Goal: Task Accomplishment & Management: Manage account settings

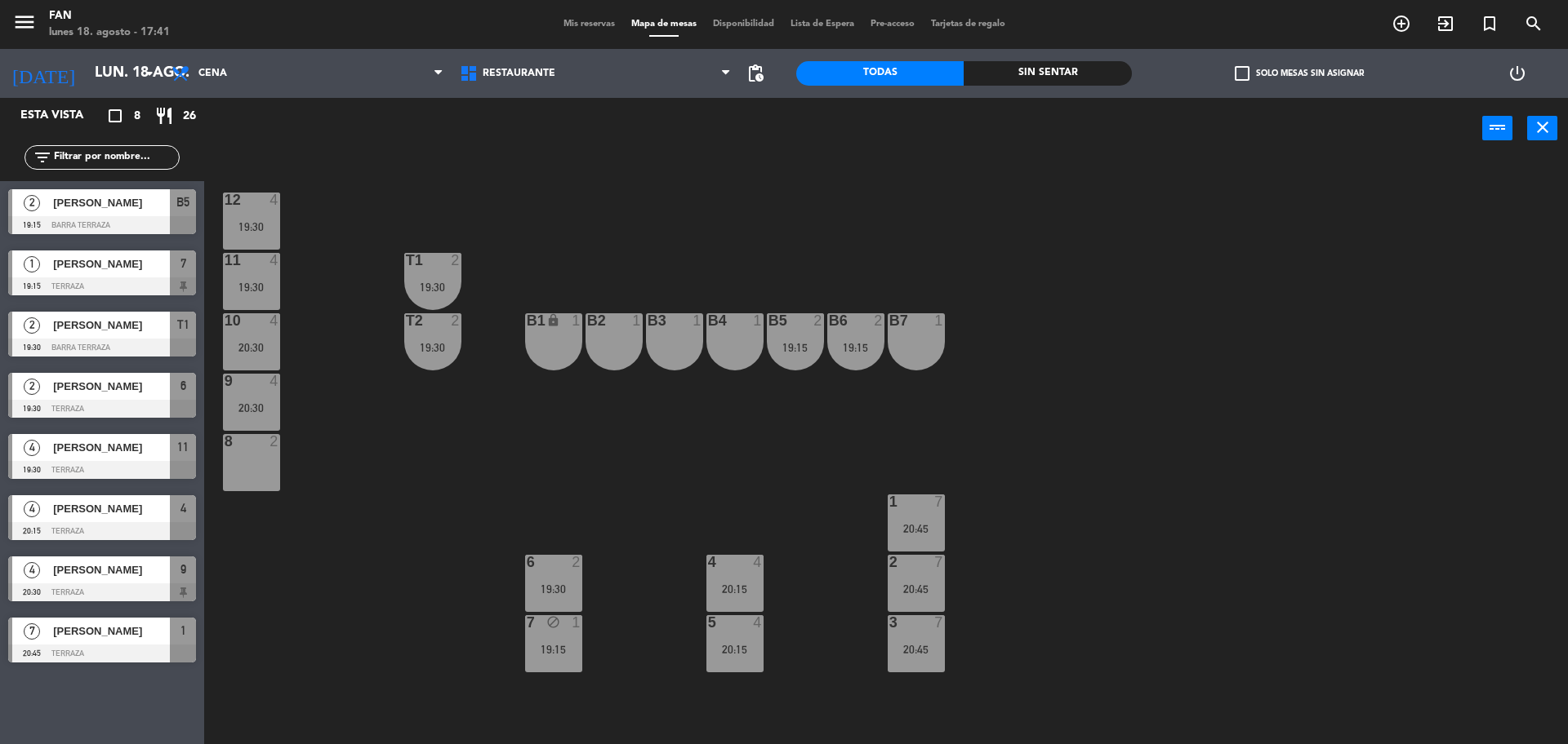
click at [91, 258] on span "[PERSON_NAME]" at bounding box center [111, 264] width 117 height 17
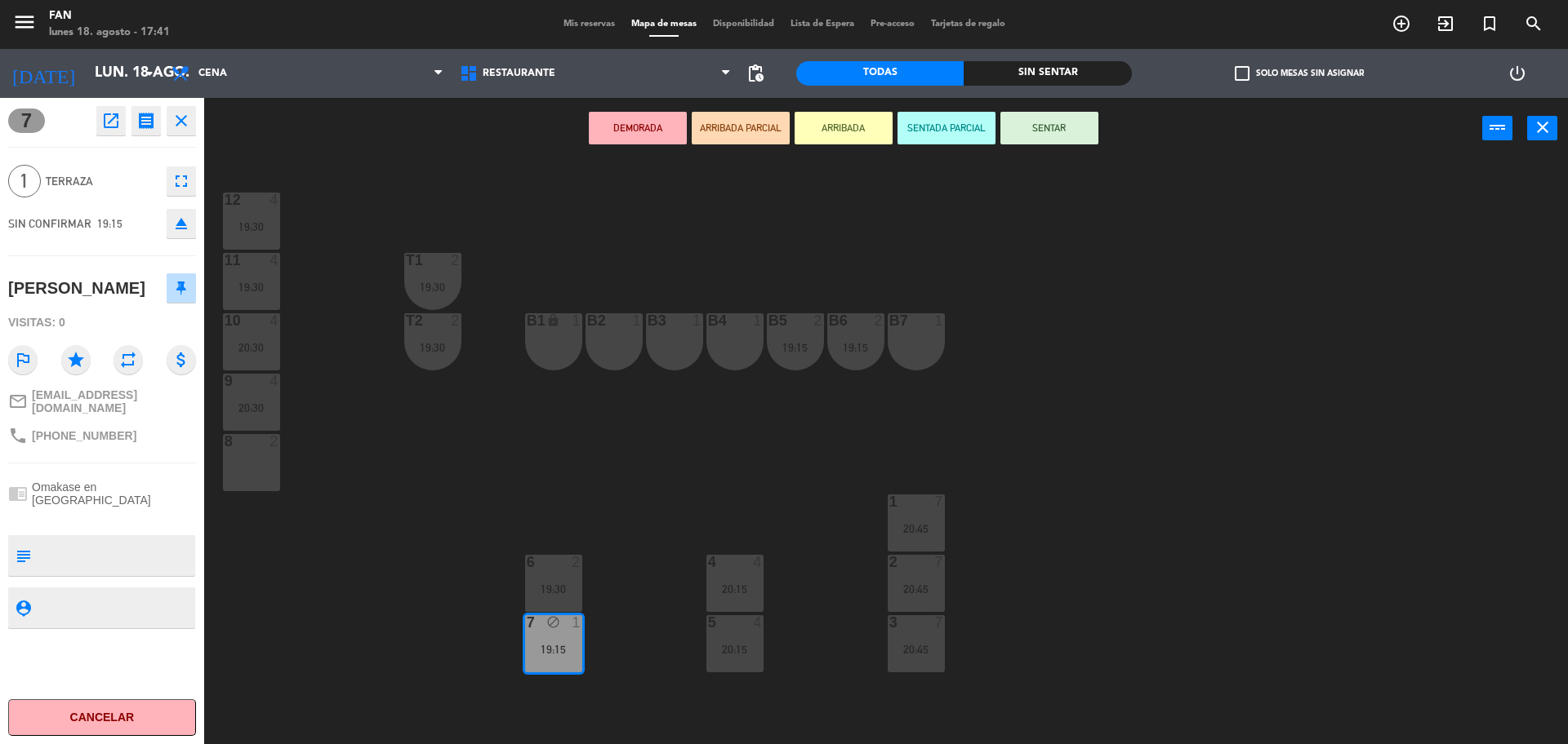
click at [493, 246] on div "12 4 19:30 11 4 19:30 T1 2 19:30 10 4 20:30 T2 2 19:30 B1 lock 1 B2 1 B3 1 B4 1…" at bounding box center [894, 455] width 1348 height 585
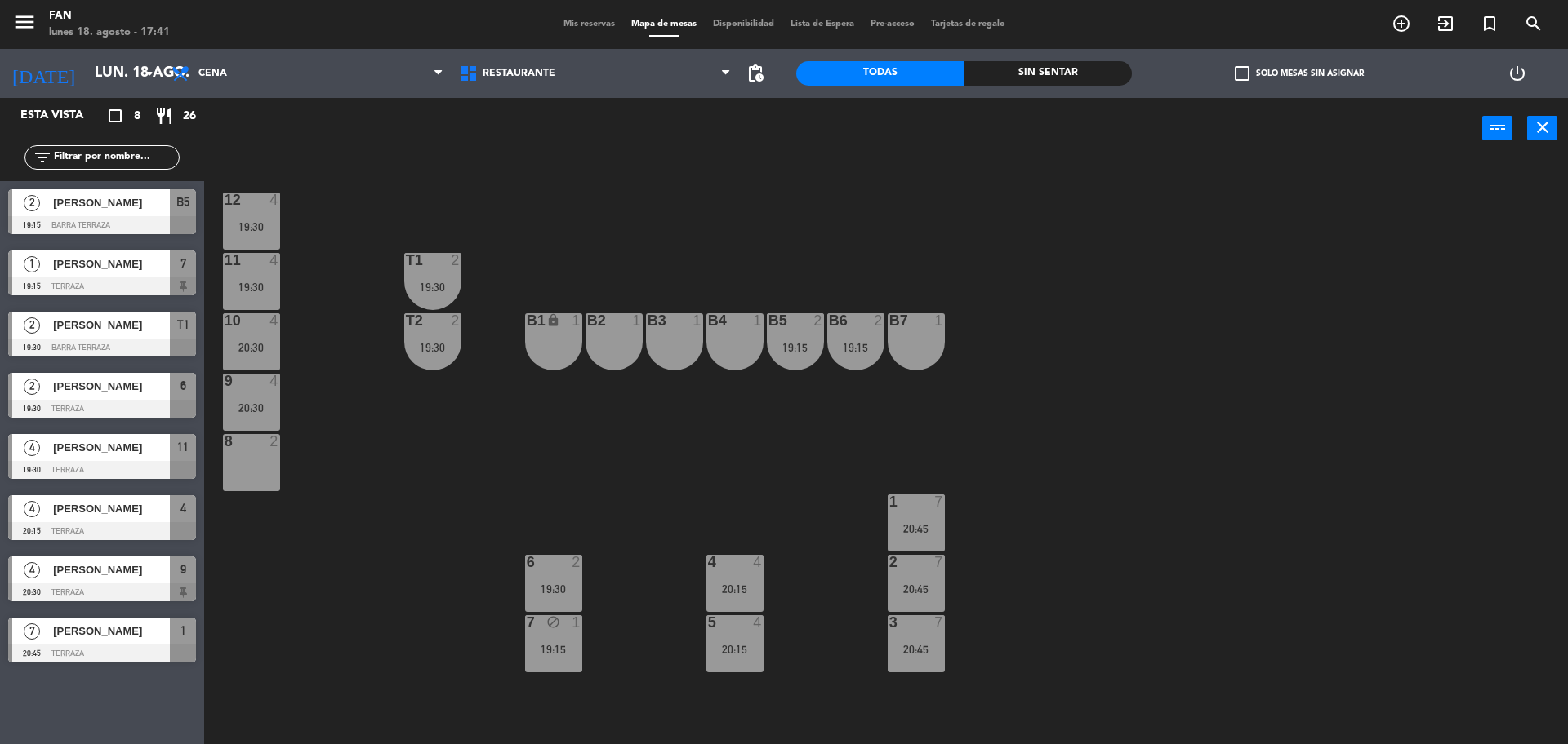
click at [567, 583] on div "19:30" at bounding box center [554, 589] width 57 height 11
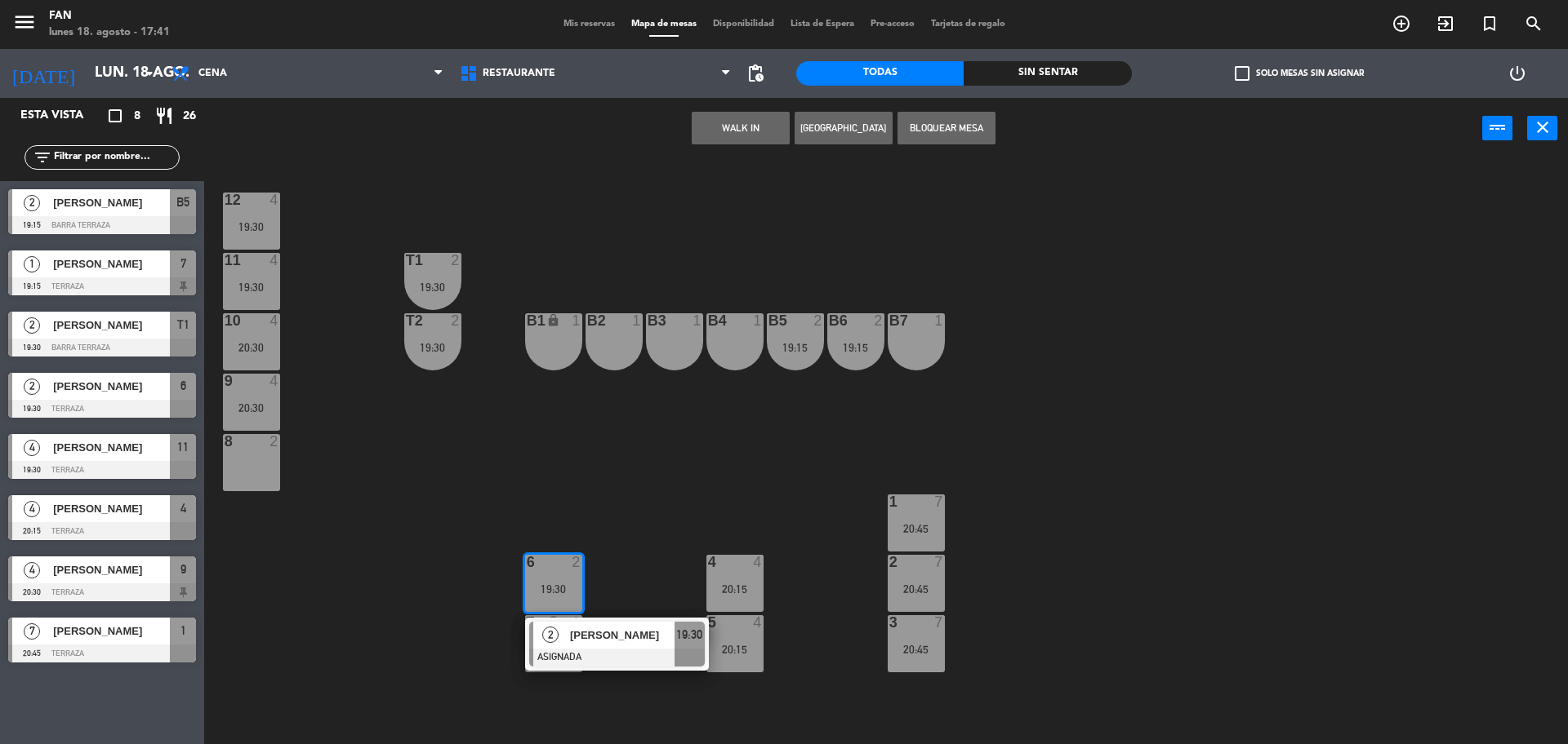
click at [574, 620] on div "2 [PERSON_NAME] ASIGNADA 19:30" at bounding box center [617, 645] width 184 height 53
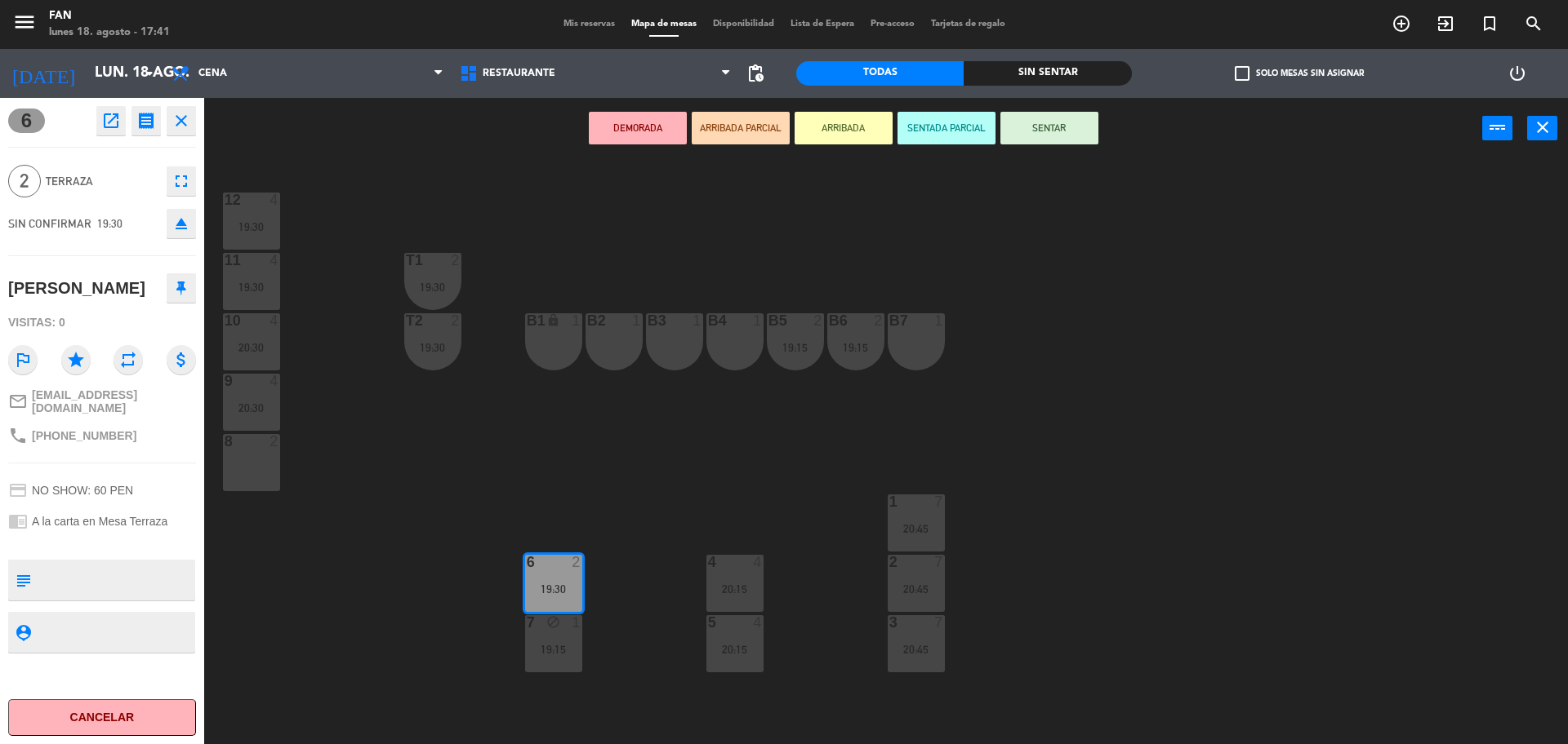
click at [250, 450] on div "8 2" at bounding box center [251, 442] width 57 height 17
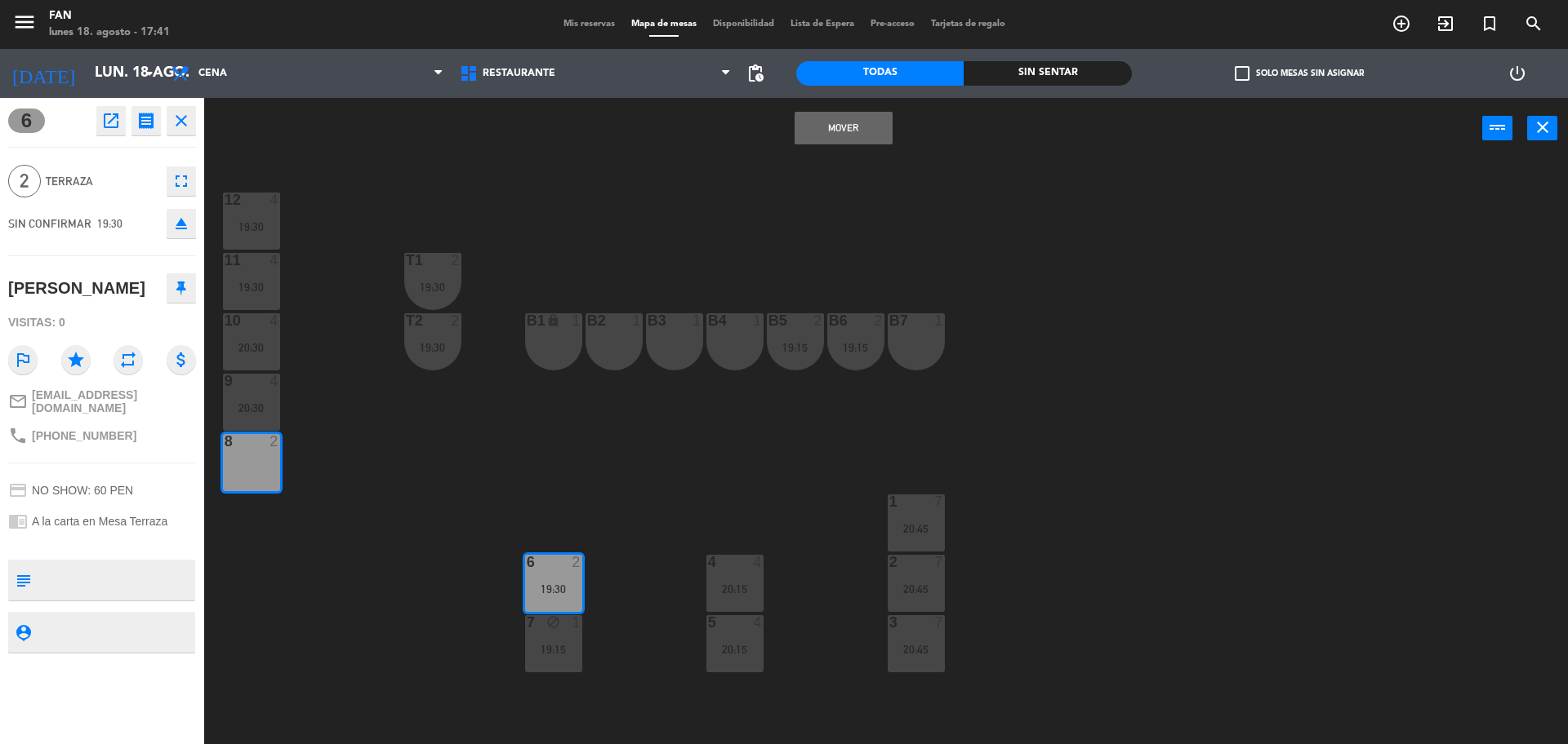
click at [860, 117] on button "Mover" at bounding box center [843, 128] width 98 height 32
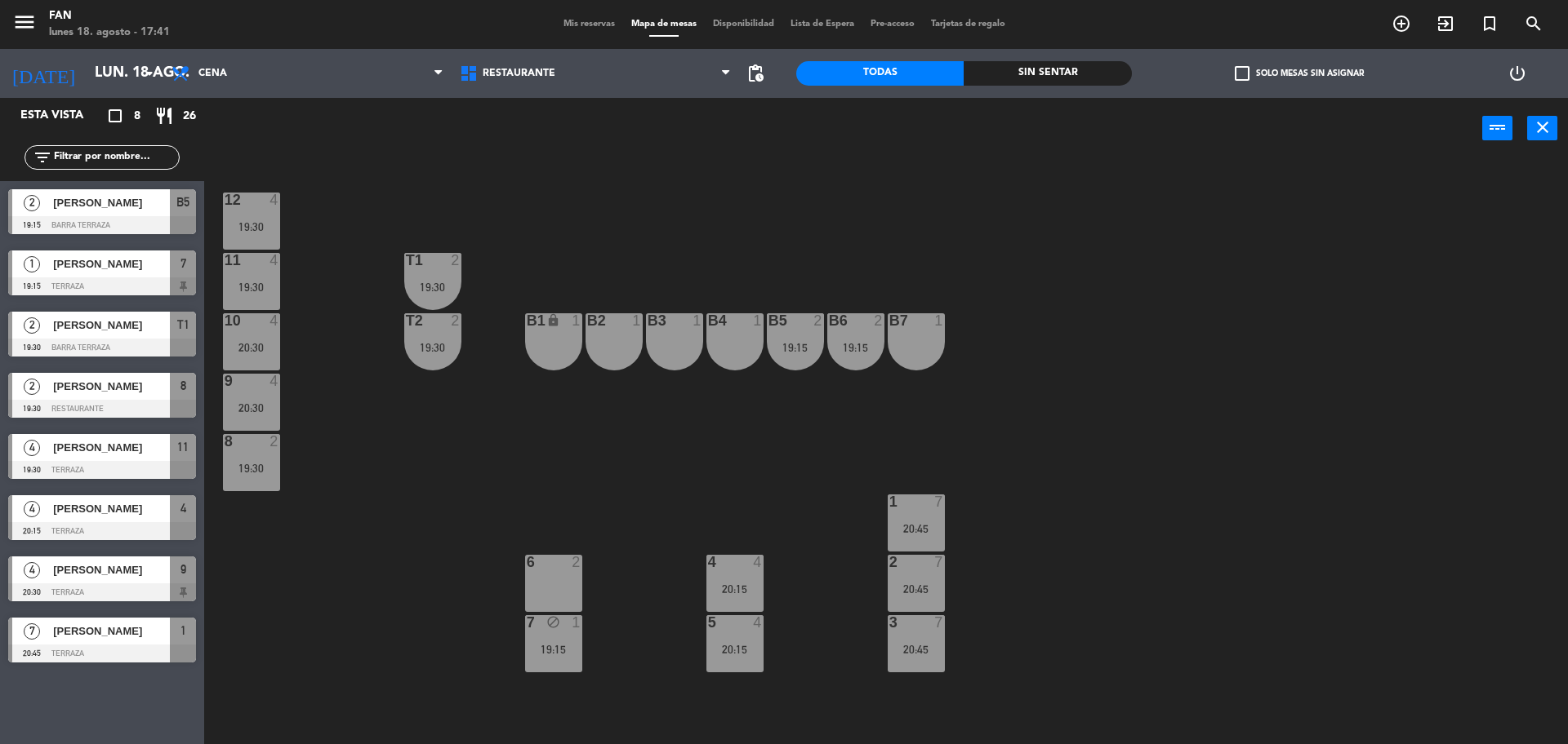
click at [571, 575] on div "6 2" at bounding box center [554, 583] width 57 height 57
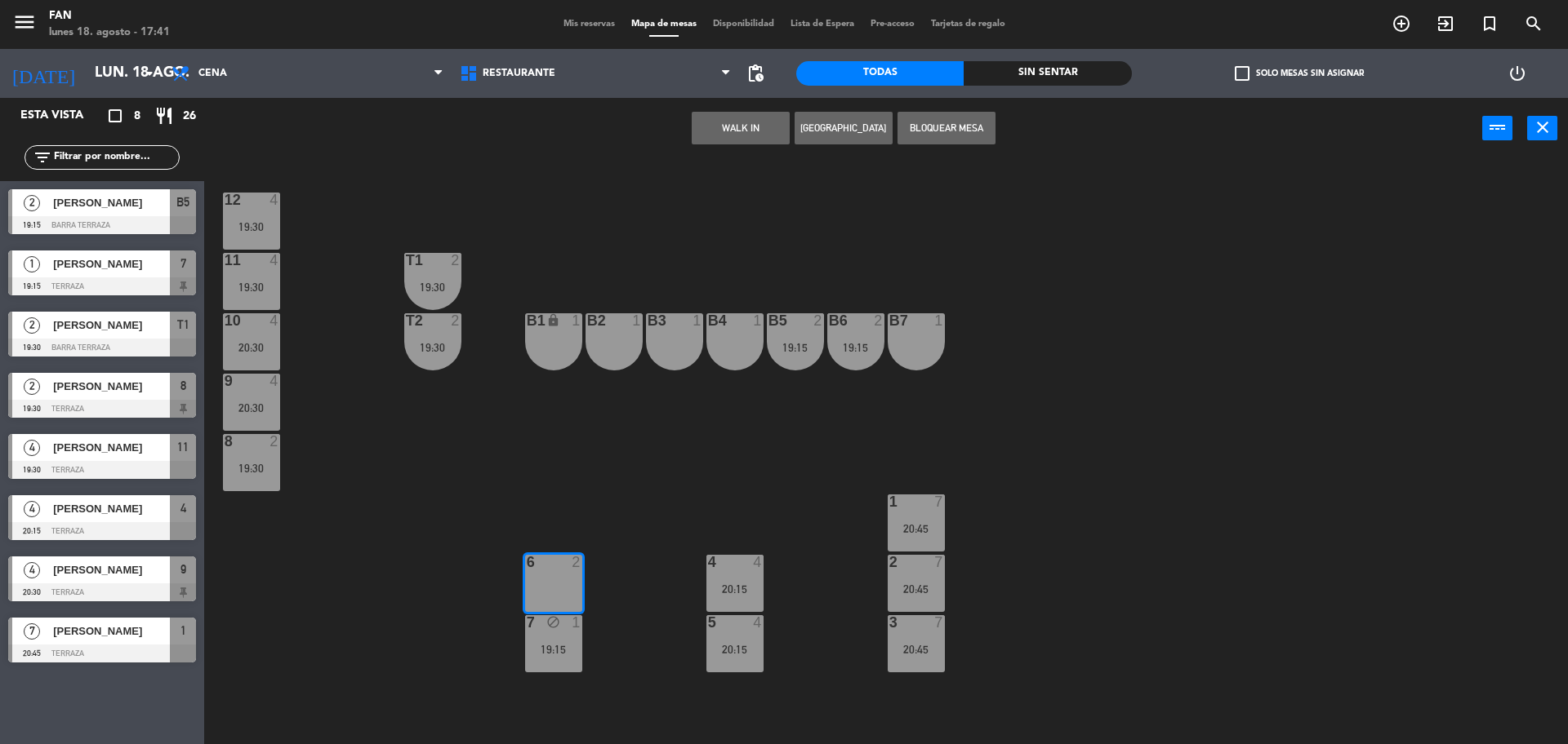
click at [964, 132] on button "Bloquear Mesa" at bounding box center [946, 128] width 98 height 32
click at [973, 153] on div "WALK IN [GEOGRAPHIC_DATA] Bloquear Mesa power_input close" at bounding box center [843, 128] width 1278 height 62
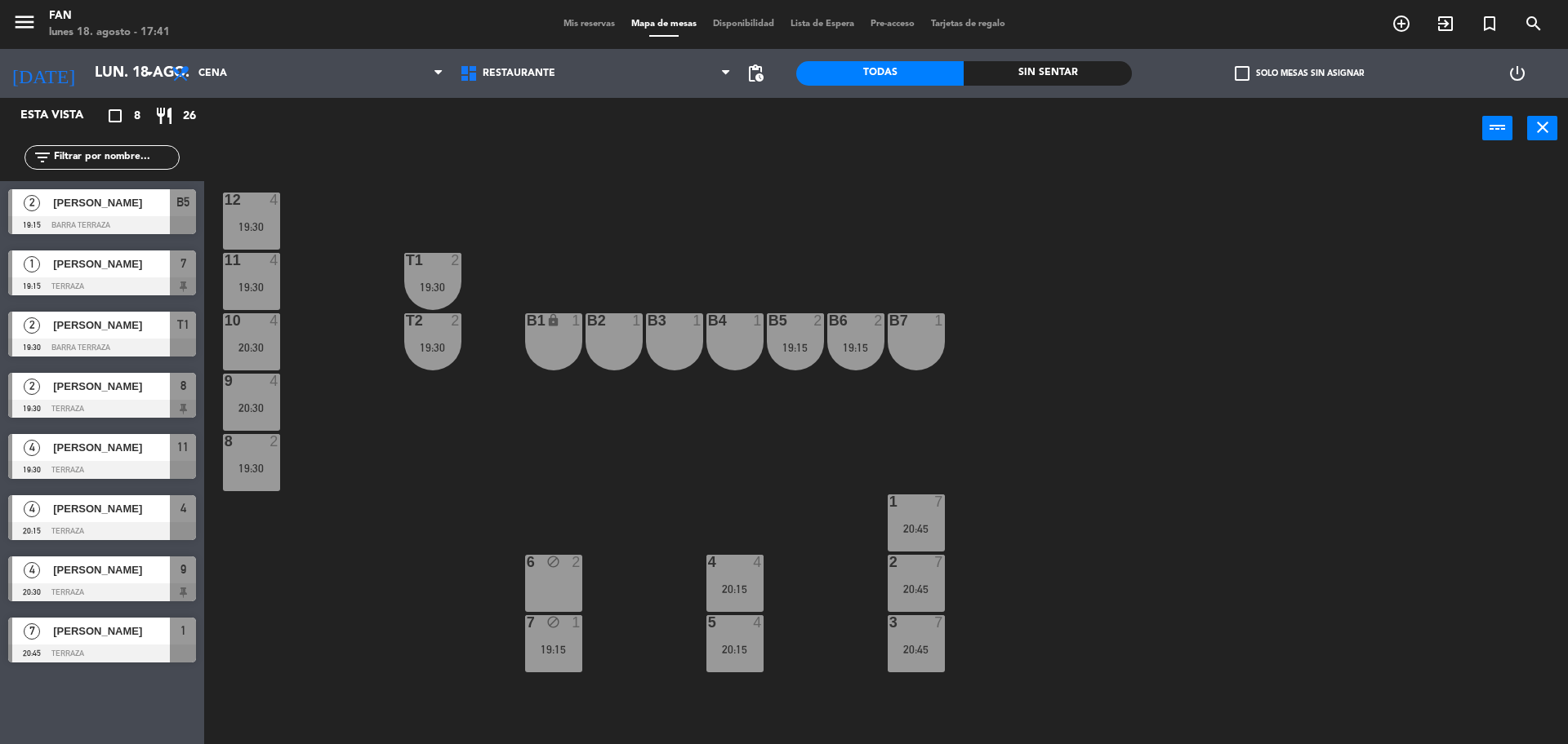
click at [592, 28] on span "Mis reservas" at bounding box center [589, 24] width 68 height 9
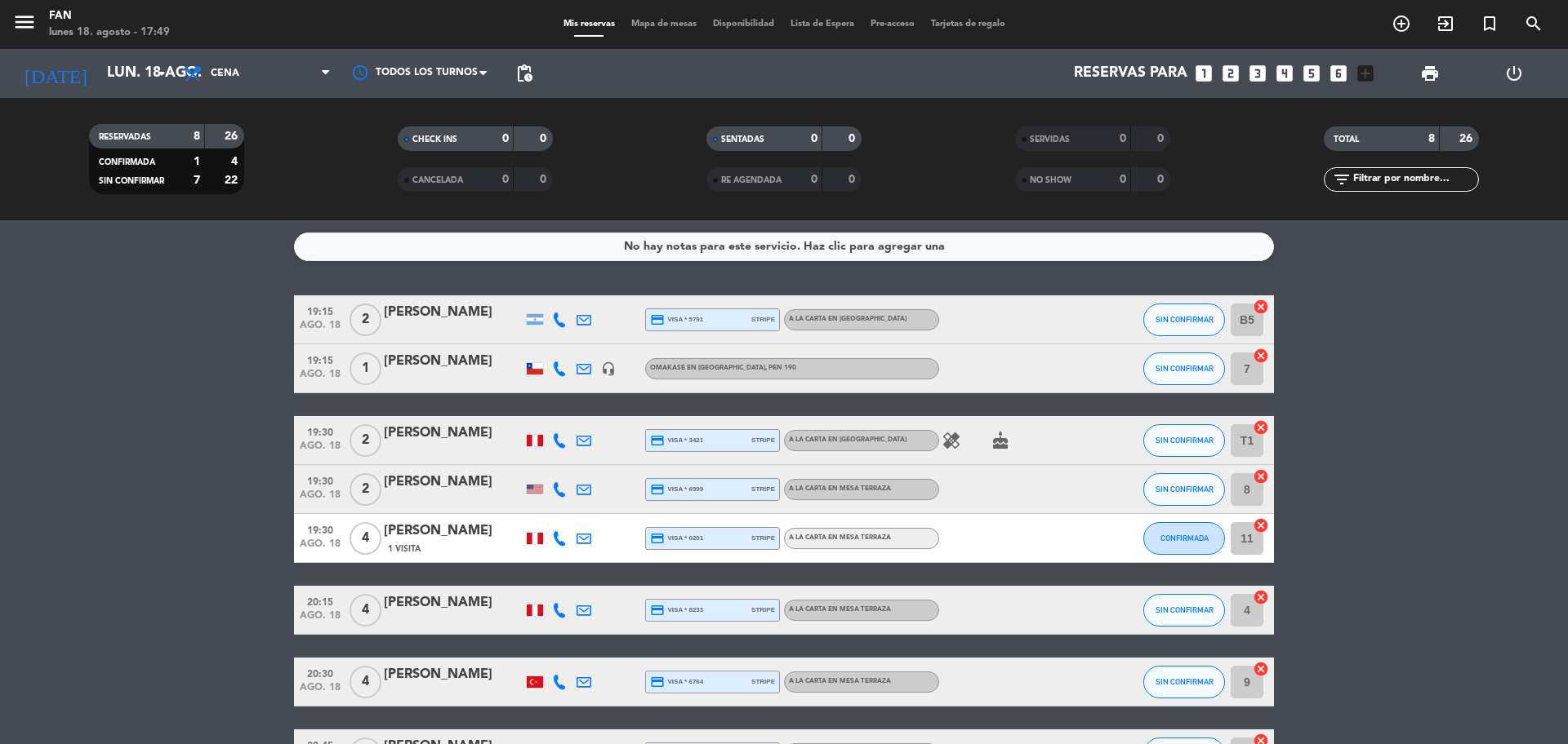
click at [553, 488] on icon at bounding box center [559, 489] width 15 height 15
click at [597, 464] on span at bounding box center [604, 463] width 13 height 13
click at [1474, 429] on bookings-row "19:15 [DATE] 2 [PERSON_NAME] credit_card visa * 5791 stripe A la carta en barra…" at bounding box center [784, 536] width 1568 height 483
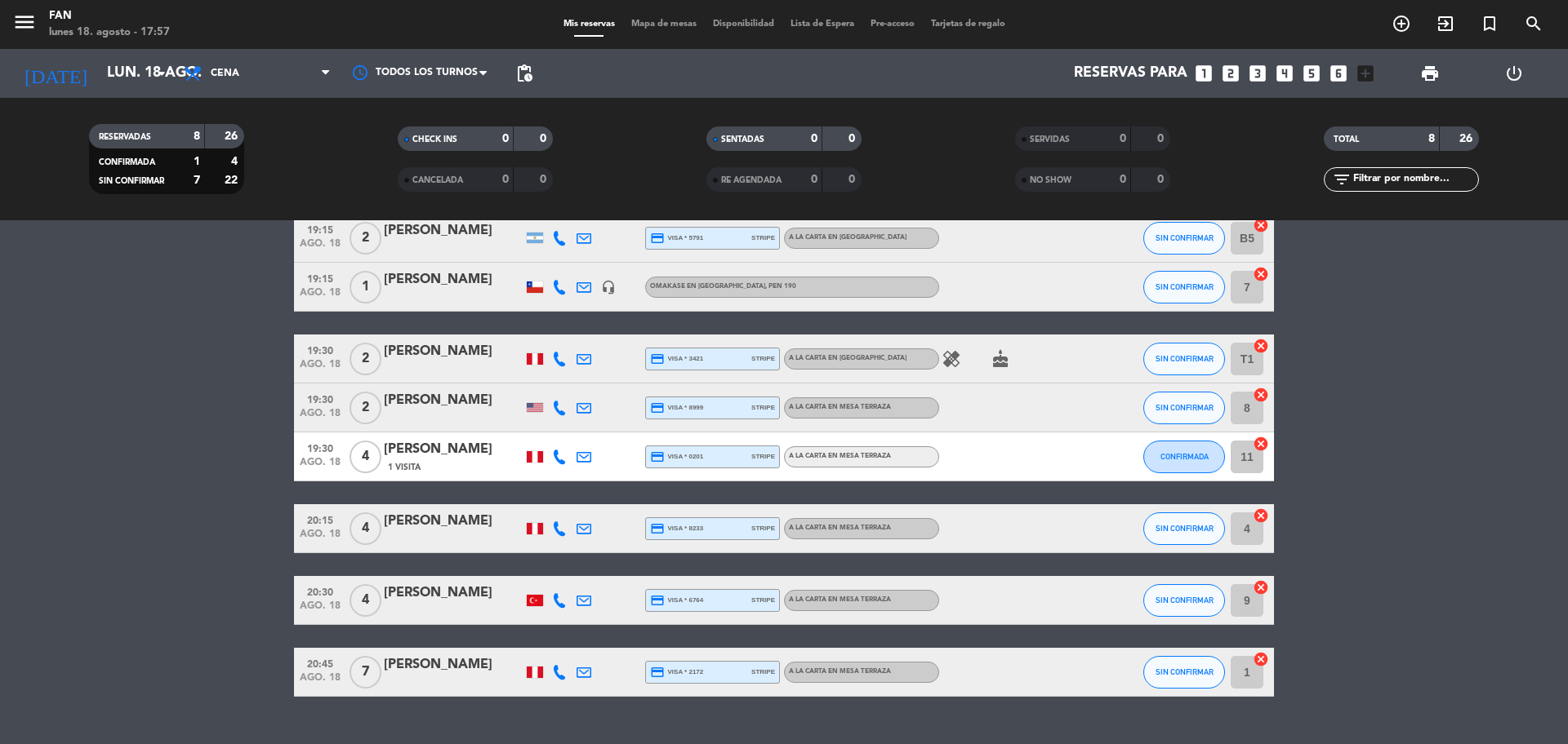
scroll to position [116, 0]
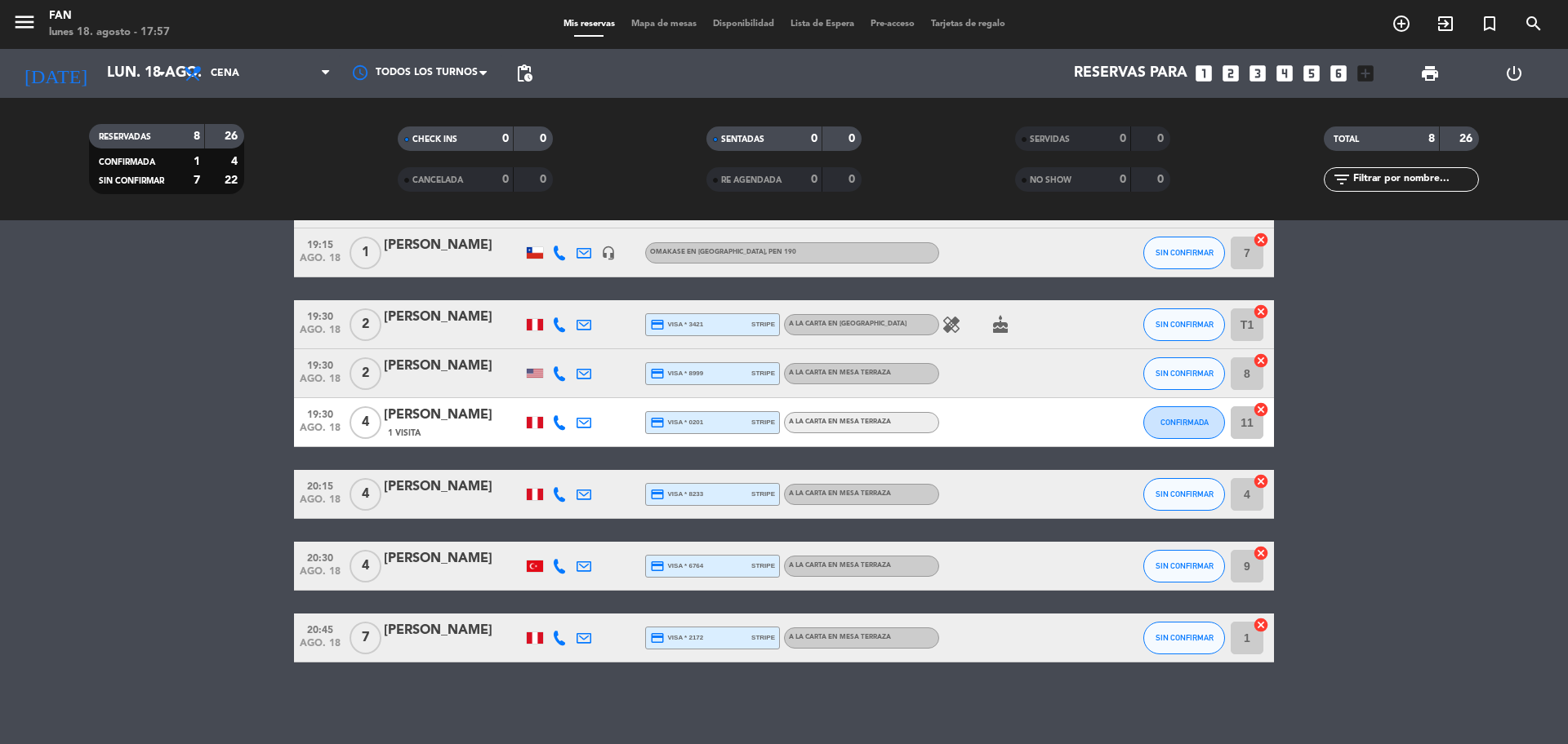
click at [168, 547] on bookings-row "19:15 [DATE] 2 [PERSON_NAME] credit_card visa * 5791 stripe A la carta en barra…" at bounding box center [784, 420] width 1568 height 483
click at [667, 26] on span "Mapa de mesas" at bounding box center [663, 24] width 82 height 9
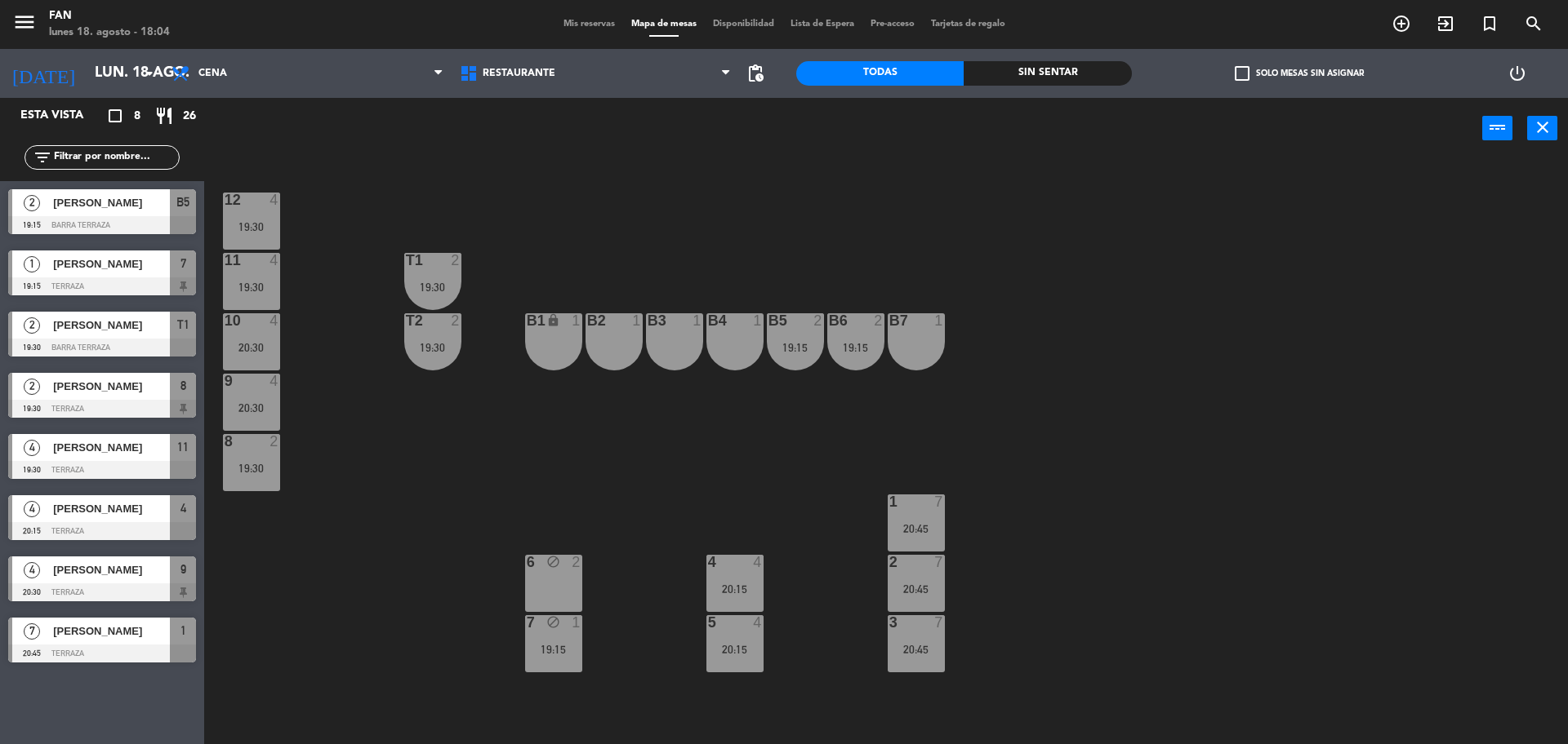
click at [591, 22] on span "Mis reservas" at bounding box center [589, 24] width 68 height 9
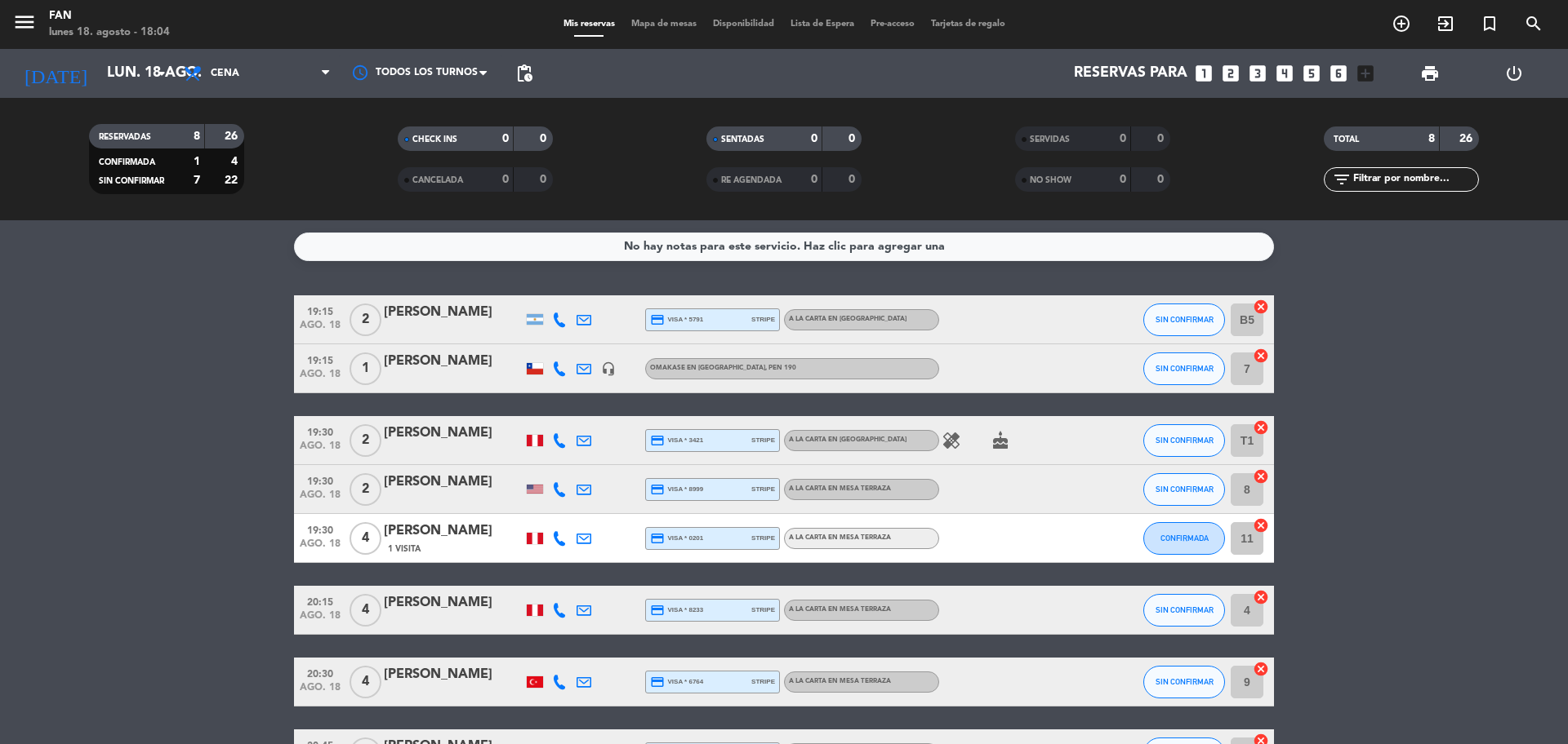
click at [134, 532] on bookings-row "19:15 [DATE] 2 [PERSON_NAME] credit_card visa * 5791 stripe A la carta en barra…" at bounding box center [784, 536] width 1568 height 483
click at [665, 30] on div "Mis reservas Mapa de mesas Disponibilidad Lista de Espera Pre-acceso Tarjetas d…" at bounding box center [784, 25] width 458 height 15
click at [644, 24] on span "Mapa de mesas" at bounding box center [663, 24] width 82 height 9
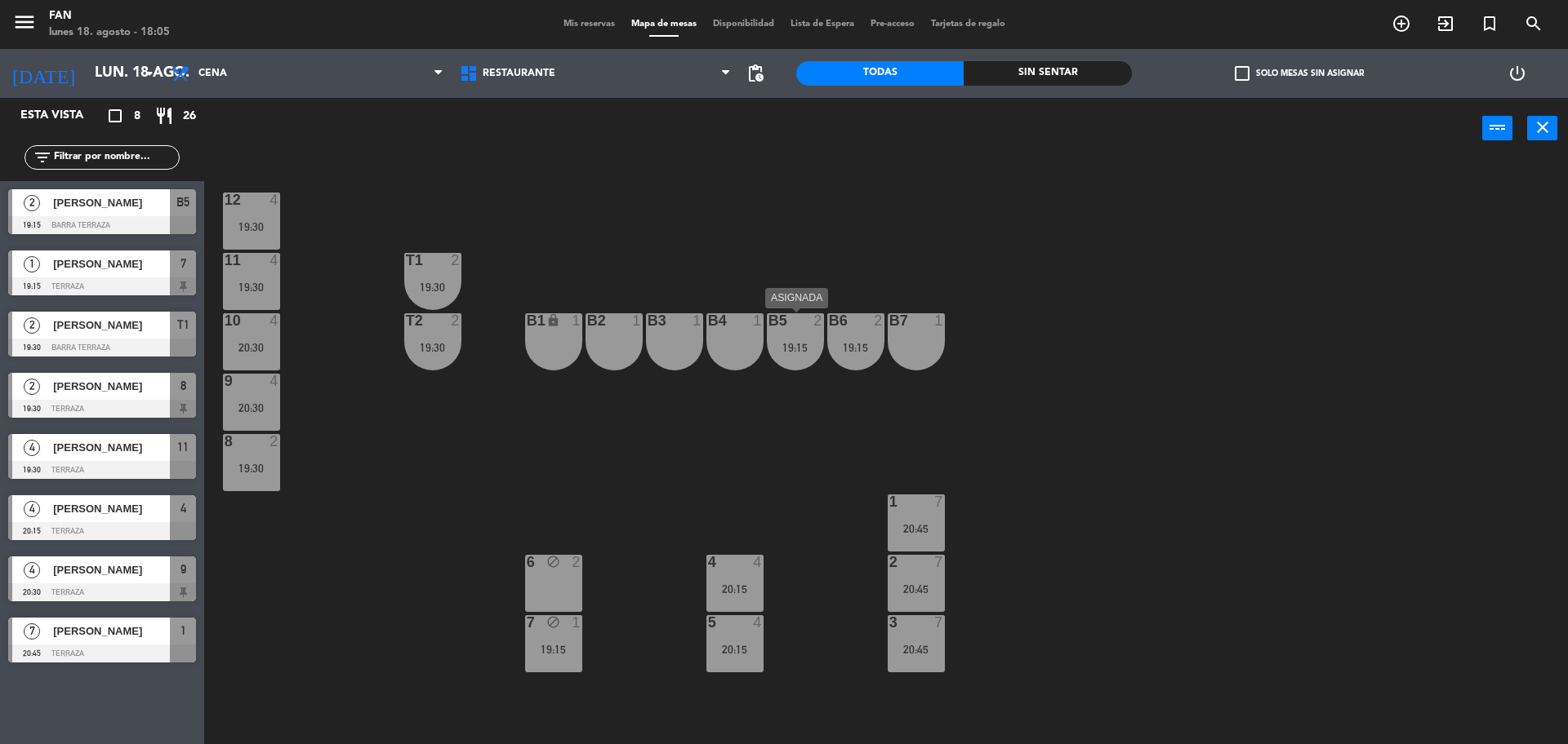
click at [811, 335] on div "B5 2 19:15" at bounding box center [795, 342] width 57 height 57
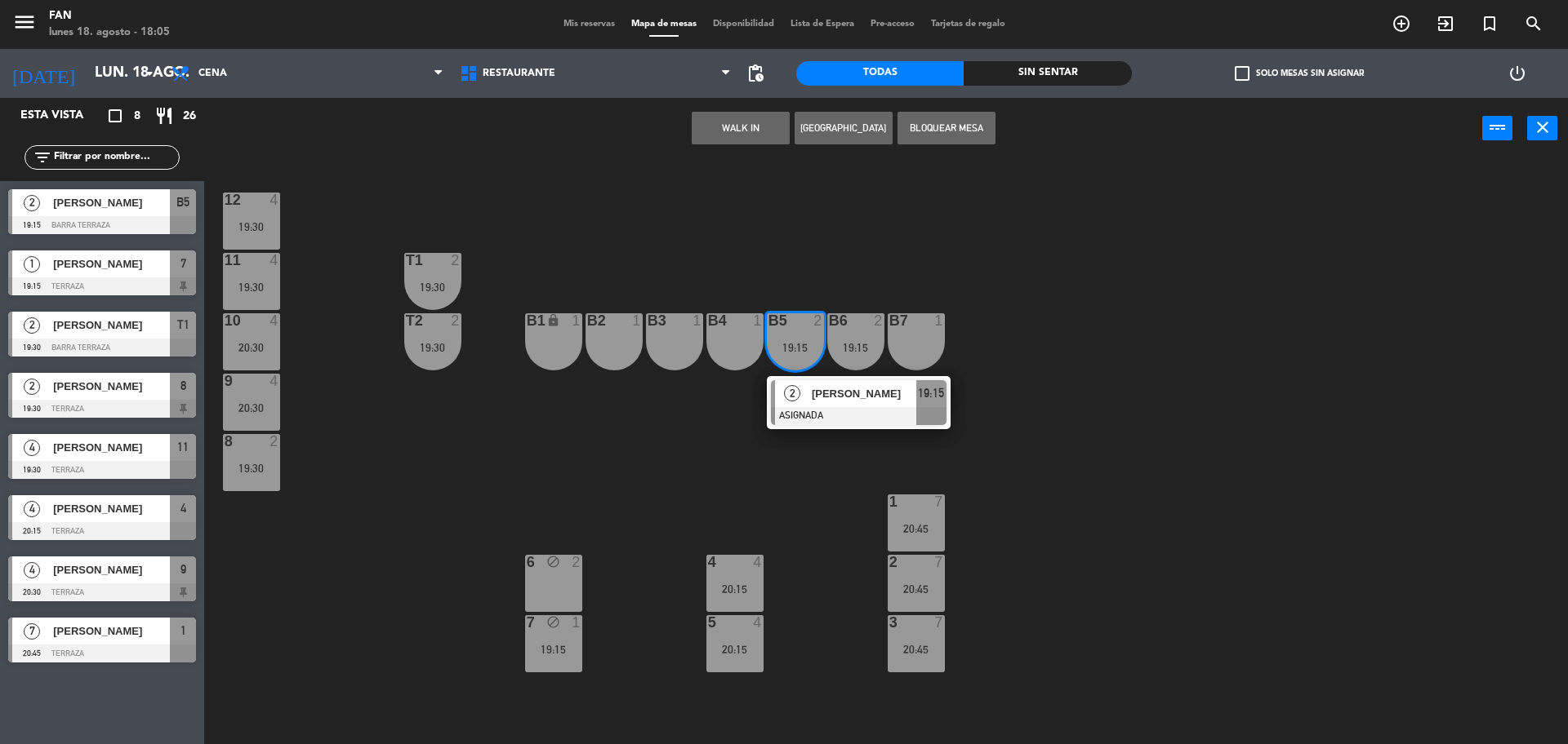
click at [810, 568] on div "12 4 19:30 11 4 19:30 T1 2 19:30 10 4 20:30 T2 2 19:30 B1 lock 1 B2 1 B3 1 B4 1…" at bounding box center [894, 455] width 1348 height 585
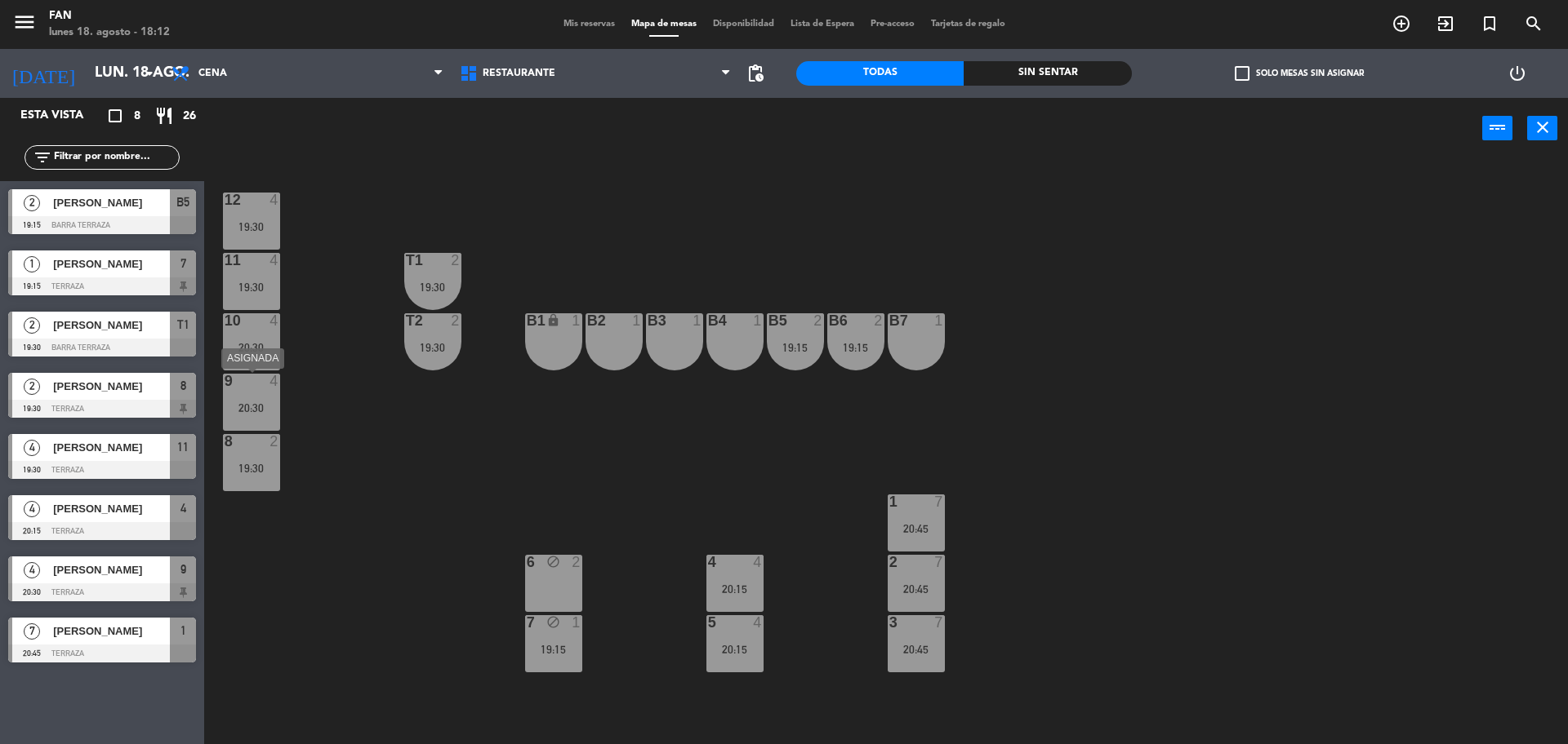
click at [272, 394] on div "9 4 20:30" at bounding box center [251, 402] width 57 height 57
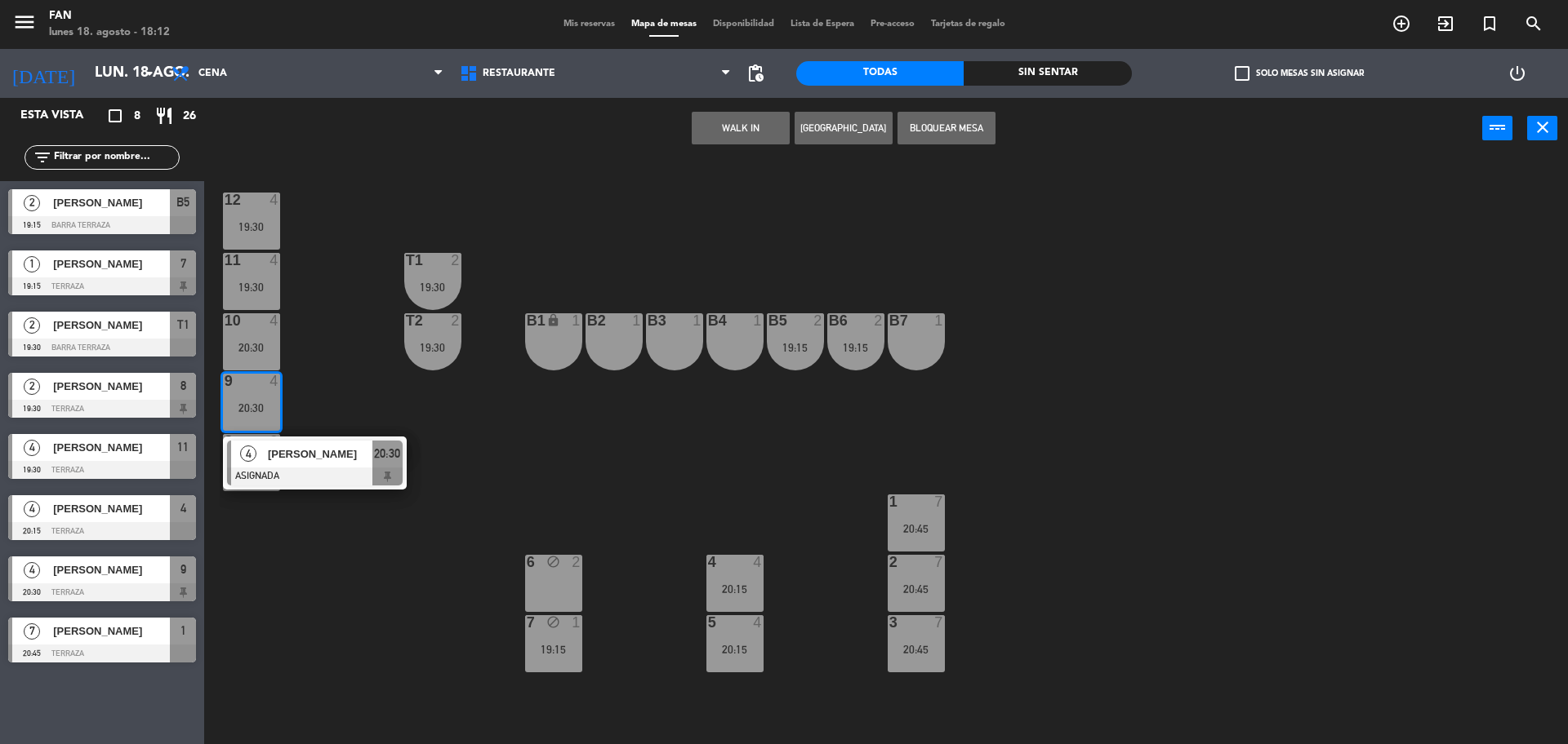
click at [376, 392] on div "12 4 19:30 11 4 19:30 T1 2 19:30 10 4 20:30 T2 2 19:30 B1 lock 1 B2 1 B3 1 B4 1…" at bounding box center [894, 455] width 1348 height 585
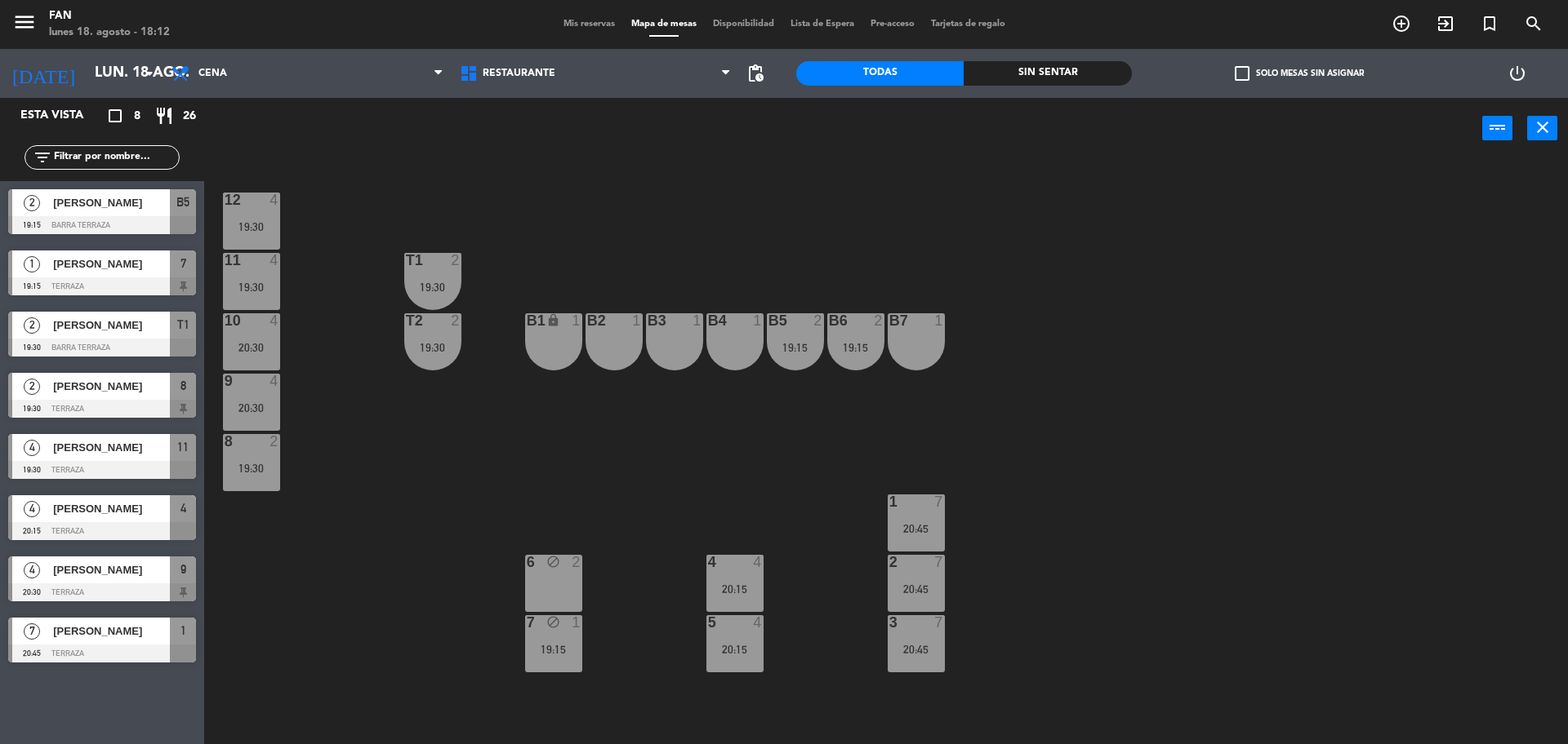
click at [426, 342] on div "19:30" at bounding box center [432, 348] width 57 height 11
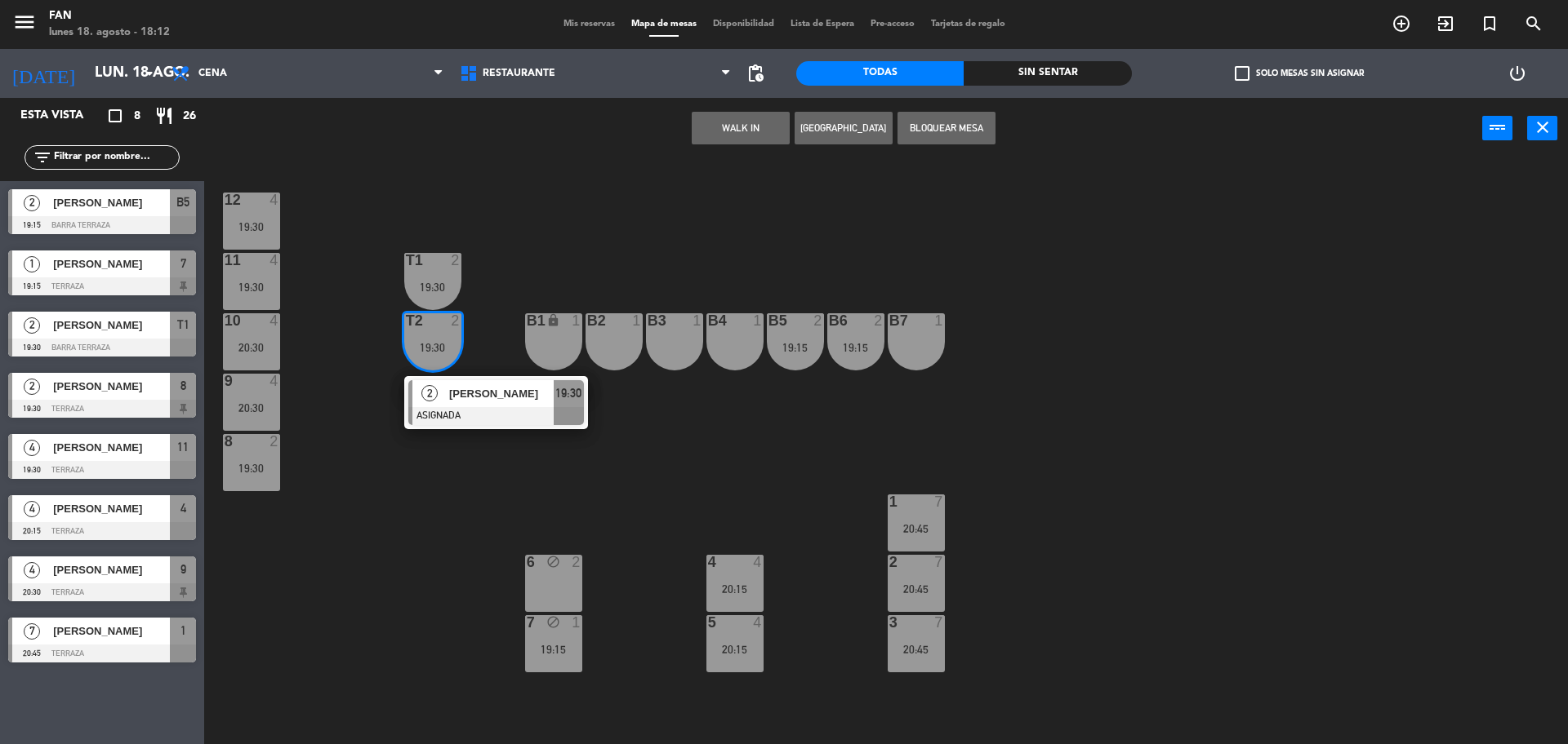
click at [503, 293] on div "12 4 19:30 11 4 19:30 T1 2 19:30 10 4 20:30 T2 2 19:30 2 [PERSON_NAME] ASIGNADA…" at bounding box center [894, 455] width 1348 height 585
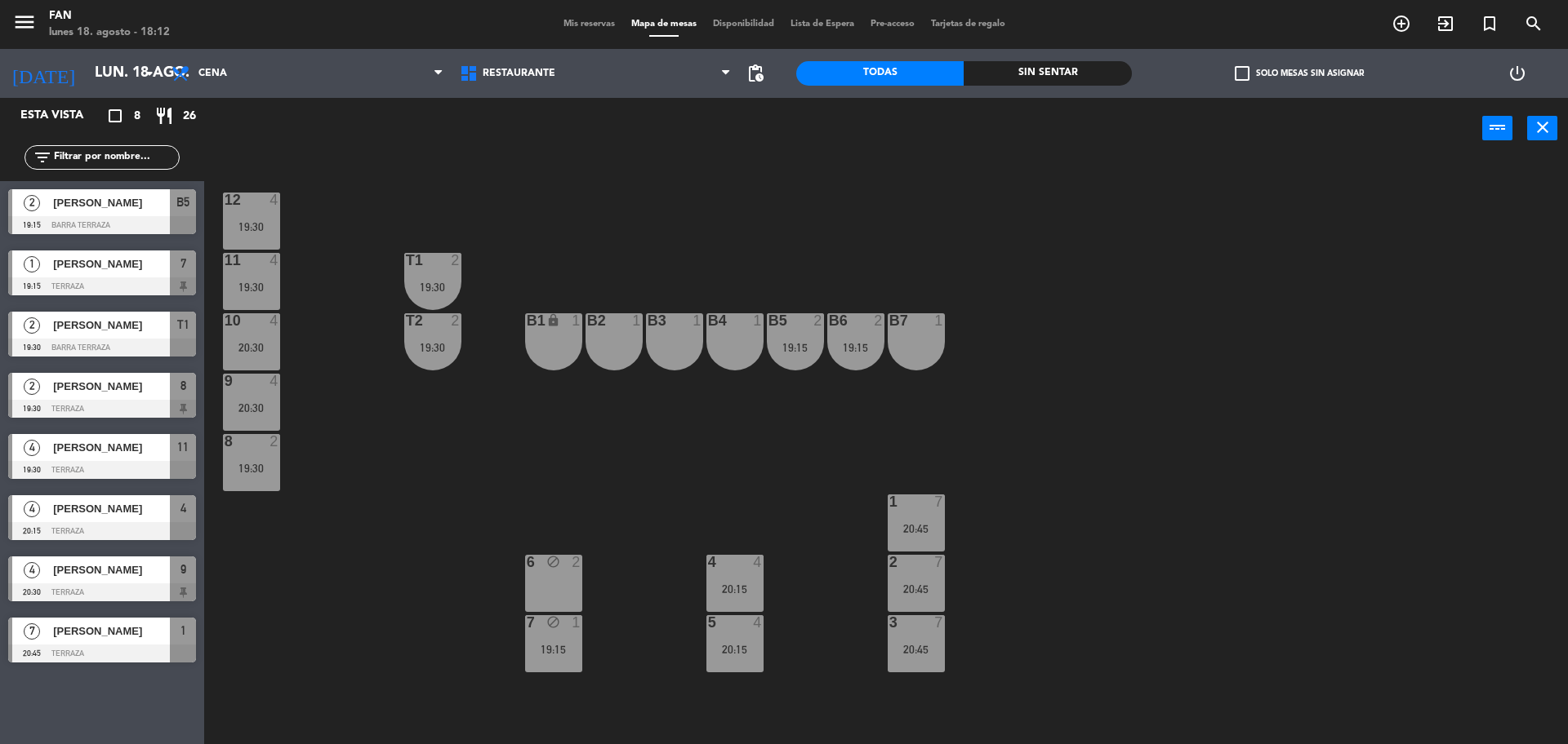
click at [789, 346] on div "19:15" at bounding box center [795, 348] width 57 height 11
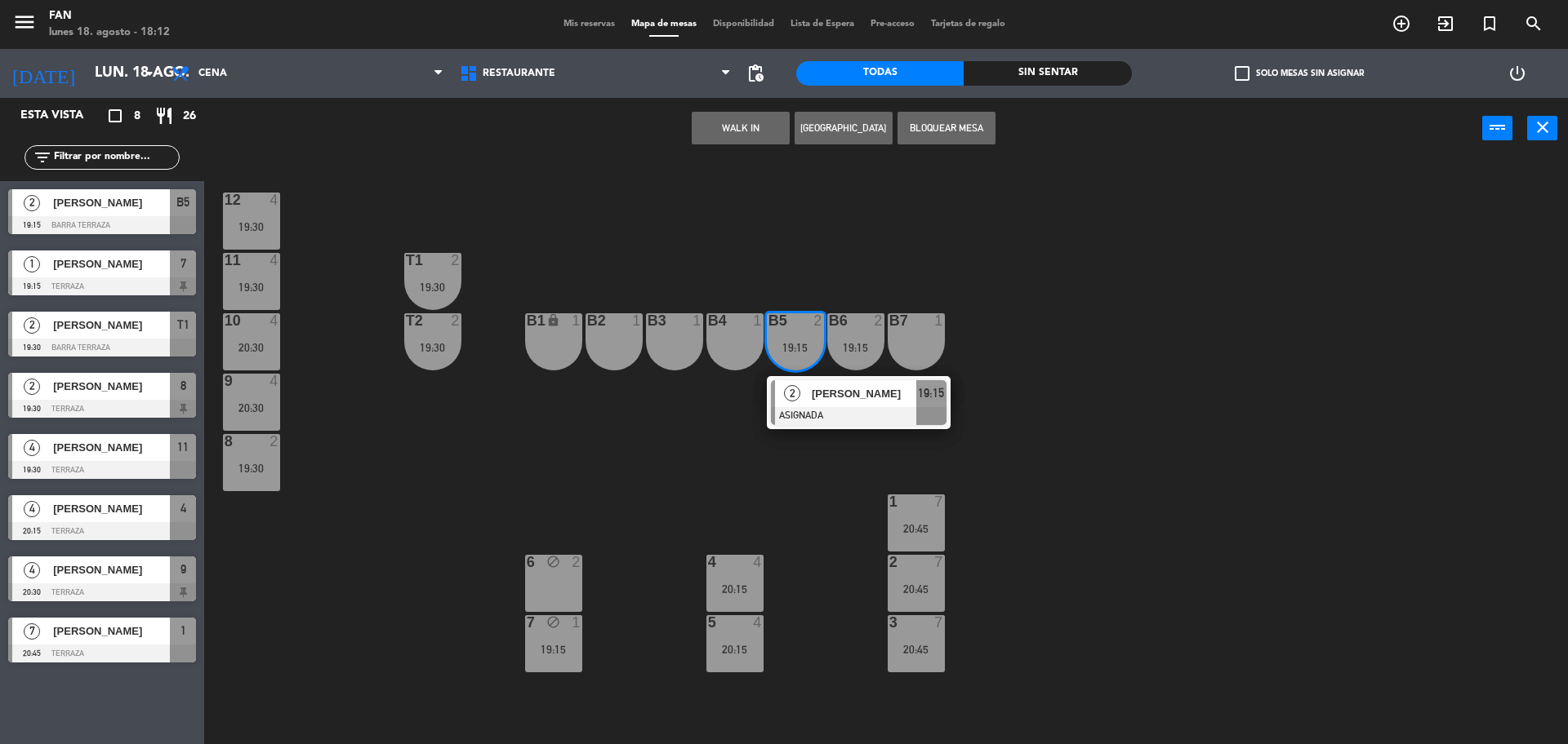
click at [679, 507] on div "12 4 19:30 11 4 19:30 T1 2 19:30 10 4 20:30 T2 2 19:30 B1 lock 1 B2 1 B3 1 B4 1…" at bounding box center [894, 455] width 1348 height 585
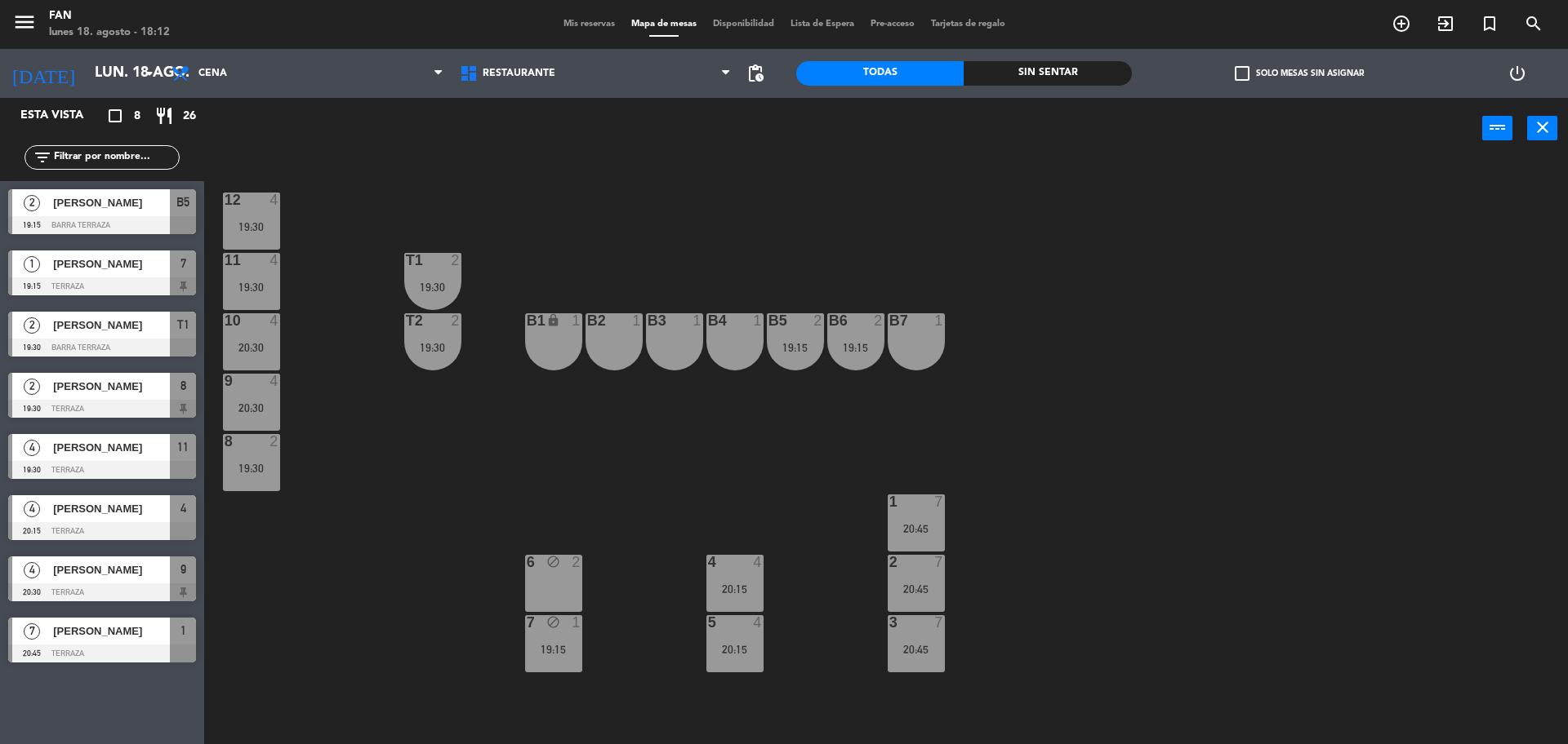
click at [588, 19] on span "Mis reservas" at bounding box center [589, 24] width 68 height 9
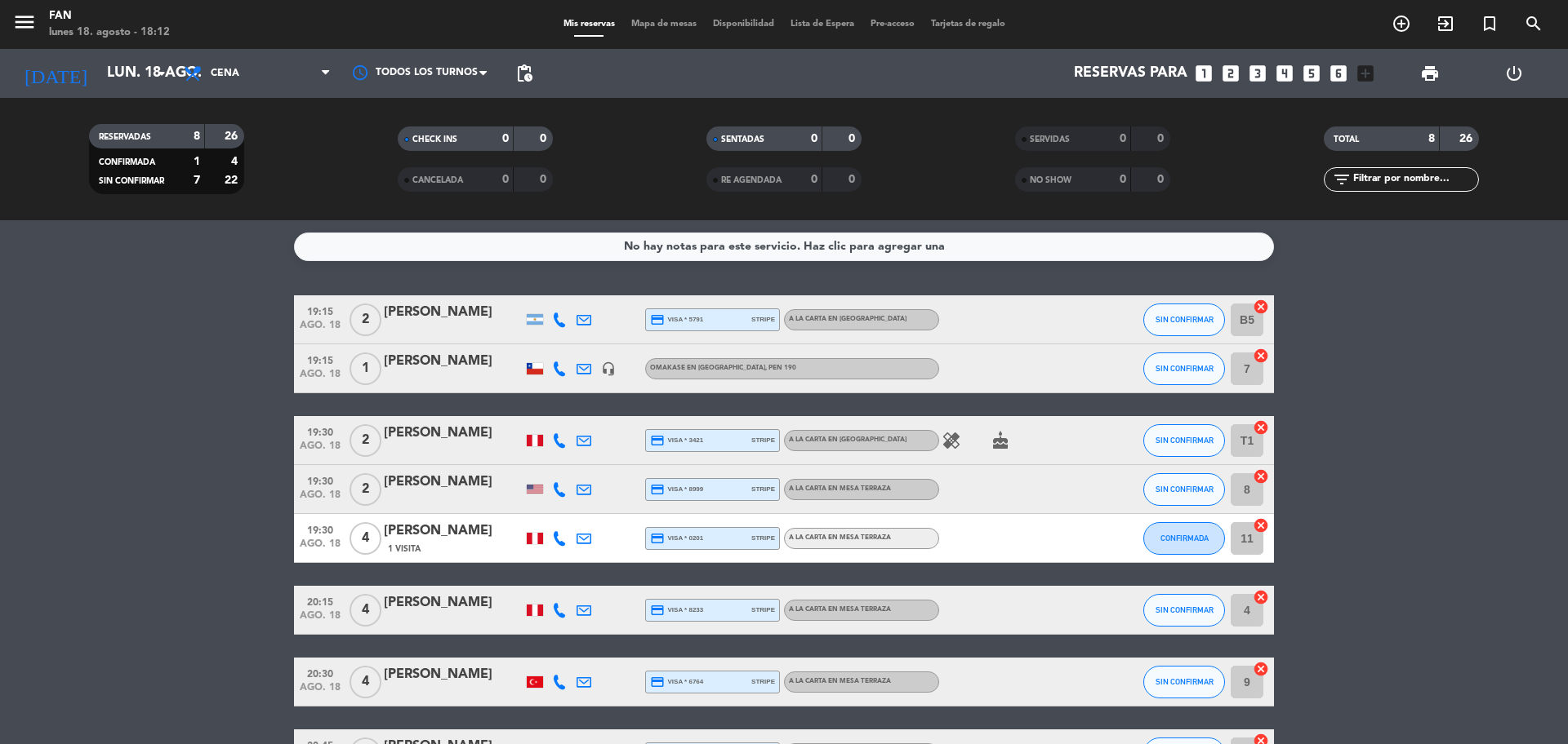
click at [997, 442] on icon "cake" at bounding box center [999, 440] width 19 height 19
click at [941, 431] on icon "healing" at bounding box center [951, 440] width 19 height 19
click at [1337, 377] on bookings-row "19:15 [DATE] 2 [PERSON_NAME] credit_card visa * 5791 stripe A la carta en barra…" at bounding box center [784, 536] width 1568 height 483
click at [955, 441] on icon "healing" at bounding box center [951, 440] width 19 height 19
click at [1380, 483] on bookings-row "19:15 [DATE] 2 [PERSON_NAME] credit_card visa * 5791 stripe A la carta en barra…" at bounding box center [784, 536] width 1568 height 483
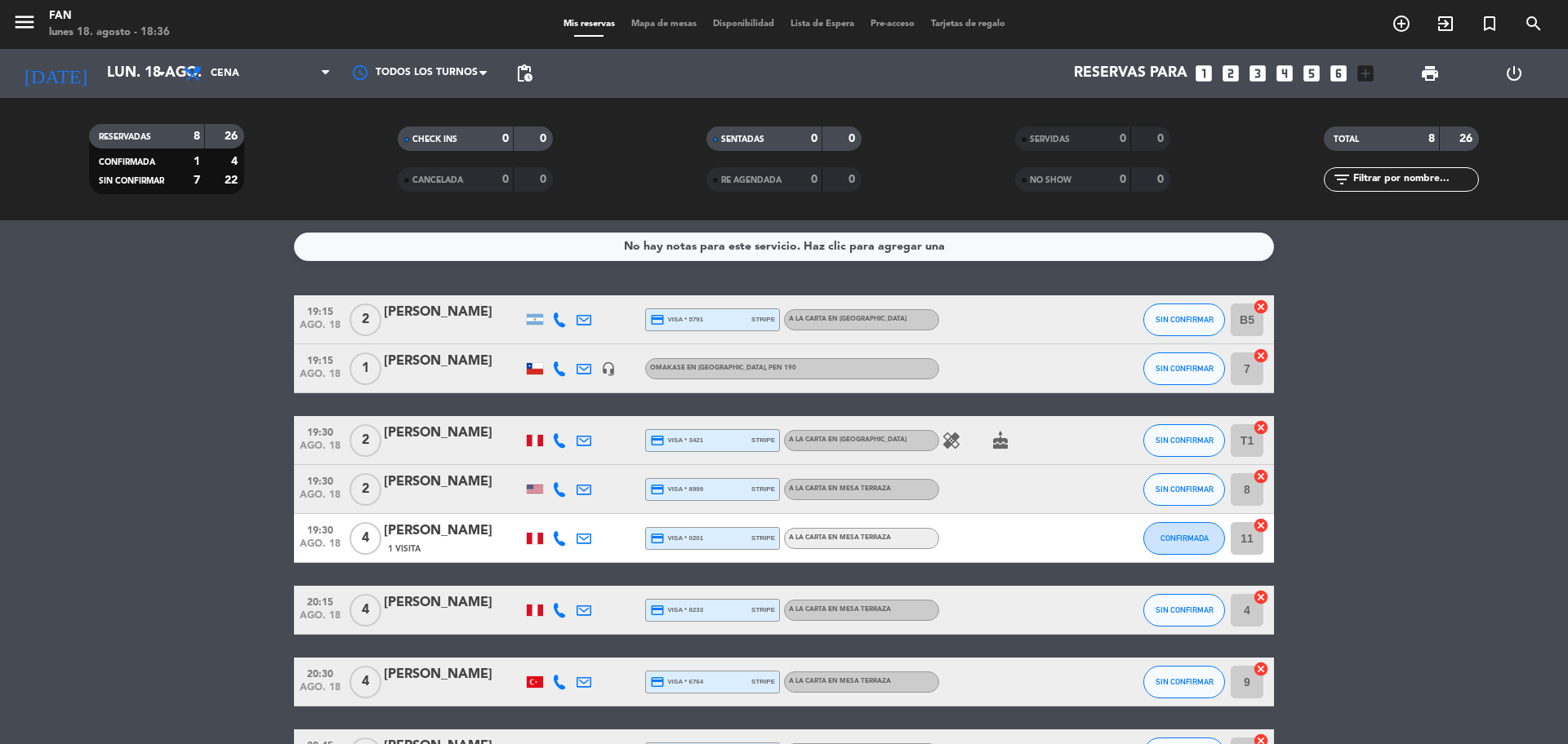
click at [672, 26] on span "Mapa de mesas" at bounding box center [663, 24] width 82 height 9
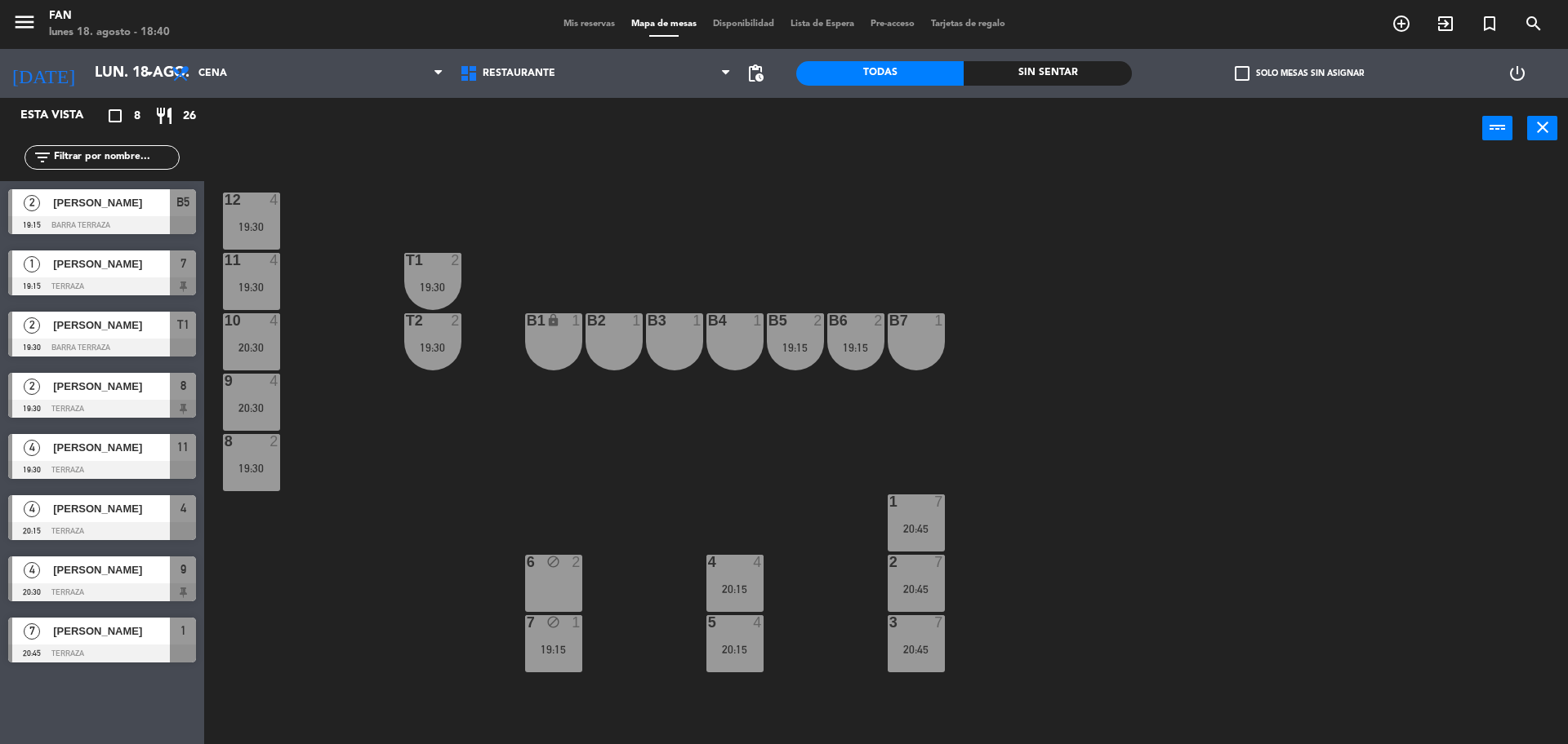
click at [379, 204] on div "12 4 19:30 11 4 19:30 T1 2 19:30 10 4 20:30 T2 2 19:30 B1 lock 1 B2 1 B3 1 B4 1…" at bounding box center [894, 455] width 1348 height 585
click at [603, 22] on span "Mis reservas" at bounding box center [589, 24] width 68 height 9
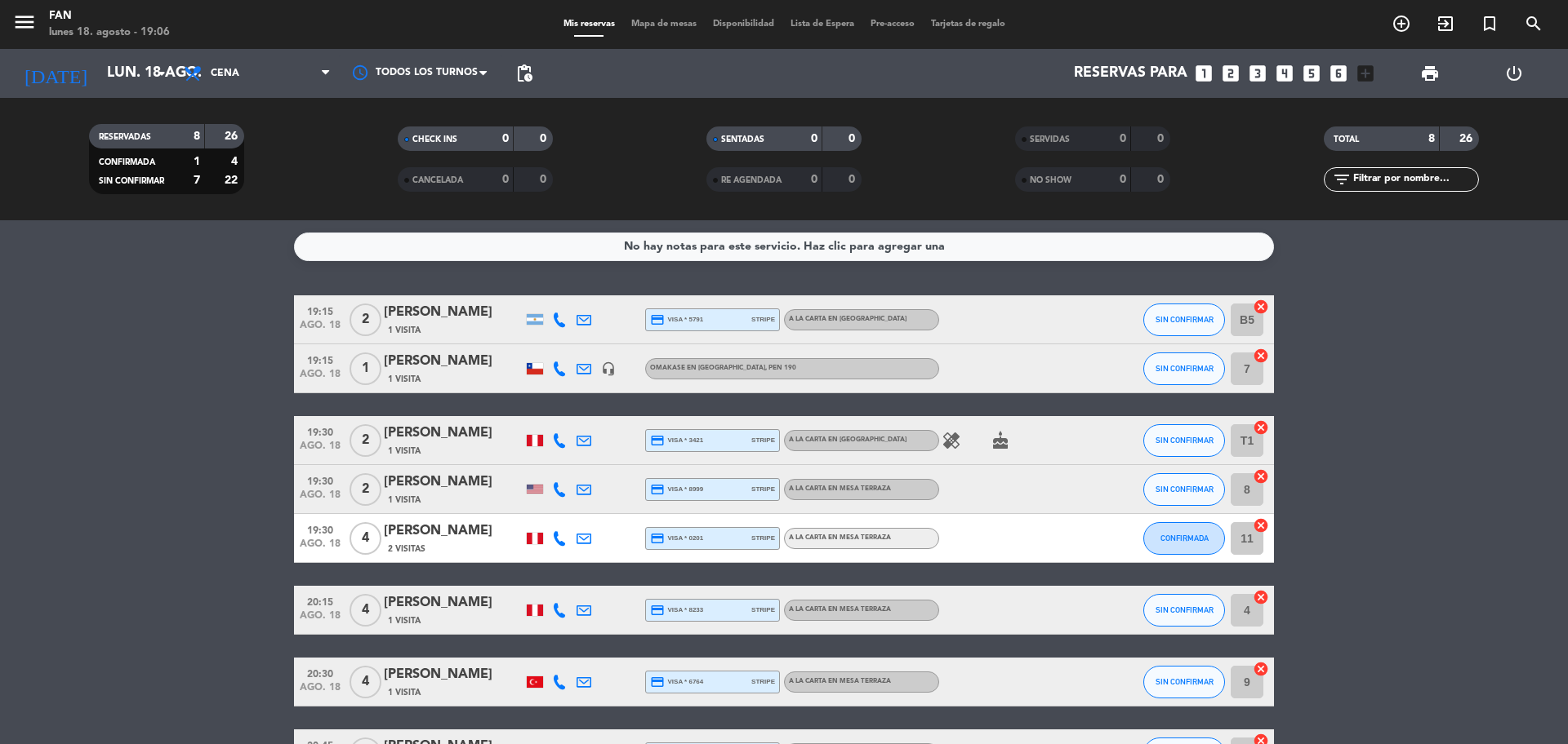
click at [674, 29] on div "Mis reservas Mapa de mesas Disponibilidad Lista de Espera Pre-acceso Tarjetas d…" at bounding box center [784, 25] width 458 height 15
click at [680, 19] on span "Mapa de mesas" at bounding box center [663, 24] width 82 height 9
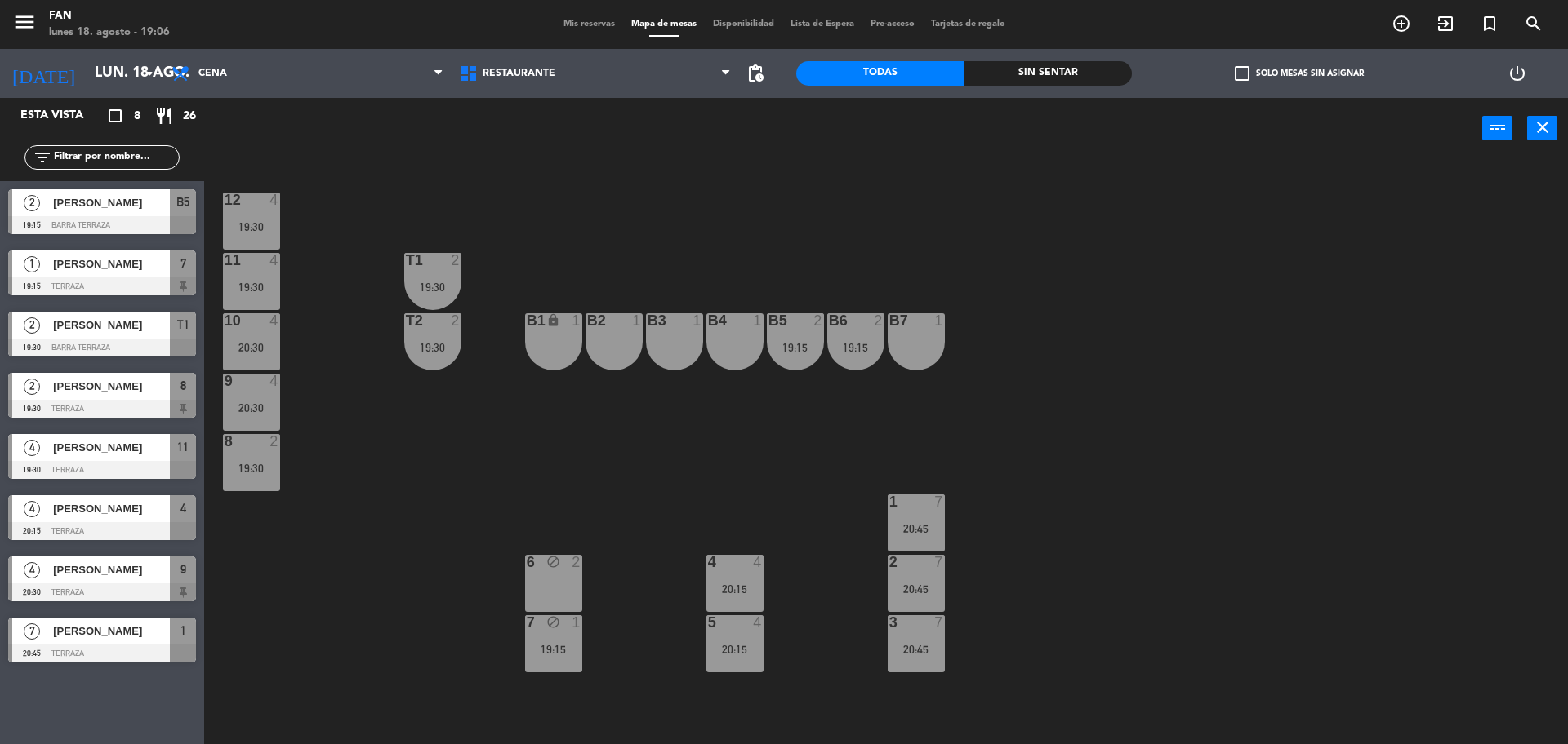
click at [537, 583] on div "6 block 2" at bounding box center [554, 583] width 57 height 57
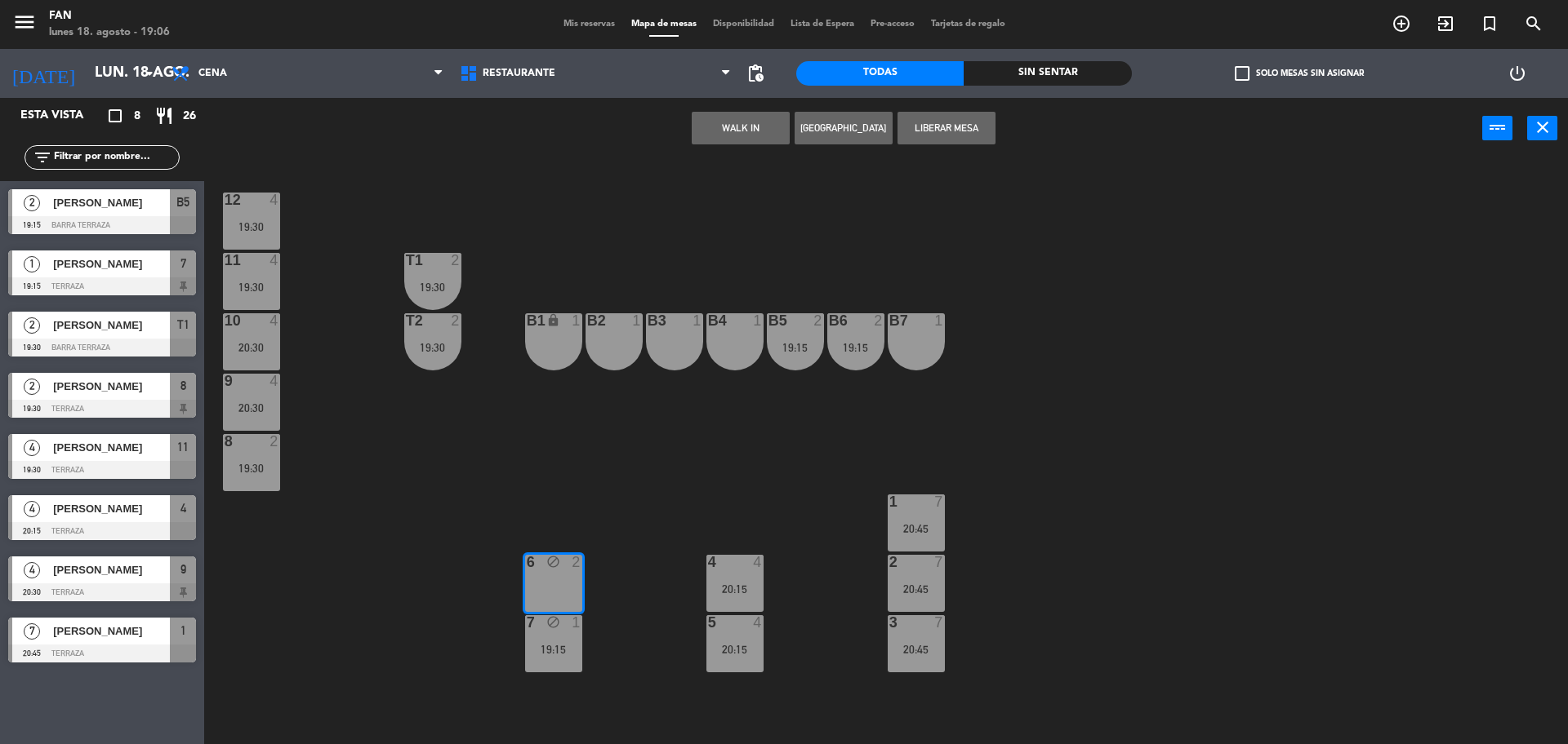
click at [587, 475] on div "12 4 19:30 11 4 19:30 T1 2 19:30 10 4 20:30 T2 2 19:30 B1 lock 1 B2 1 B3 1 B4 1…" at bounding box center [894, 455] width 1348 height 585
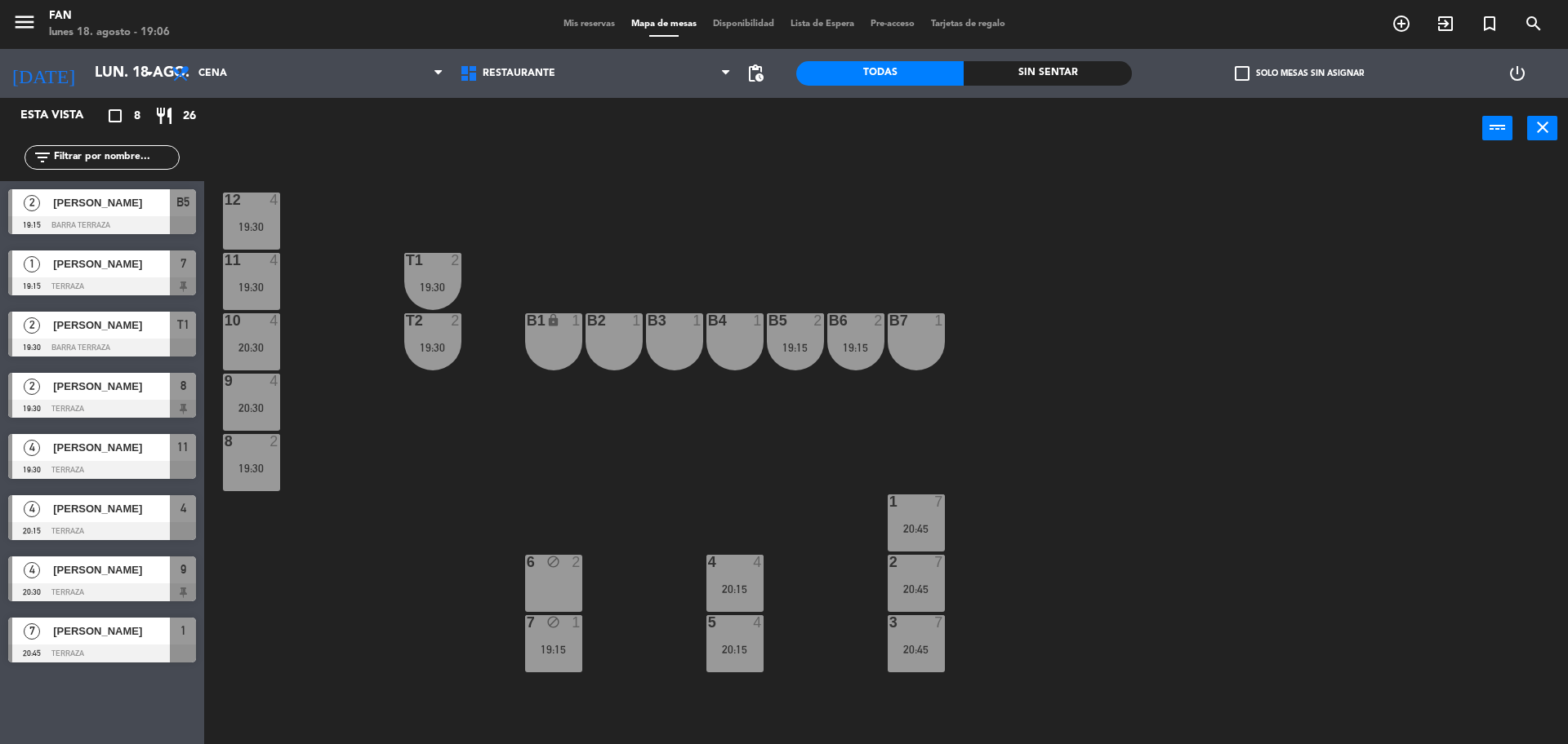
click at [559, 596] on div "6 block 2" at bounding box center [554, 583] width 57 height 57
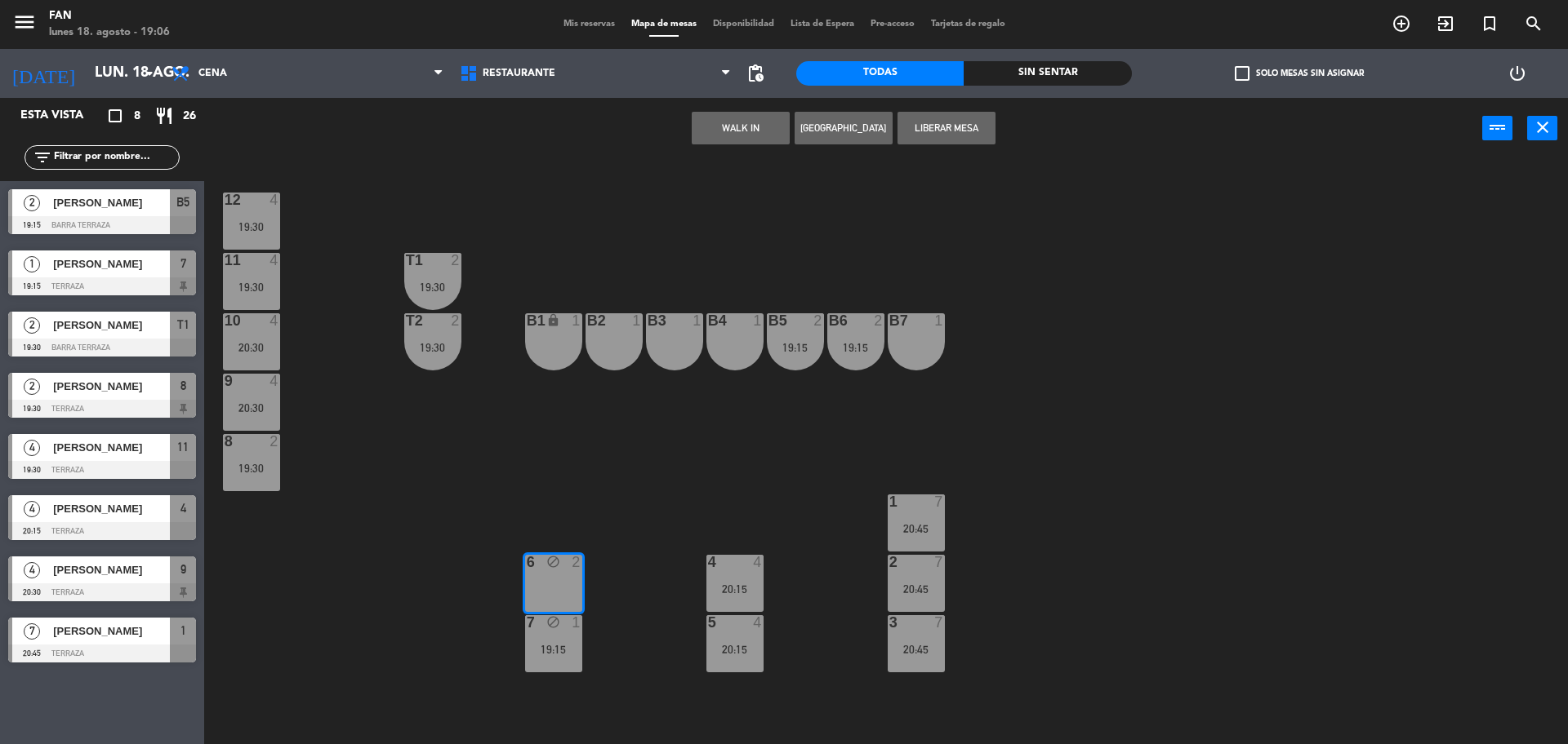
click at [619, 496] on div "12 4 19:30 11 4 19:30 T1 2 19:30 10 4 20:30 T2 2 19:30 B1 lock 1 B2 1 B3 1 B4 1…" at bounding box center [894, 455] width 1348 height 585
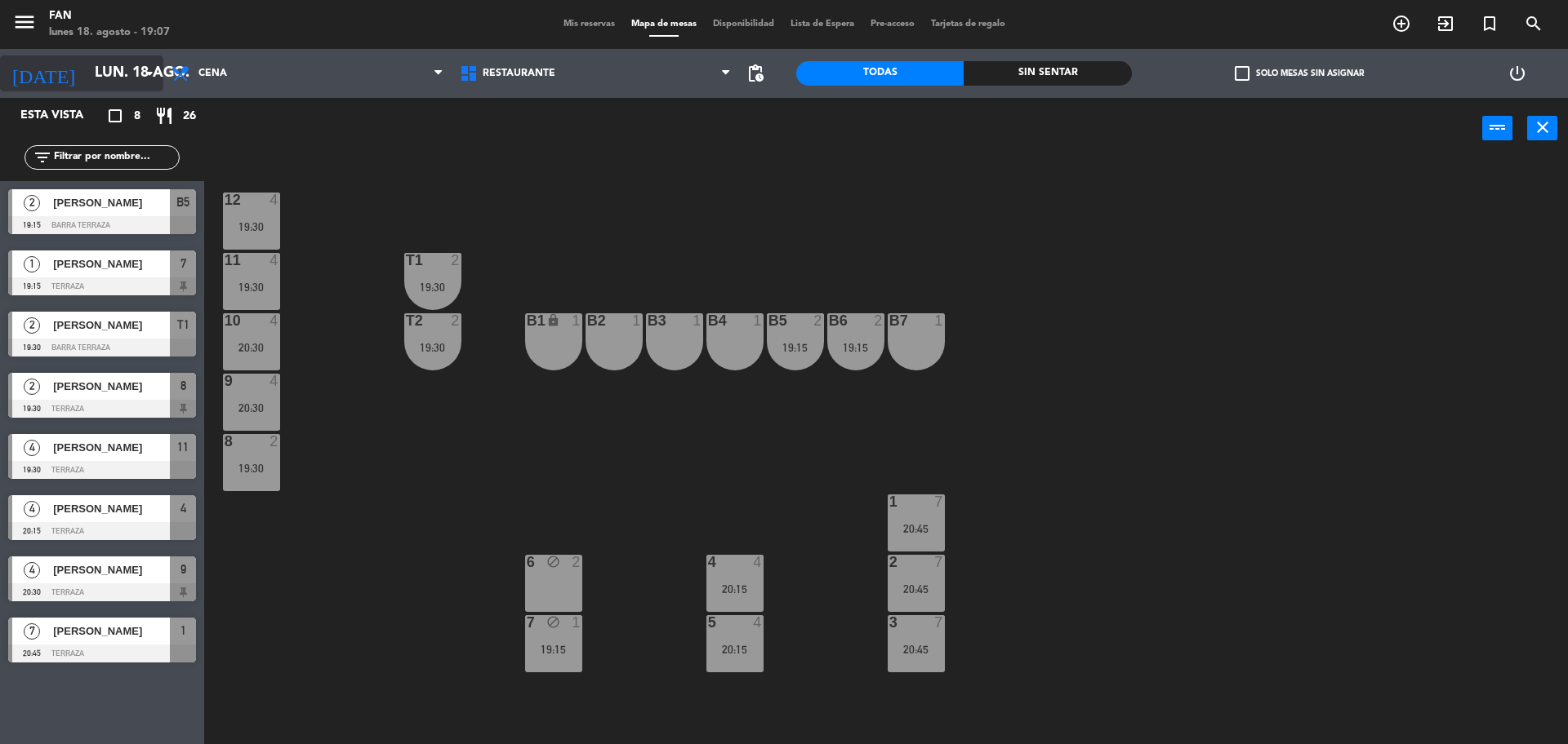
click at [146, 77] on icon "arrow_drop_down" at bounding box center [149, 73] width 19 height 19
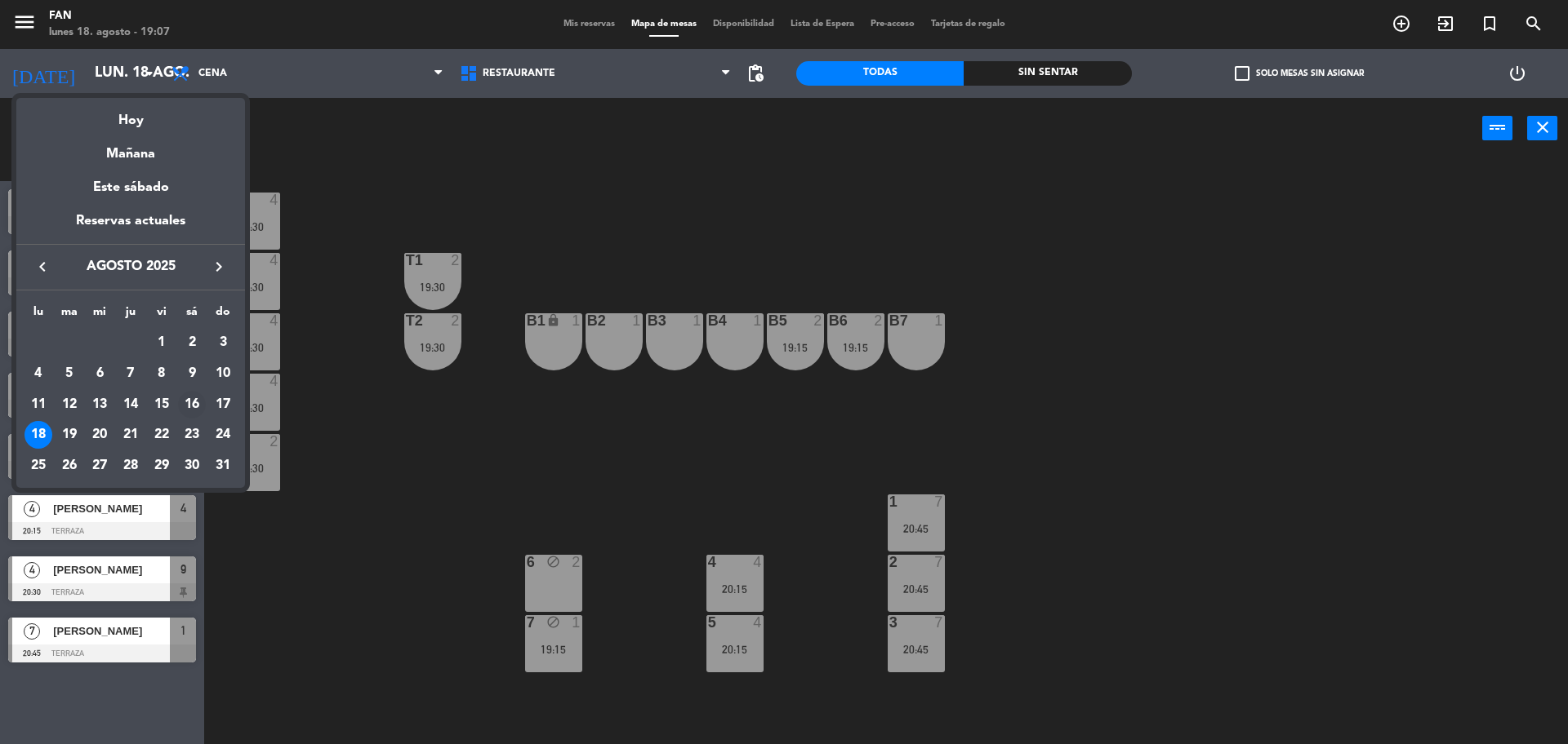
click at [192, 400] on div "16" at bounding box center [191, 405] width 28 height 28
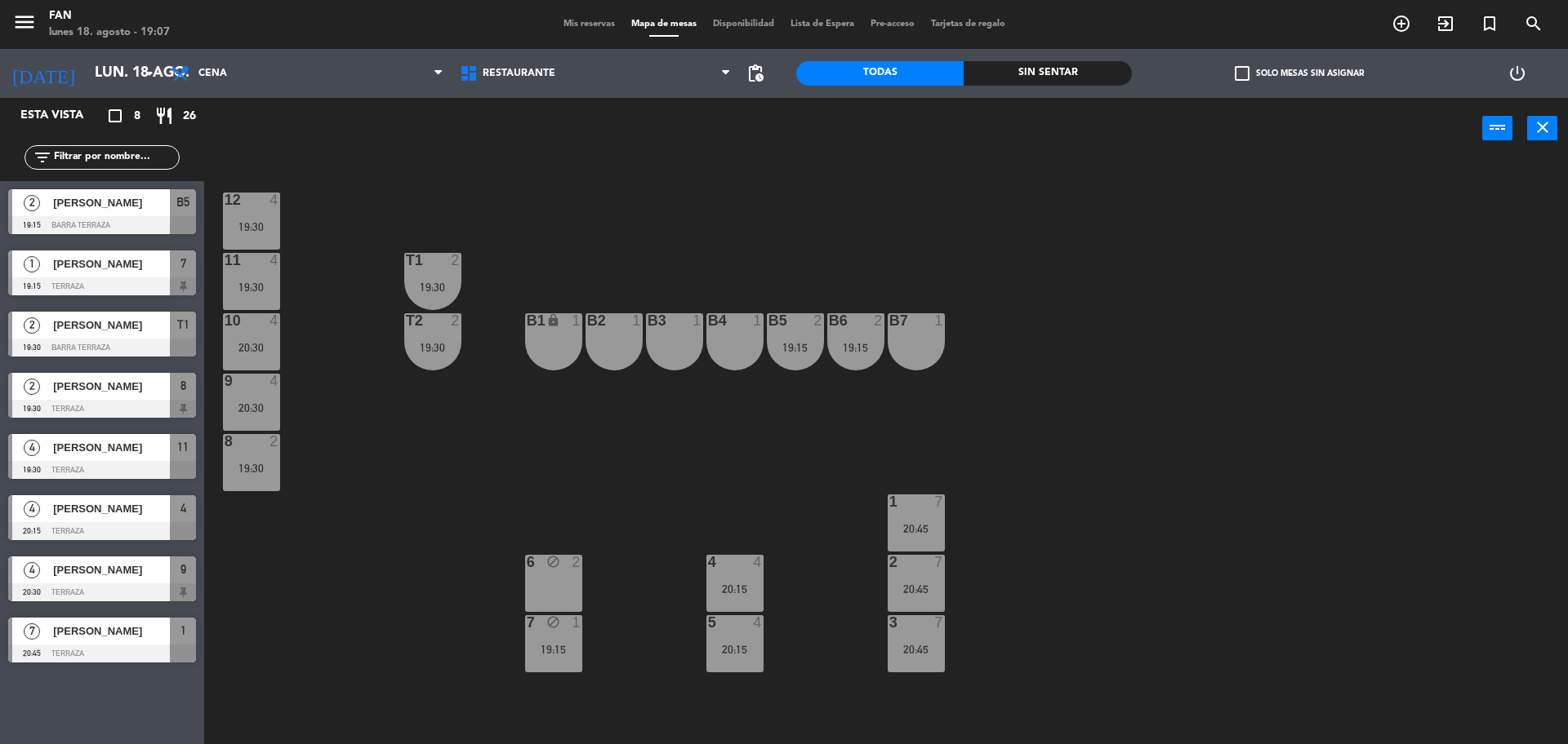
type input "sáb. 16 ago."
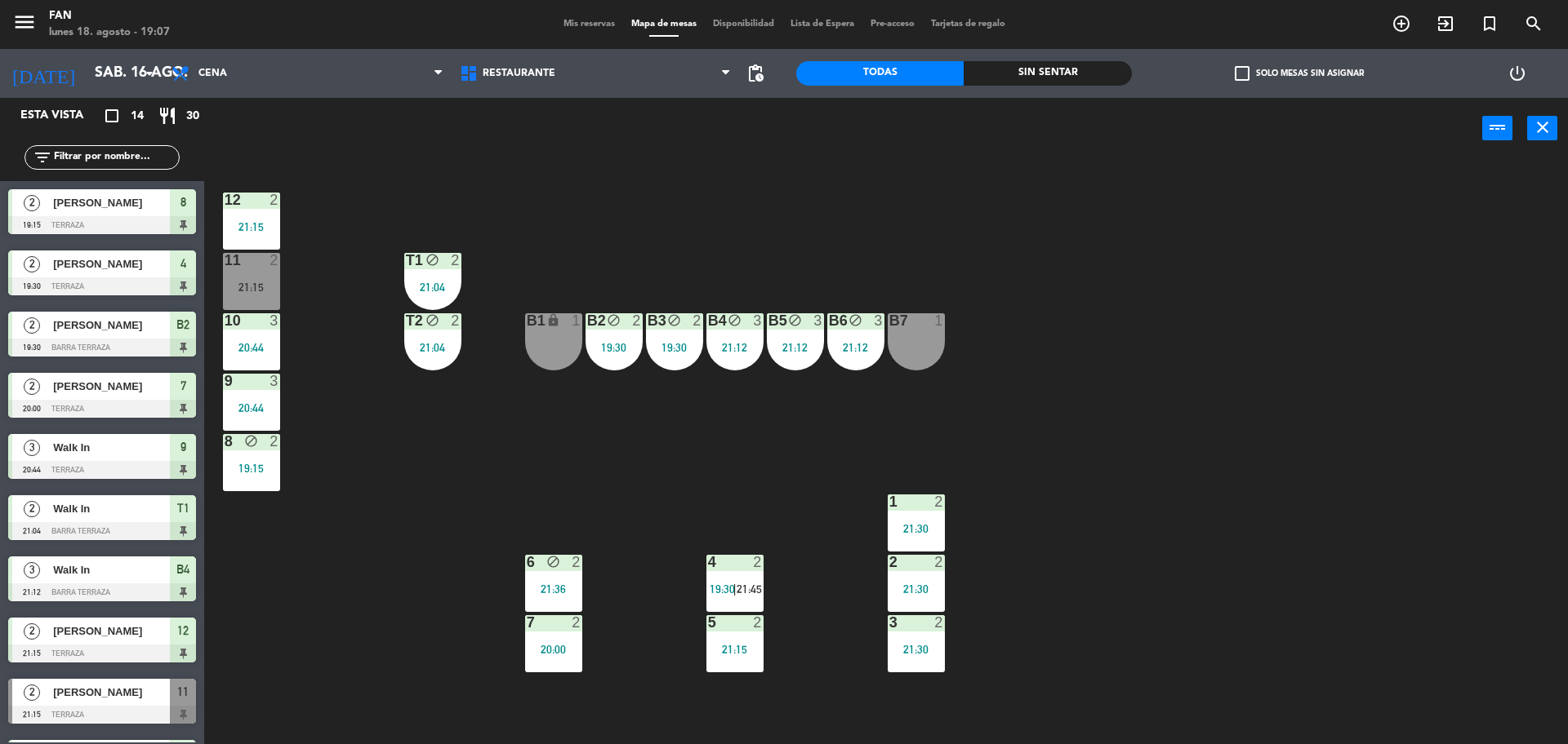
click at [594, 21] on span "Mis reservas" at bounding box center [589, 24] width 68 height 9
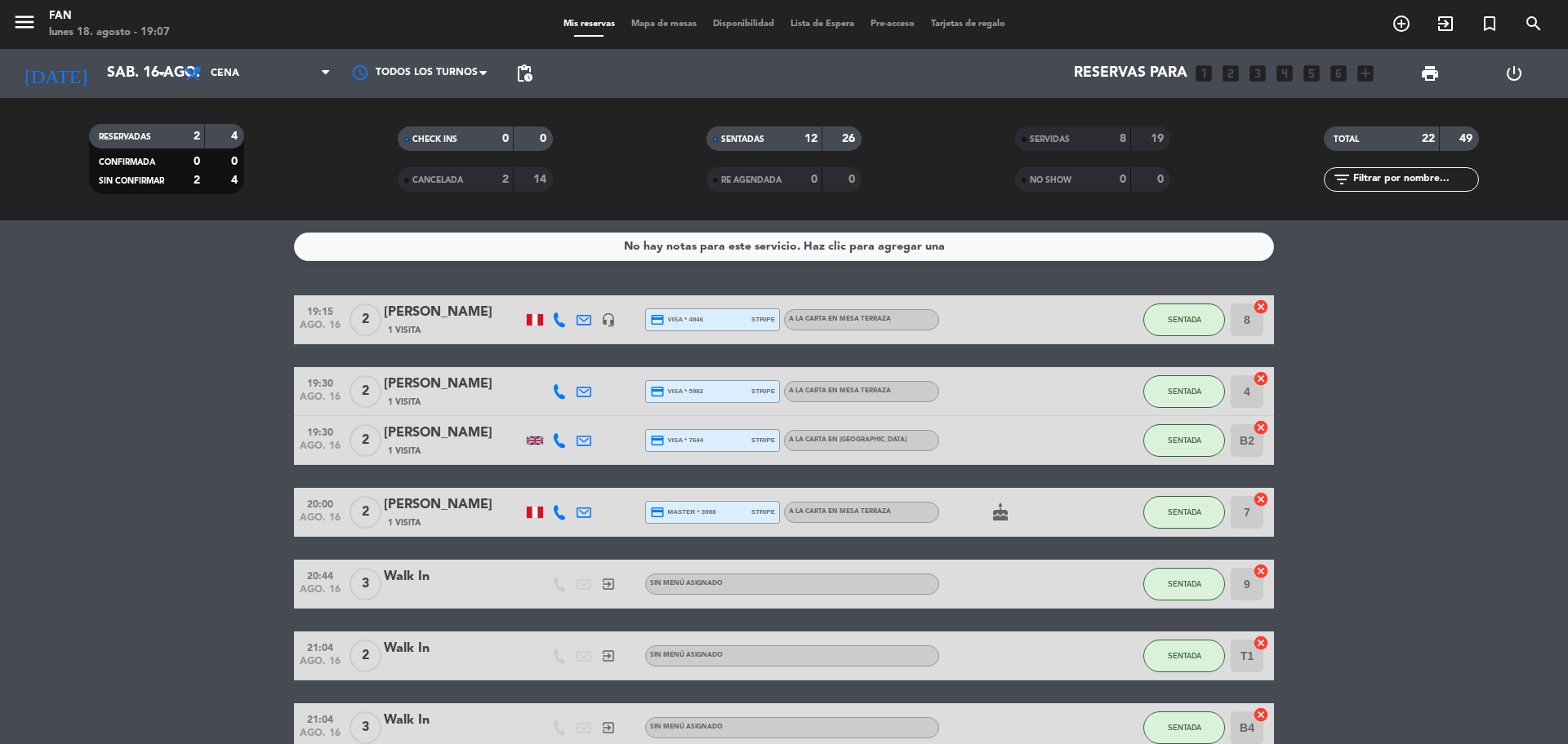
click at [209, 418] on bookings-row "19:15 [DATE] 2 [PERSON_NAME] 1 Visita headset_mic credit_card visa * 4846 strip…" at bounding box center [784, 740] width 1568 height 891
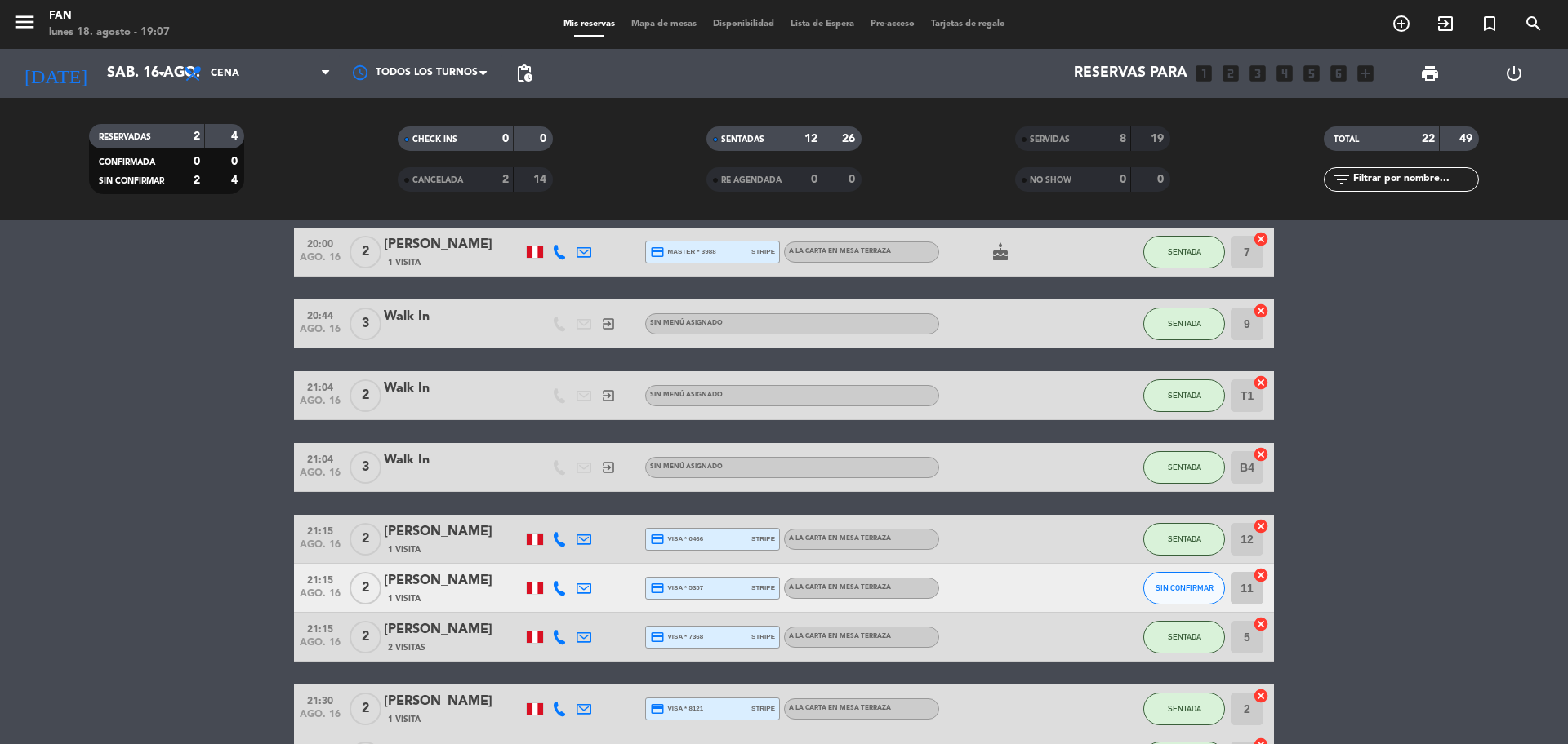
scroll to position [524, 0]
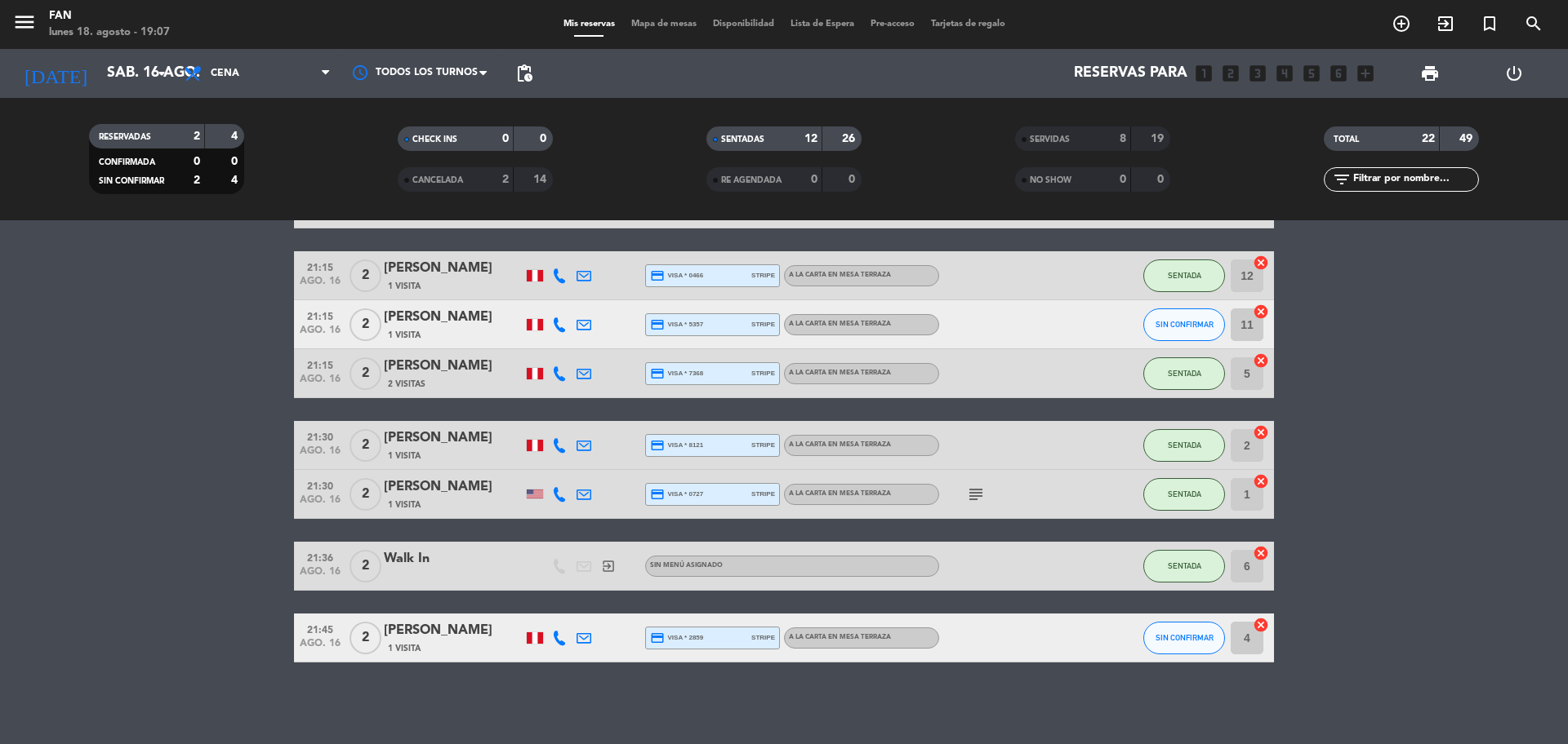
click at [1058, 147] on div "SERVIDAS" at bounding box center [1056, 139] width 75 height 18
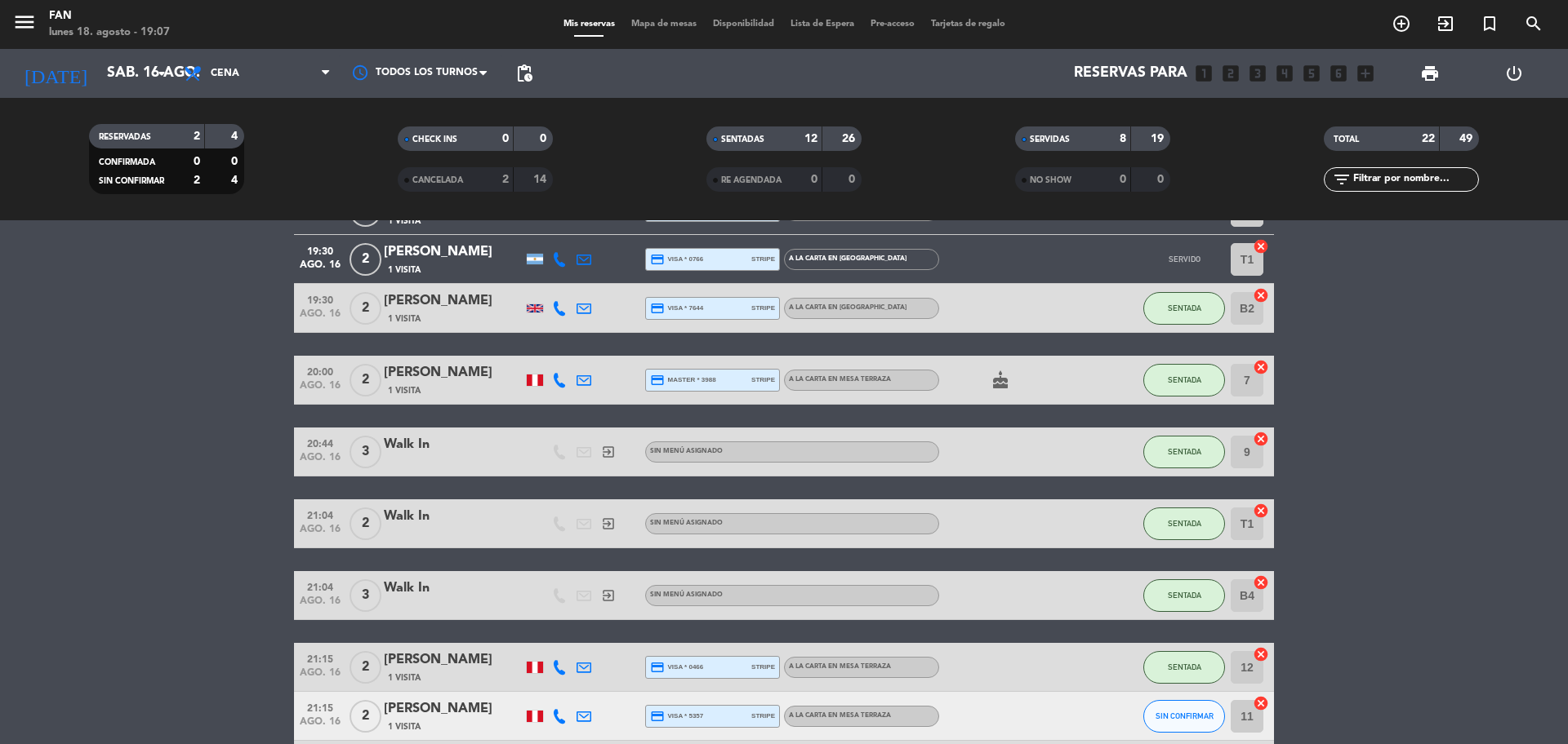
click at [1402, 305] on bookings-row "19:15 [DATE] 2 [PERSON_NAME] 1 Visita credit_card visa * 2480 stripe A la carta…" at bounding box center [784, 413] width 1568 height 1283
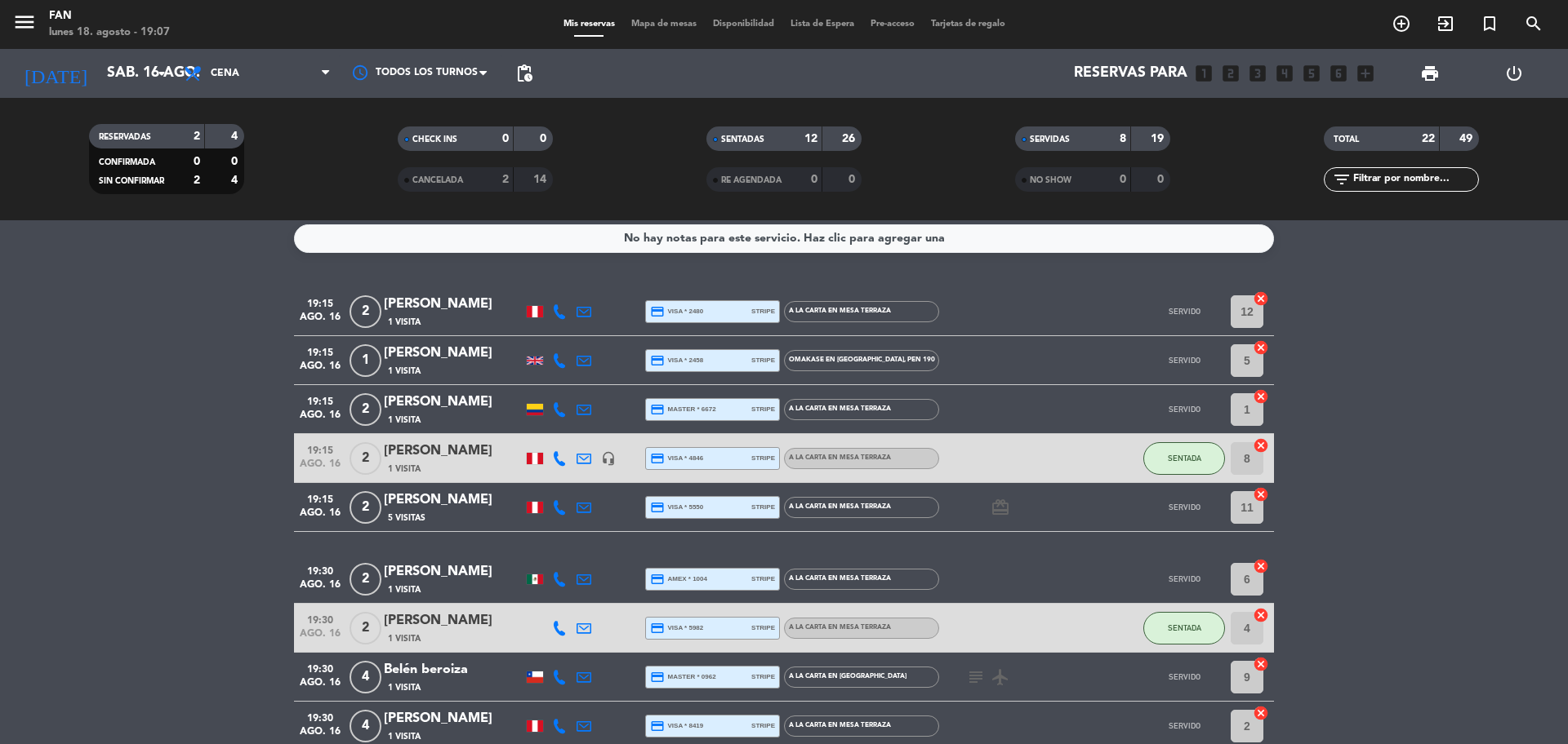
scroll to position [0, 0]
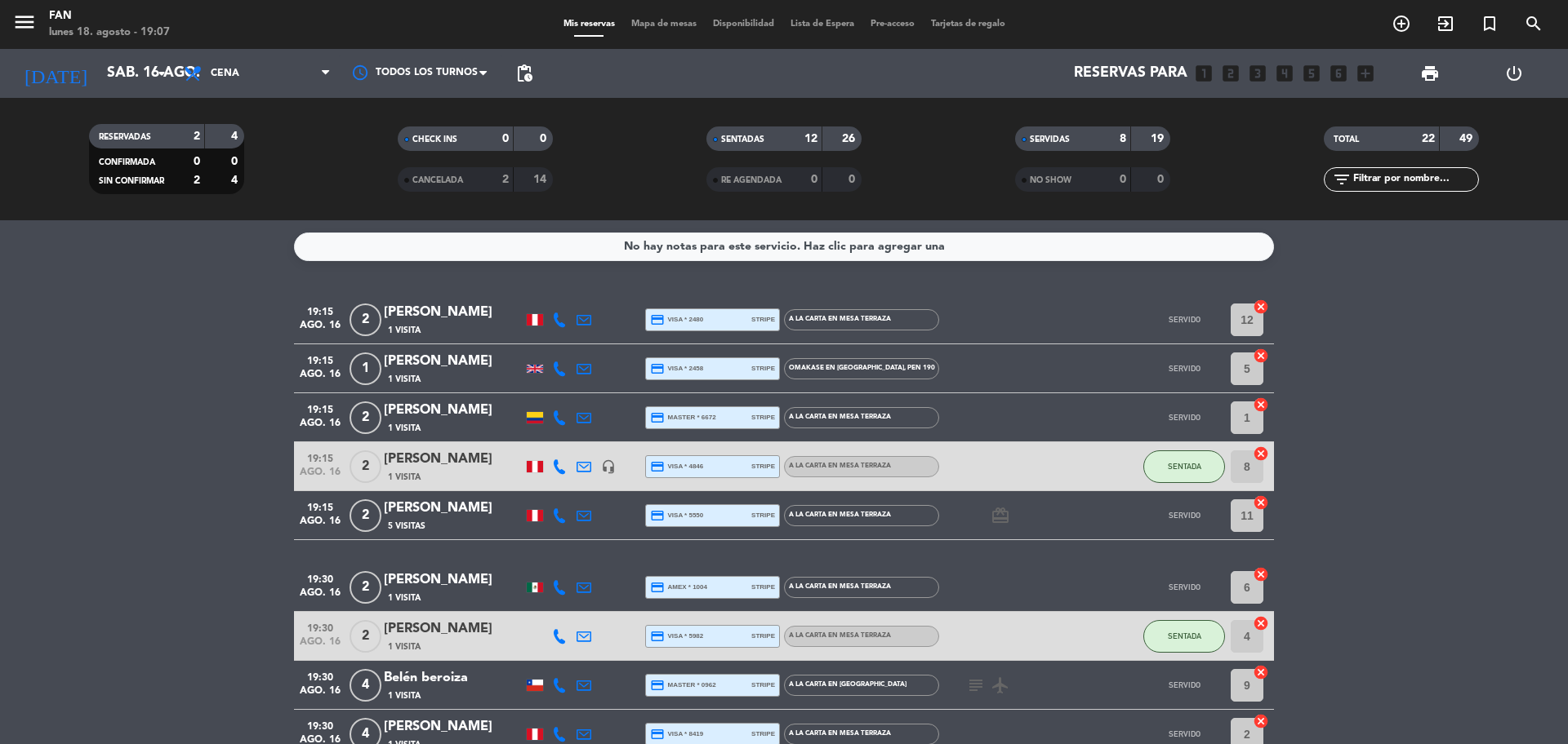
click at [636, 23] on span "Mapa de mesas" at bounding box center [663, 24] width 82 height 9
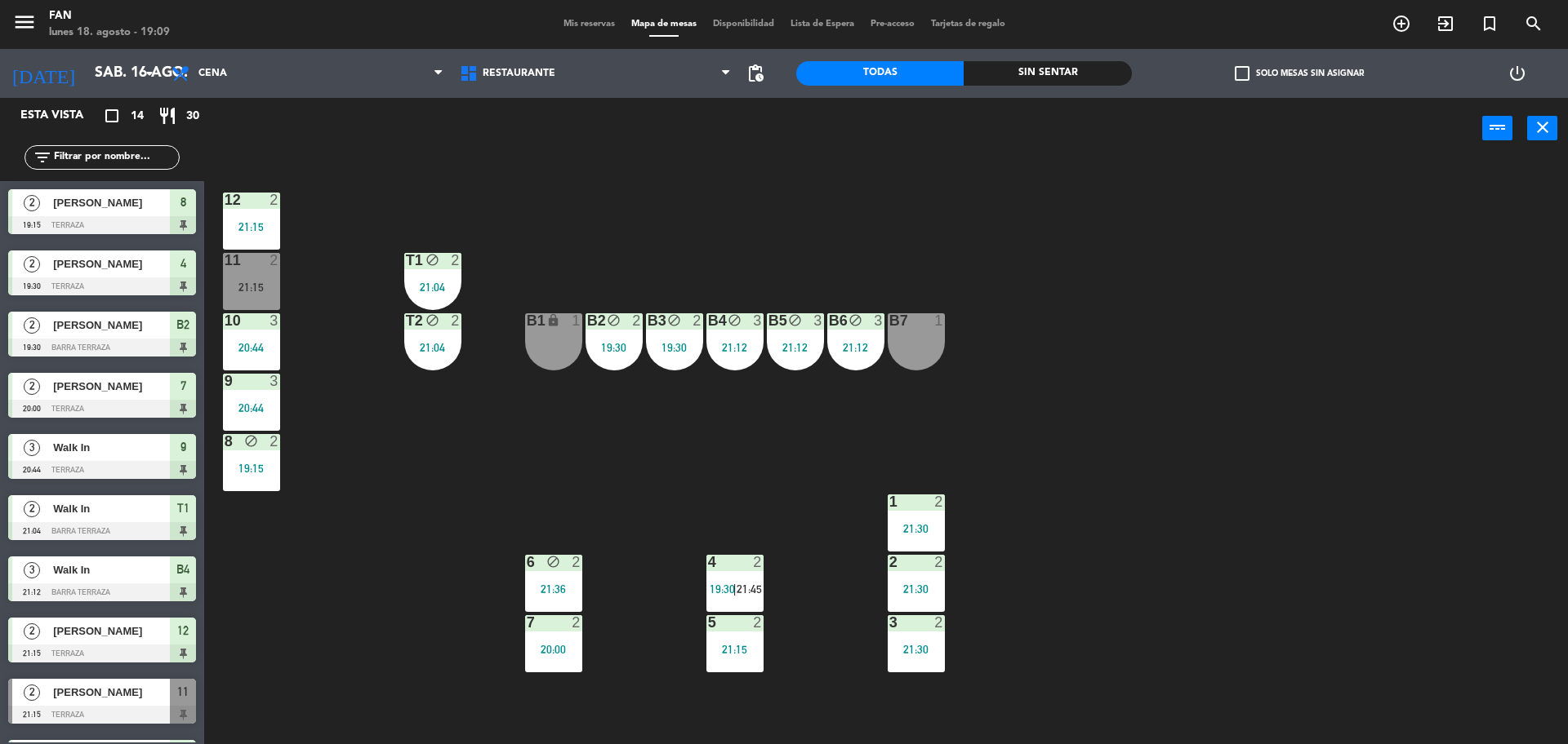
click at [599, 26] on span "Mis reservas" at bounding box center [589, 24] width 68 height 9
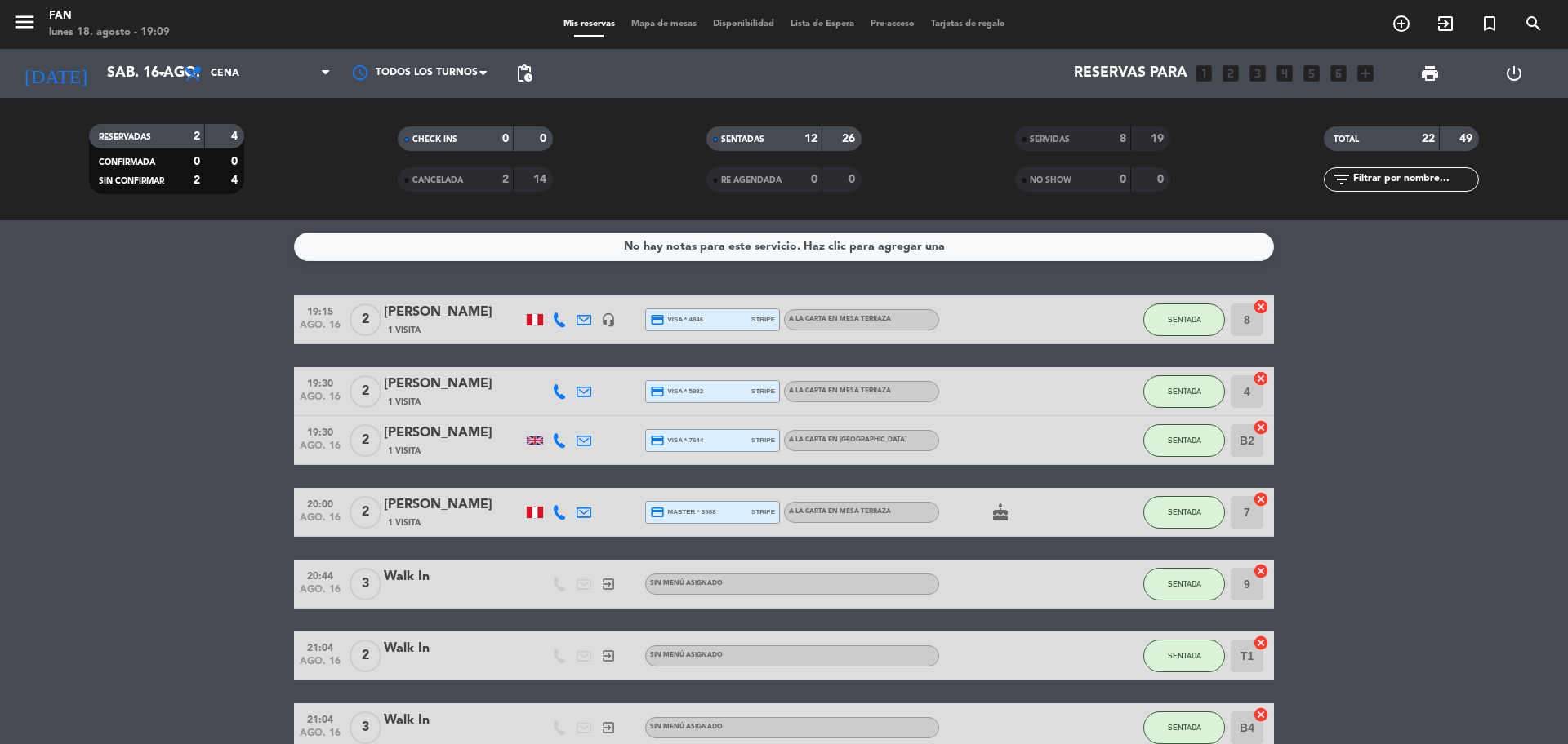
click at [1367, 344] on bookings-row "19:15 [DATE] 2 [PERSON_NAME] 1 Visita headset_mic credit_card visa * 4846 strip…" at bounding box center [784, 740] width 1568 height 891
click at [1365, 412] on bookings-row "19:15 [DATE] 2 [PERSON_NAME] 1 Visita headset_mic credit_card visa * 4846 strip…" at bounding box center [784, 740] width 1568 height 891
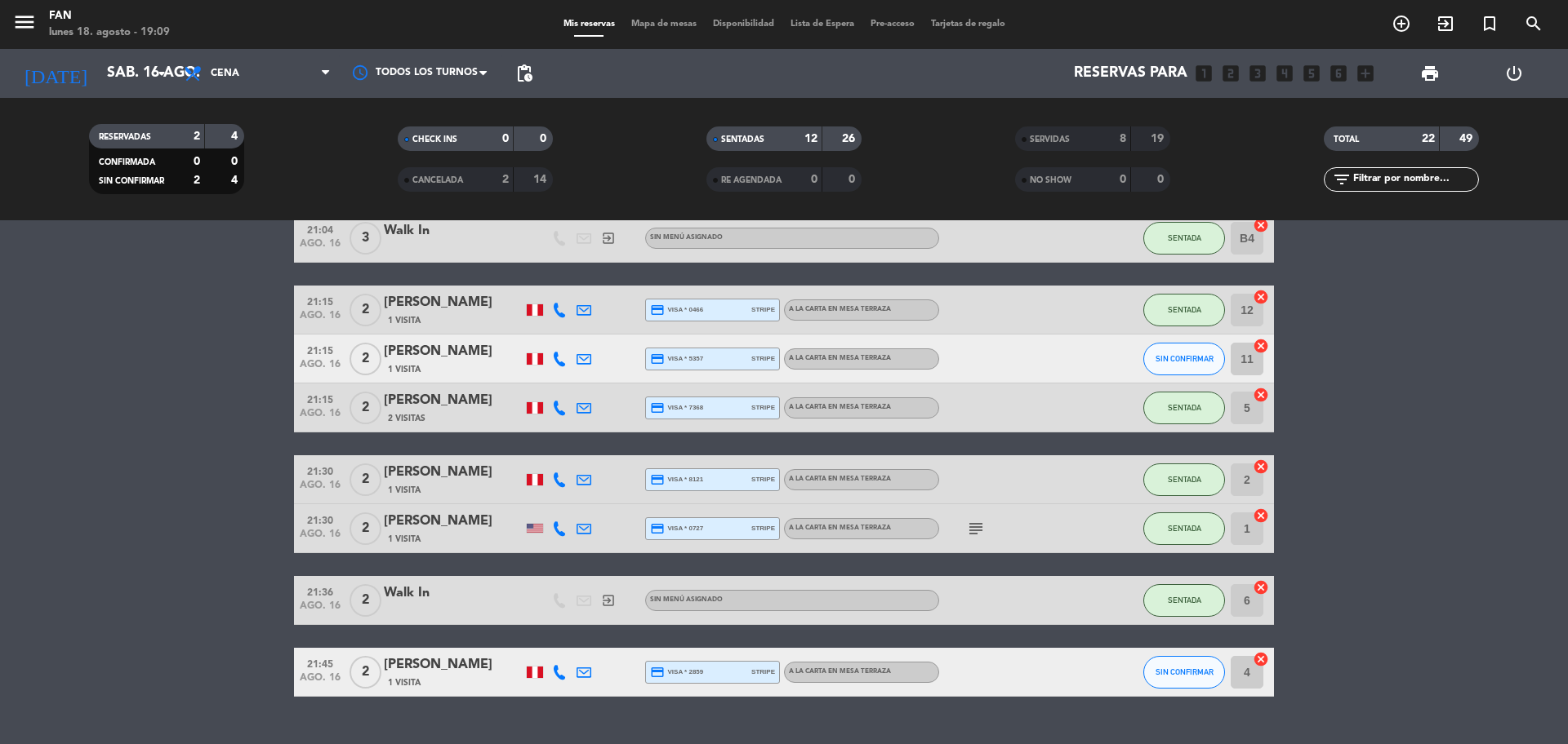
scroll to position [524, 0]
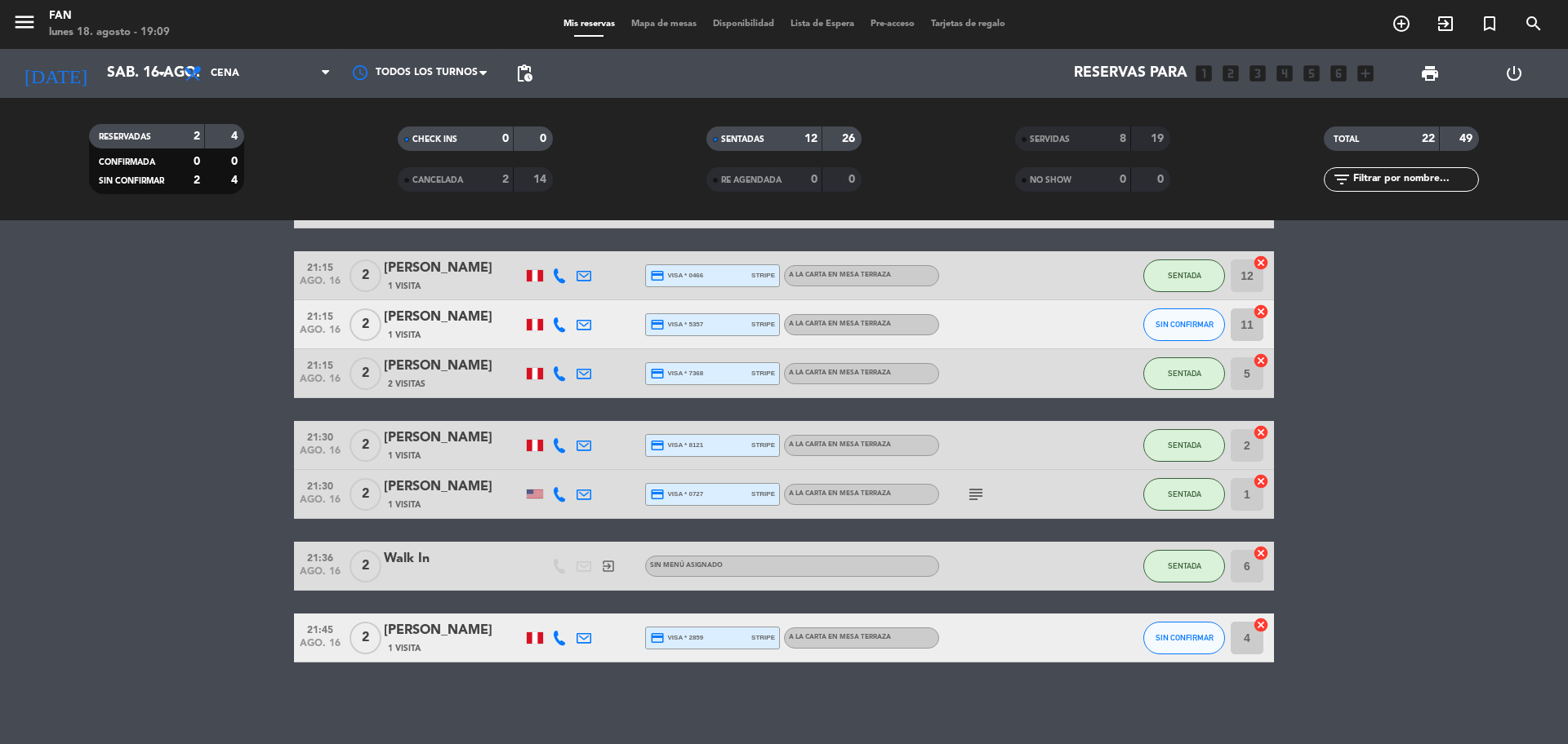
click at [978, 488] on icon "subject" at bounding box center [975, 494] width 19 height 19
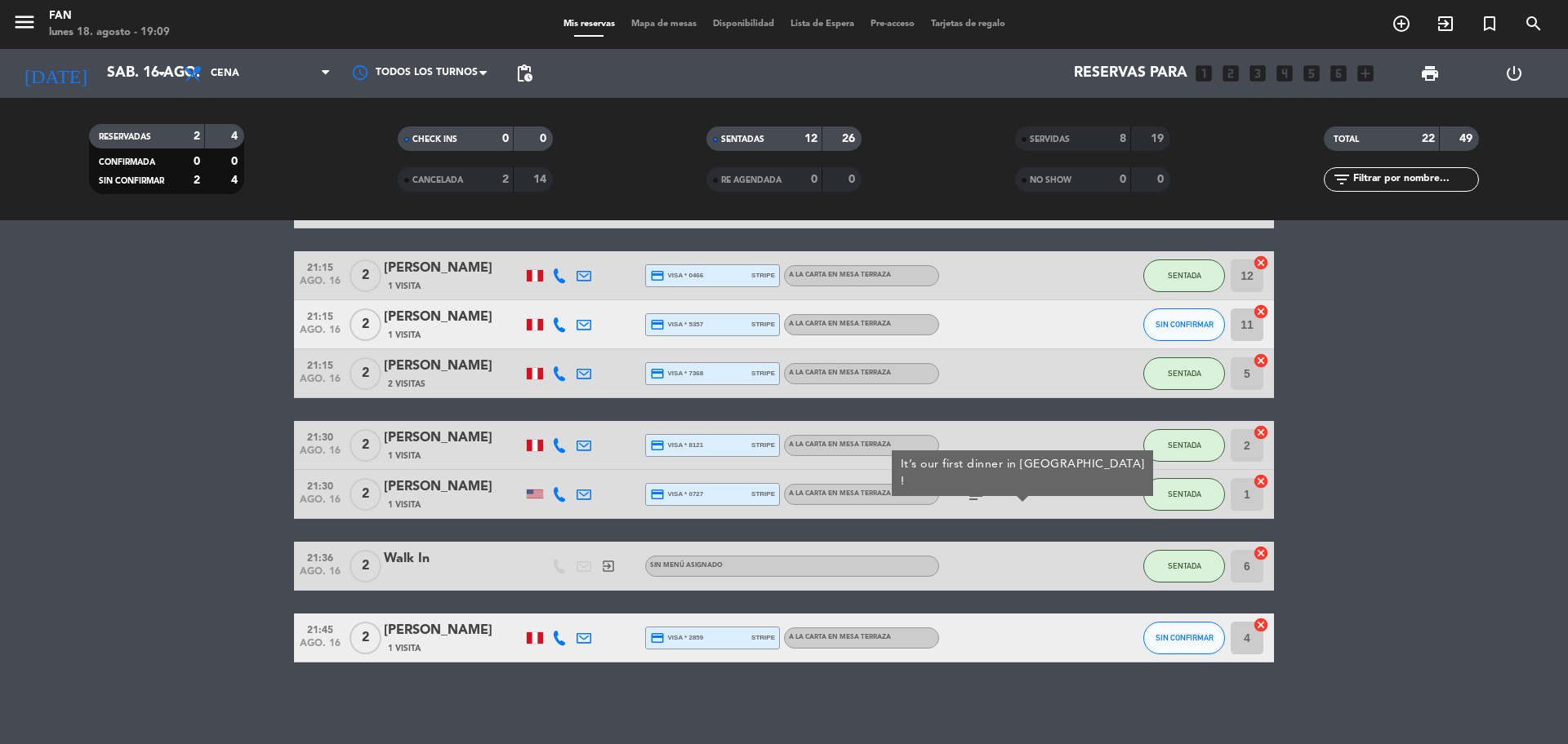
click at [1304, 338] on bookings-row "19:15 [DATE] 2 [PERSON_NAME] 1 Visita headset_mic credit_card visa * 4846 strip…" at bounding box center [784, 217] width 1568 height 891
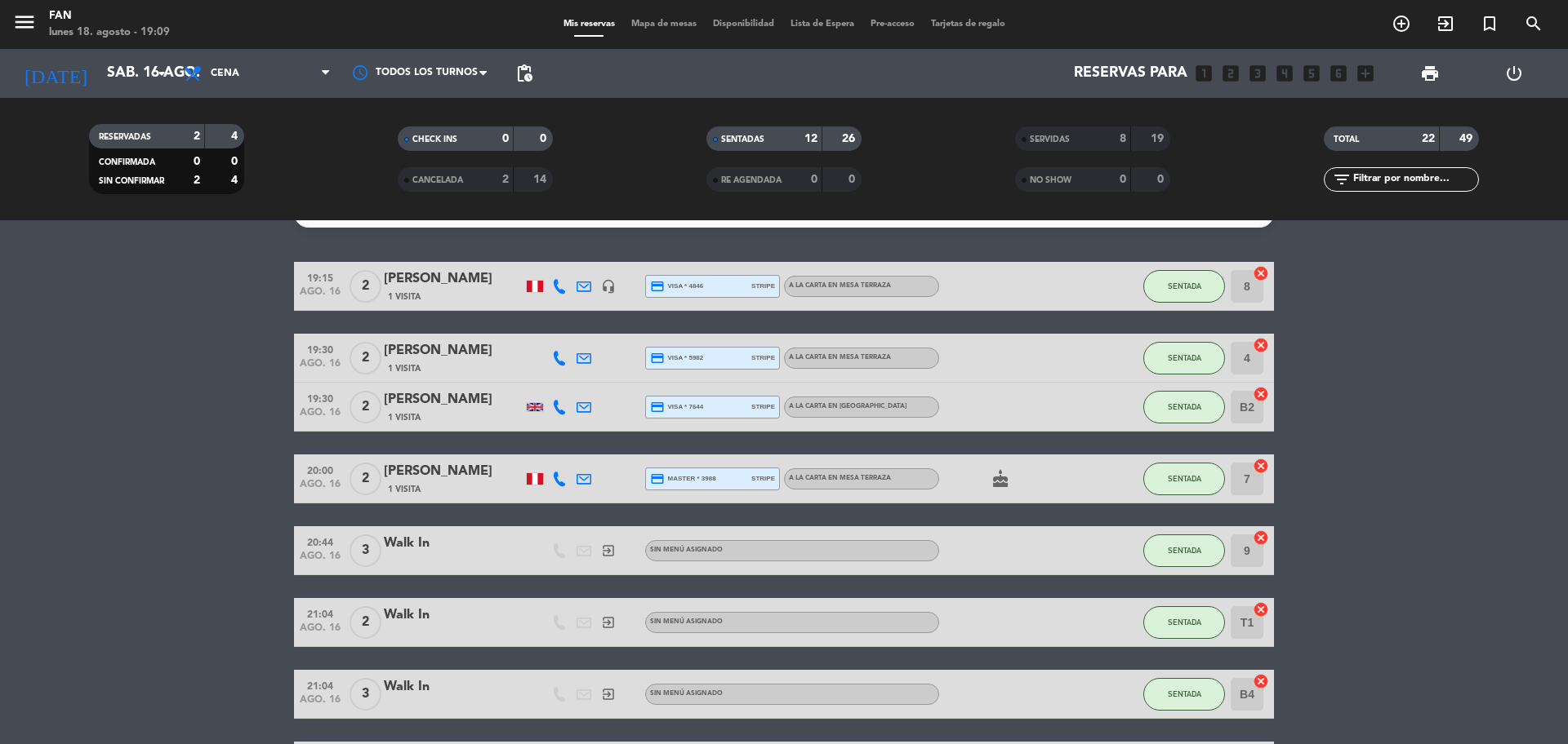
scroll to position [0, 0]
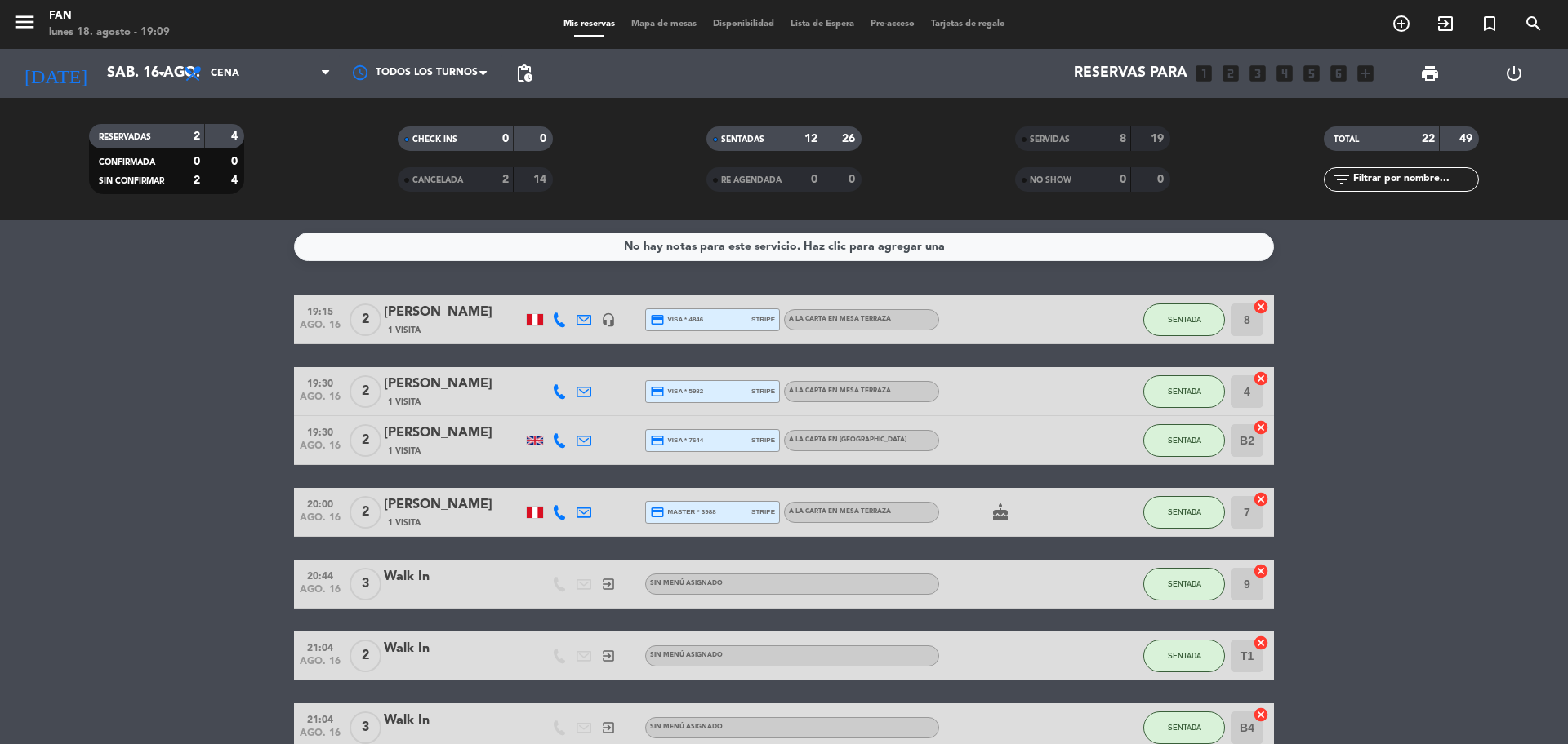
click at [672, 26] on span "Mapa de mesas" at bounding box center [663, 24] width 82 height 9
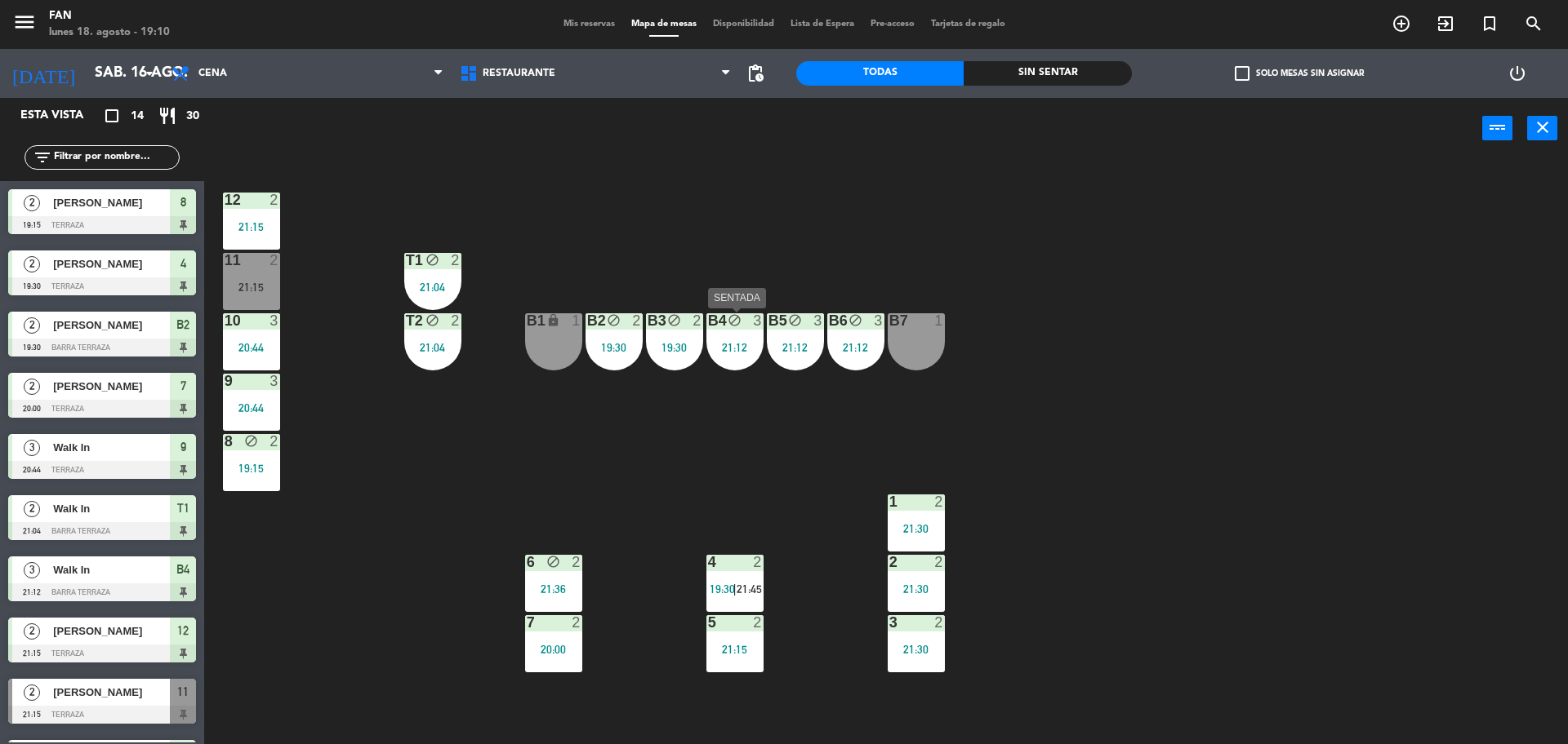
click at [730, 333] on div "B4 block 3 21:12" at bounding box center [734, 342] width 57 height 57
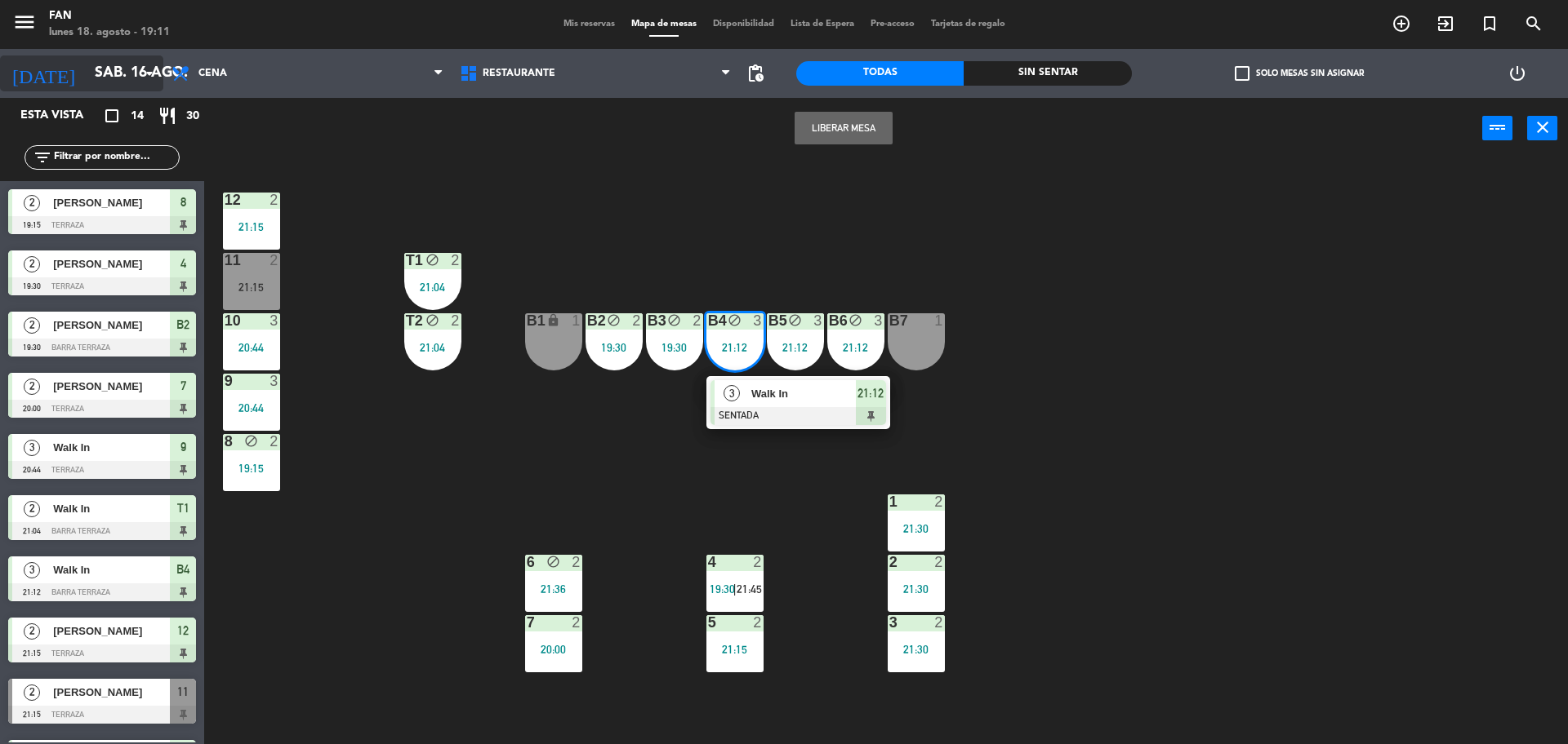
click at [144, 84] on input "sáb. 16 ago." at bounding box center [181, 73] width 190 height 32
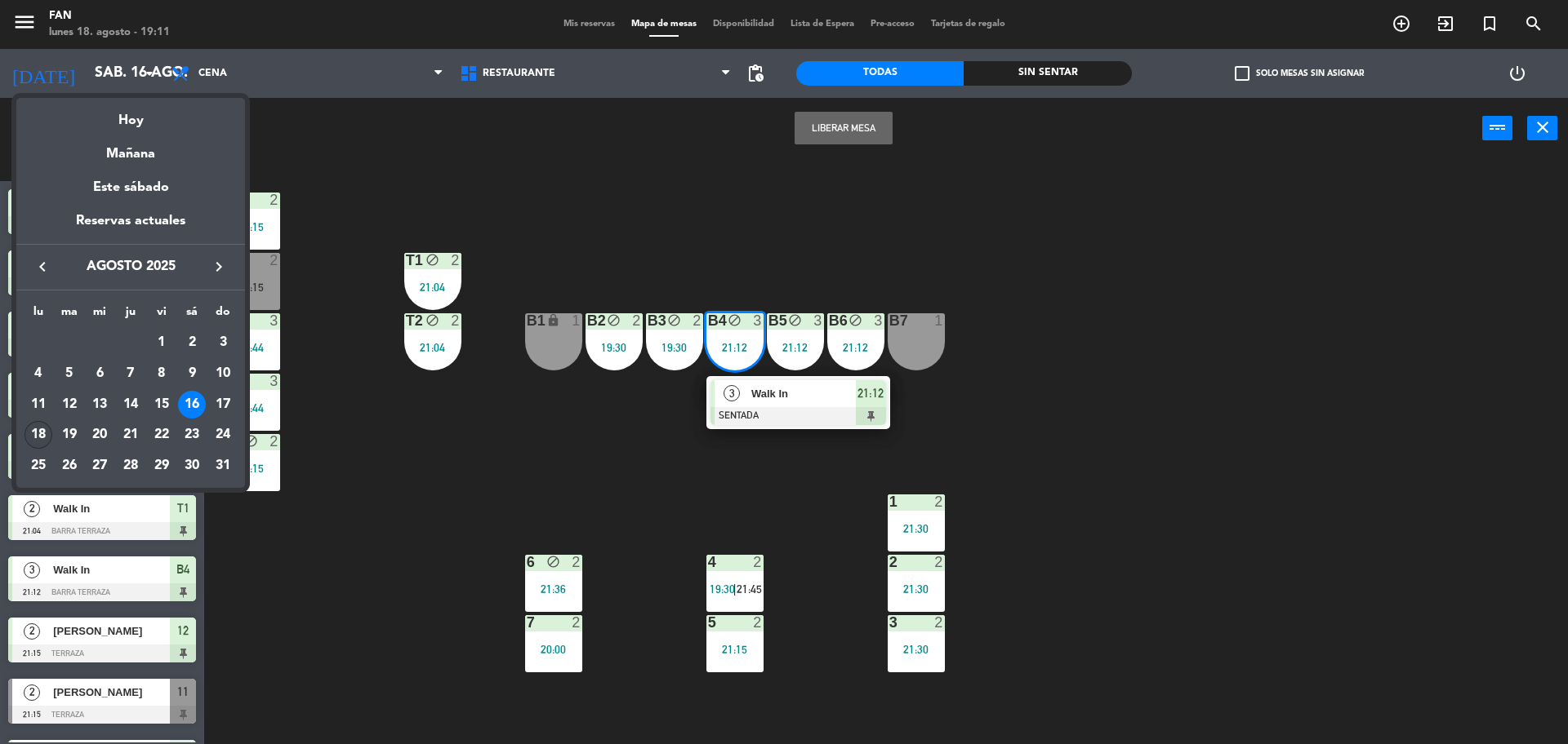
click at [32, 430] on div "18" at bounding box center [39, 435] width 28 height 28
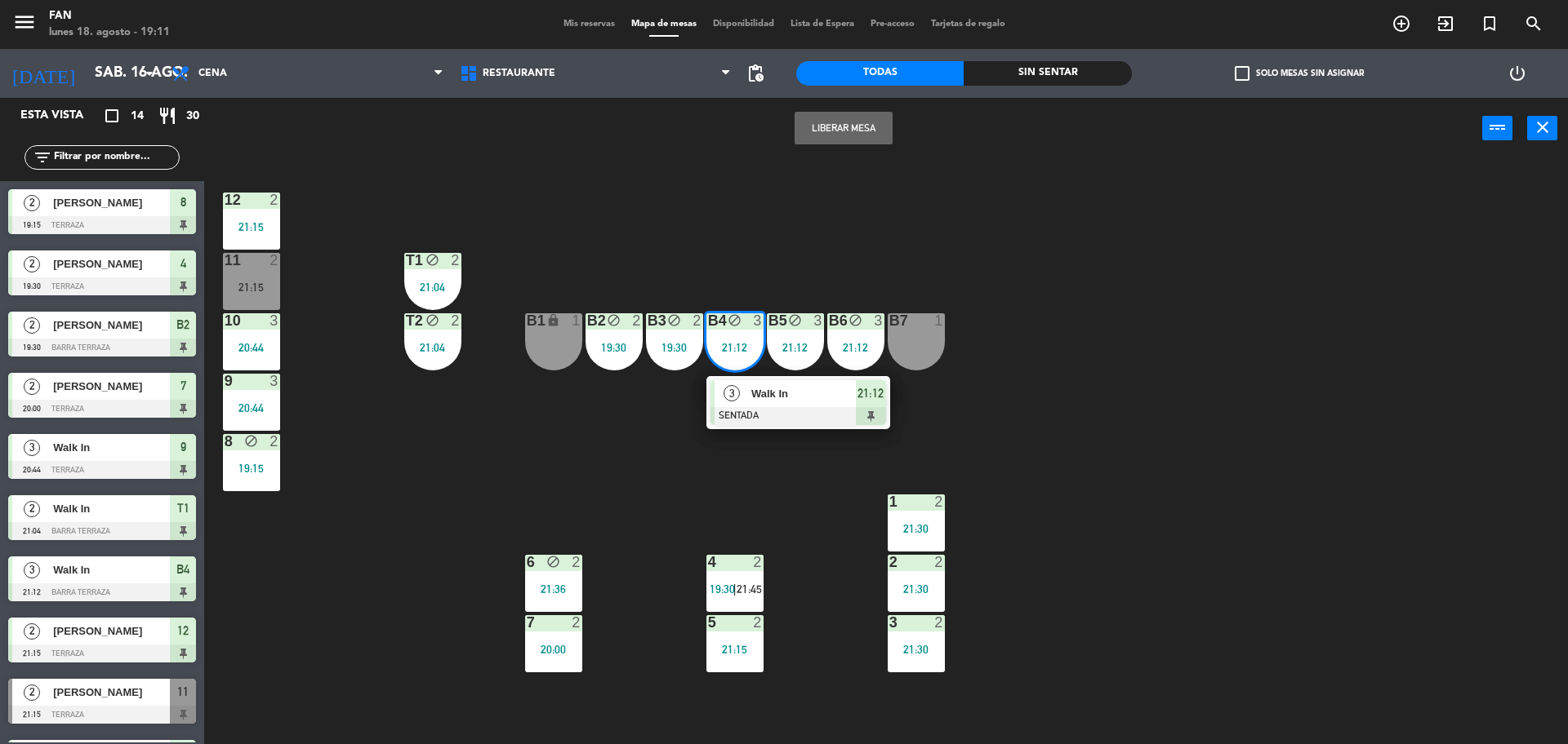
type input "lun. 18 ago."
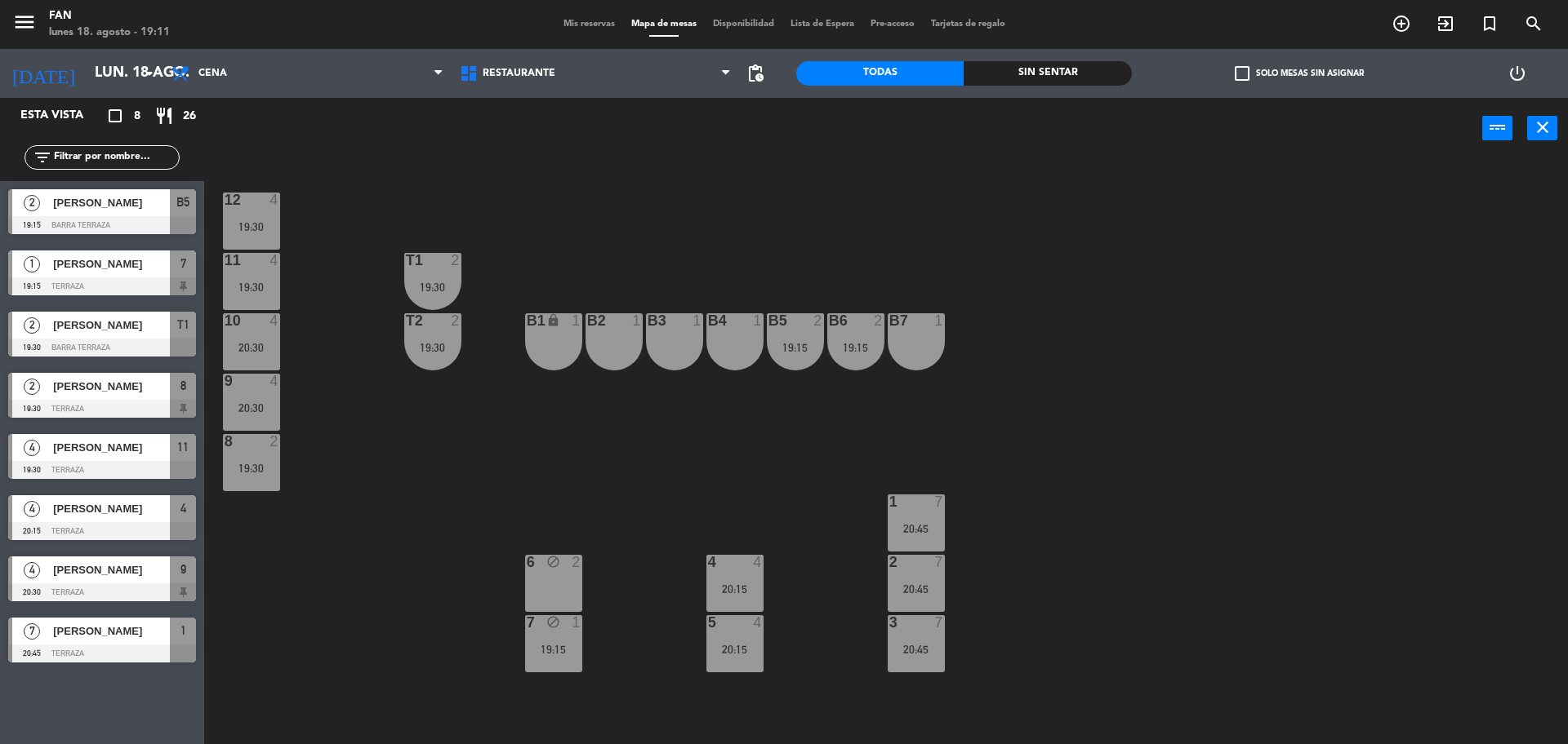
click at [584, 19] on span "Mis reservas" at bounding box center [589, 24] width 68 height 9
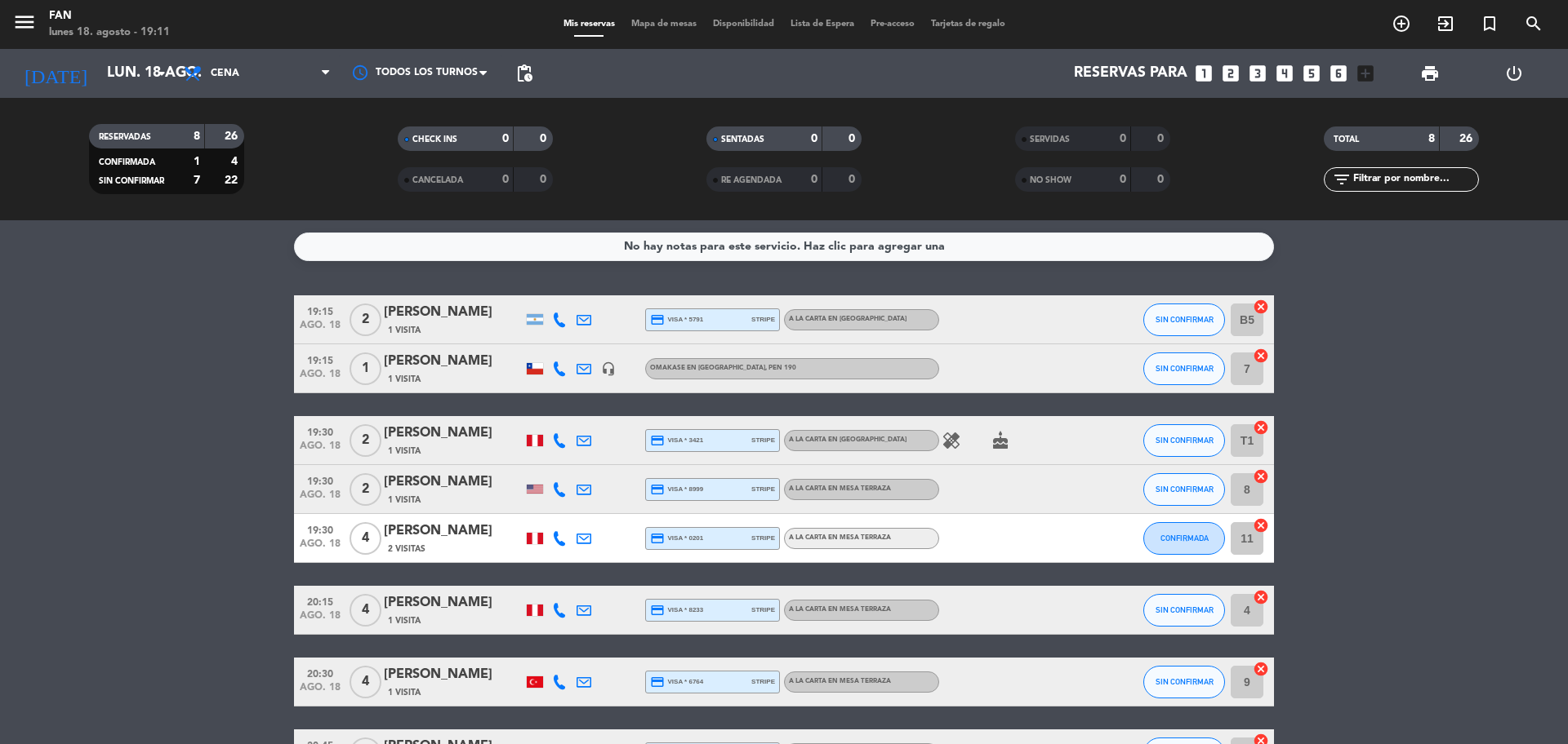
click at [67, 612] on bookings-row "19:15 [DATE] 2 [PERSON_NAME] 1 Visita credit_card visa * 5791 stripe A la carta…" at bounding box center [784, 536] width 1568 height 483
click at [950, 438] on icon "healing" at bounding box center [951, 440] width 19 height 19
click at [674, 20] on span "Mapa de mesas" at bounding box center [663, 24] width 82 height 9
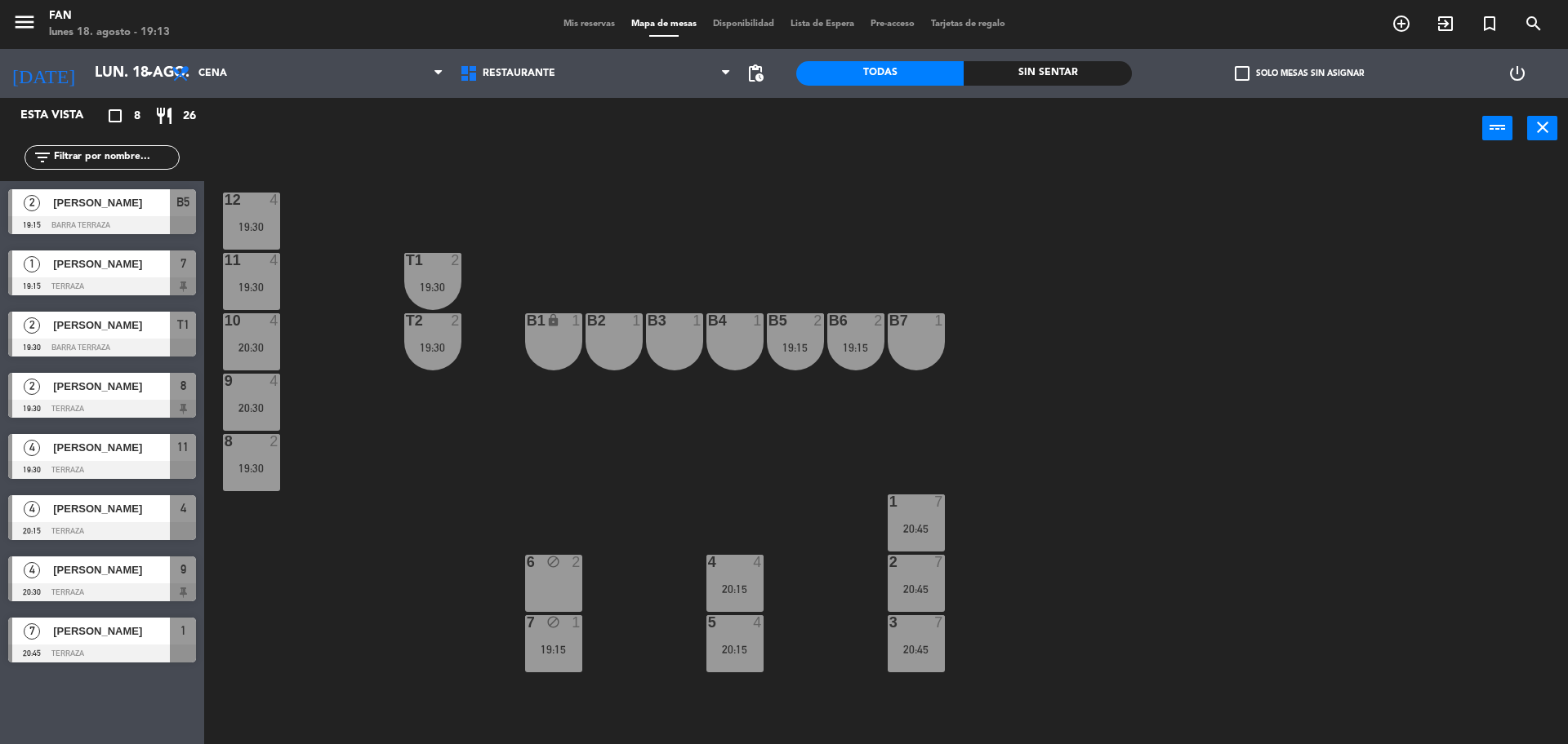
click at [577, 30] on div "Mis reservas Mapa de mesas Disponibilidad Lista de Espera Pre-acceso Tarjetas d…" at bounding box center [784, 25] width 458 height 15
click at [538, 221] on div "12 4 19:30 11 4 19:30 T1 2 19:30 10 4 20:30 T2 2 19:30 B1 lock 1 B2 1 B3 1 B4 1…" at bounding box center [894, 455] width 1348 height 585
click at [111, 80] on input "lun. 18 ago." at bounding box center [181, 73] width 190 height 32
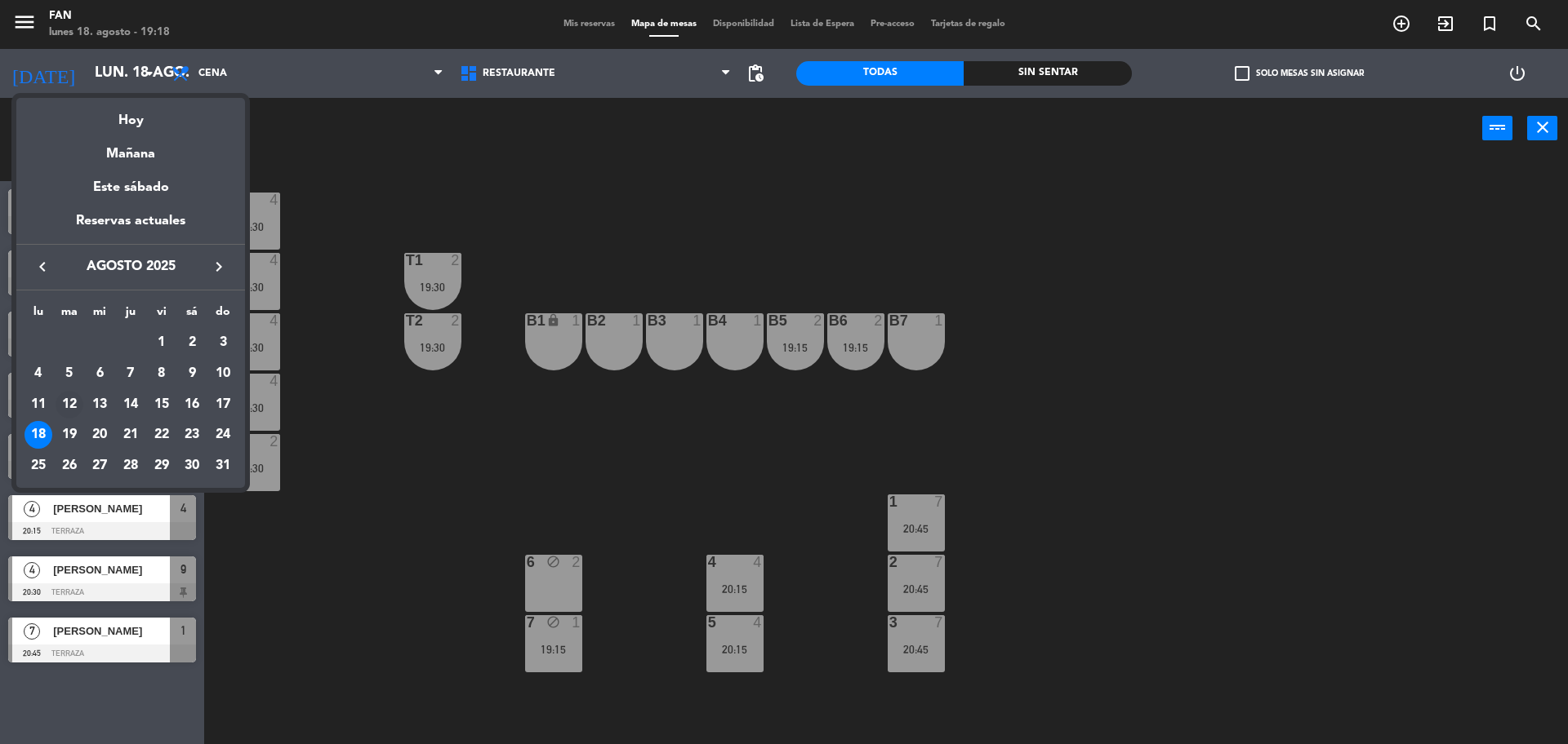
click at [74, 395] on div "12" at bounding box center [69, 405] width 28 height 28
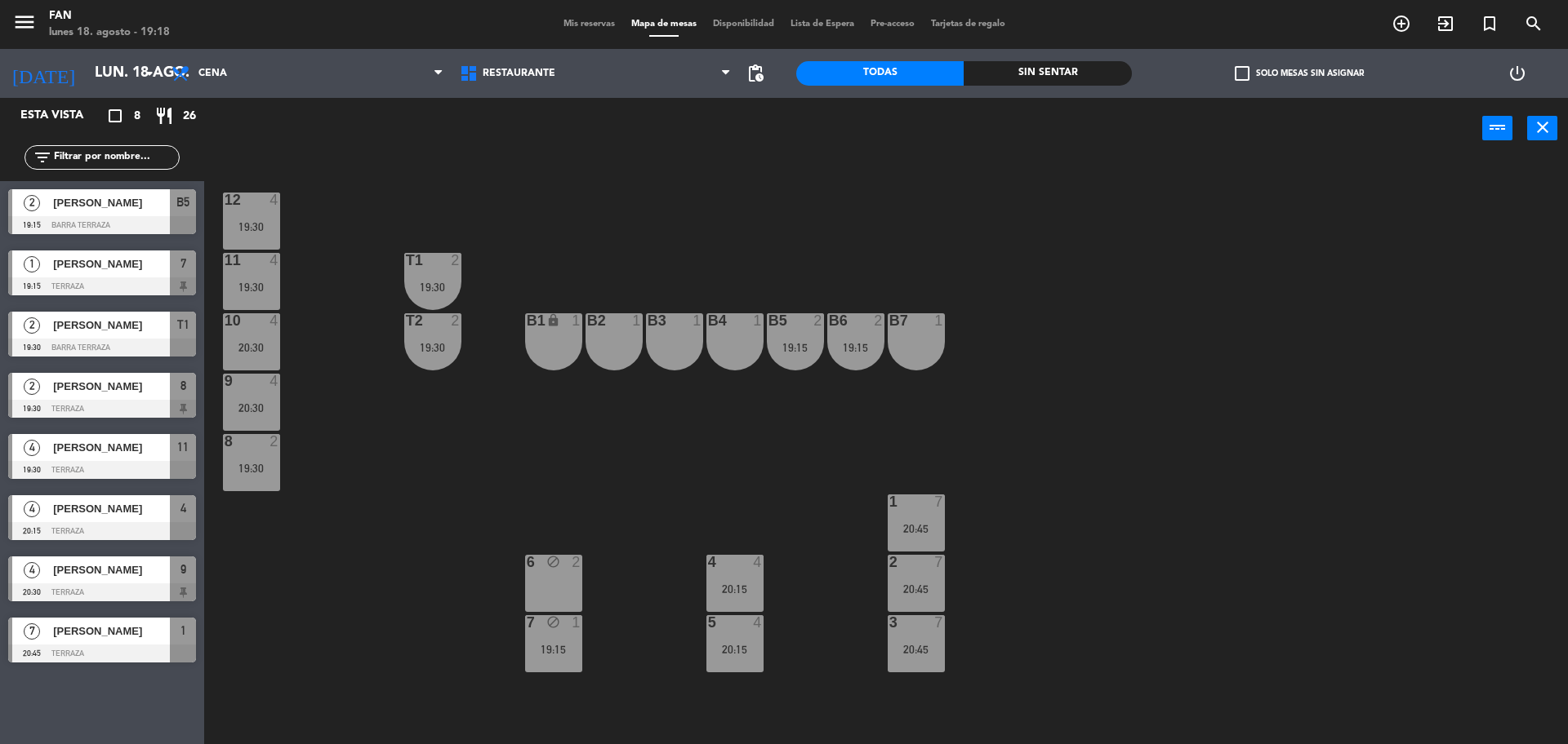
type input "[DATE]"
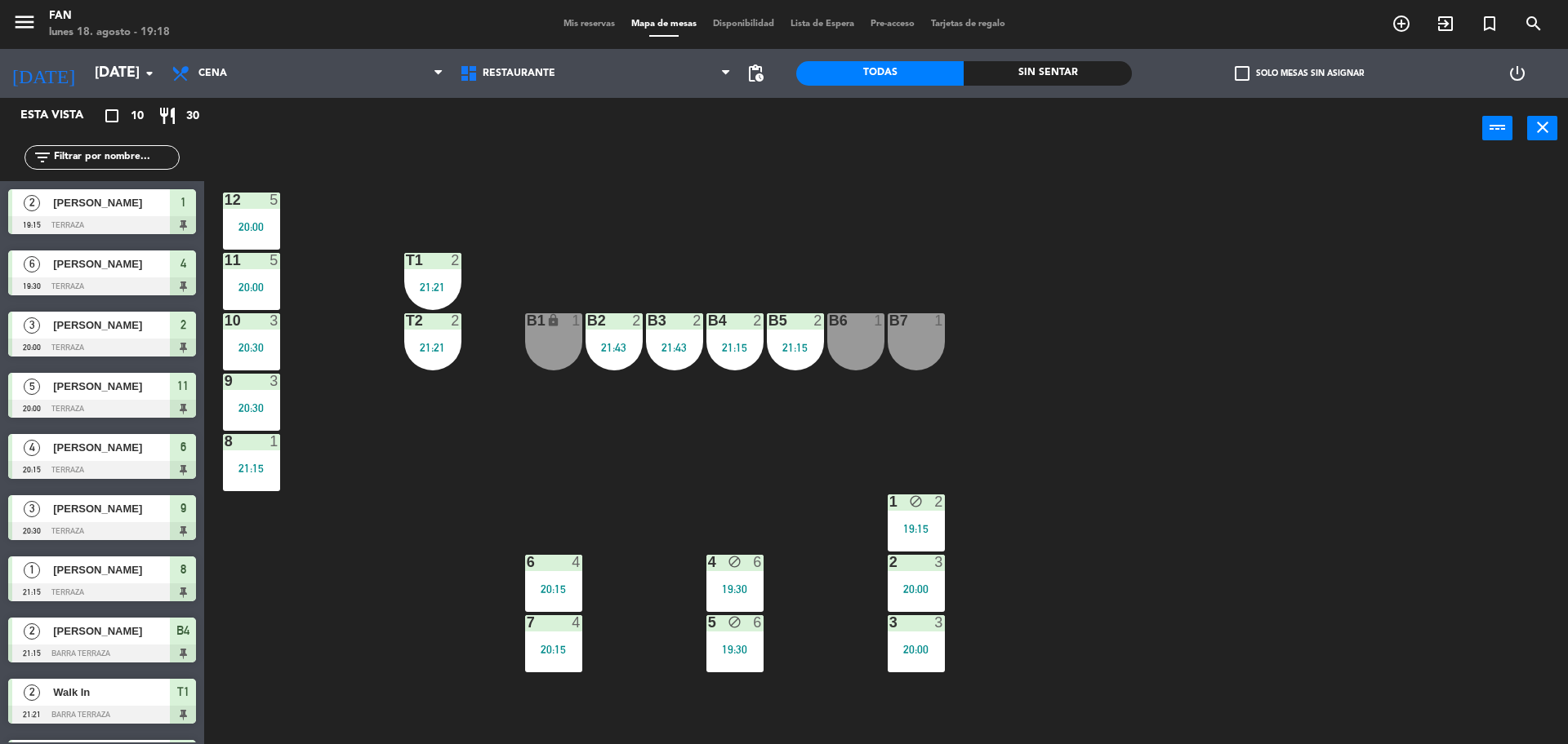
click at [826, 238] on div "12 5 20:00 11 5 20:00 T1 2 21:21 10 3 20:30 T2 2 21:21 B1 lock 1 B2 2 21:43 B3 …" at bounding box center [894, 455] width 1348 height 585
click at [677, 190] on div "12 5 20:00 11 5 20:00 T1 2 21:21 10 3 20:30 T2 2 21:21 B1 lock 1 B2 2 21:43 B3 …" at bounding box center [894, 455] width 1348 height 585
click at [584, 19] on span "Mis reservas" at bounding box center [589, 24] width 68 height 9
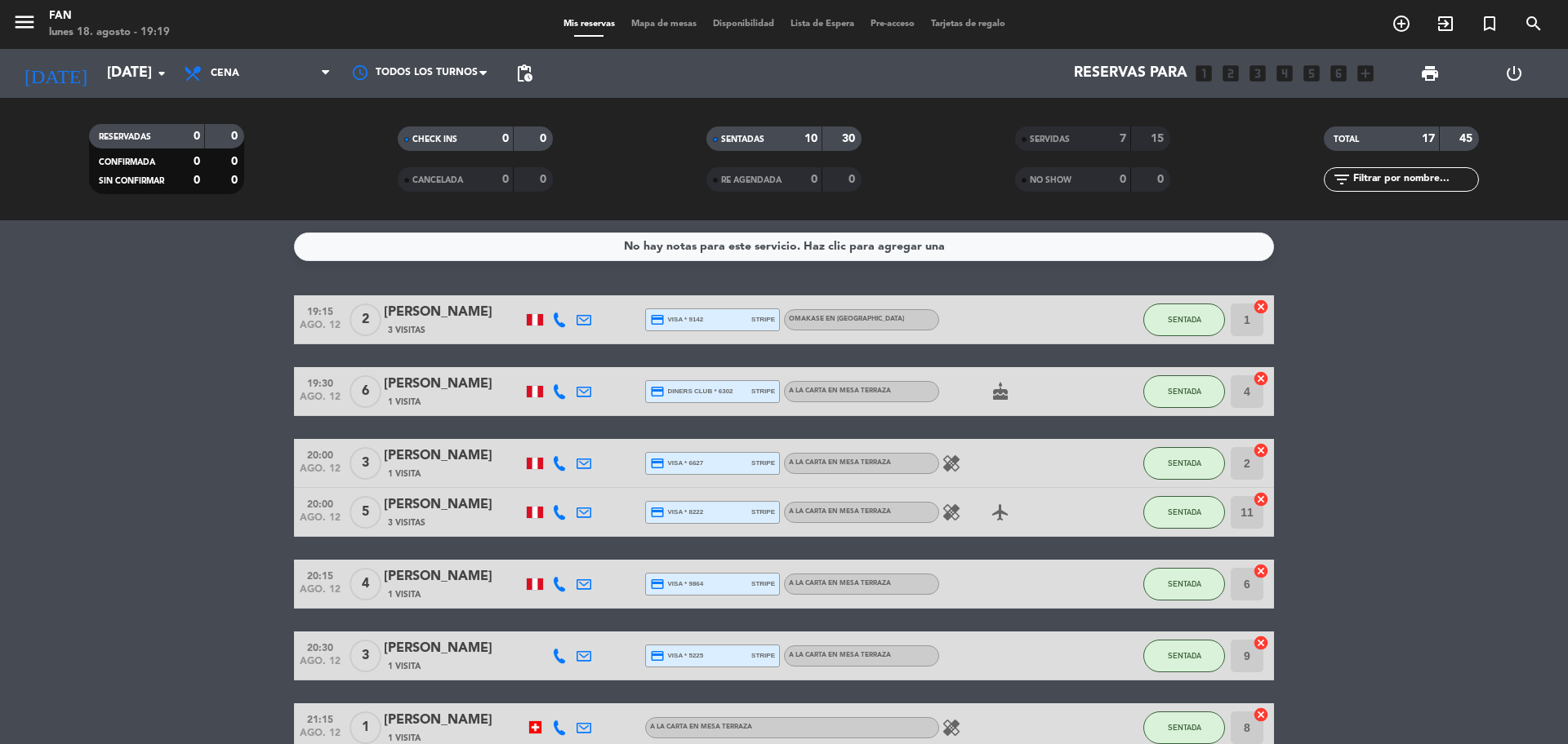
click at [1089, 128] on div "SERVIDAS 7 15" at bounding box center [1092, 139] width 156 height 25
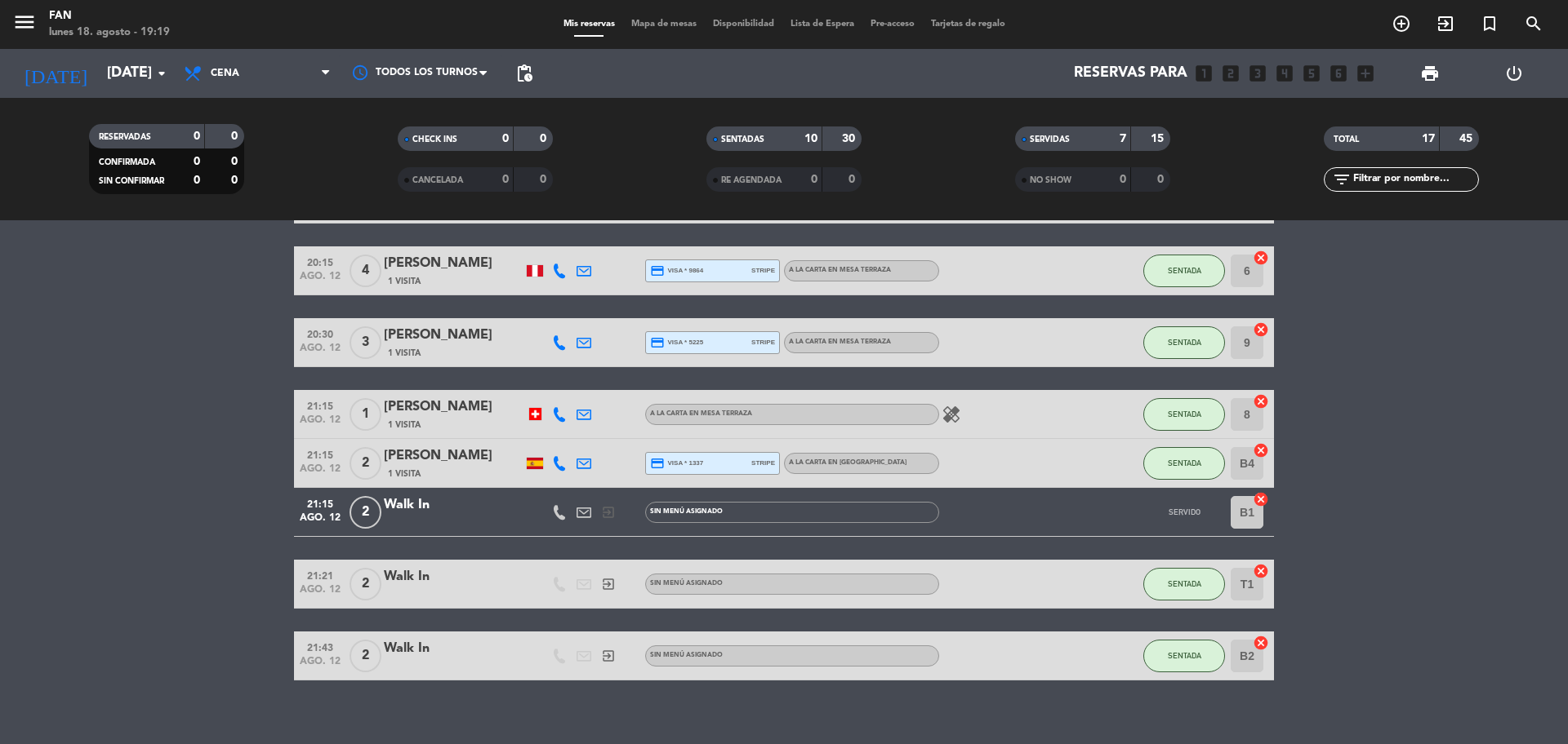
scroll to position [670, 0]
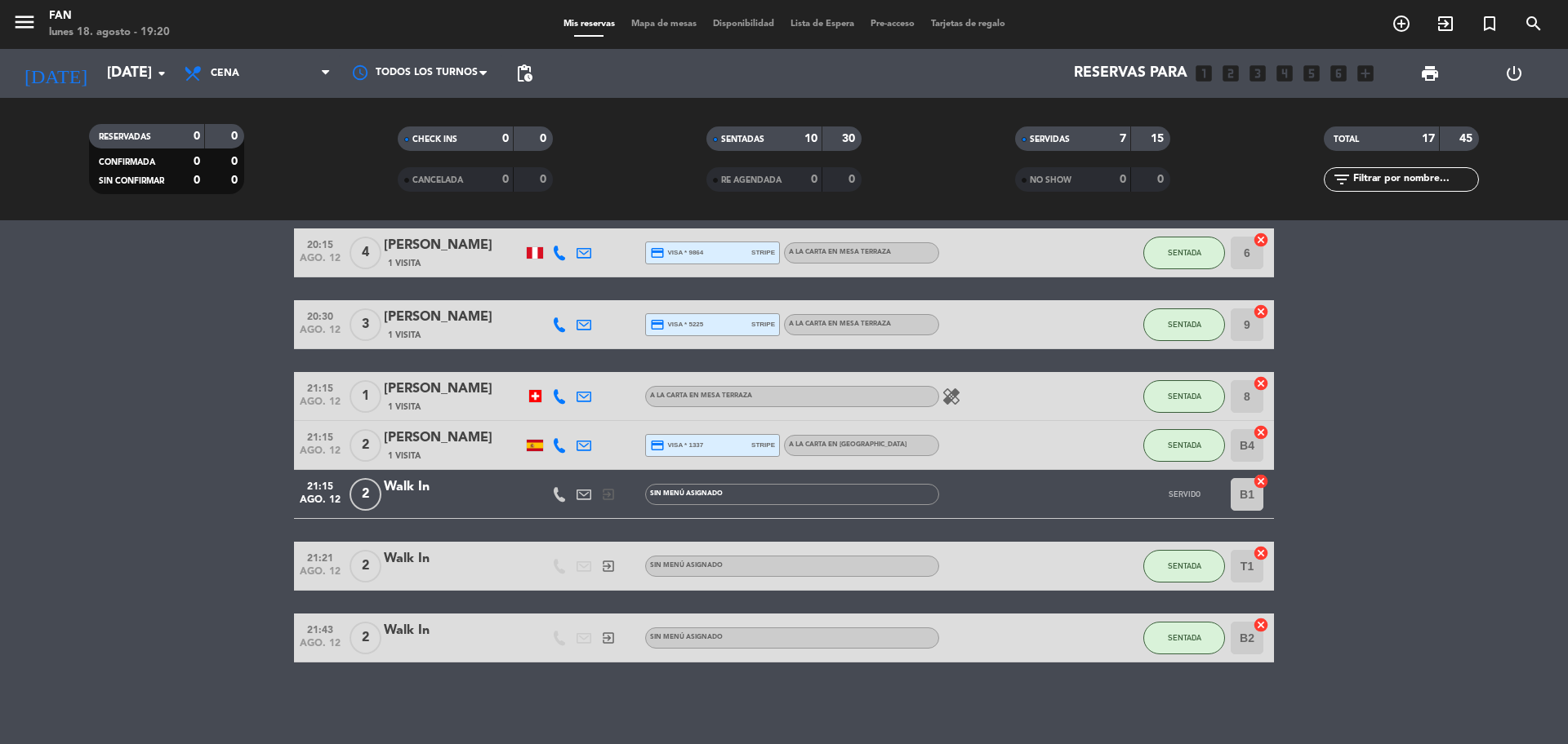
click at [667, 26] on span "Mapa de mesas" at bounding box center [663, 24] width 82 height 9
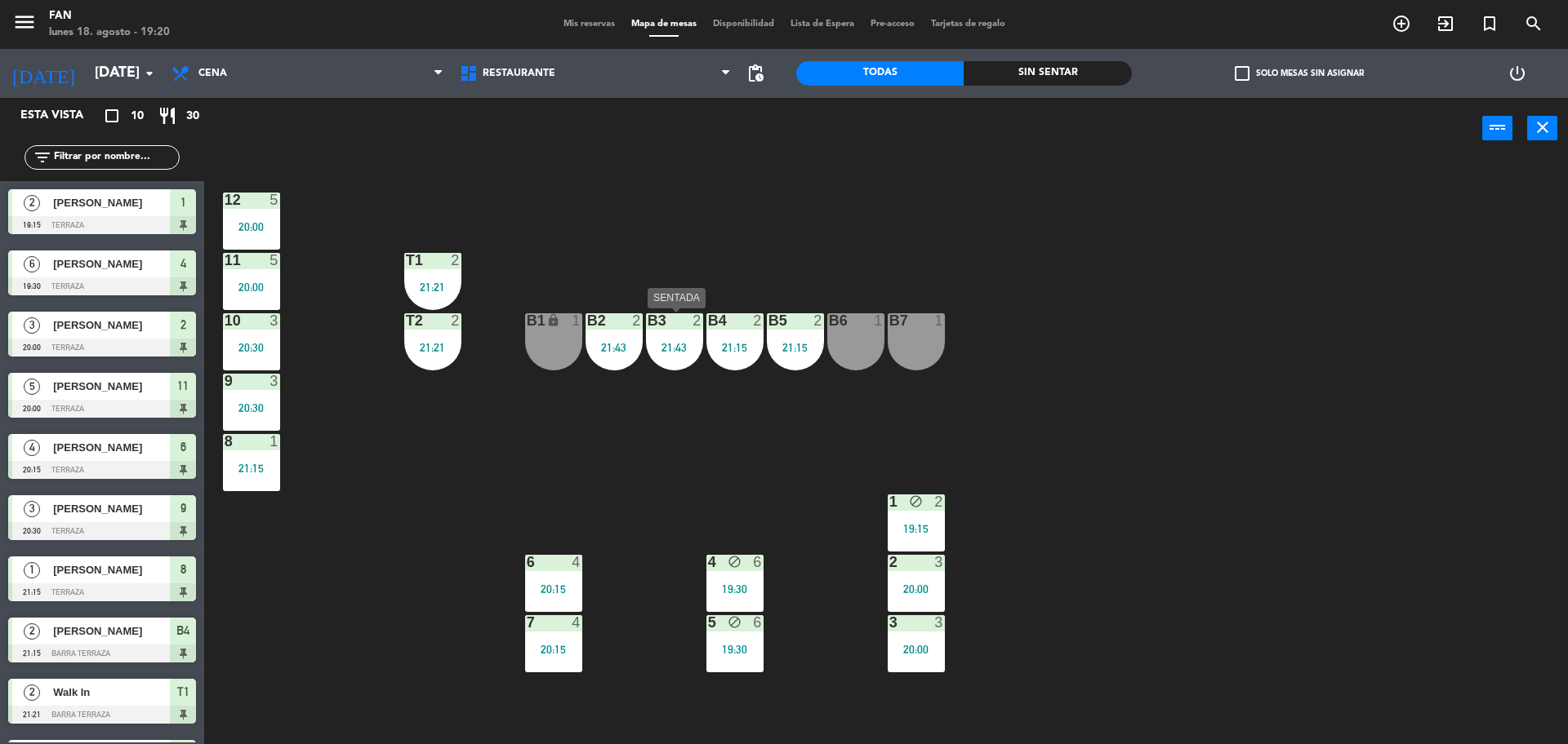
click at [650, 360] on div "B3 2 21:43" at bounding box center [674, 342] width 57 height 57
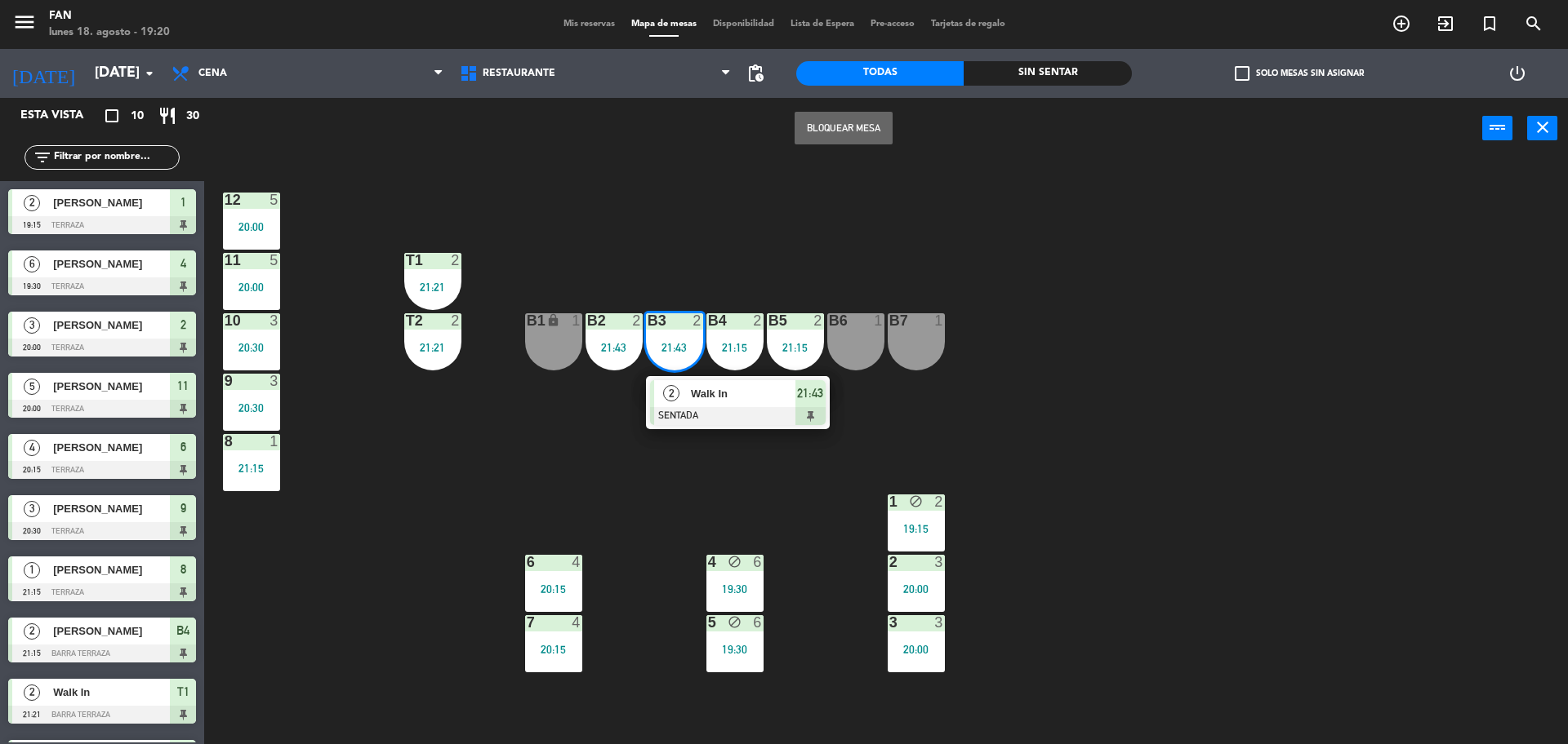
click at [693, 386] on span "Walk In" at bounding box center [744, 394] width 105 height 17
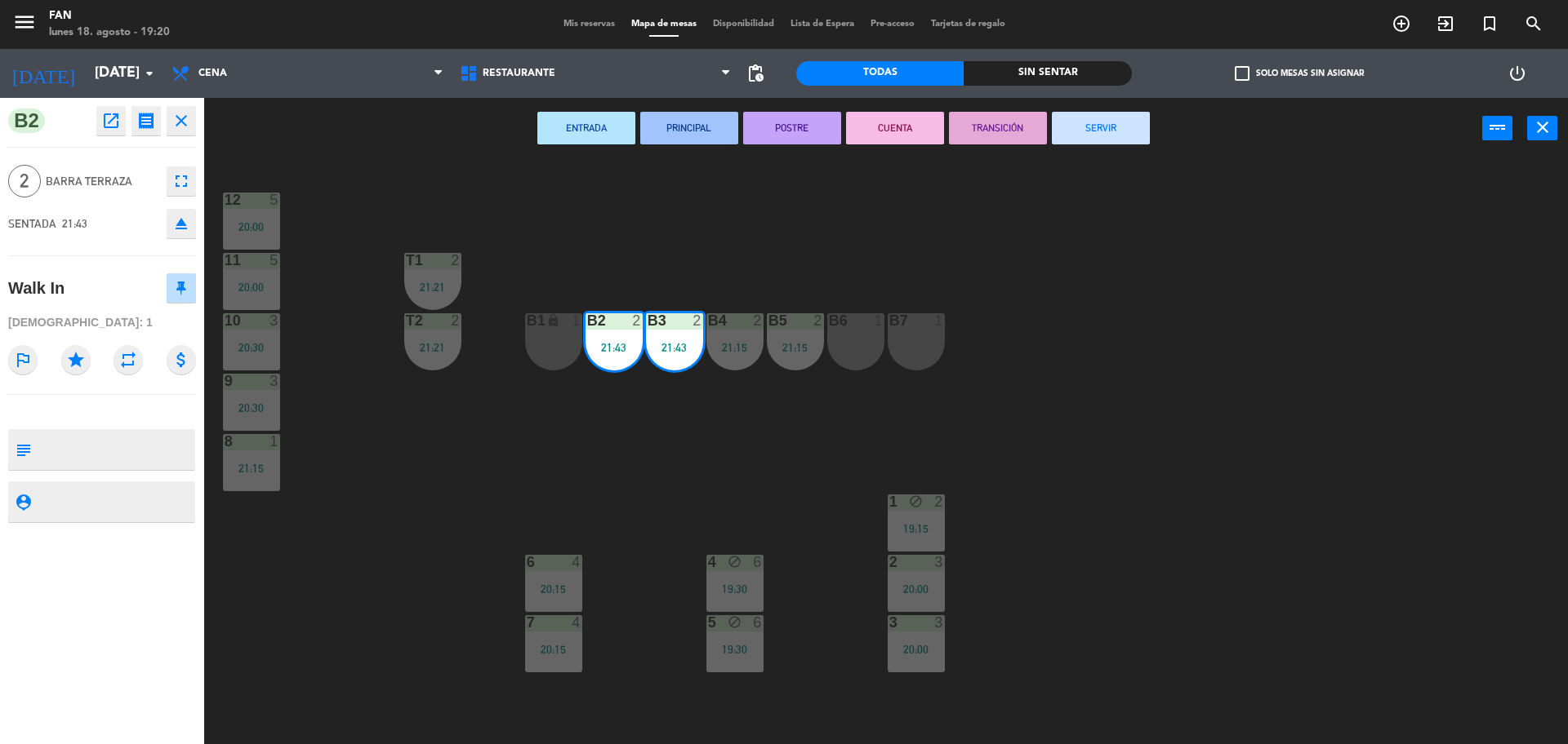
click at [1114, 135] on button "SERVIR" at bounding box center [1101, 128] width 98 height 32
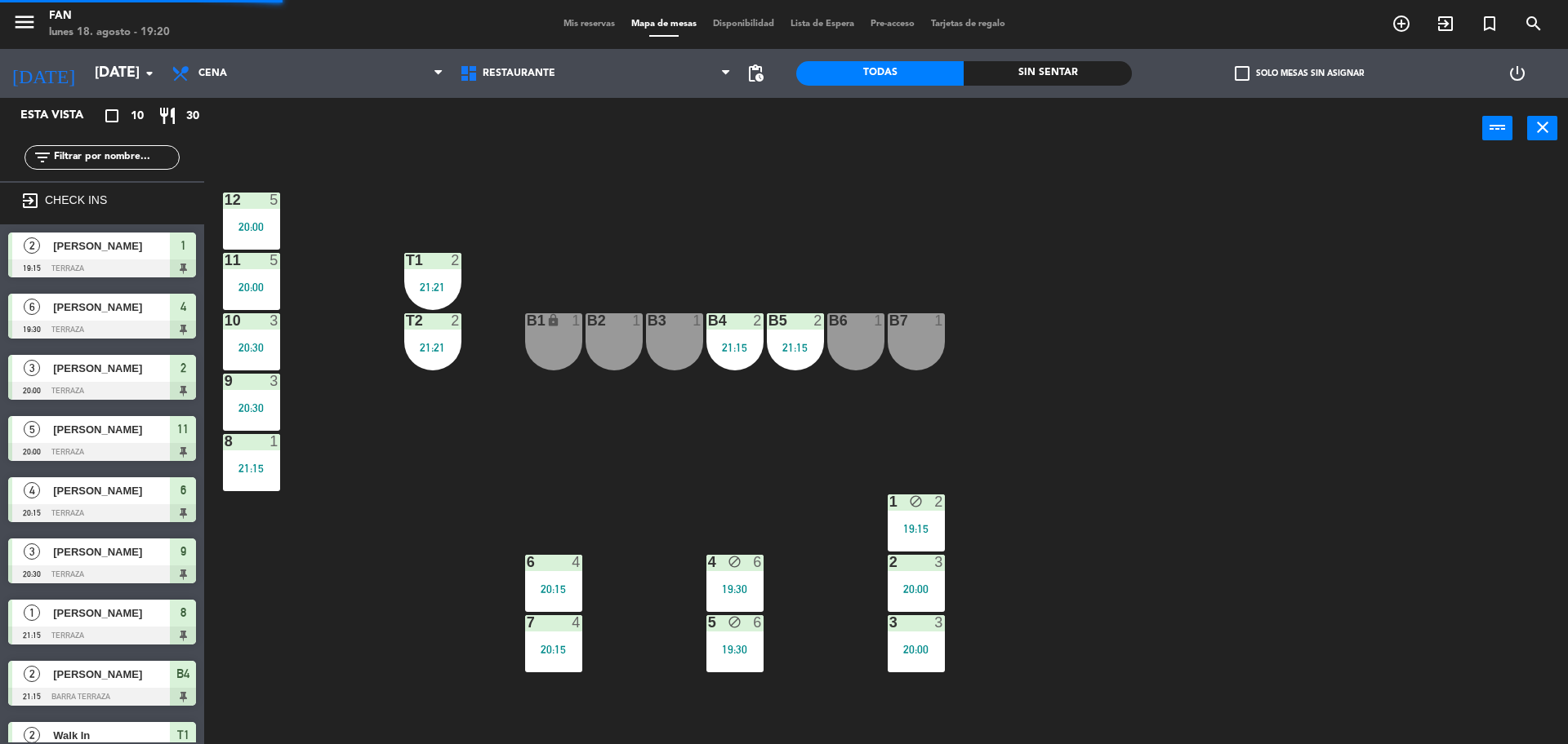
scroll to position [94, 0]
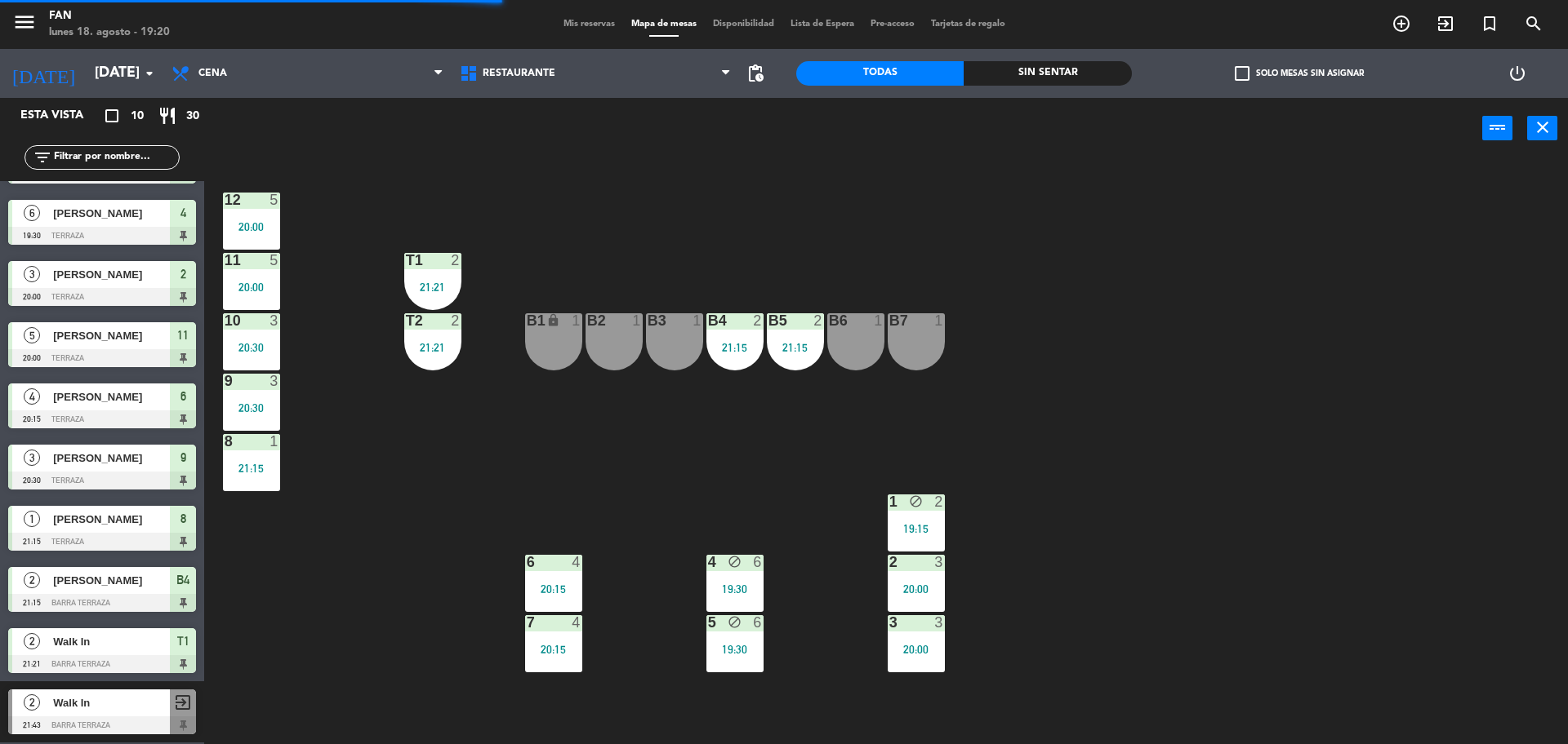
click at [763, 342] on div "21:15" at bounding box center [734, 348] width 57 height 11
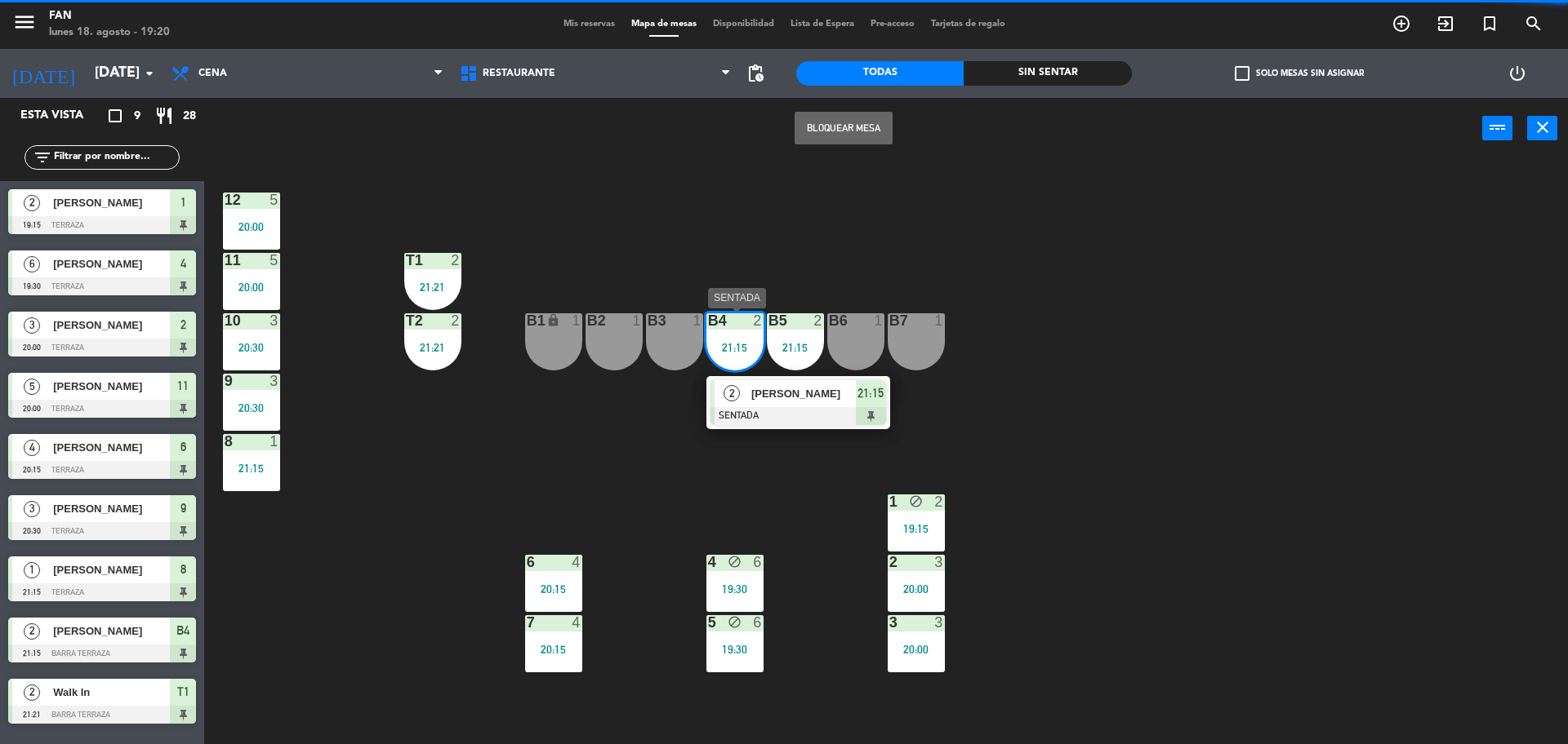
scroll to position [0, 0]
click at [775, 383] on div "[PERSON_NAME]" at bounding box center [802, 393] width 106 height 27
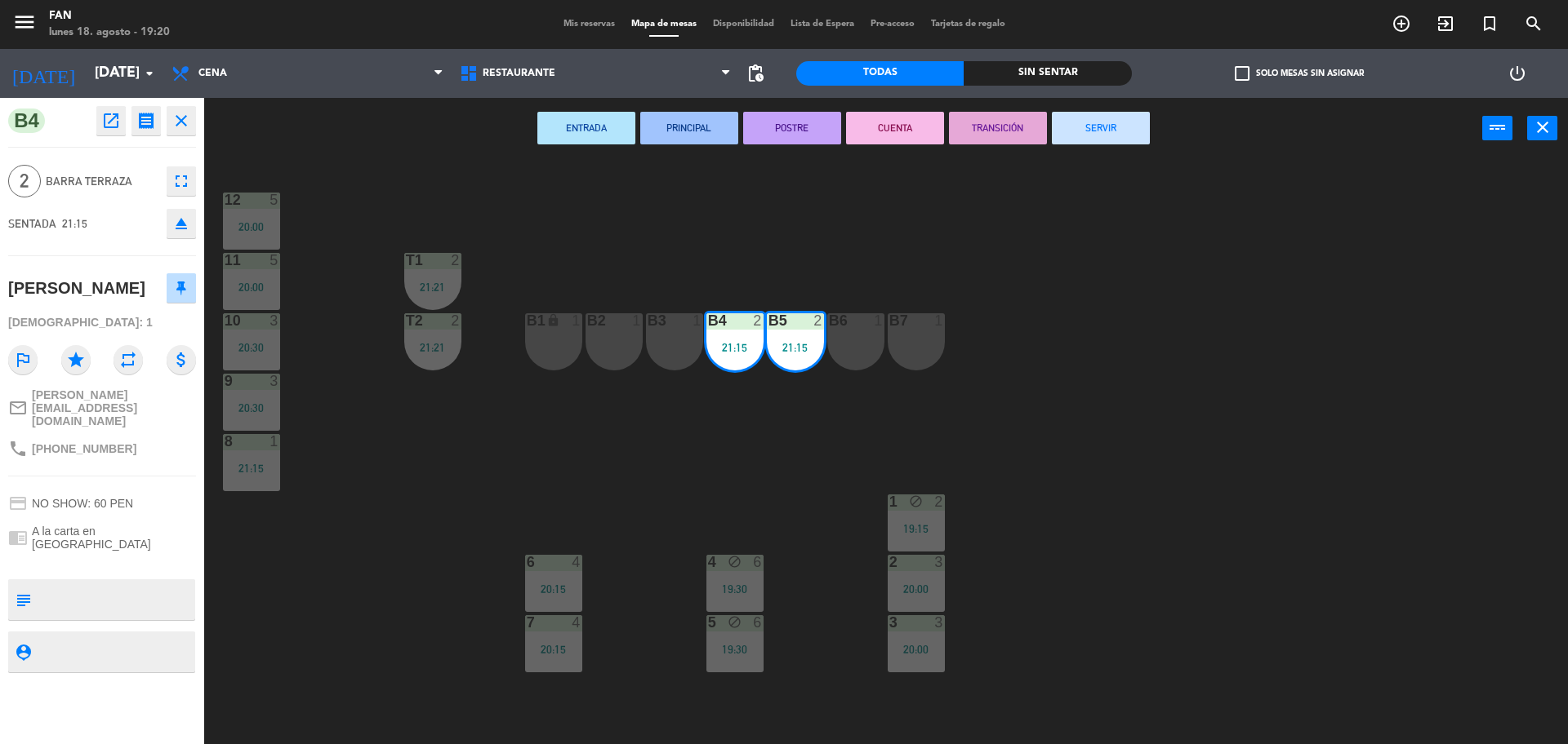
click at [1072, 151] on div "ENTRADA PRINCIPAL POSTRE CUENTA TRANSICIÓN SERVIR power_input close" at bounding box center [843, 128] width 1278 height 62
click at [1066, 126] on button "SERVIR" at bounding box center [1101, 128] width 98 height 32
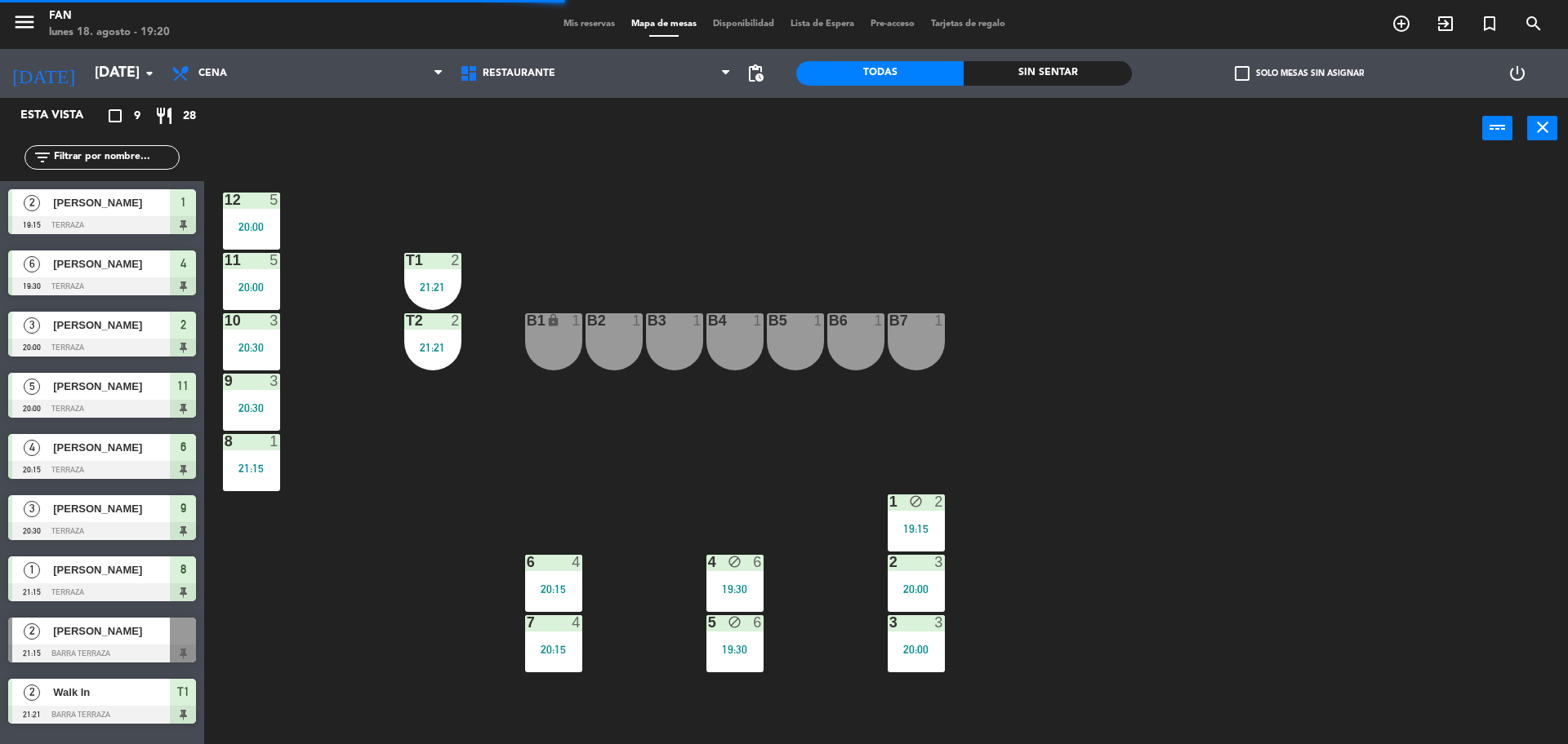
click at [904, 496] on div "block" at bounding box center [915, 502] width 27 height 16
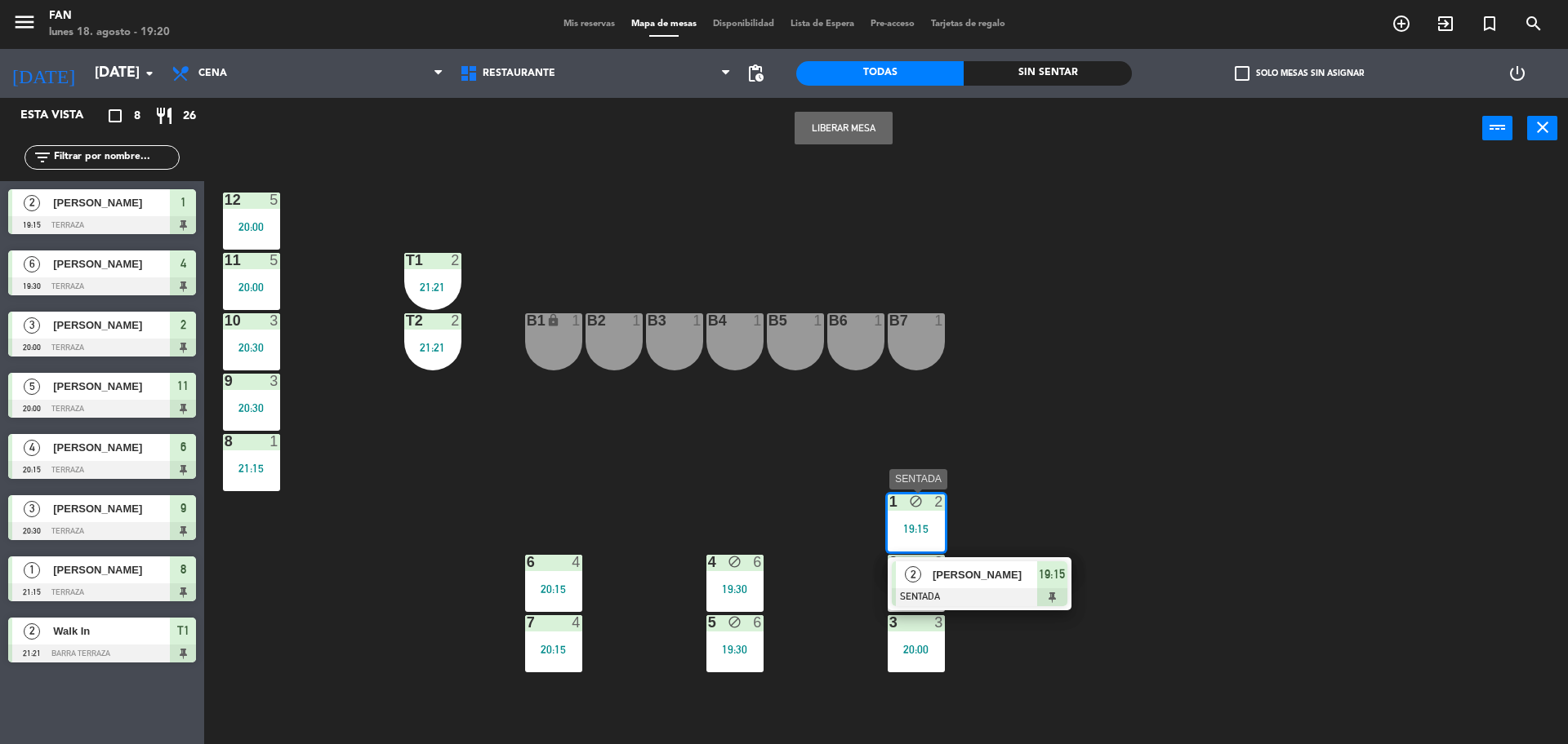
click at [936, 575] on span "[PERSON_NAME]" at bounding box center [985, 575] width 105 height 17
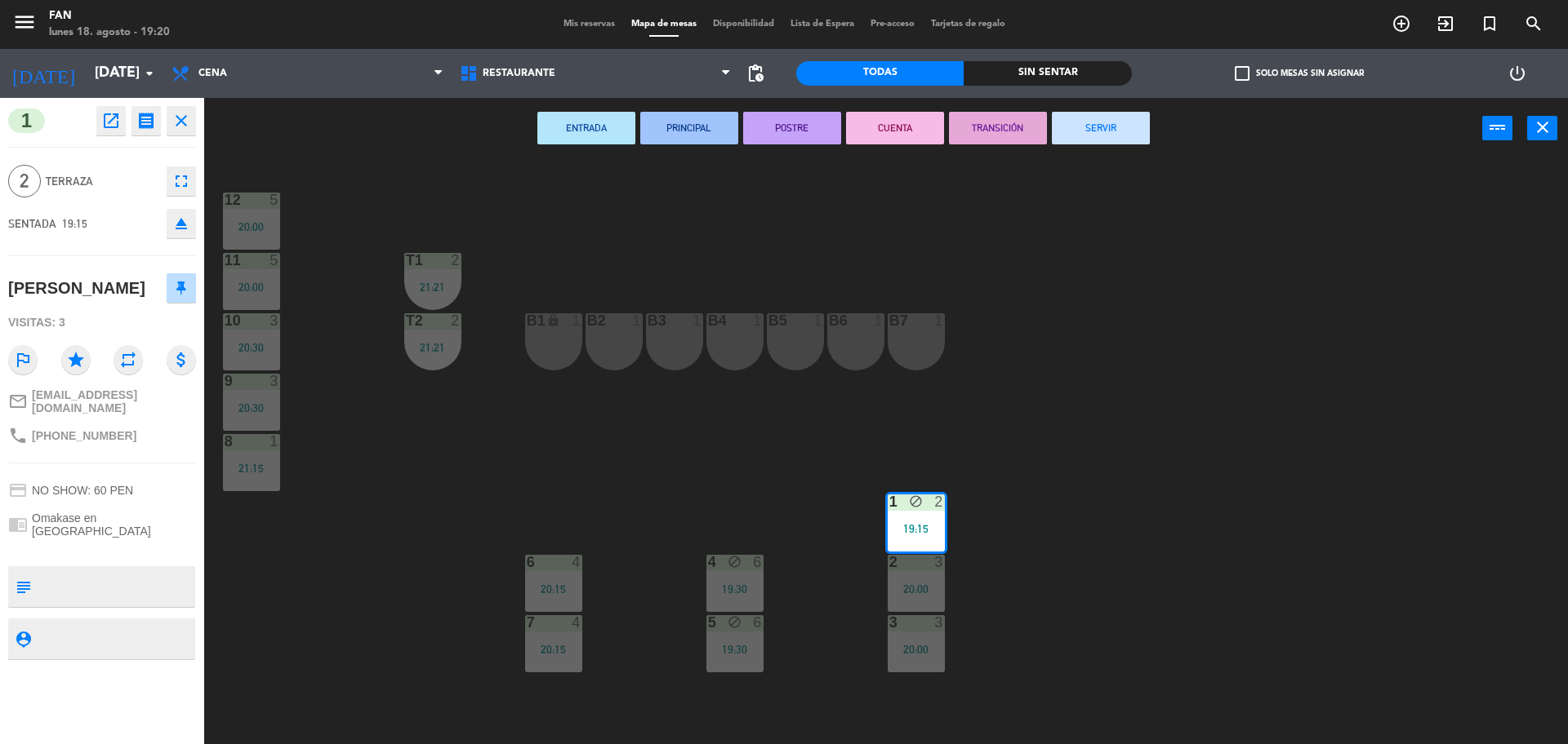
click at [1097, 120] on button "SERVIR" at bounding box center [1101, 128] width 98 height 32
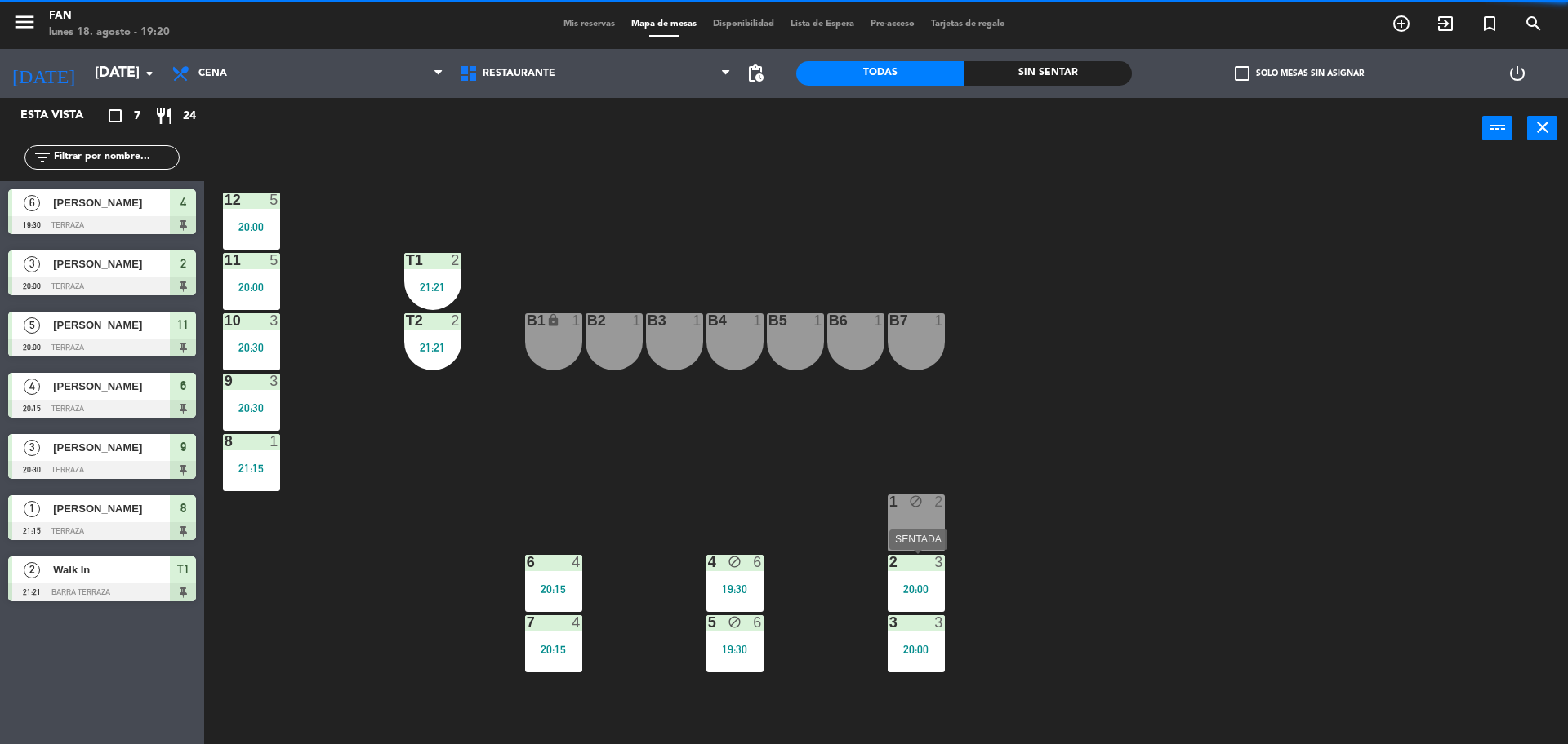
click at [908, 580] on div "2 3 20:00" at bounding box center [916, 583] width 57 height 57
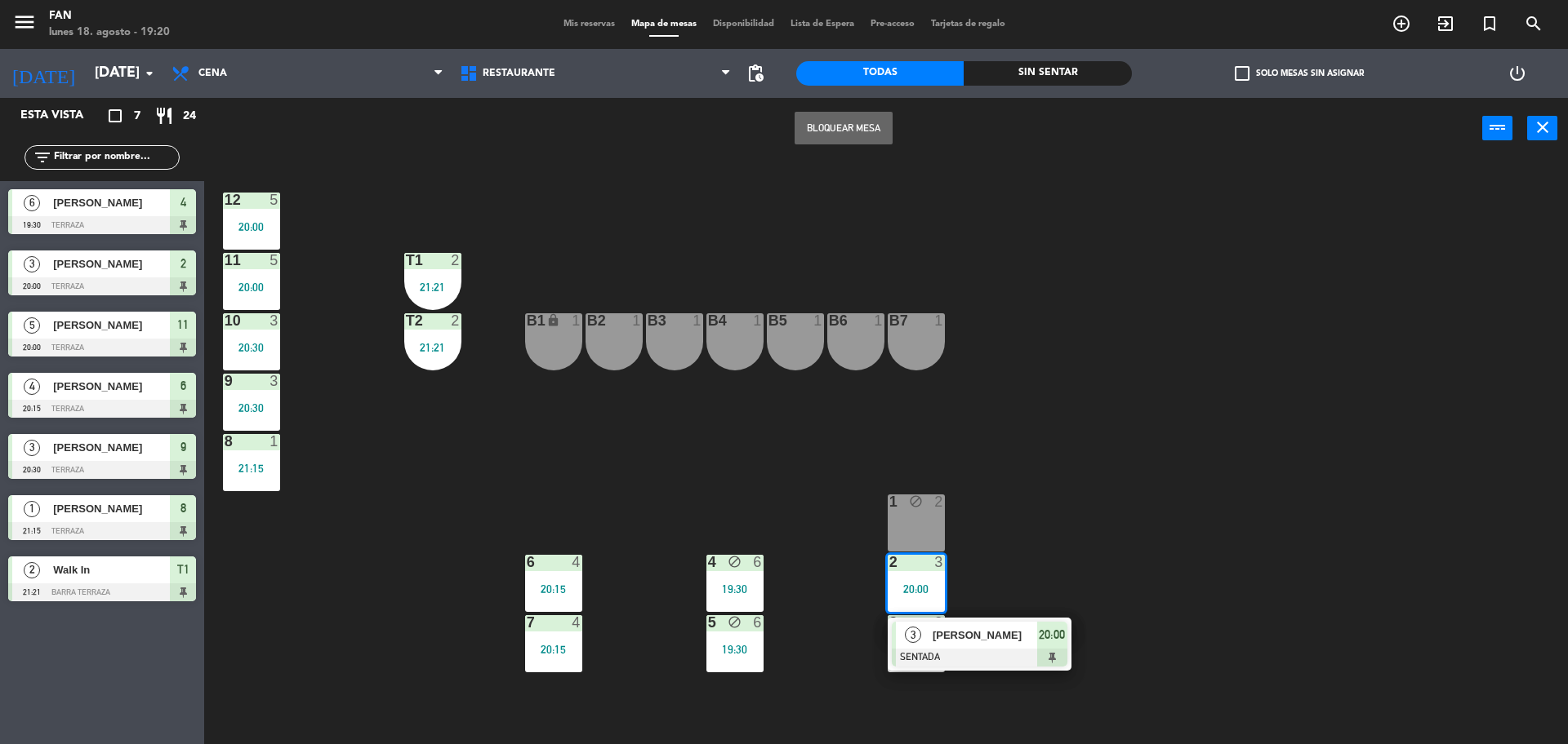
click at [943, 658] on div at bounding box center [979, 658] width 176 height 18
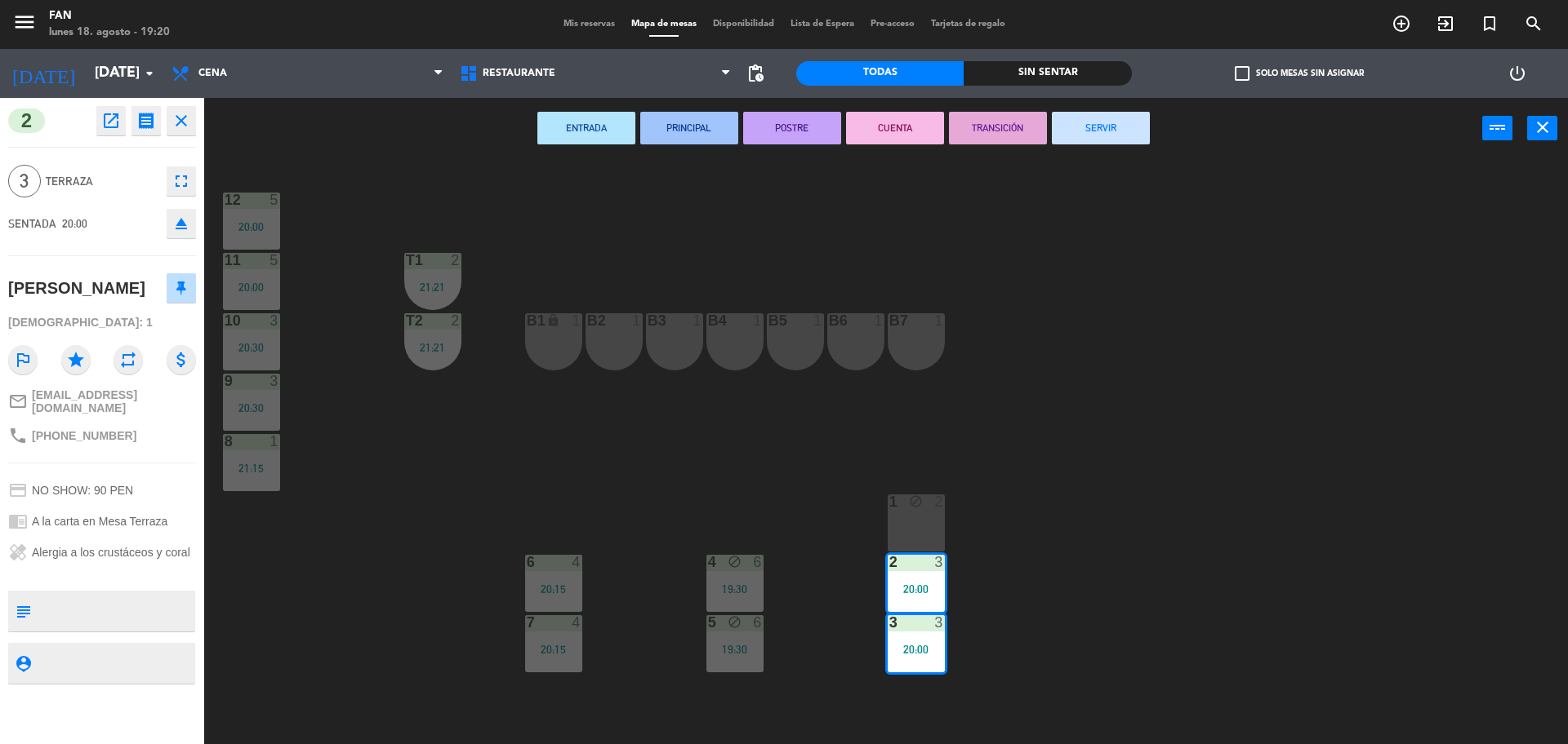
click at [1102, 133] on button "SERVIR" at bounding box center [1101, 128] width 98 height 32
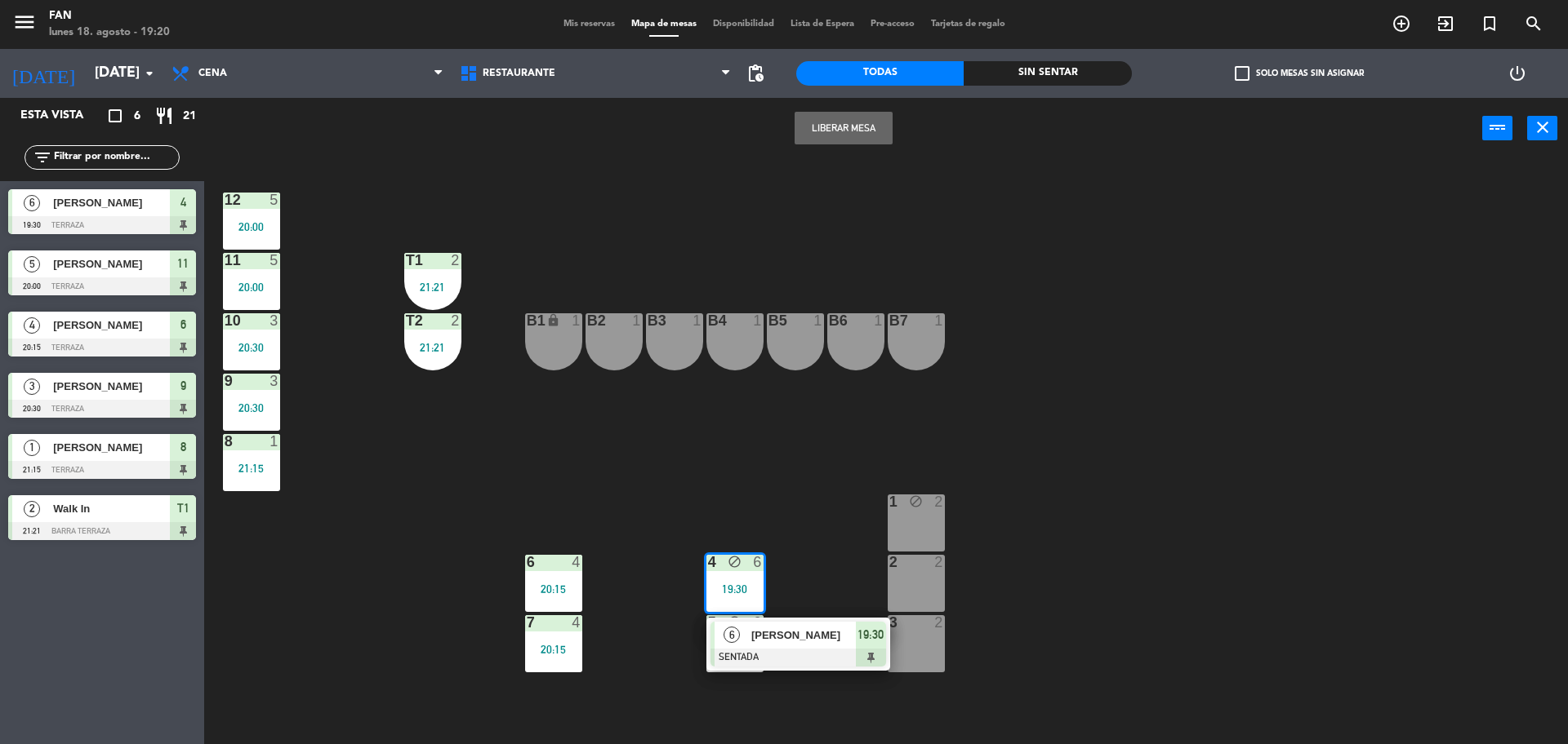
click at [758, 667] on div "6 [PERSON_NAME] SENTADA 19:30" at bounding box center [798, 645] width 184 height 53
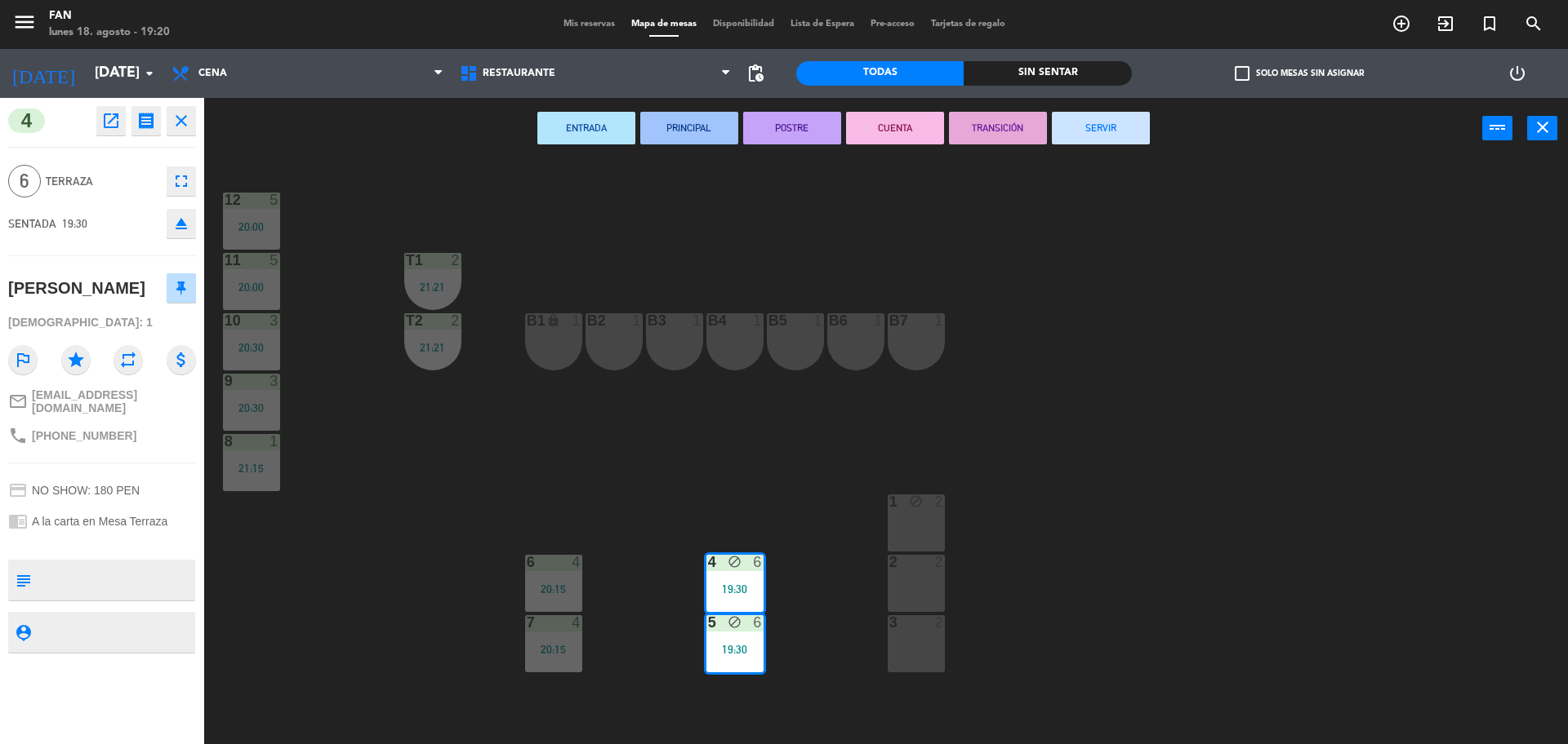
click at [1122, 146] on div "ENTRADA PRINCIPAL POSTRE CUENTA TRANSICIÓN SERVIR power_input close" at bounding box center [843, 128] width 1278 height 62
click at [1117, 124] on button "SERVIR" at bounding box center [1101, 128] width 98 height 32
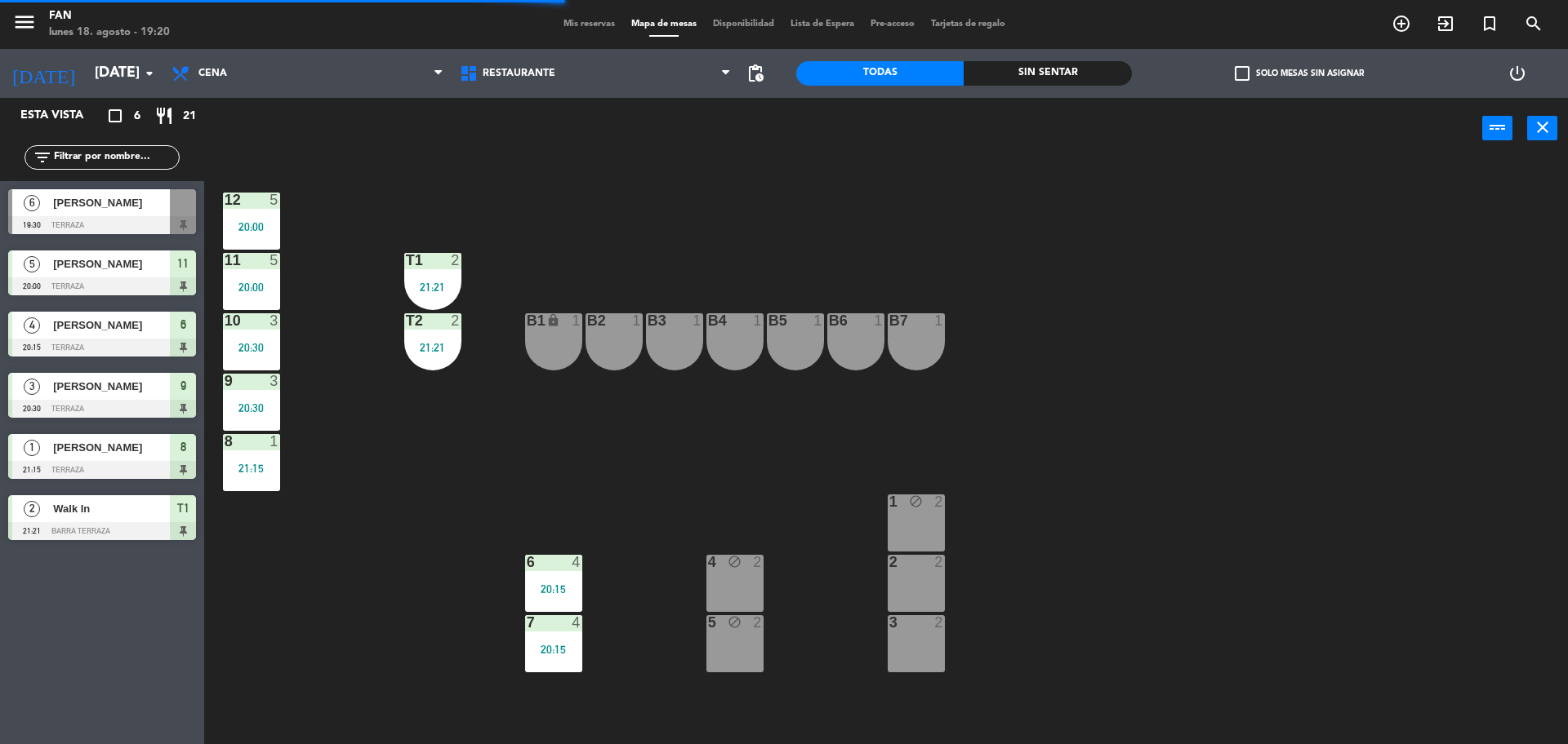
click at [438, 359] on div "T2 2 21:21" at bounding box center [432, 342] width 57 height 57
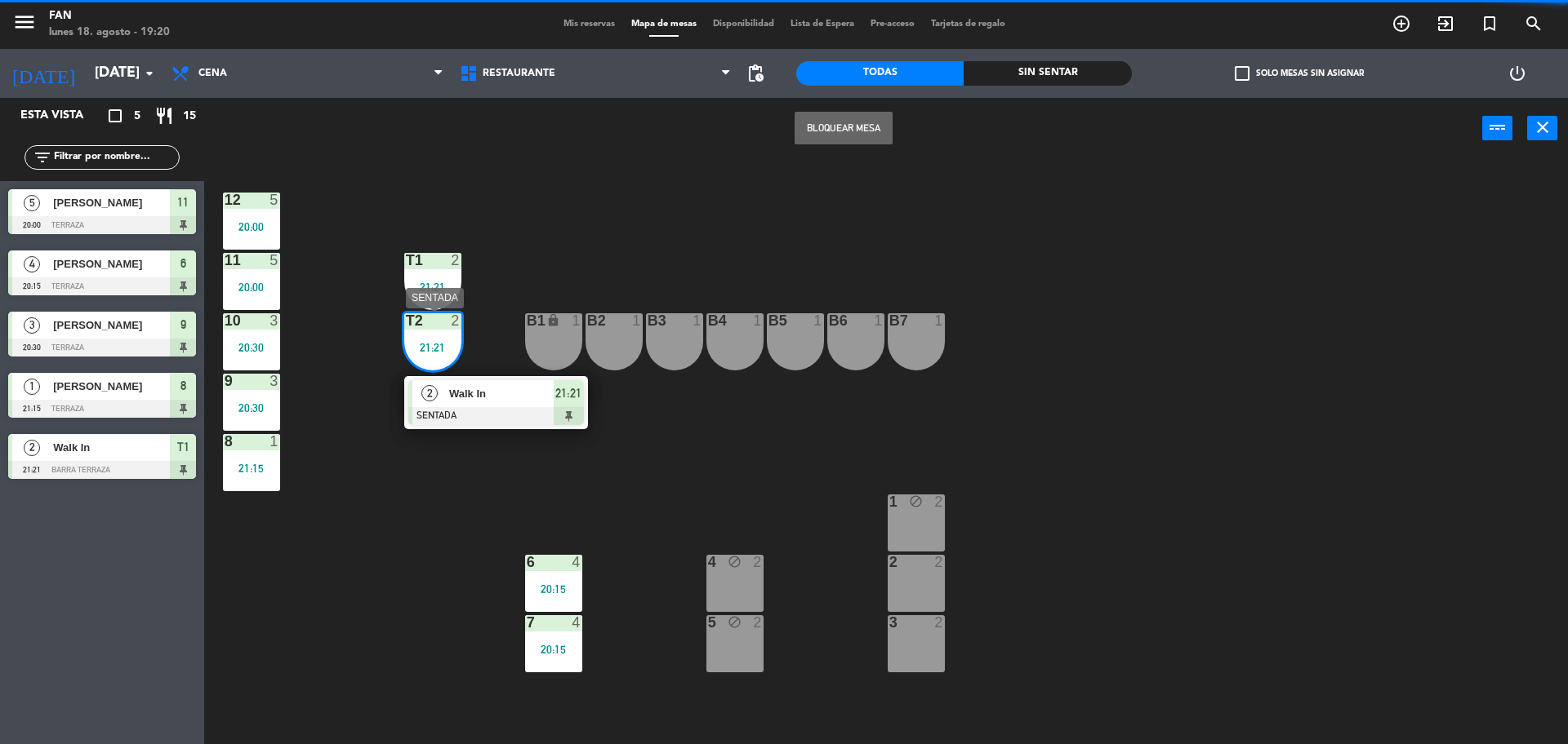
click at [457, 404] on div "Walk In" at bounding box center [500, 393] width 106 height 27
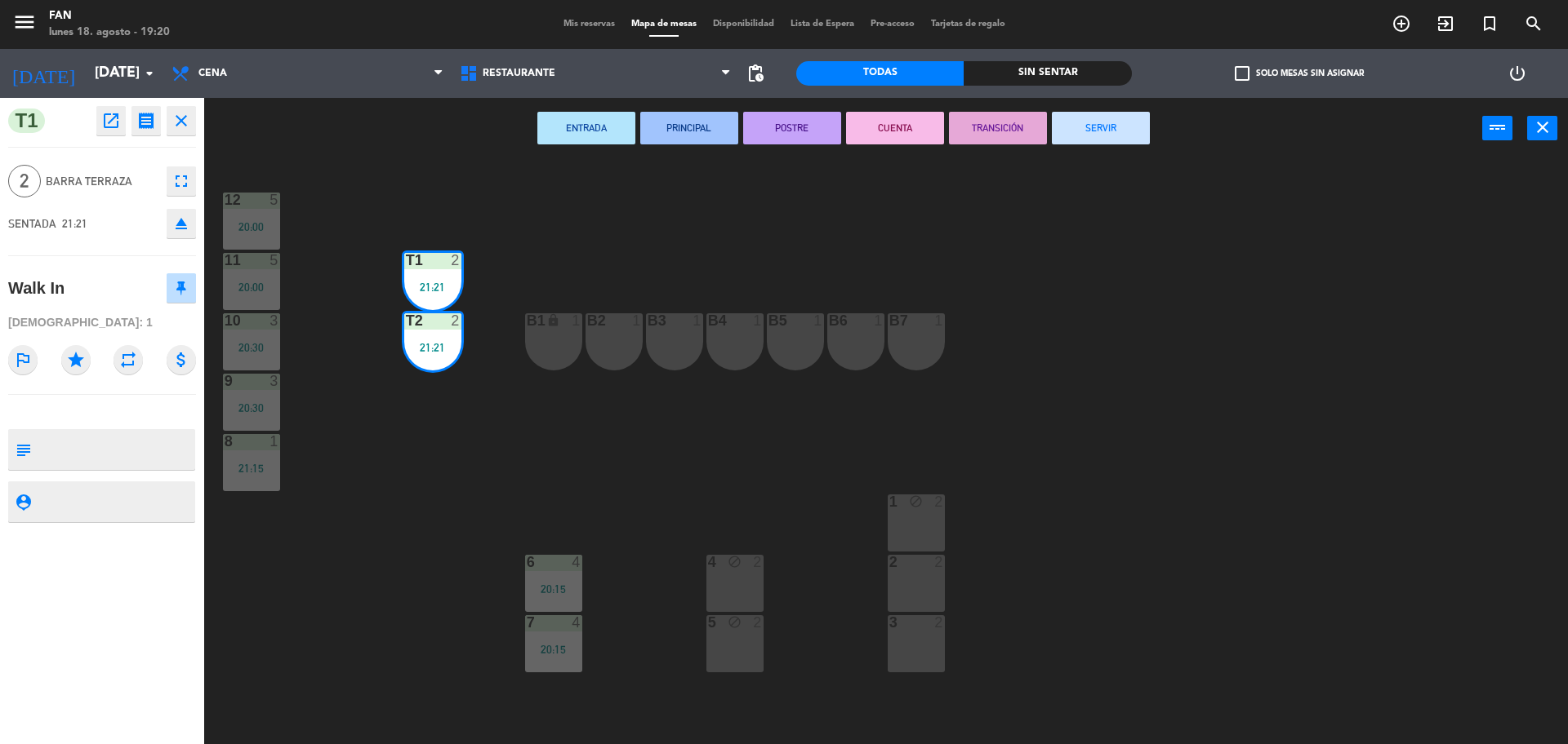
click at [1067, 128] on button "SERVIR" at bounding box center [1101, 128] width 98 height 32
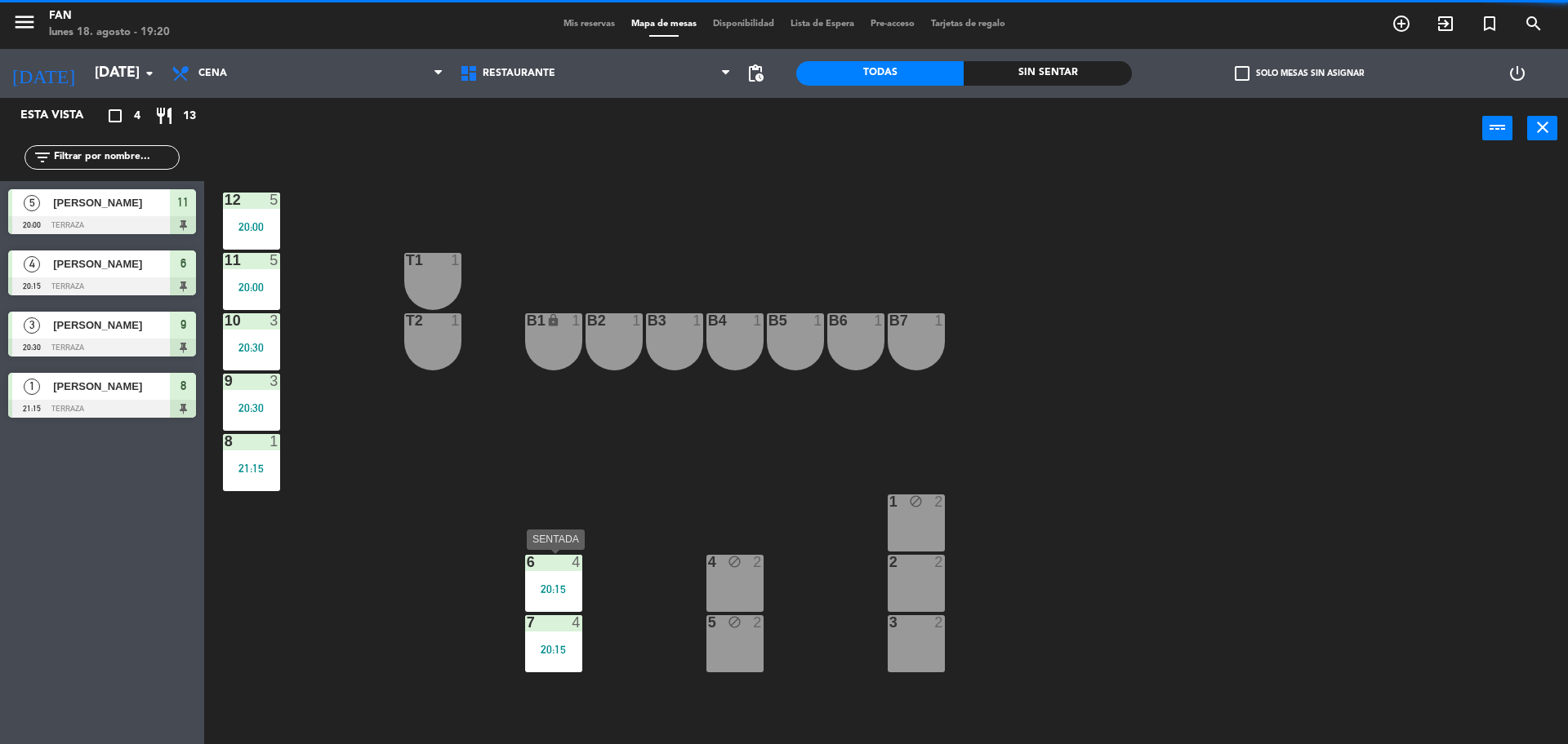
click at [545, 588] on div "20:15" at bounding box center [554, 589] width 57 height 11
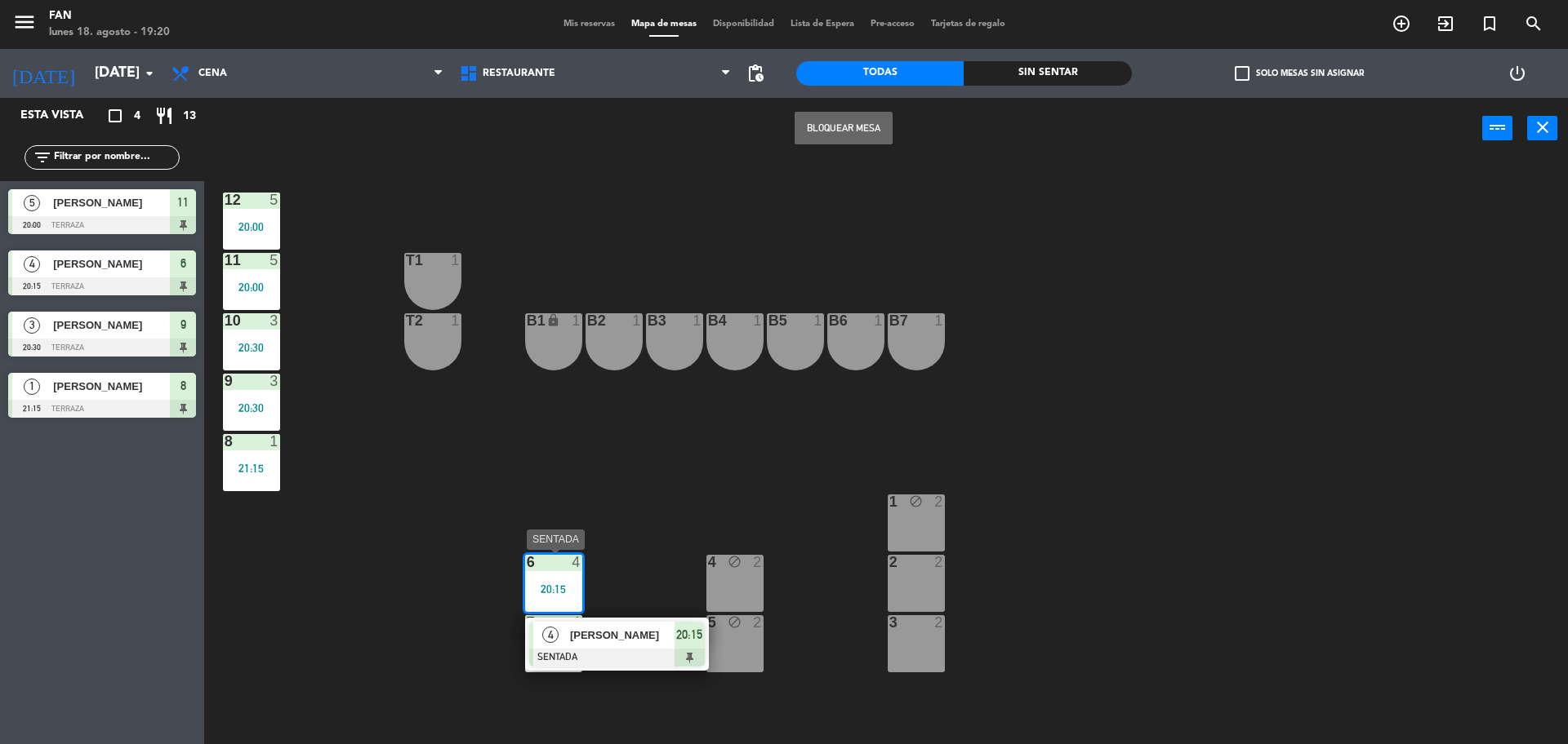
click at [561, 626] on div "4" at bounding box center [550, 635] width 35 height 27
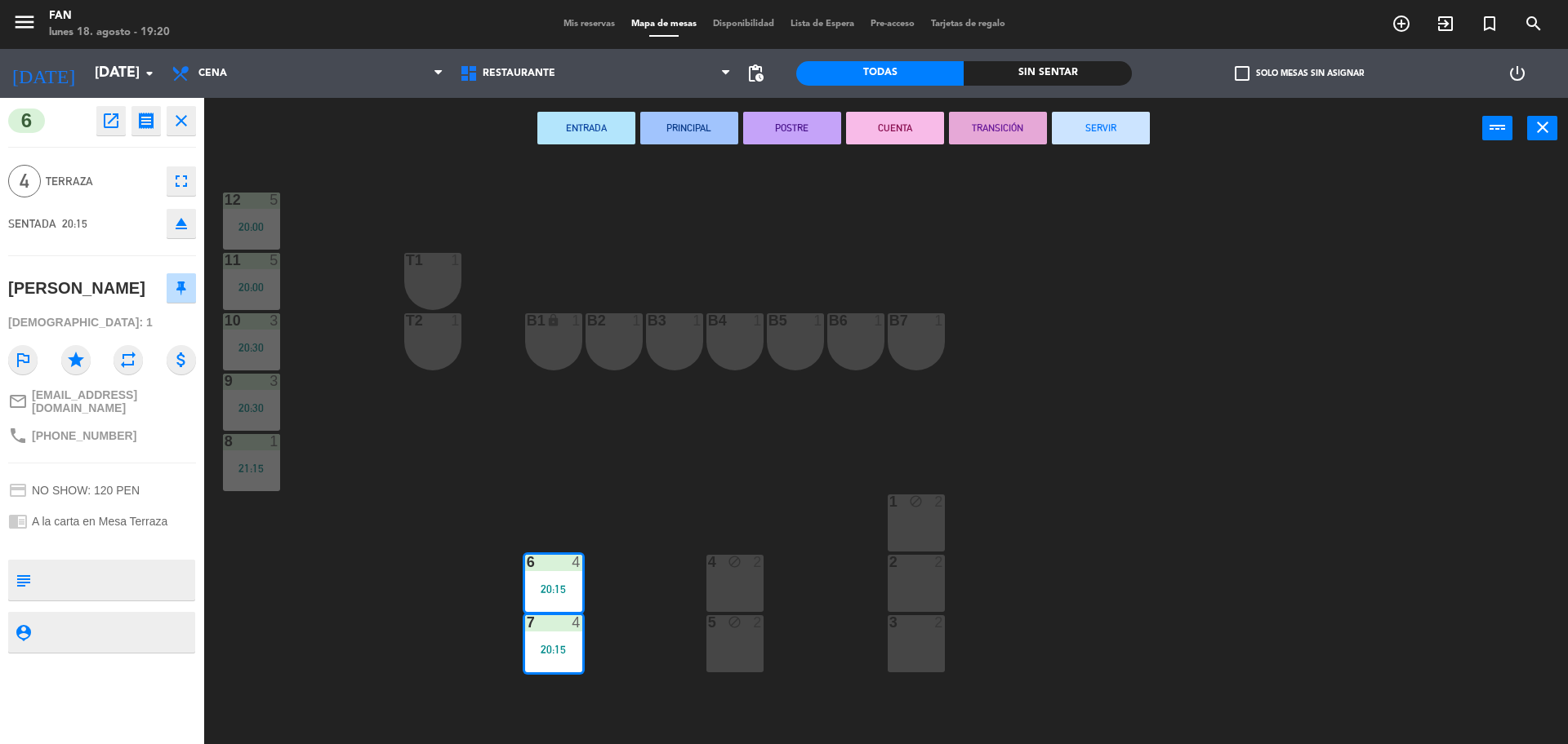
click at [1128, 124] on button "SERVIR" at bounding box center [1101, 128] width 98 height 32
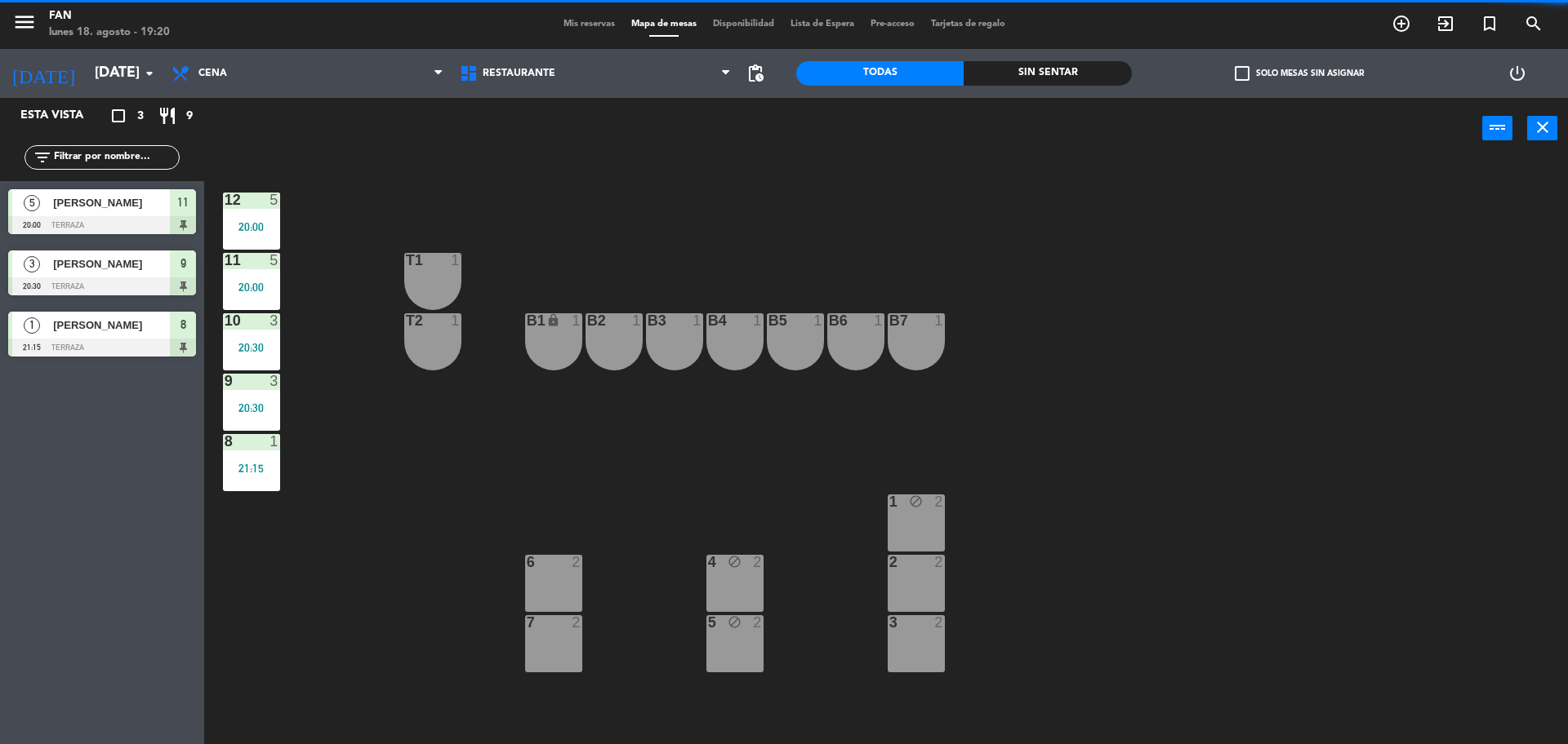
click at [270, 225] on div "20:00" at bounding box center [251, 226] width 57 height 11
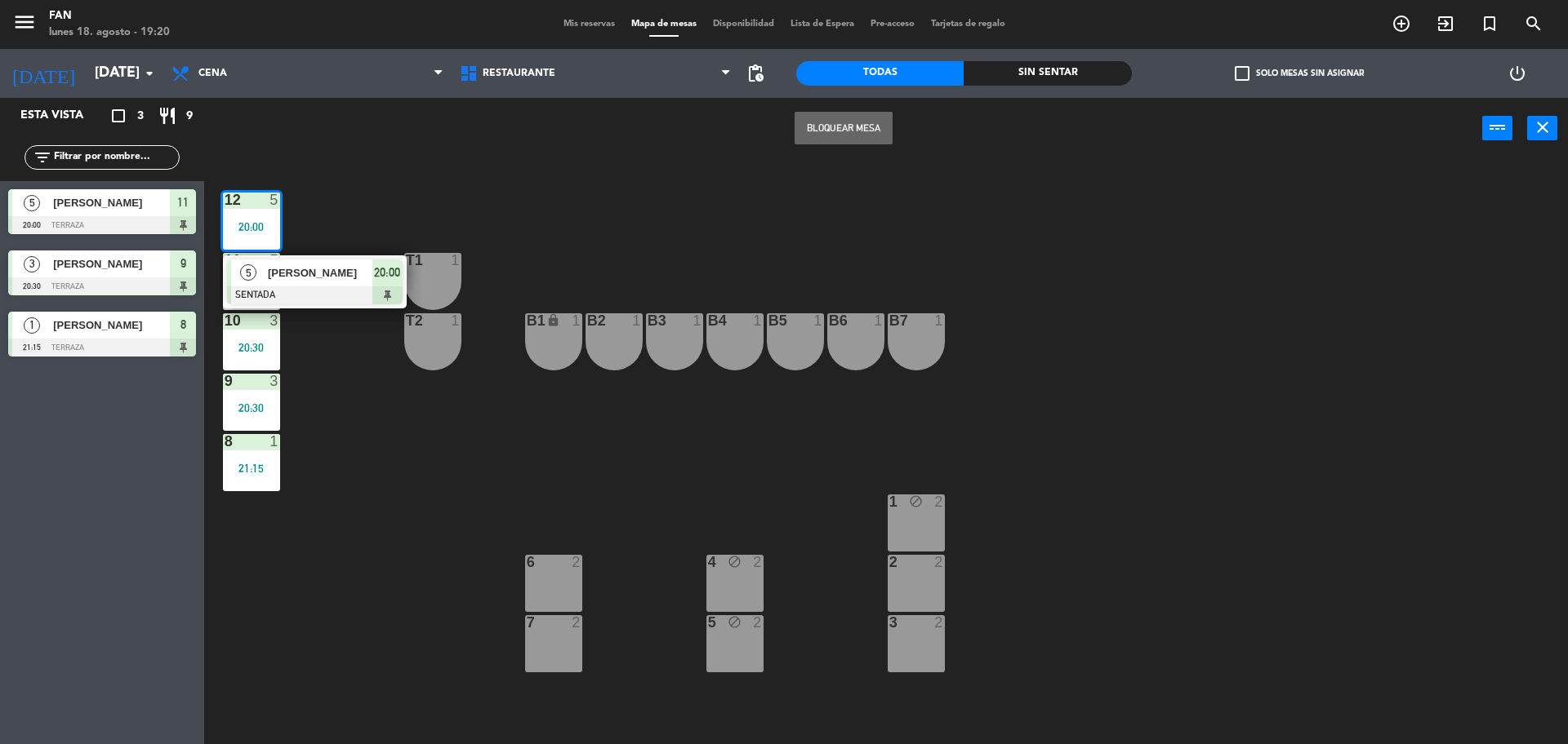
click at [295, 297] on div at bounding box center [315, 295] width 176 height 18
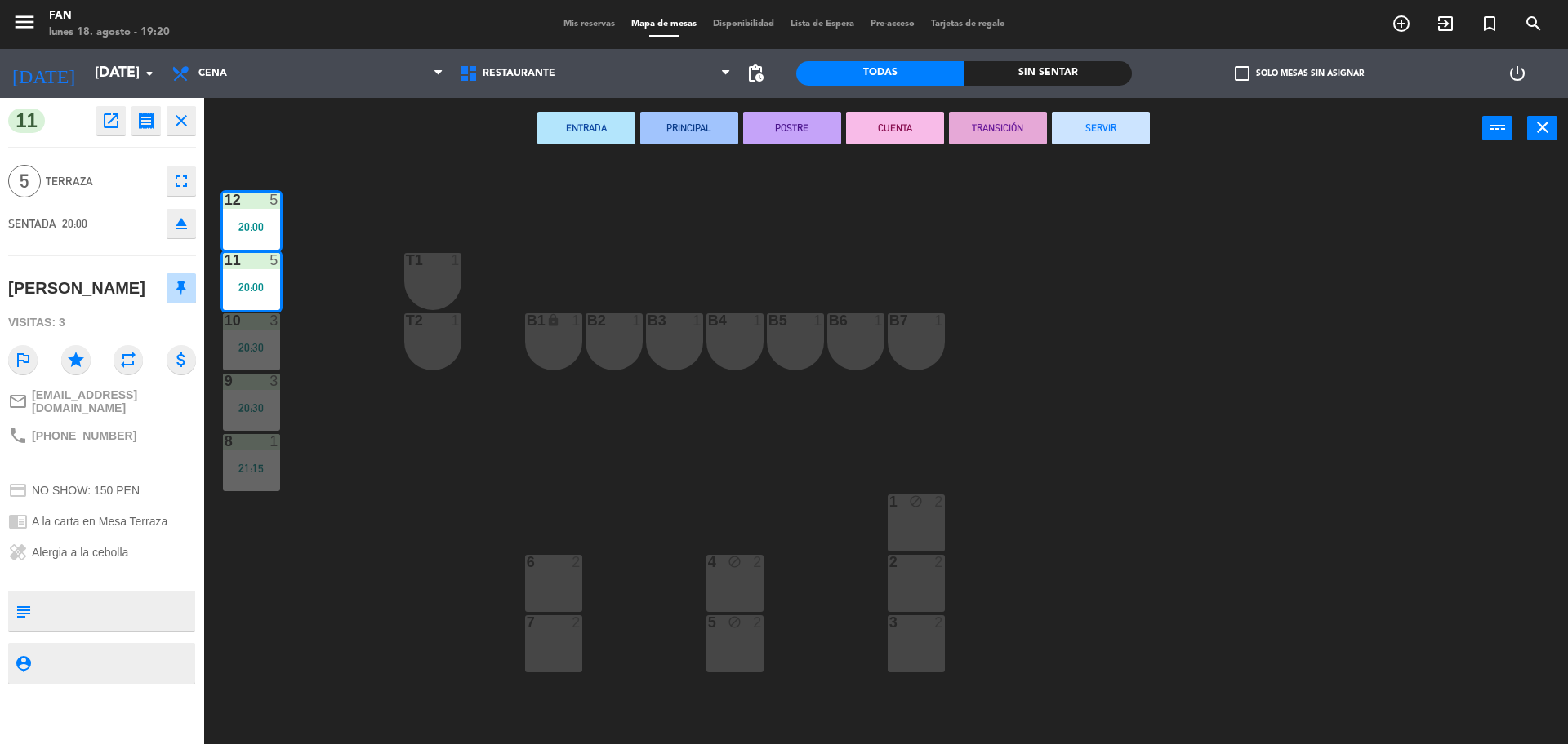
click at [1128, 134] on button "SERVIR" at bounding box center [1101, 128] width 98 height 32
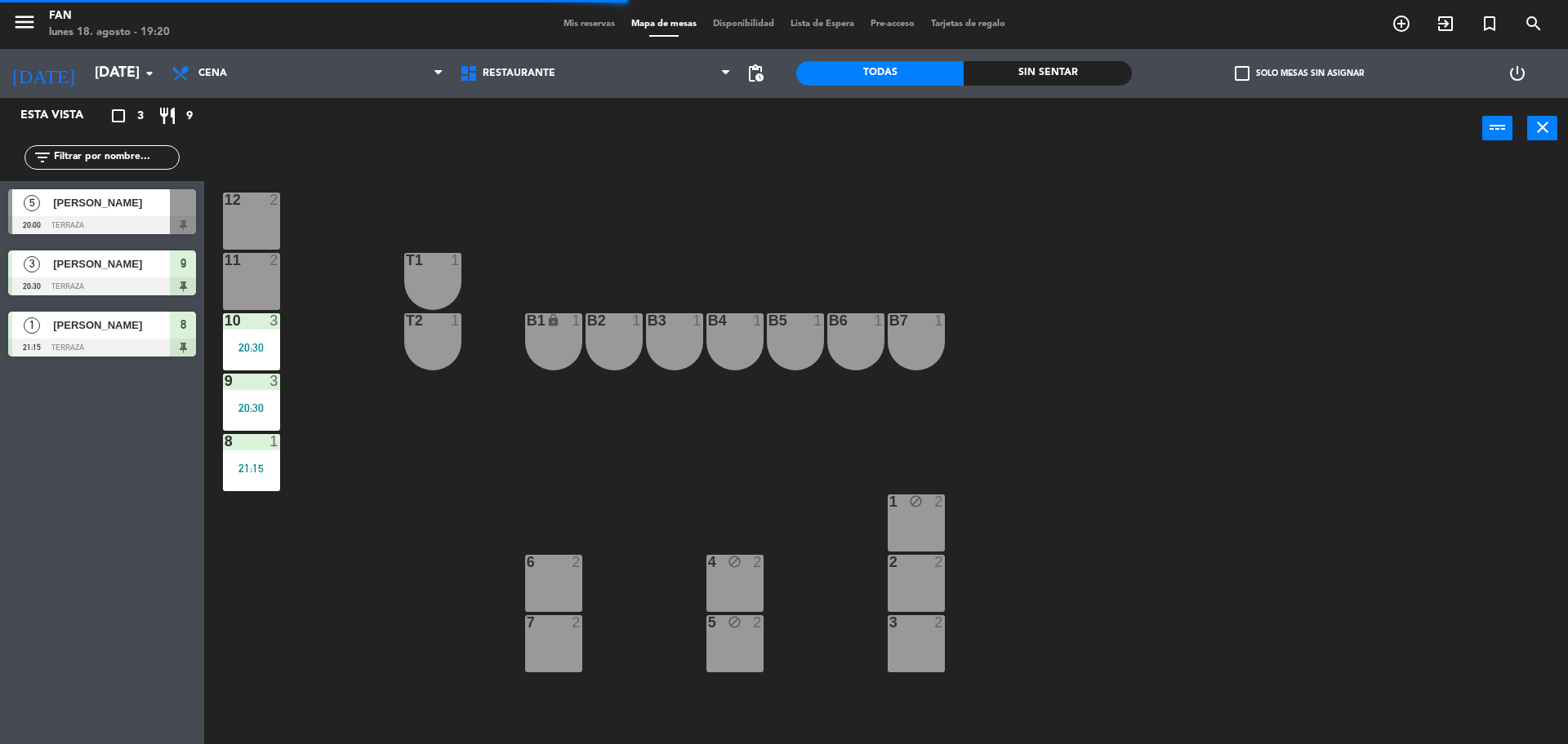
click at [277, 346] on div "20:30" at bounding box center [251, 348] width 57 height 11
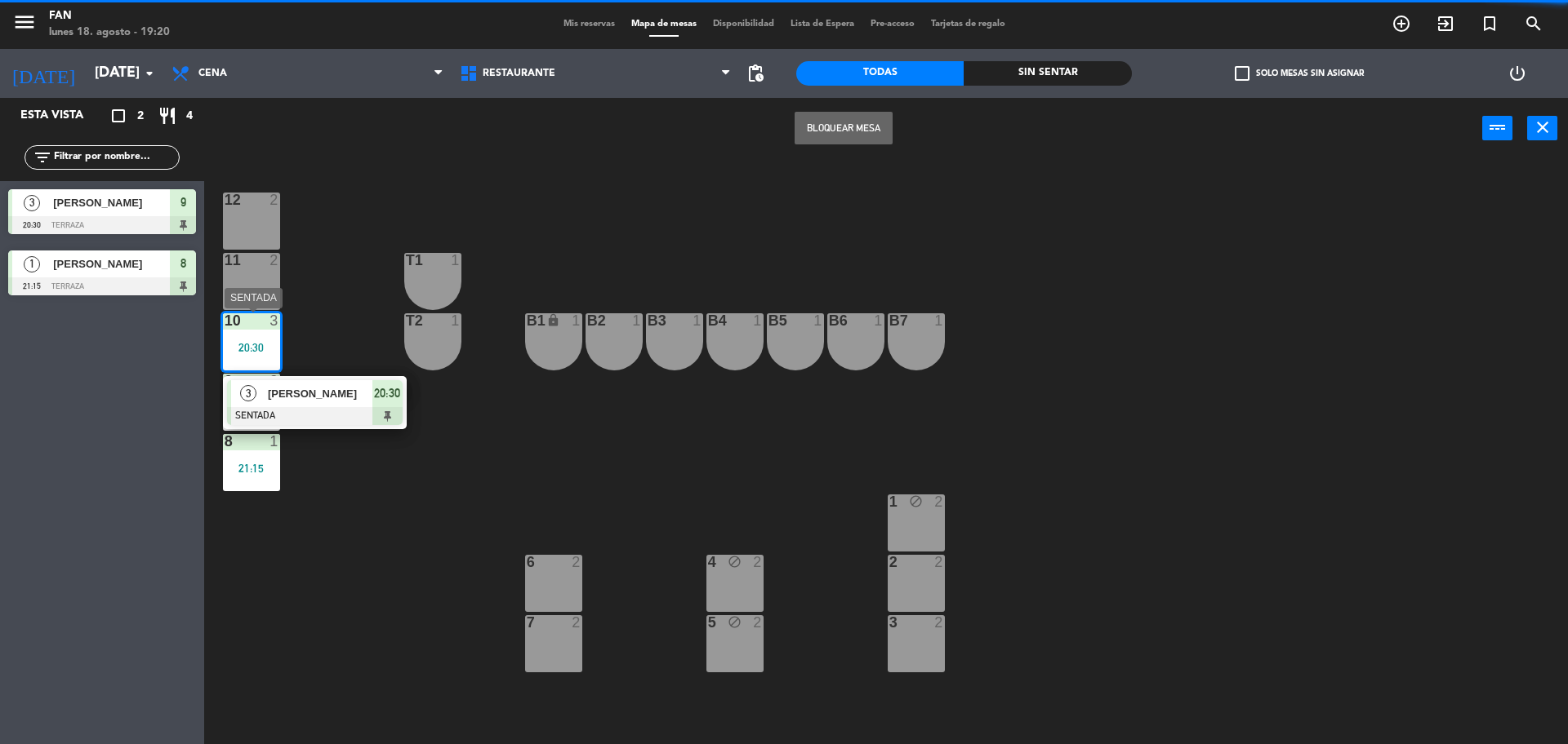
click at [295, 387] on span "[PERSON_NAME]" at bounding box center [320, 394] width 105 height 17
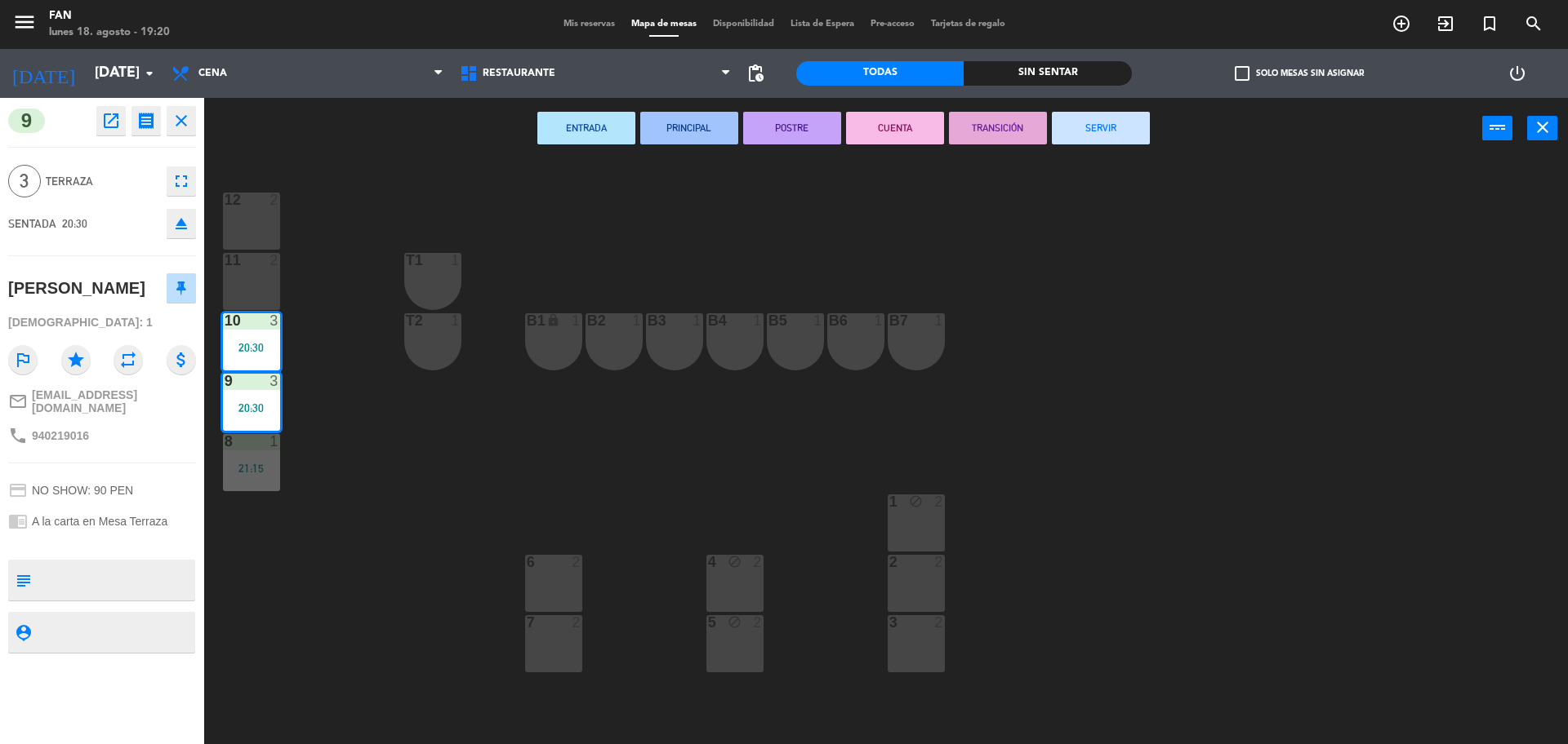
click at [1124, 127] on button "SERVIR" at bounding box center [1101, 128] width 98 height 32
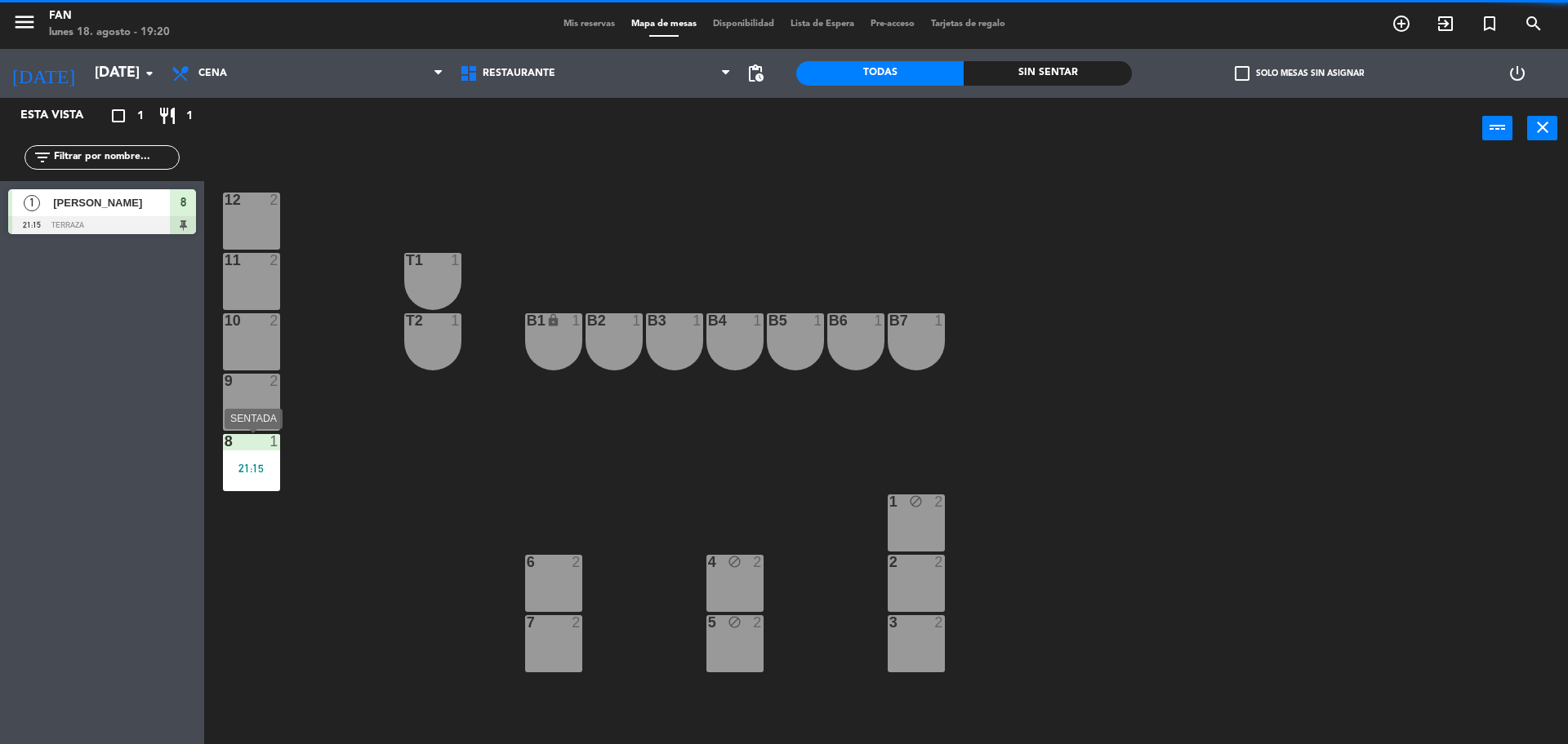
click at [258, 468] on div "21:15" at bounding box center [251, 468] width 57 height 11
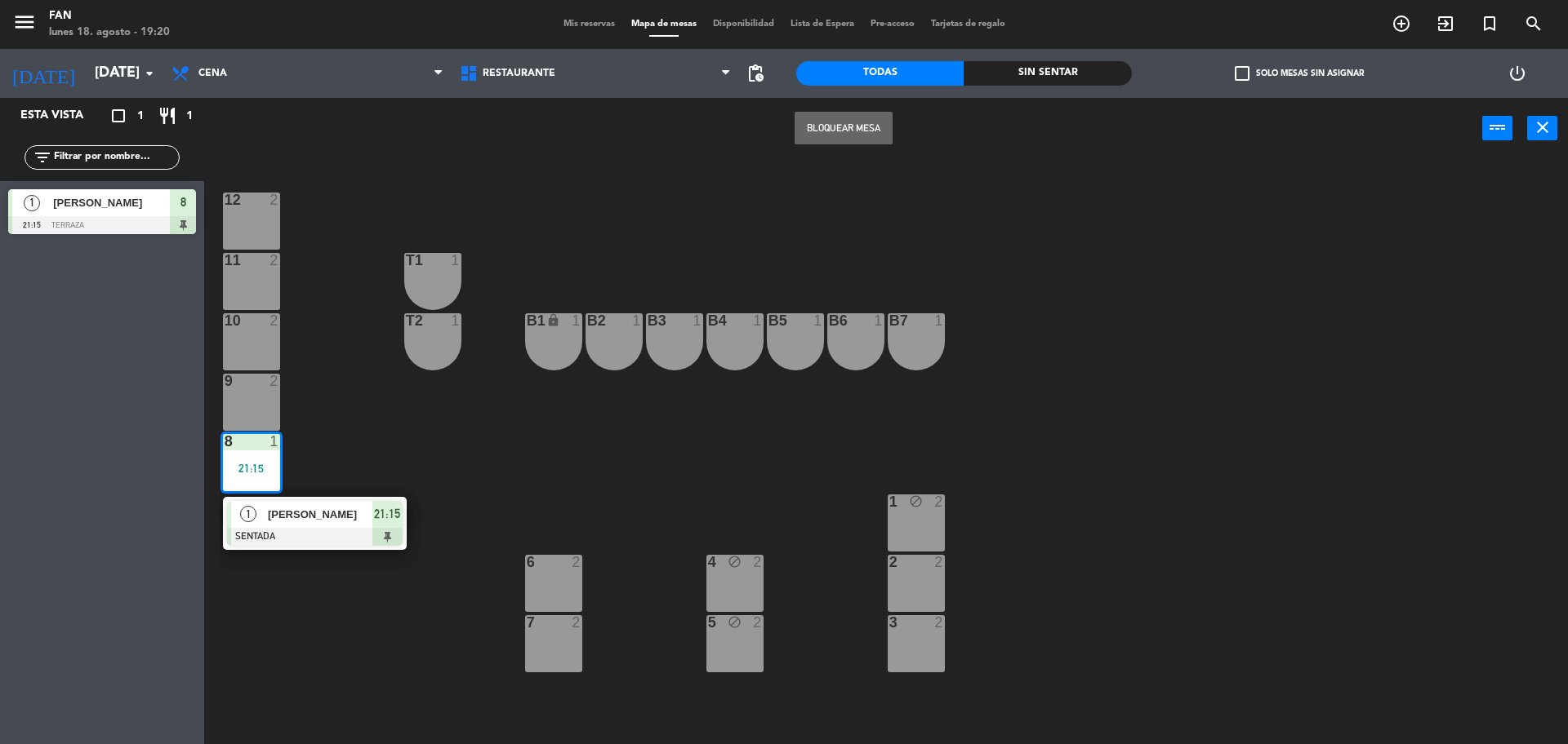
click at [280, 516] on span "[PERSON_NAME]" at bounding box center [320, 514] width 105 height 17
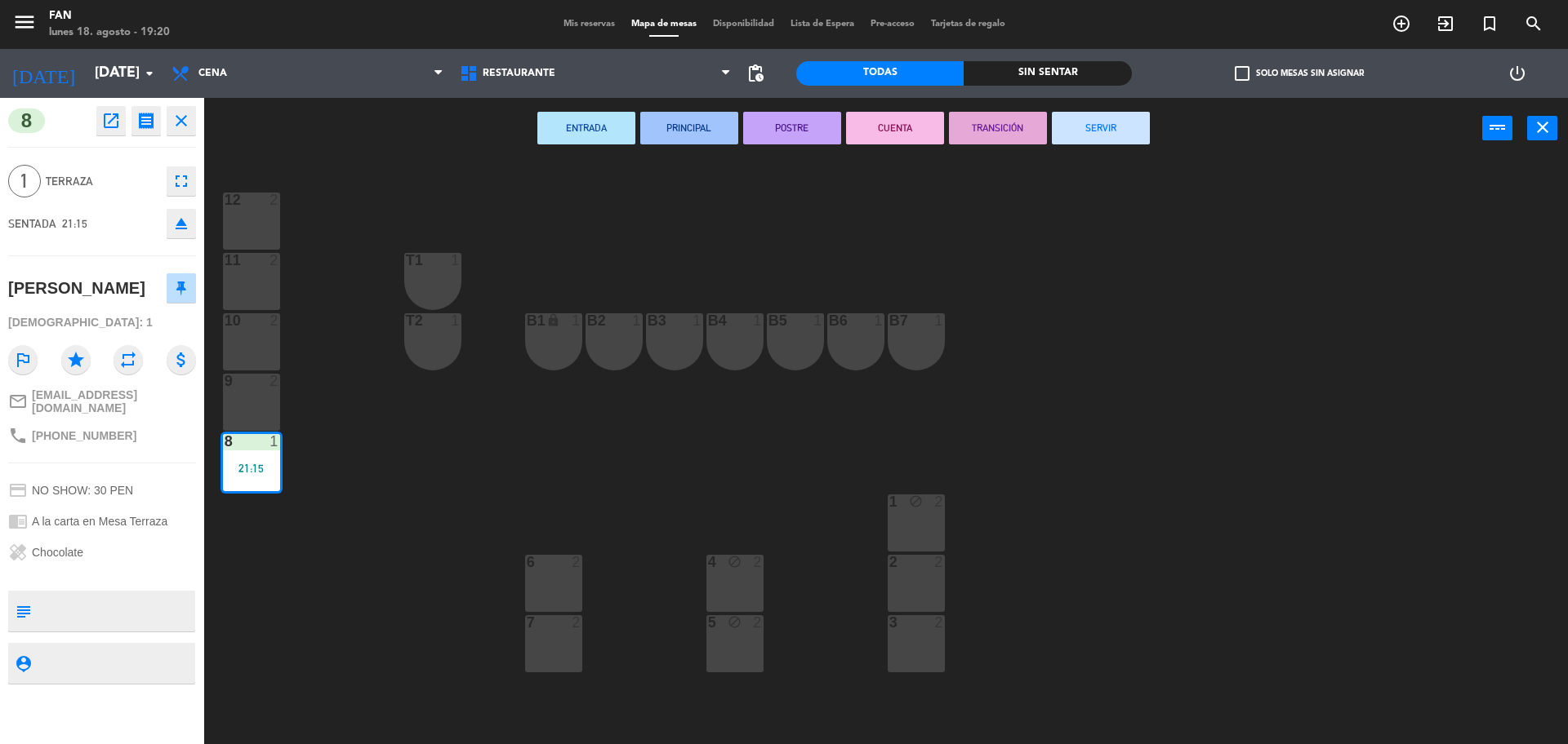
click at [1096, 132] on button "SERVIR" at bounding box center [1101, 128] width 98 height 32
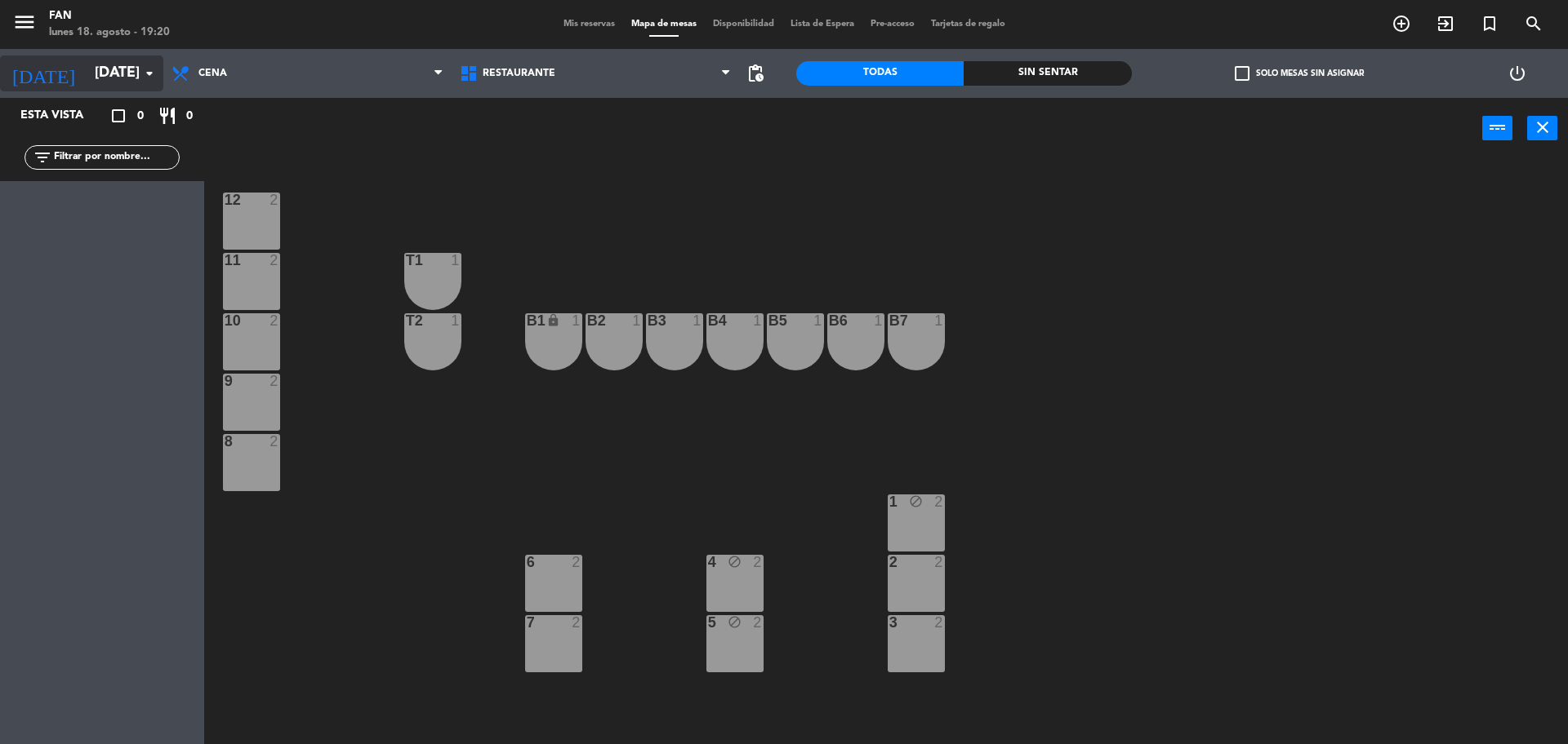
click at [77, 54] on div "[DATE] [DATE] arrow_drop_down" at bounding box center [81, 73] width 163 height 49
click at [88, 69] on input "[DATE]" at bounding box center [181, 73] width 190 height 32
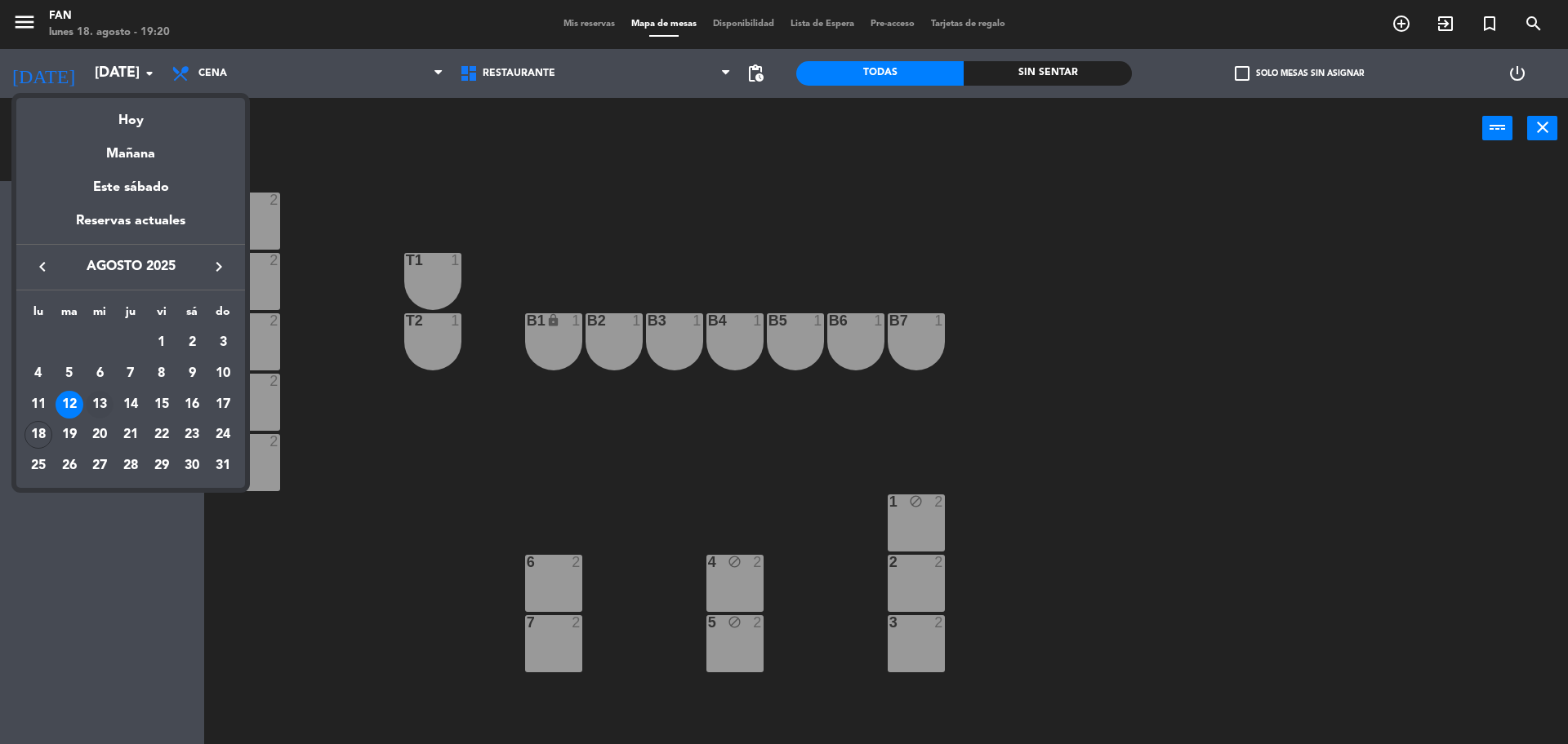
click at [98, 399] on div "13" at bounding box center [99, 405] width 28 height 28
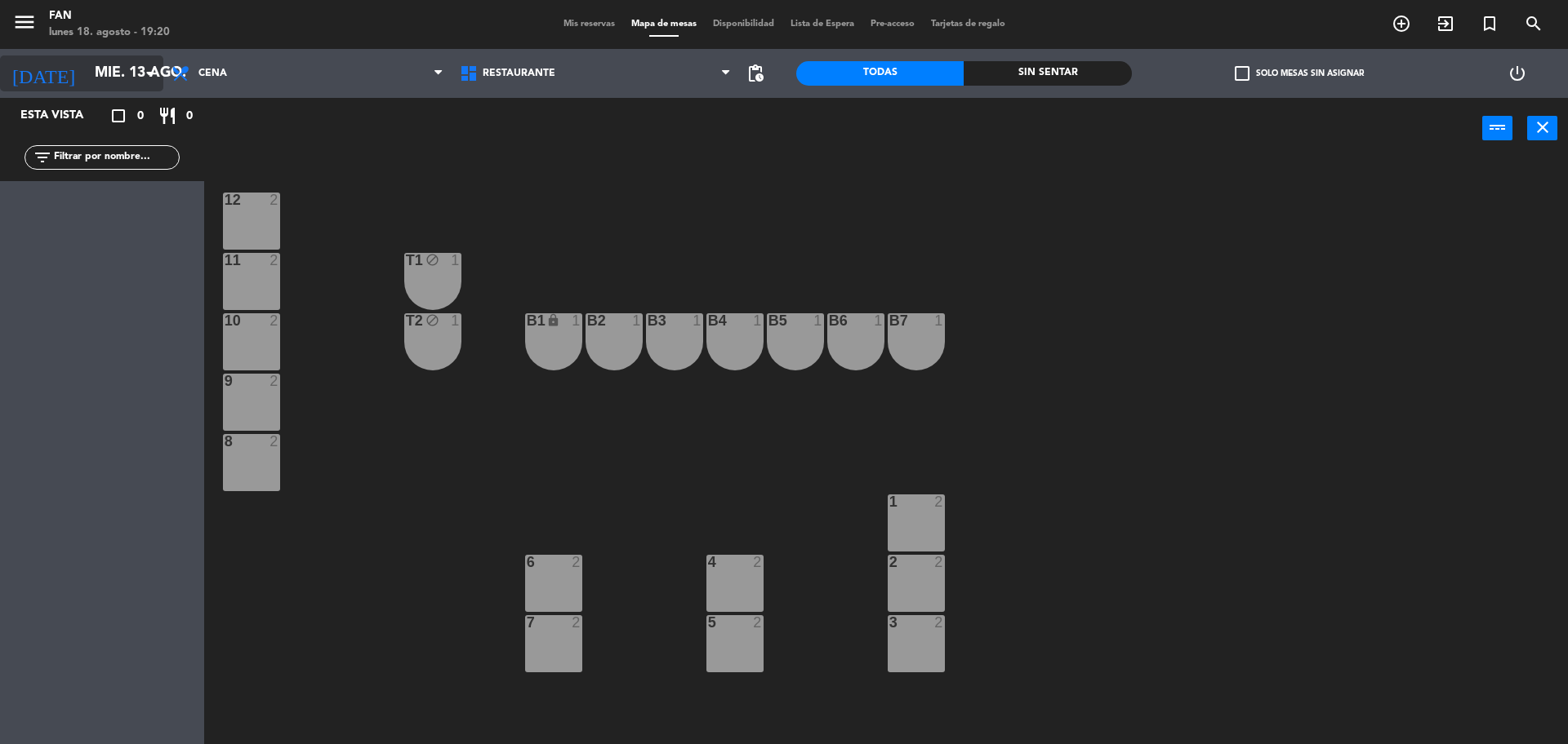
click at [96, 61] on input "mié. 13 ago." at bounding box center [181, 73] width 190 height 32
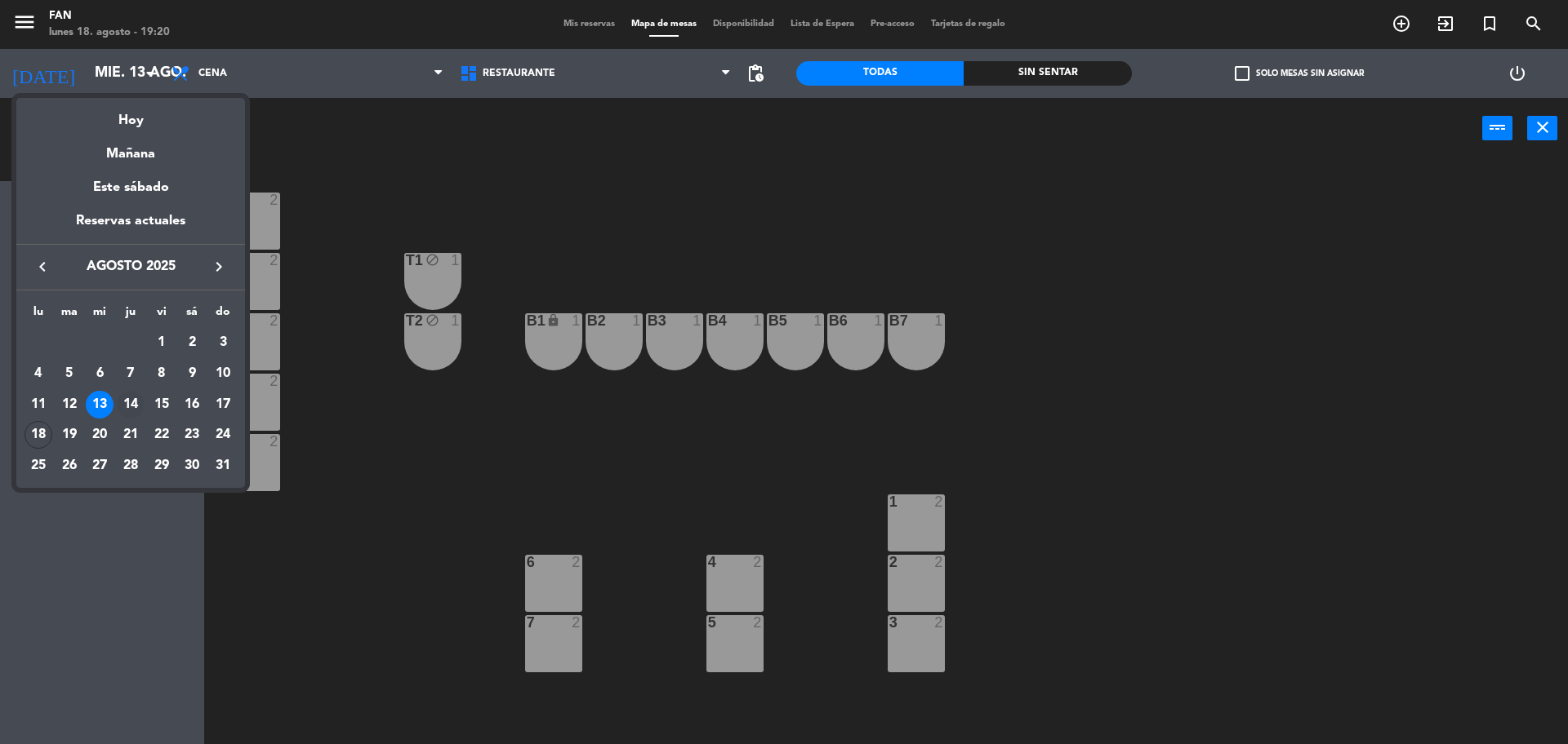
click at [129, 409] on div "14" at bounding box center [131, 405] width 28 height 28
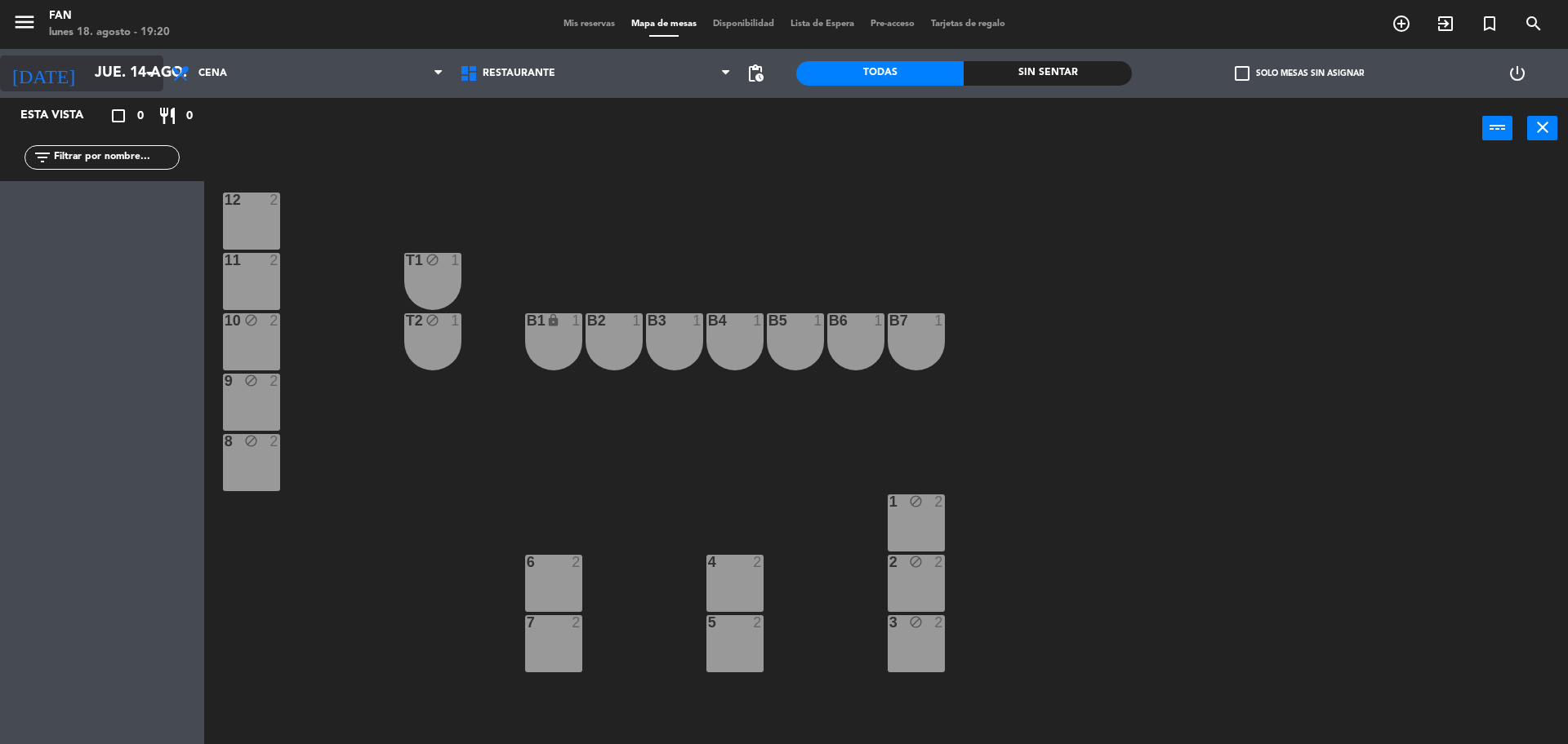
click at [86, 71] on input "jue. 14 ago." at bounding box center [181, 73] width 190 height 32
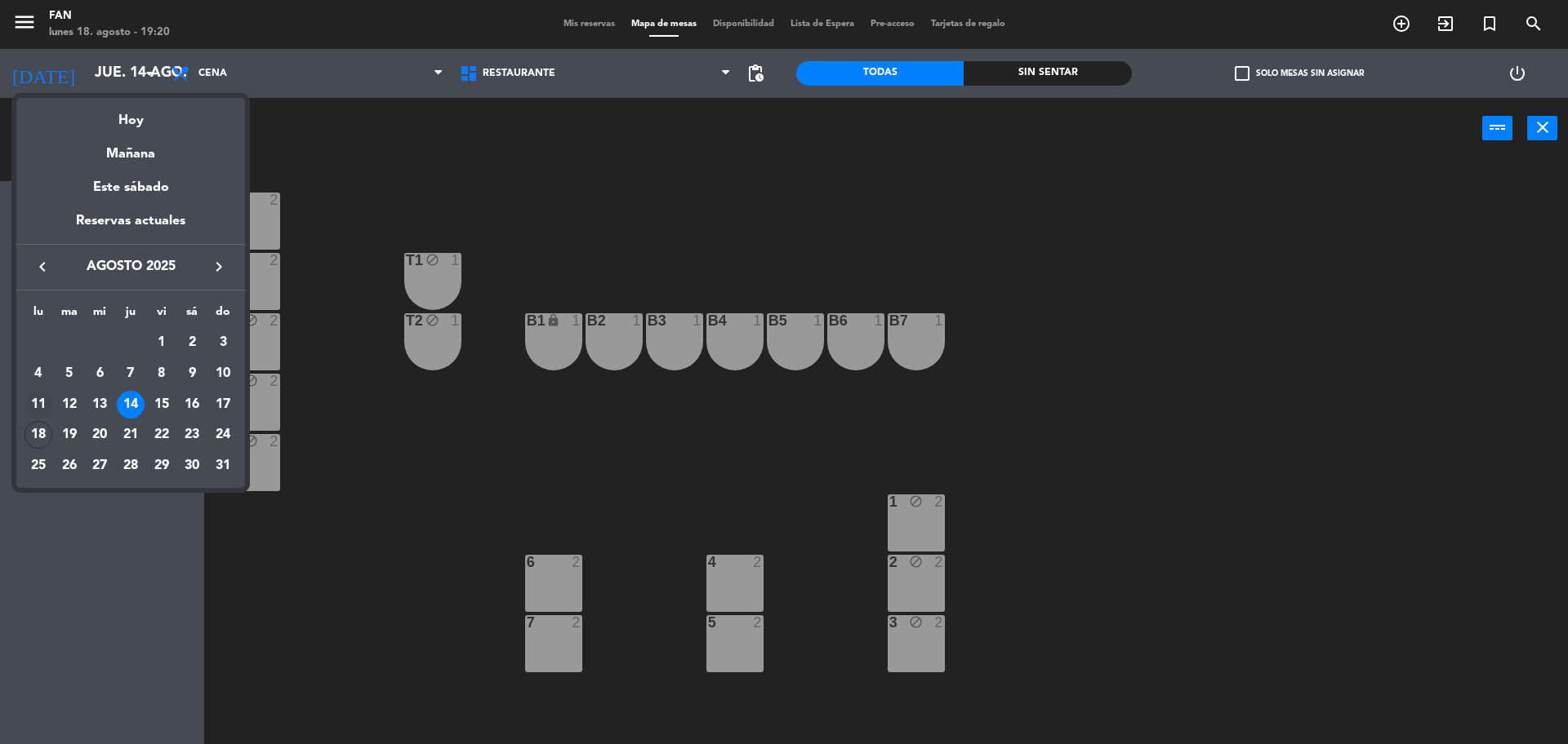
click at [44, 406] on div "11" at bounding box center [39, 405] width 28 height 28
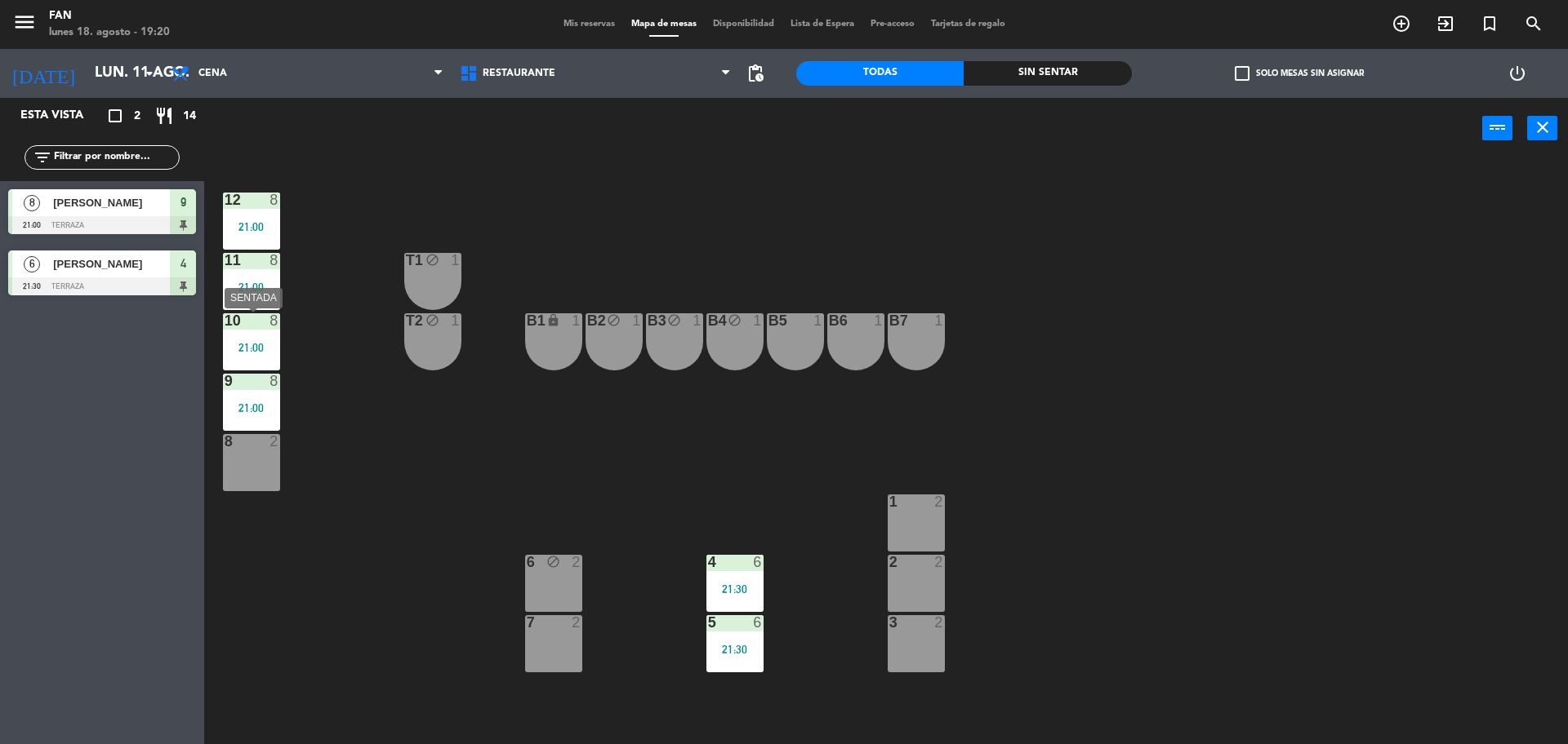
click at [243, 320] on div at bounding box center [250, 321] width 27 height 15
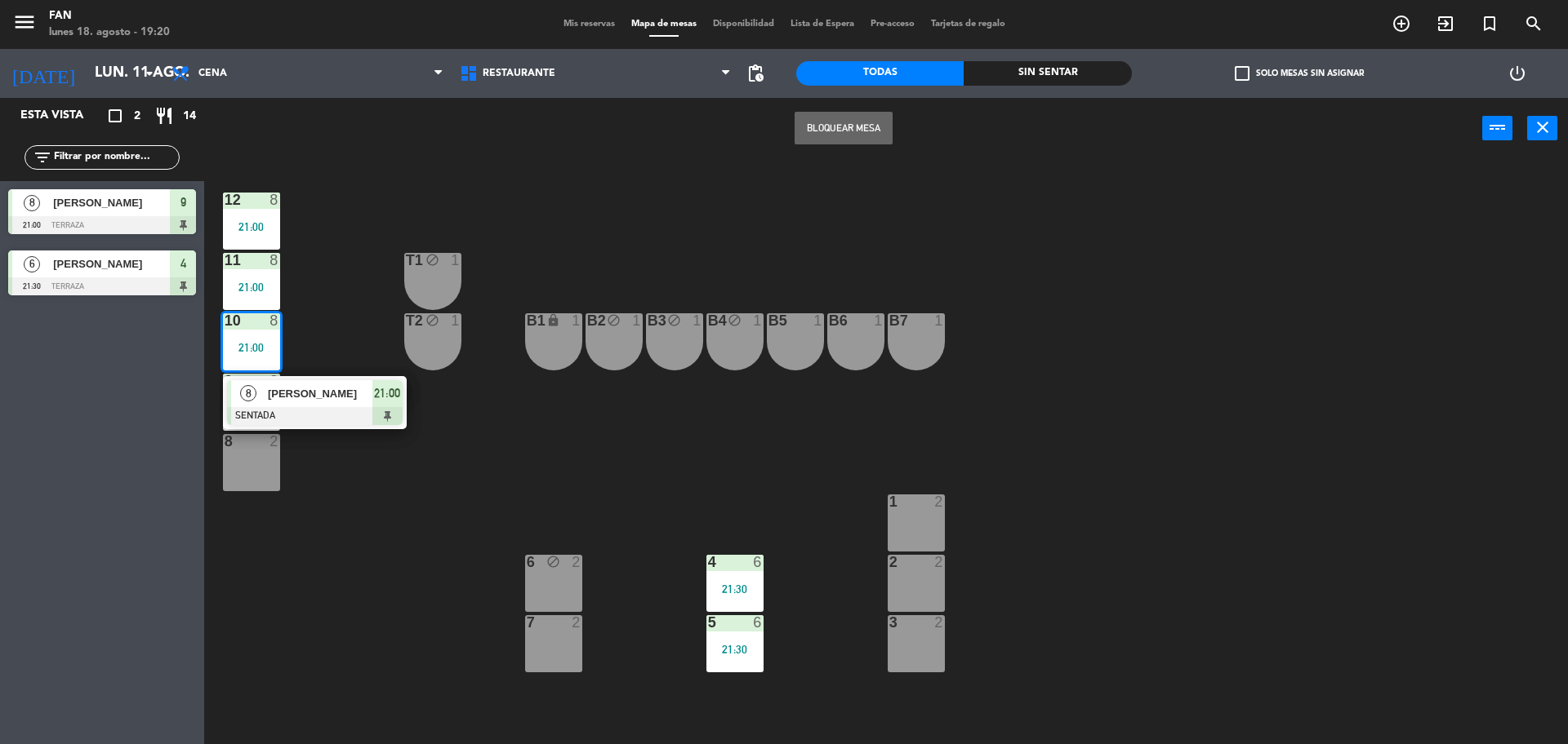
click at [278, 402] on span "[PERSON_NAME]" at bounding box center [320, 394] width 105 height 17
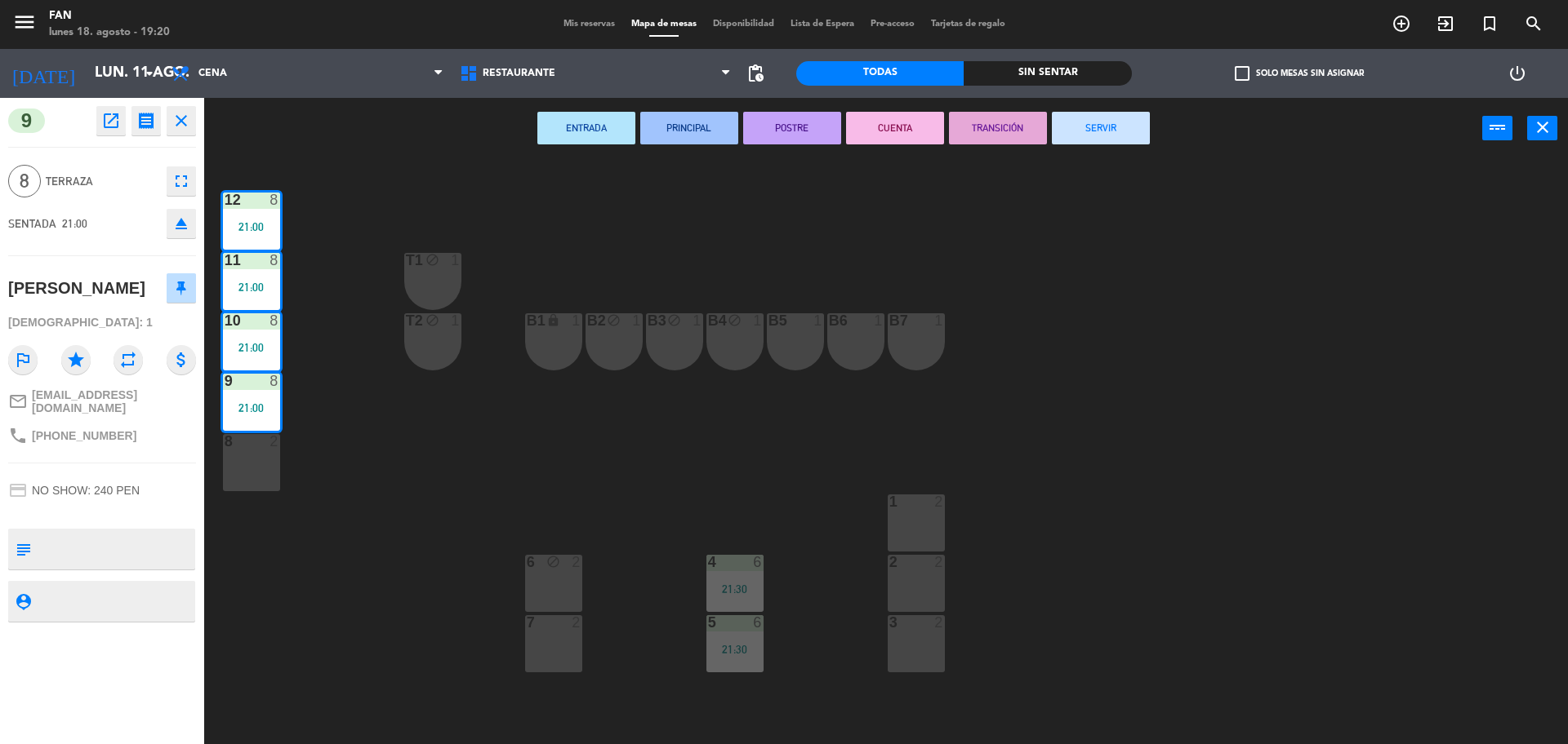
click at [1092, 136] on button "SERVIR" at bounding box center [1101, 128] width 98 height 32
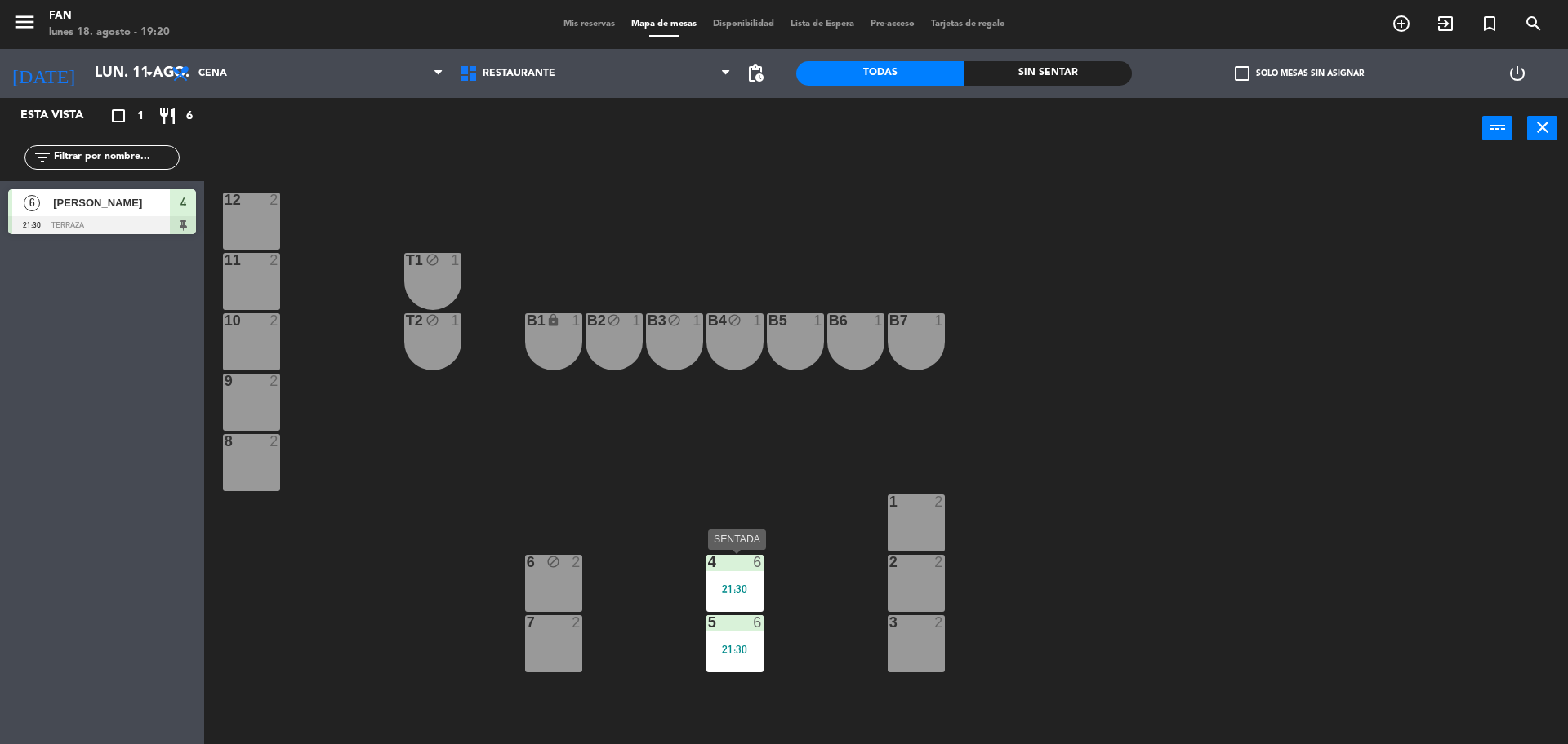
click at [756, 565] on div "6" at bounding box center [757, 562] width 10 height 15
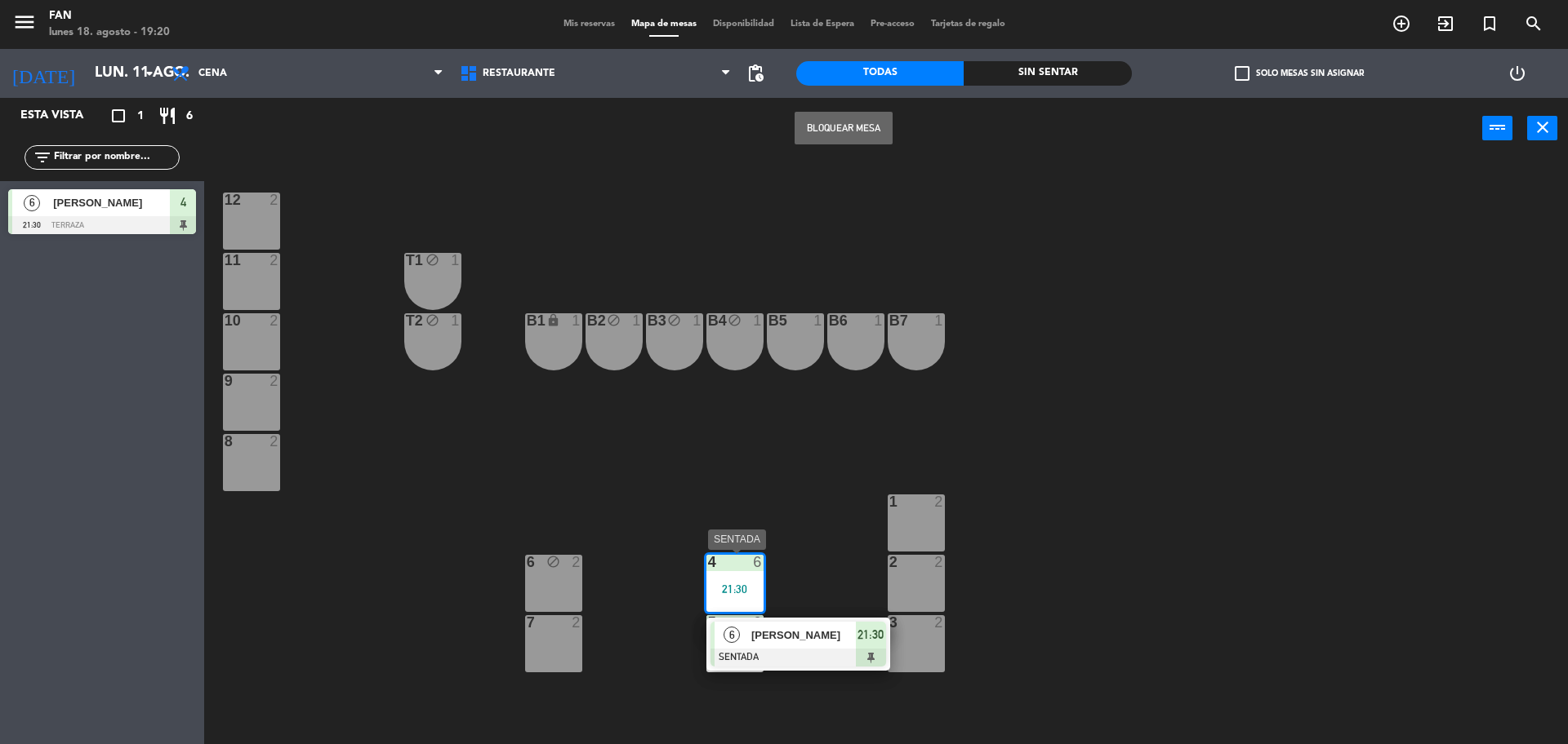
click at [791, 645] on div "[PERSON_NAME]" at bounding box center [802, 635] width 106 height 27
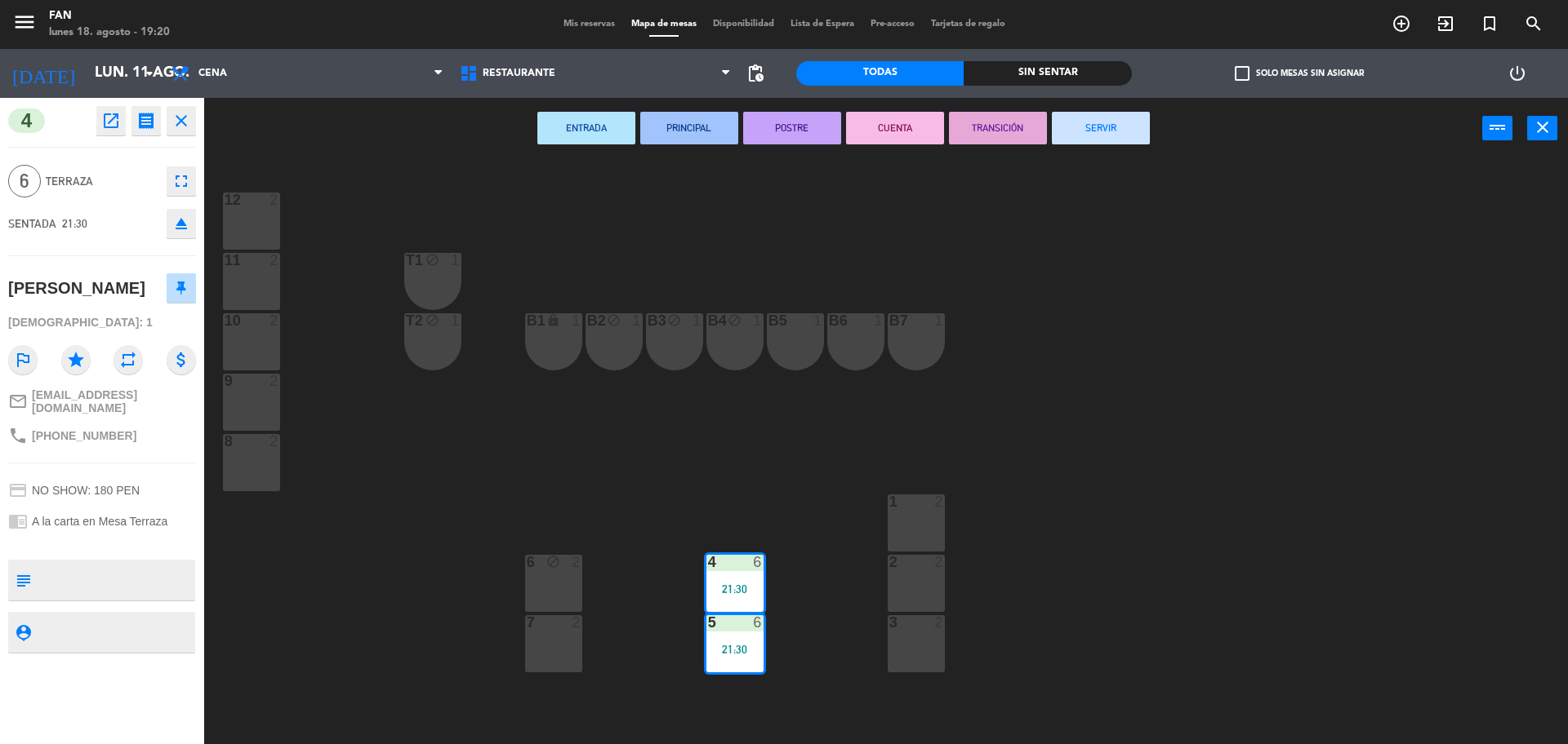
click at [1104, 123] on button "SERVIR" at bounding box center [1101, 128] width 98 height 32
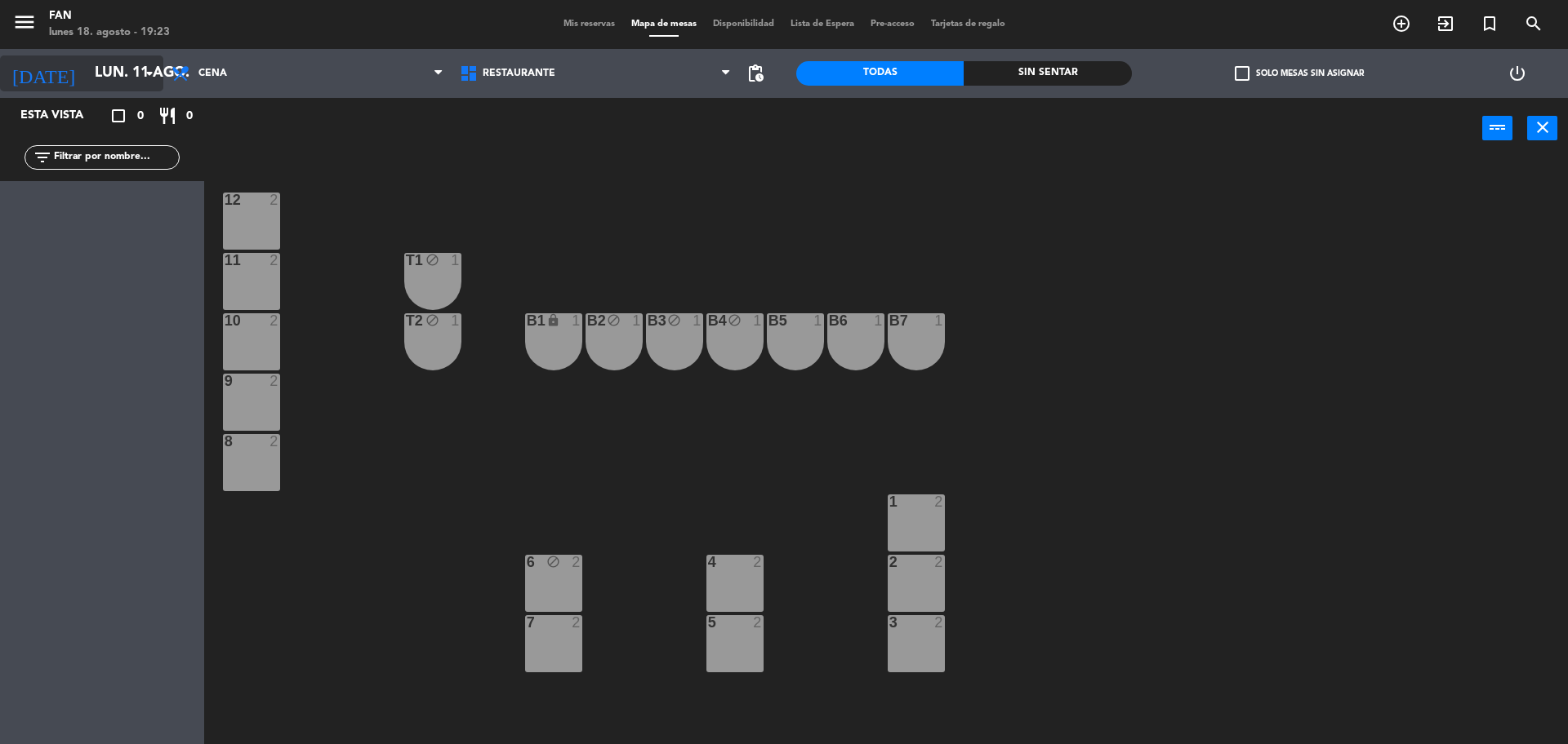
click at [108, 79] on input "lun. 11 ago." at bounding box center [181, 73] width 190 height 32
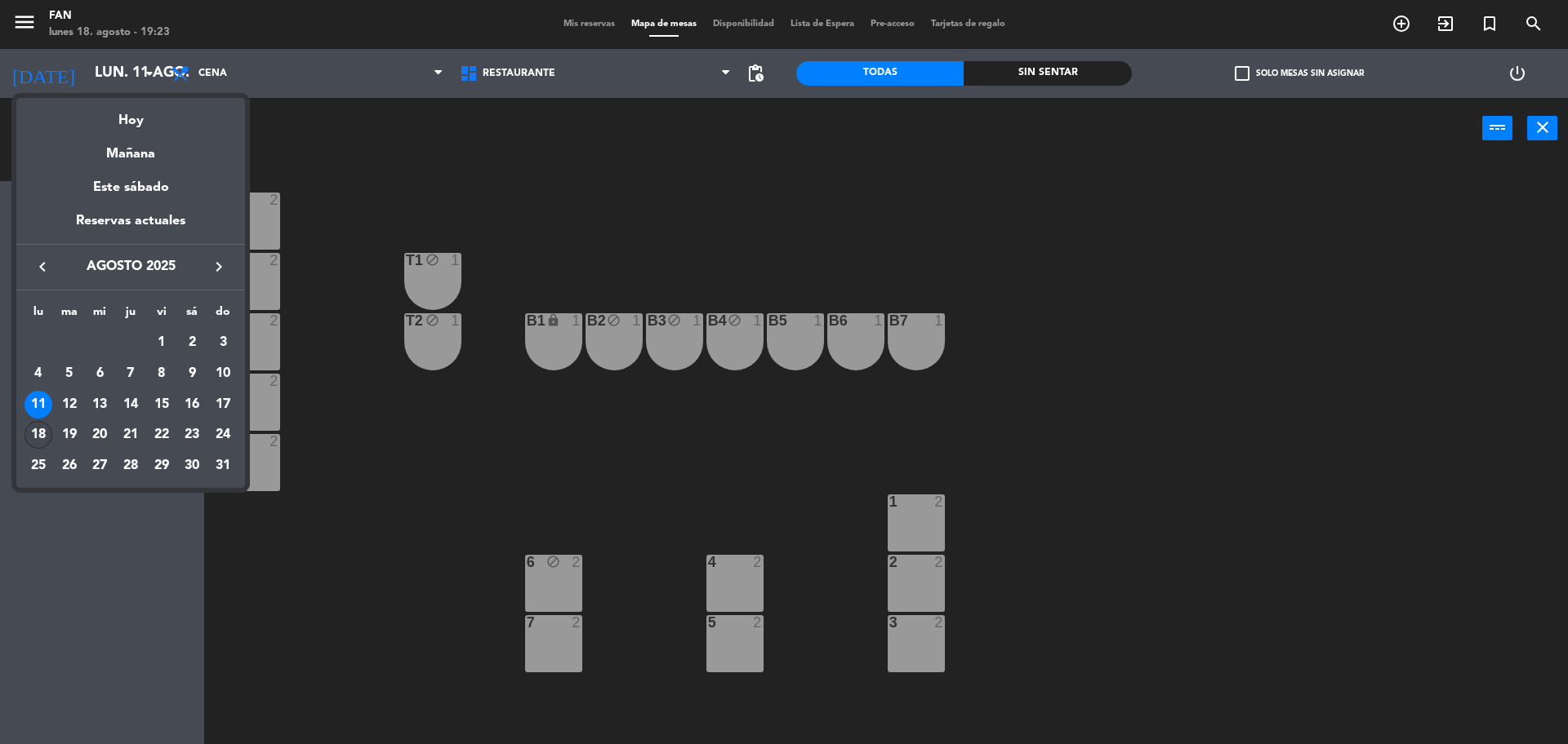
click at [36, 431] on div "18" at bounding box center [39, 435] width 28 height 28
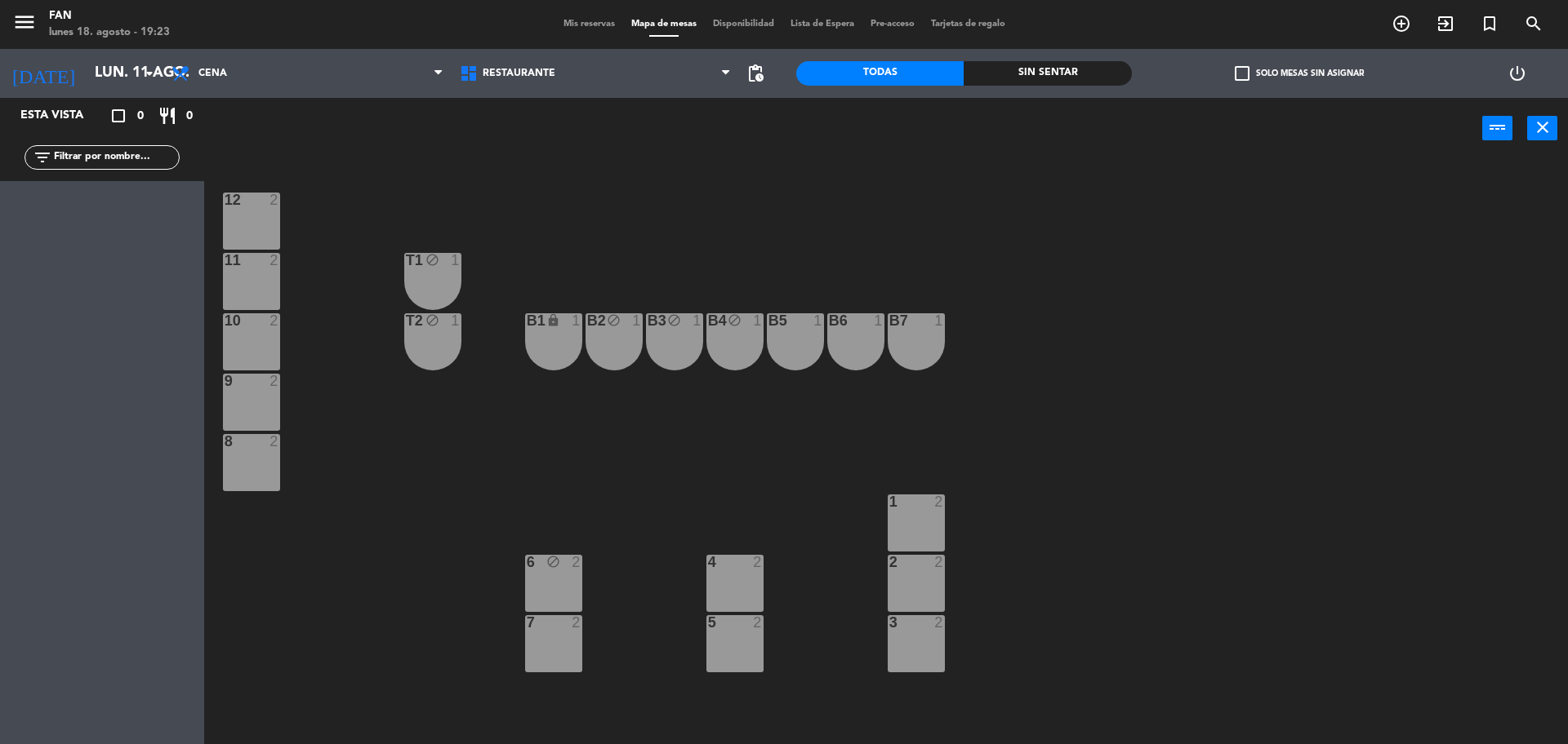
type input "lun. 18 ago."
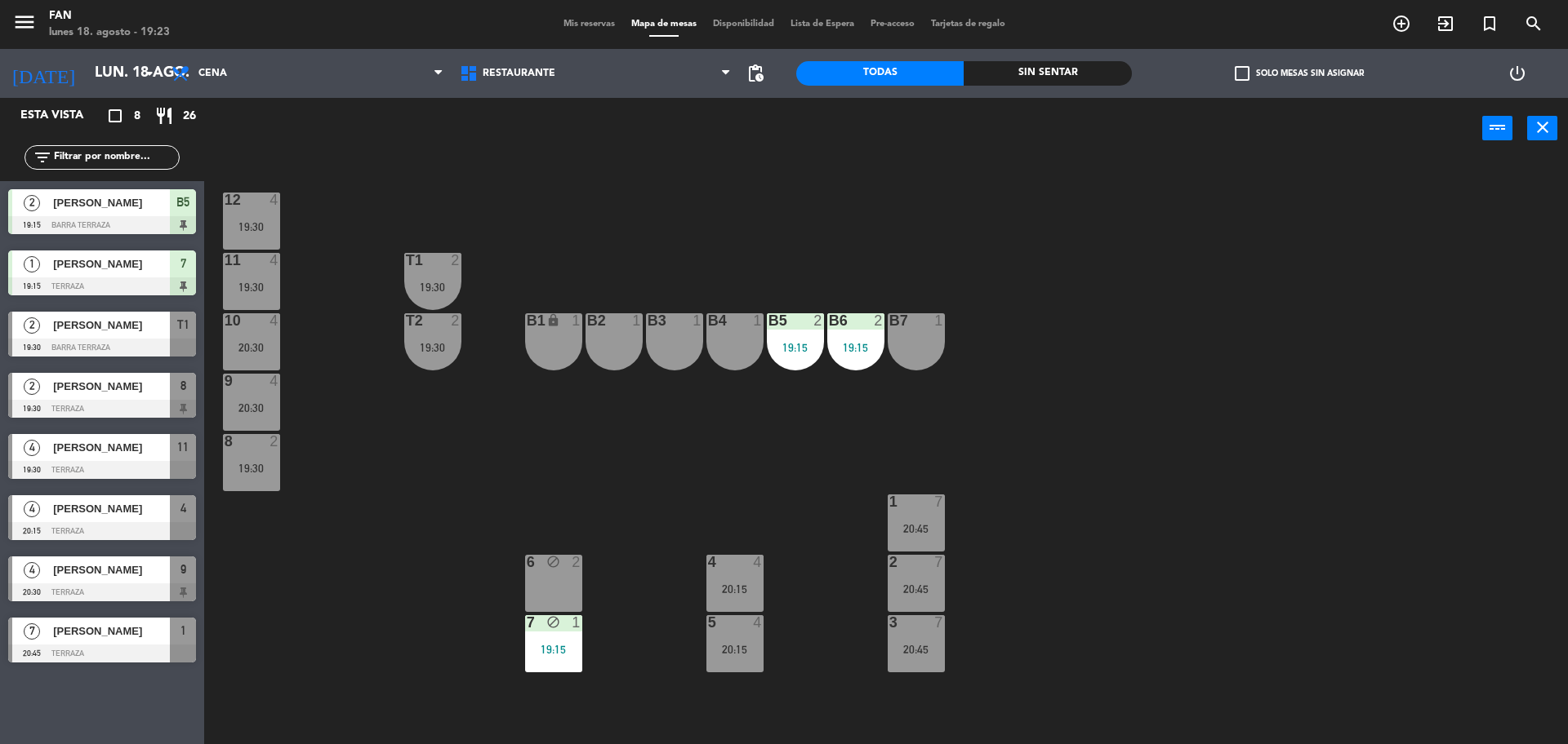
click at [565, 558] on div "block" at bounding box center [552, 562] width 27 height 16
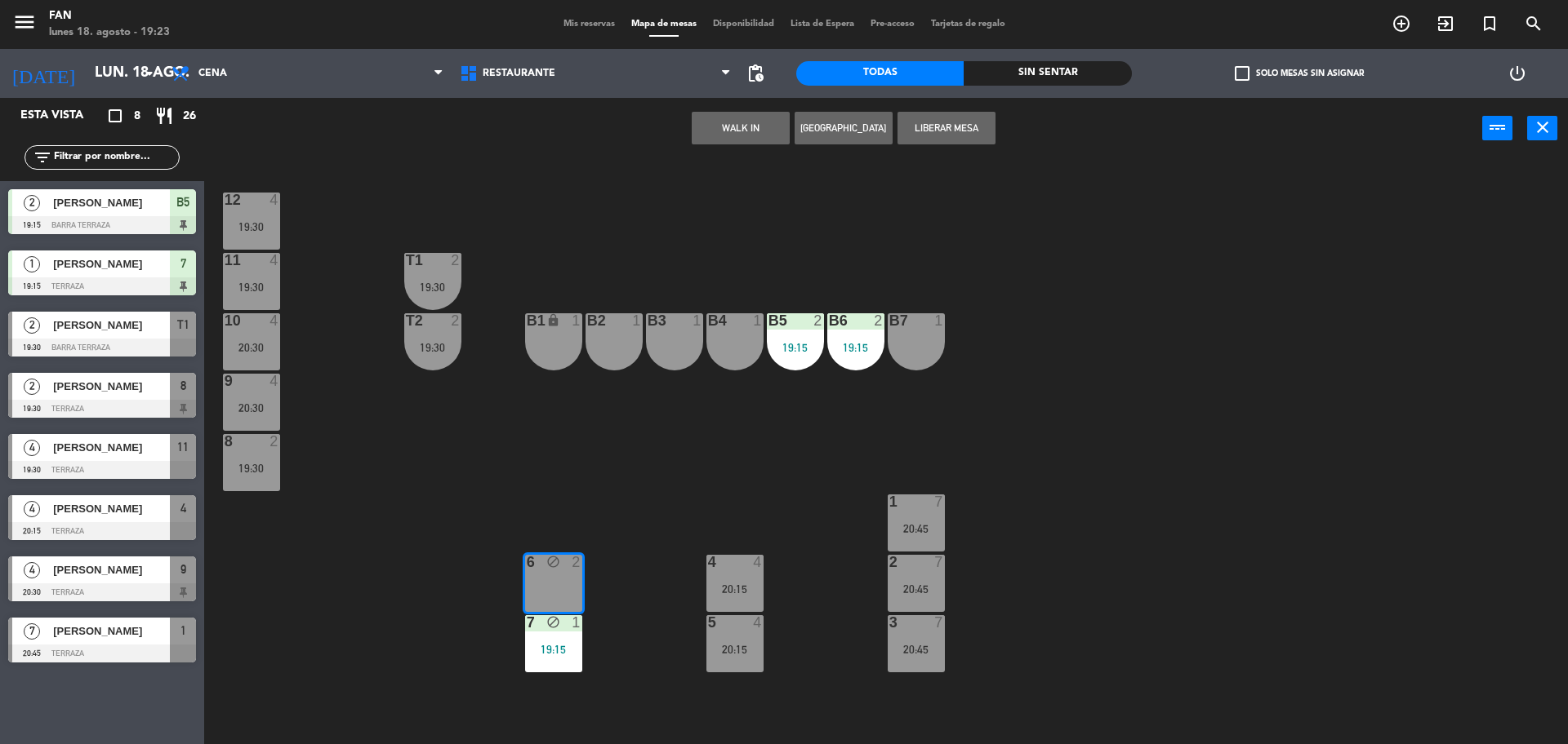
click at [713, 130] on button "WALK IN" at bounding box center [741, 128] width 98 height 32
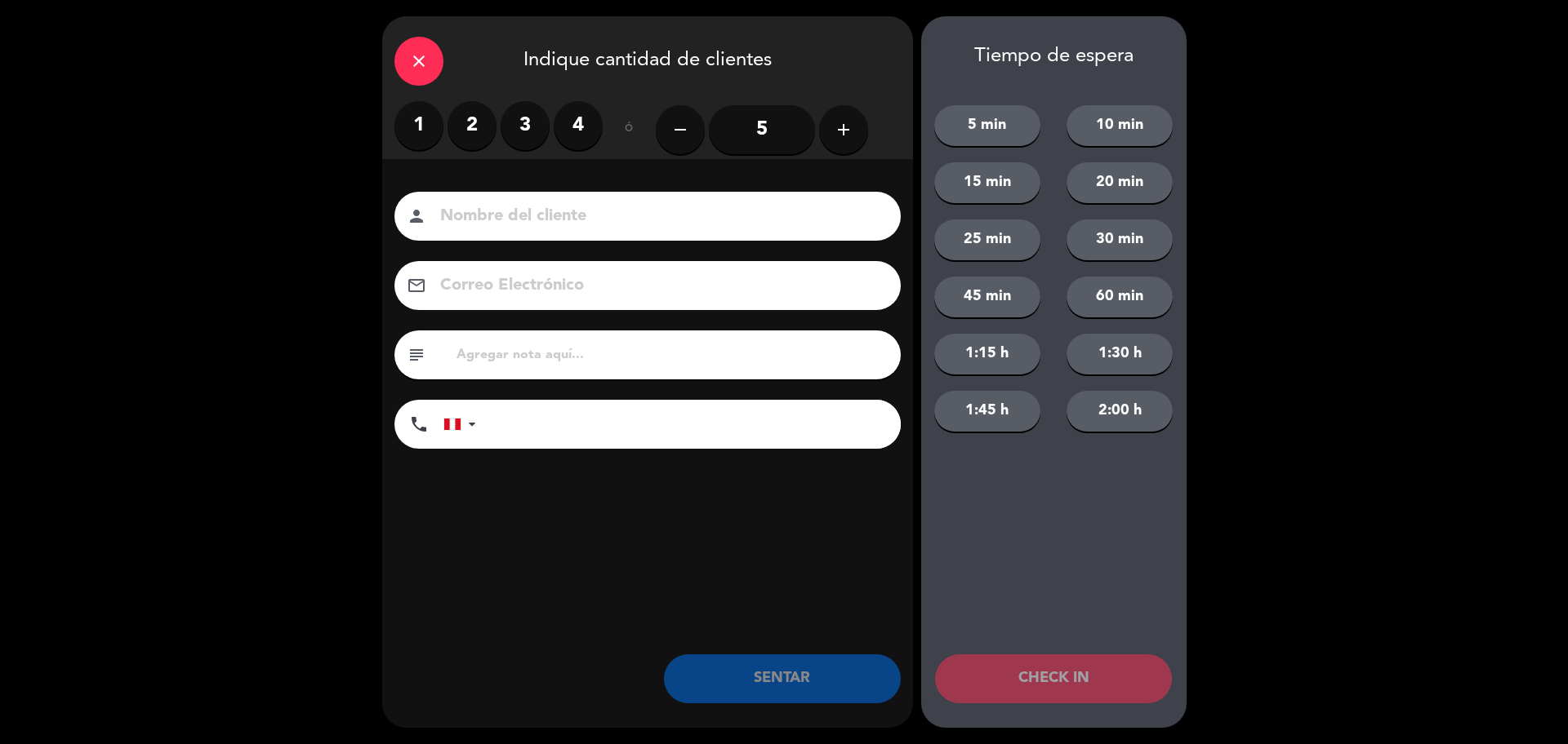
click at [515, 149] on div "1 2 3 4" at bounding box center [499, 125] width 208 height 49
click at [528, 132] on label "3" at bounding box center [525, 125] width 49 height 49
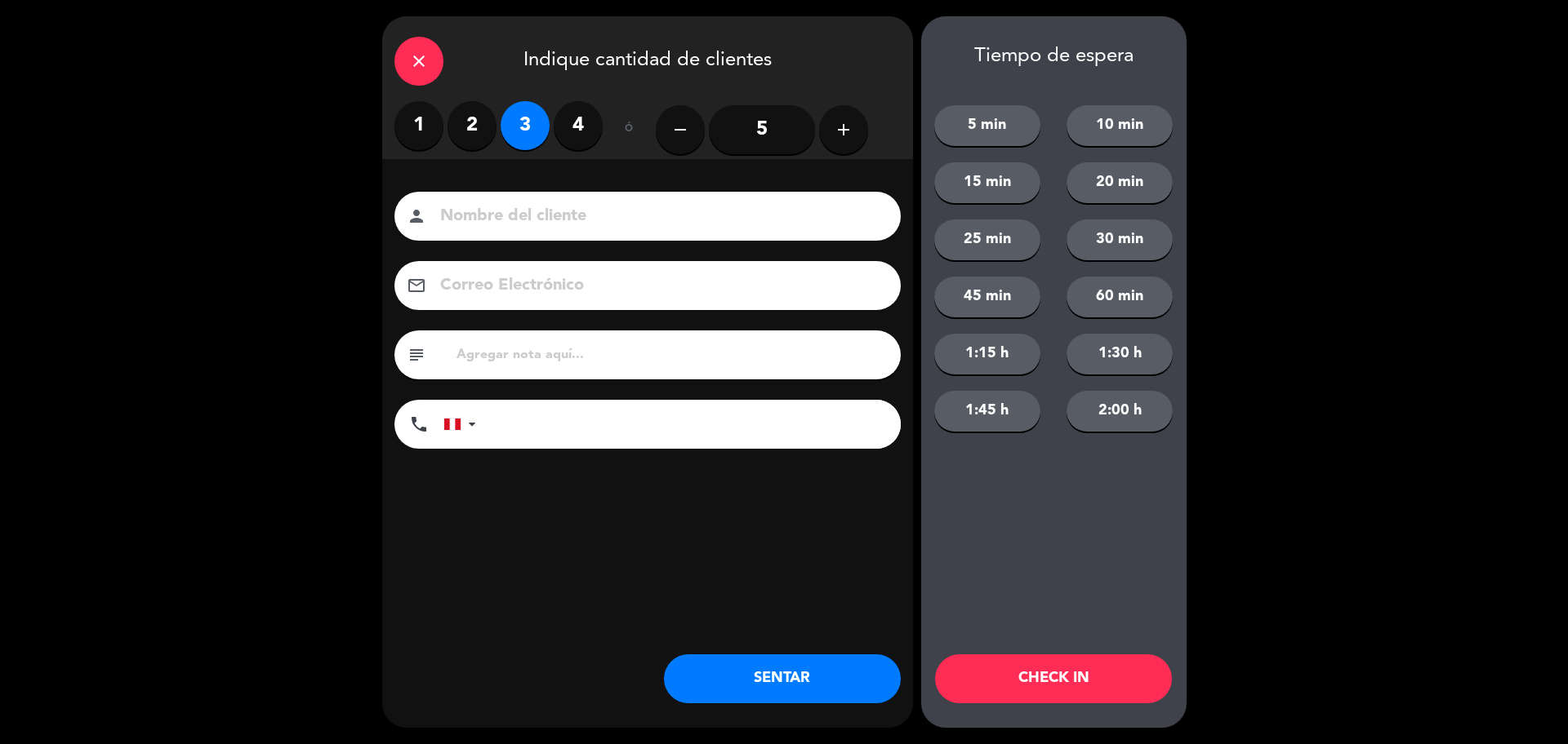
click at [815, 674] on button "SENTAR" at bounding box center [781, 679] width 236 height 49
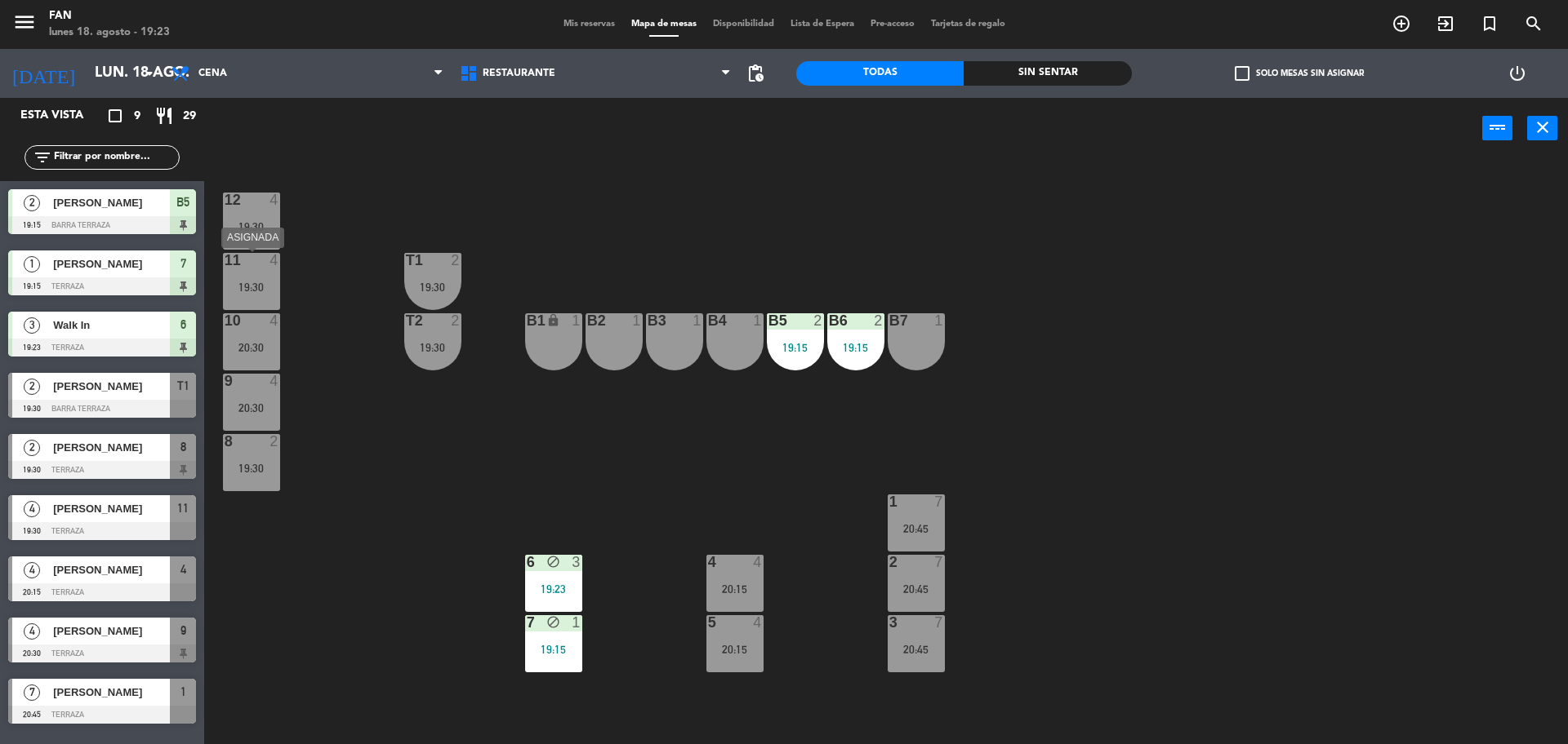
click at [278, 279] on div "11 4 19:30" at bounding box center [251, 281] width 57 height 57
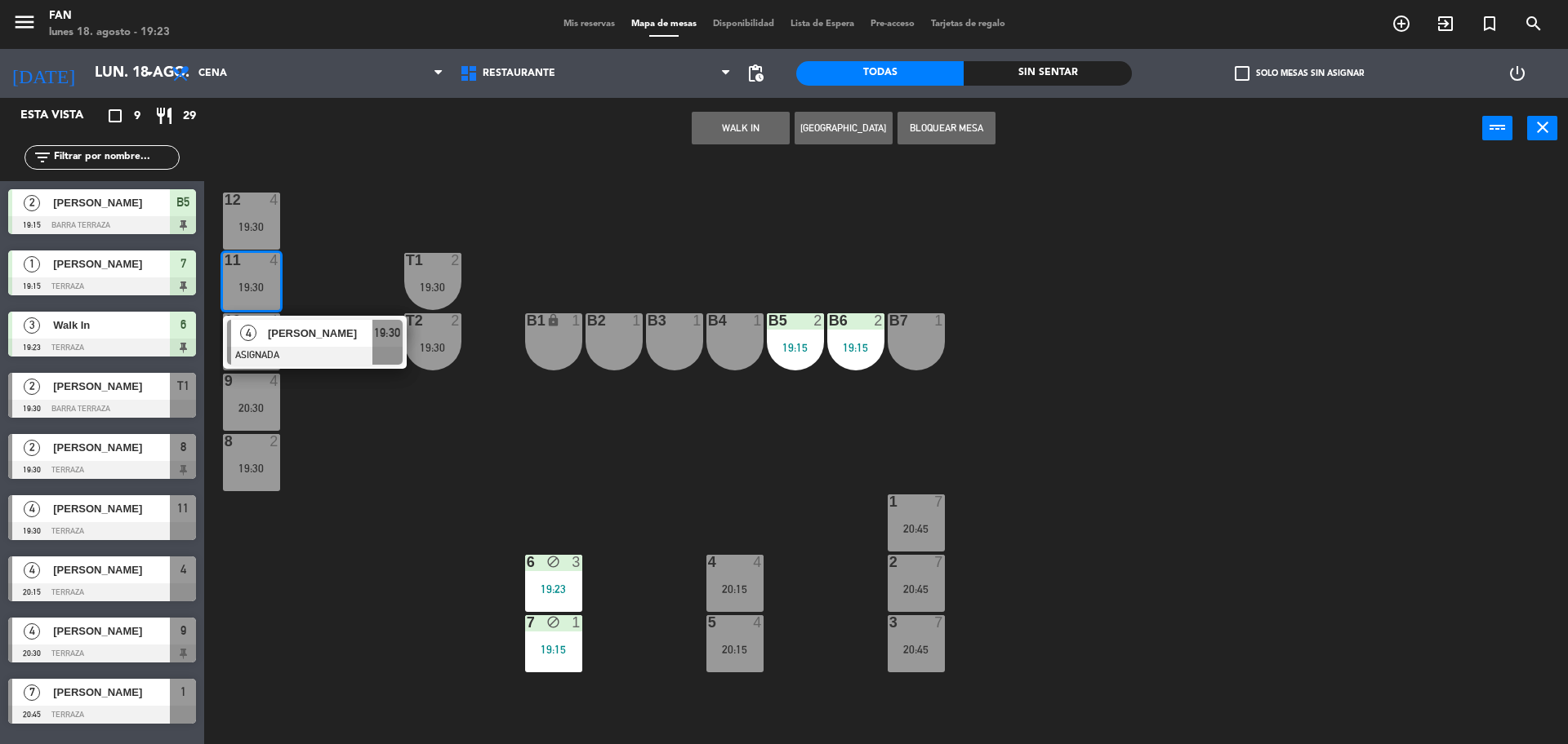
click at [337, 244] on div "12 4 19:30 11 4 19:30 4 [PERSON_NAME] ASIGNADA 19:30 T1 2 19:30 10 4 20:30 T2 2…" at bounding box center [894, 455] width 1348 height 585
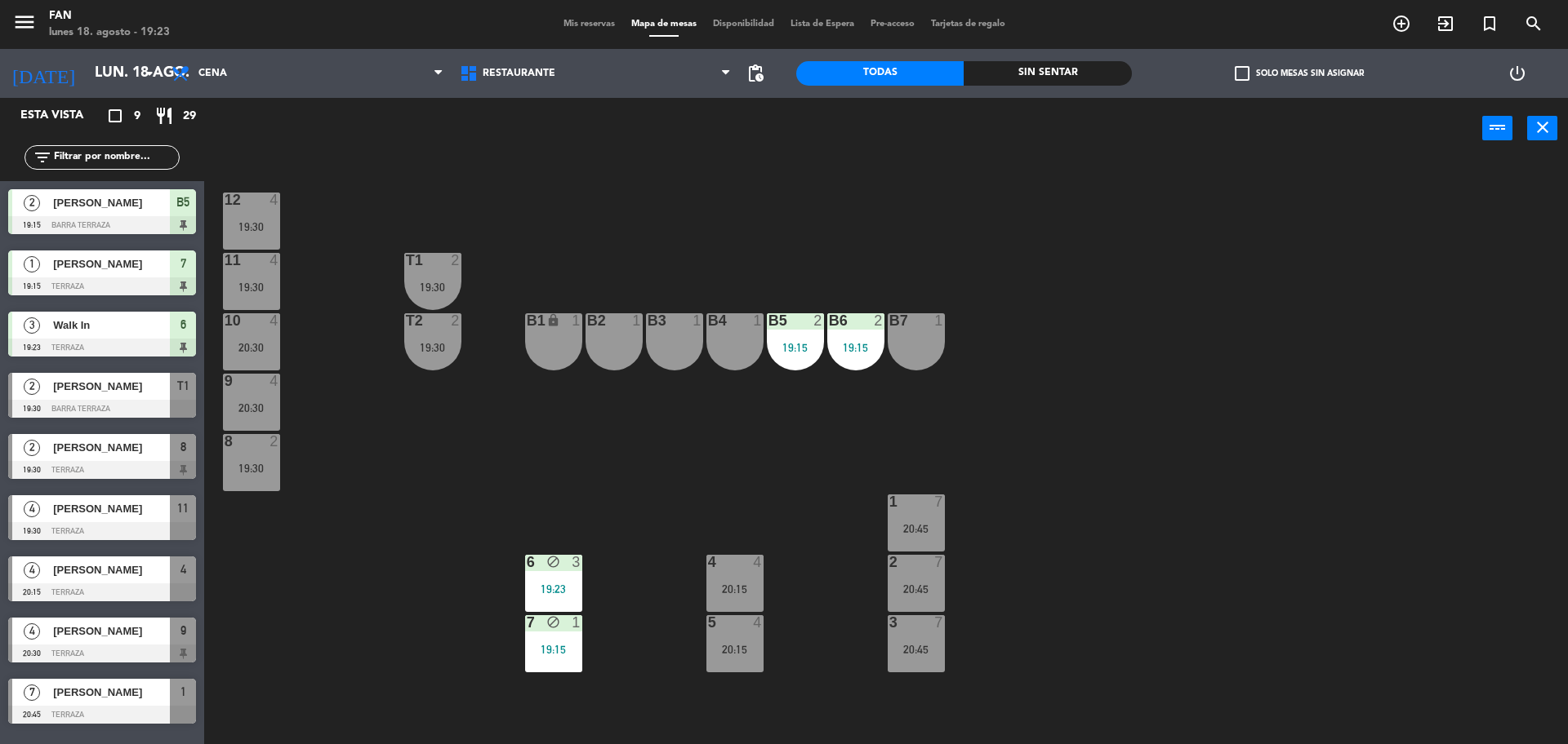
click at [271, 294] on div "11 4 19:30" at bounding box center [251, 281] width 57 height 57
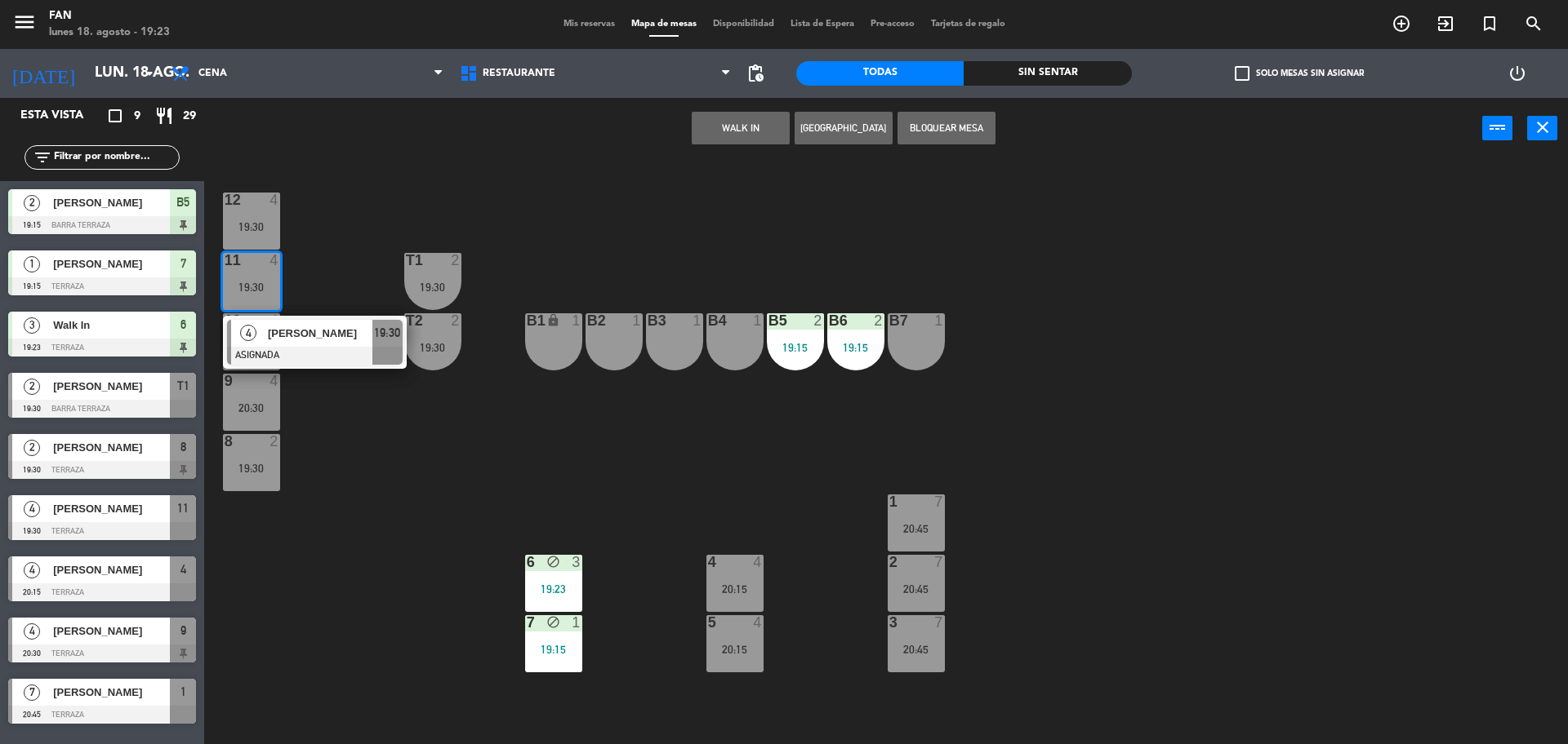
click at [318, 347] on div at bounding box center [315, 356] width 176 height 18
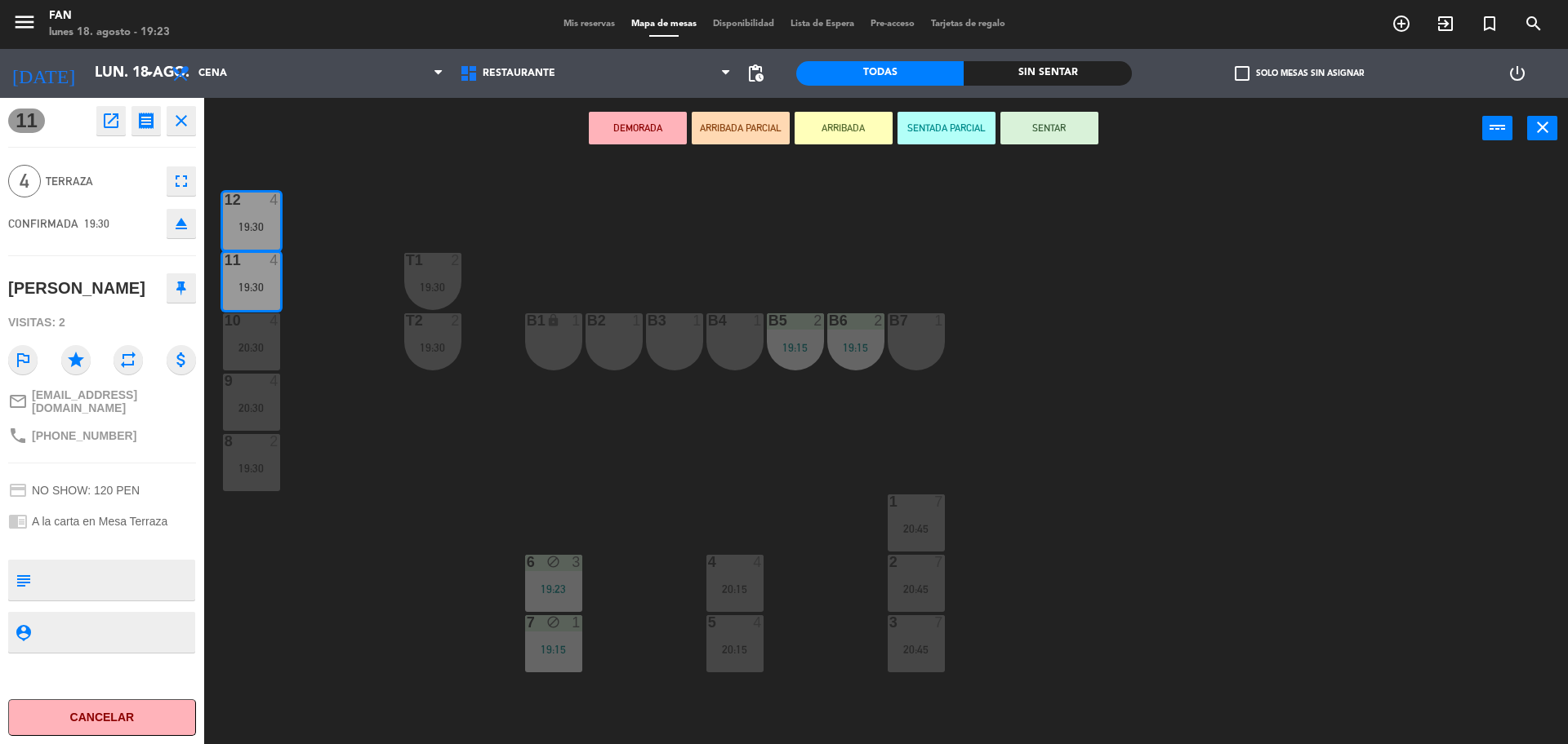
click at [1032, 138] on button "SENTAR" at bounding box center [1049, 128] width 98 height 32
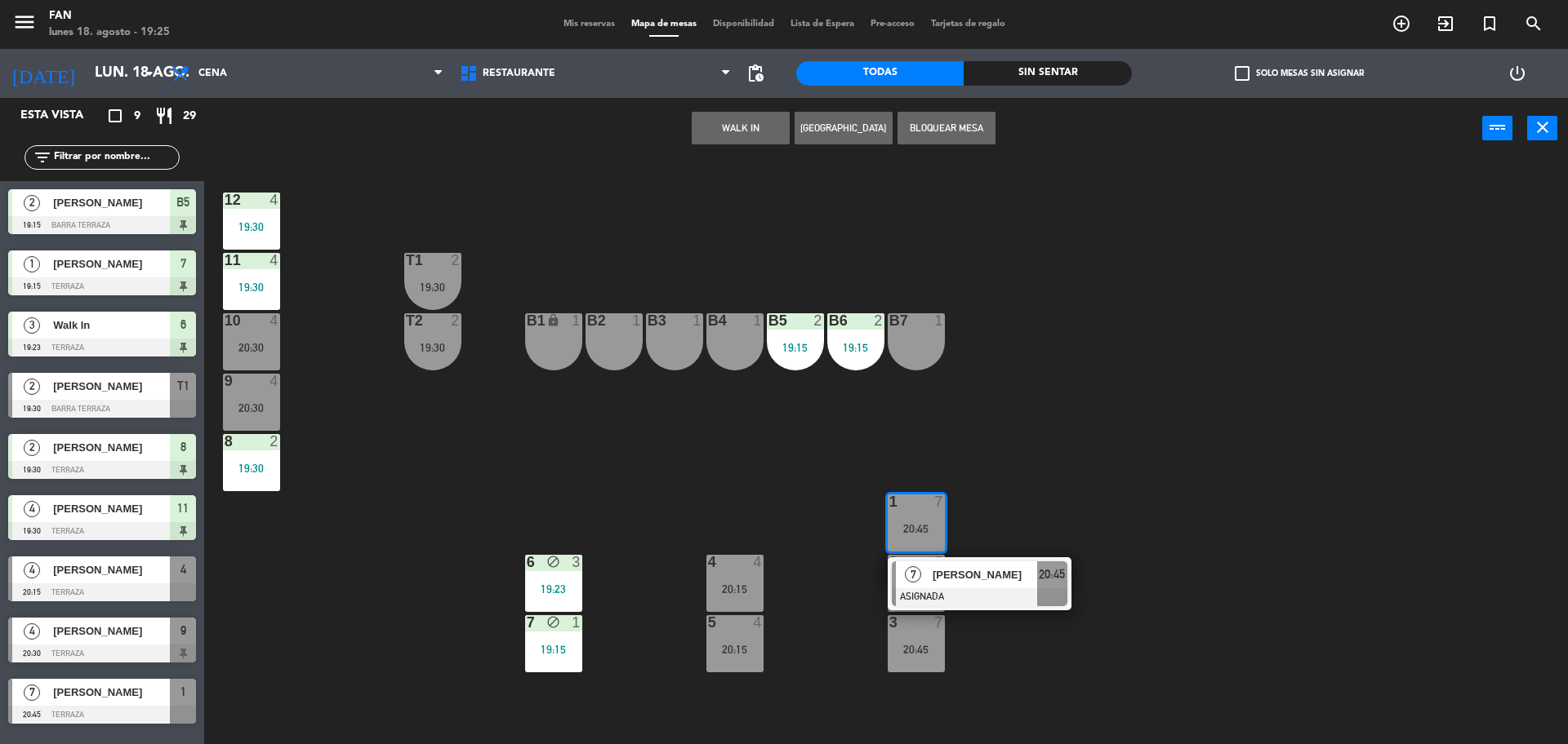
click at [1028, 469] on div "12 4 19:30 11 4 19:30 T1 2 19:30 10 4 20:30 T2 2 19:30 B1 lock 1 B2 1 B3 1 B4 1…" at bounding box center [894, 455] width 1348 height 585
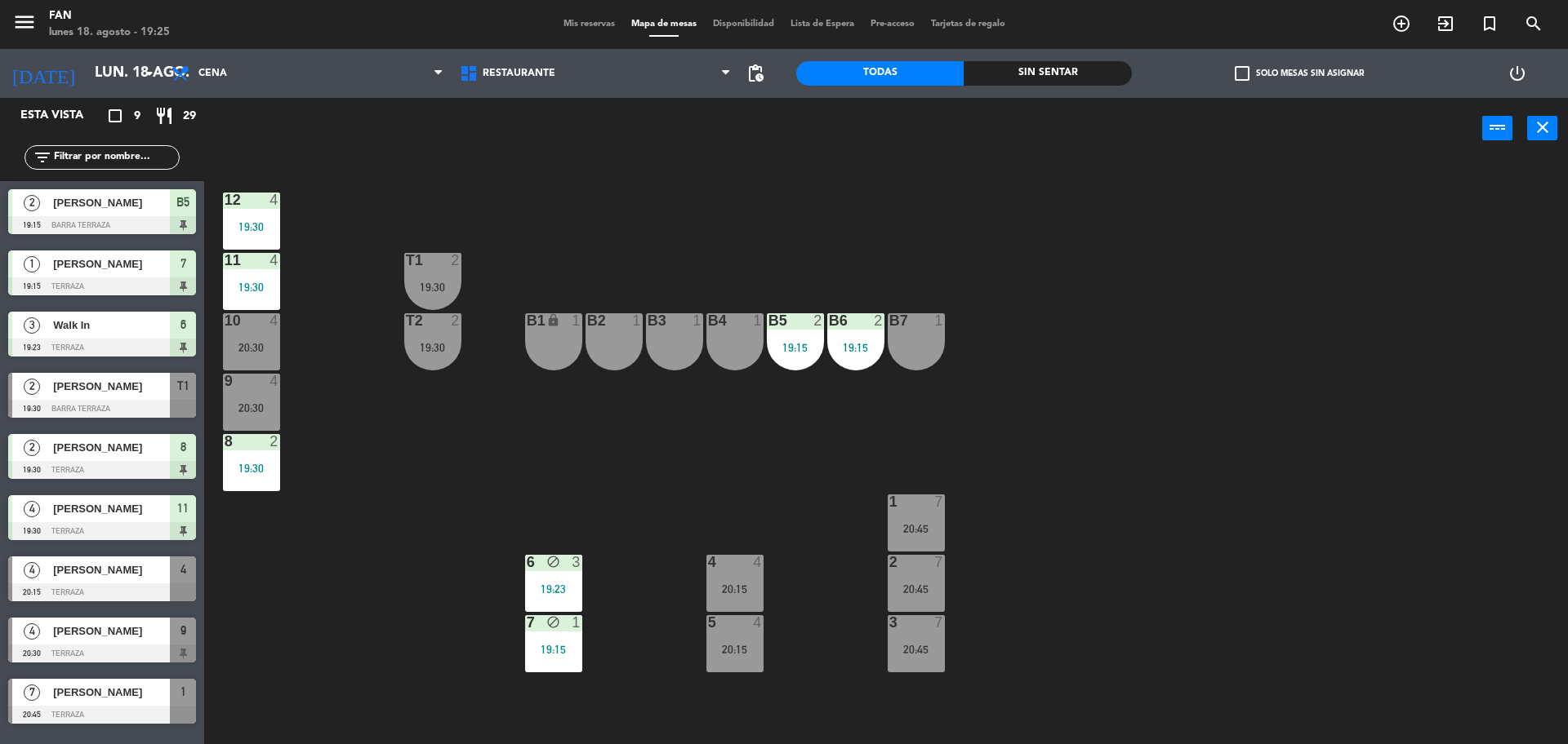
click at [264, 268] on div "11 4" at bounding box center [251, 261] width 57 height 17
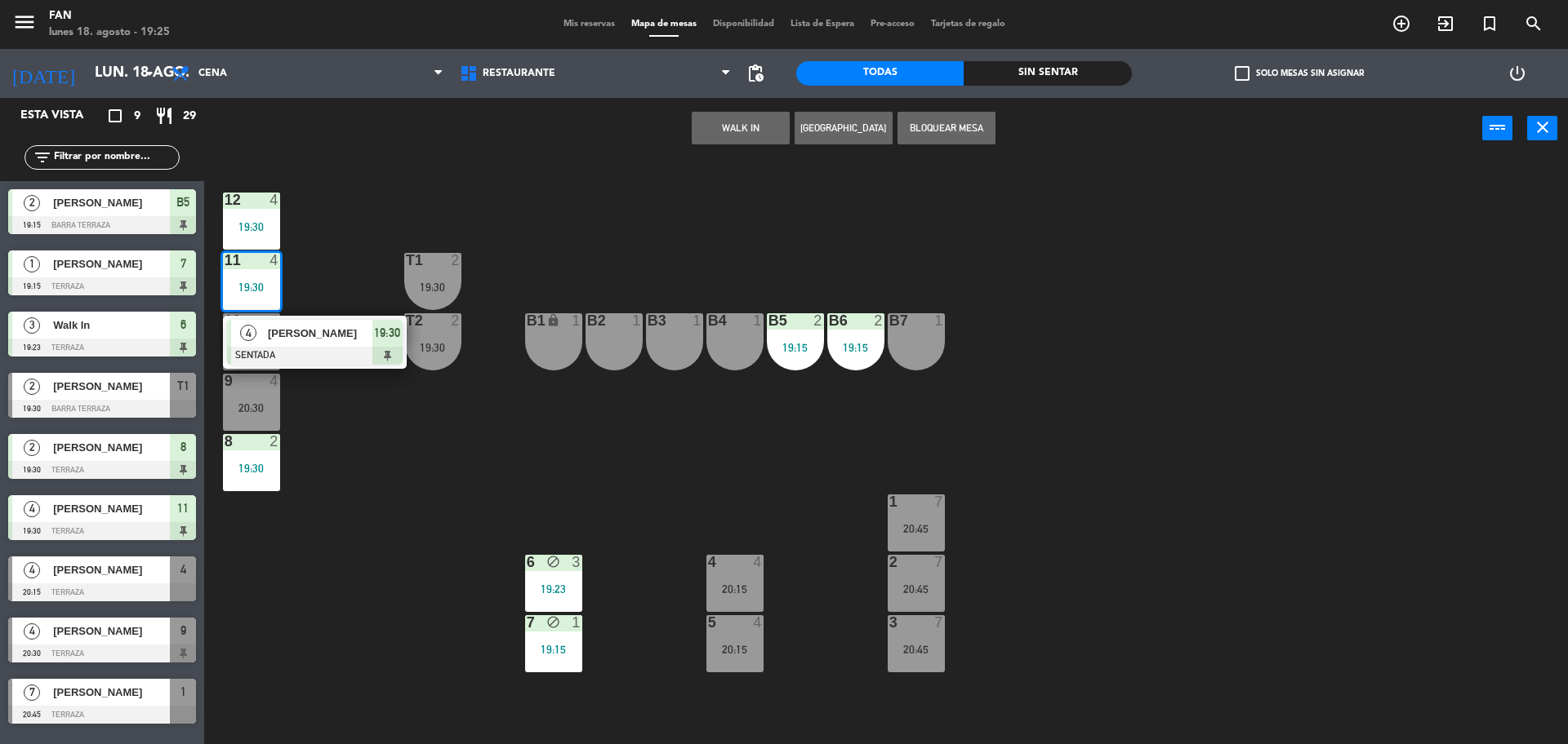
click at [560, 219] on div "12 4 19:30 11 4 19:30 4 [PERSON_NAME] SENTADA 19:30 T1 2 19:30 10 4 20:30 T2 2 …" at bounding box center [894, 455] width 1348 height 585
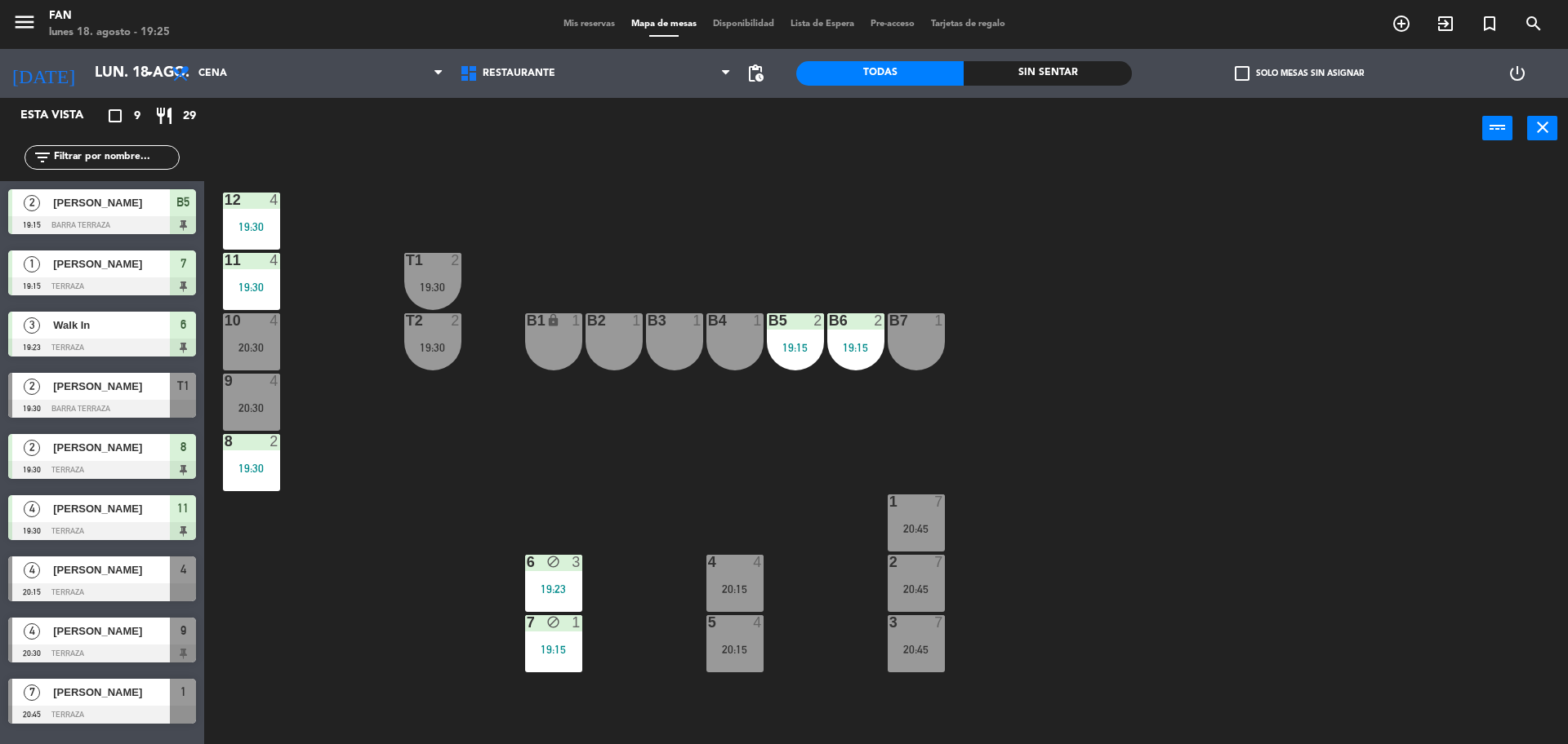
click at [272, 281] on div "19:30" at bounding box center [251, 287] width 57 height 11
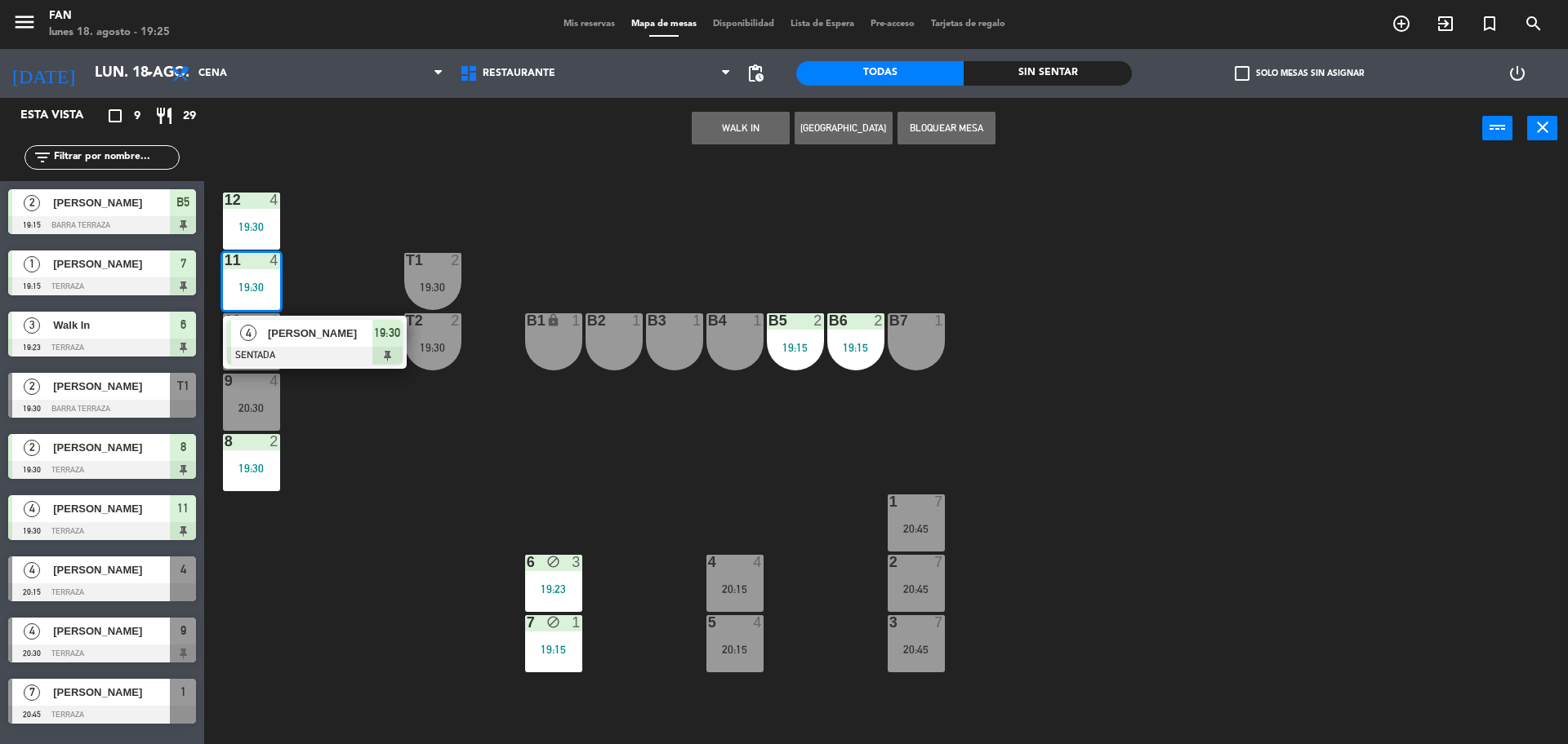
click at [326, 264] on div "12 4 19:30 11 4 19:30 4 [PERSON_NAME] SENTADA 19:30 T1 2 19:30 10 4 20:30 T2 2 …" at bounding box center [894, 455] width 1348 height 585
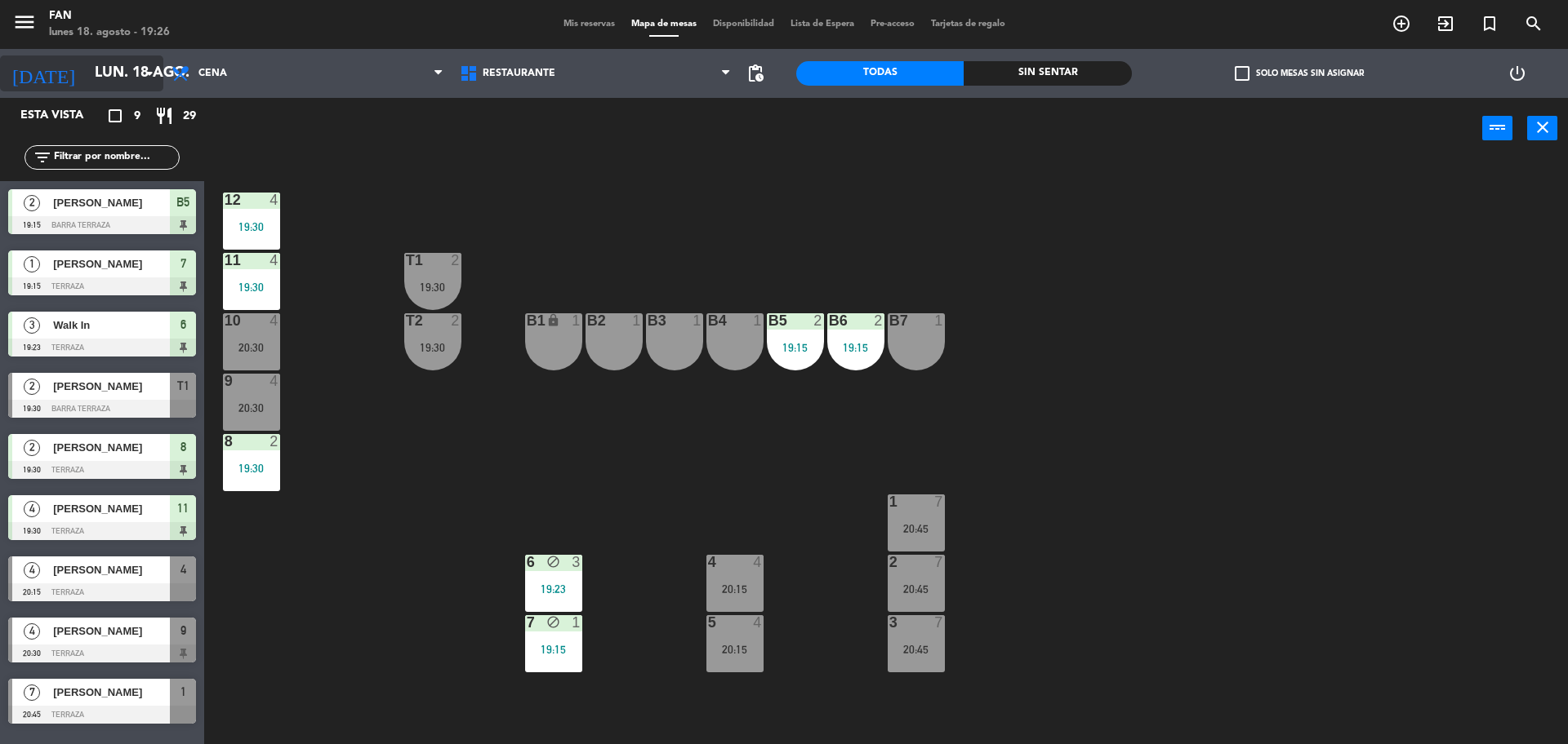
click at [114, 68] on input "lun. 18 ago." at bounding box center [181, 73] width 190 height 32
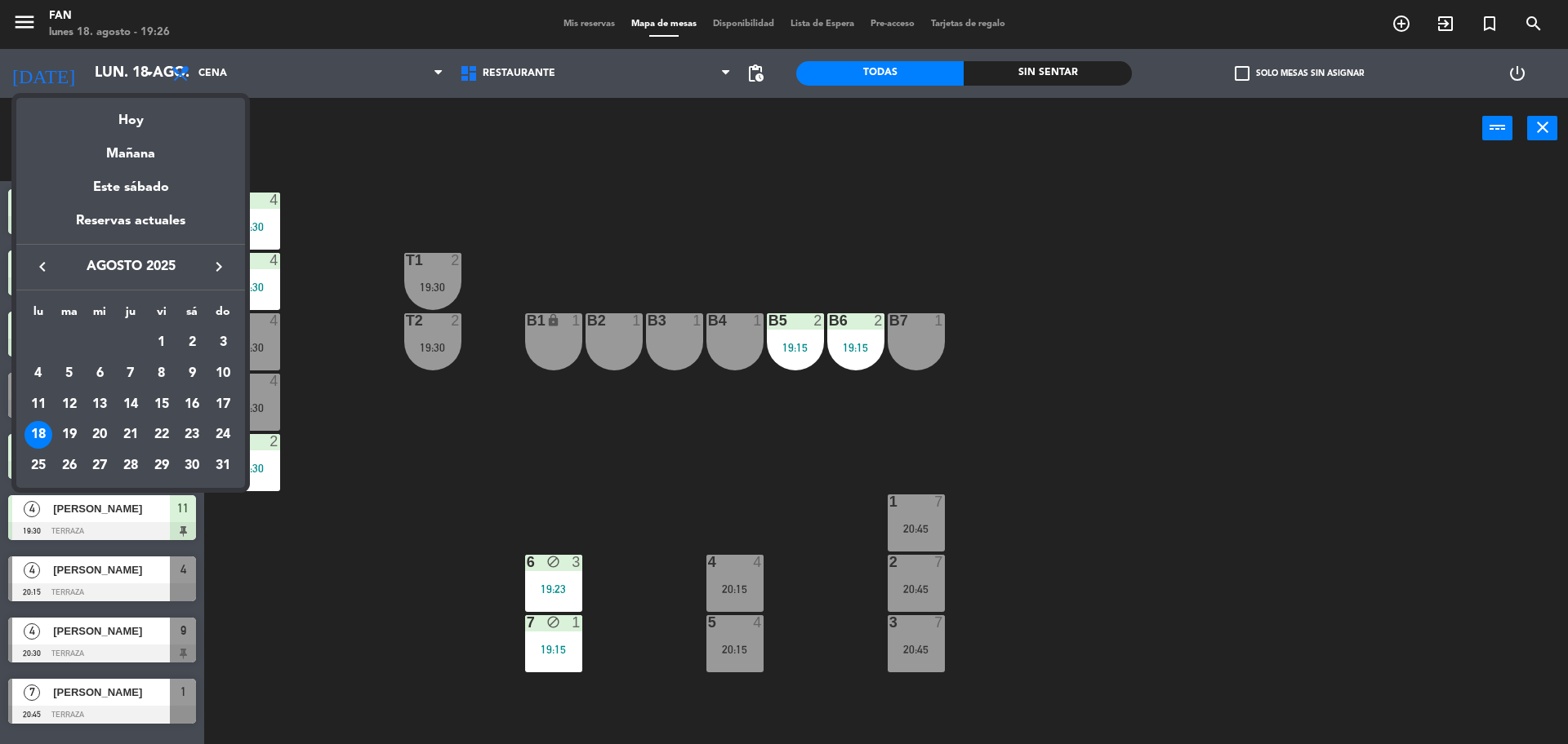
click at [387, 141] on div at bounding box center [784, 372] width 1568 height 744
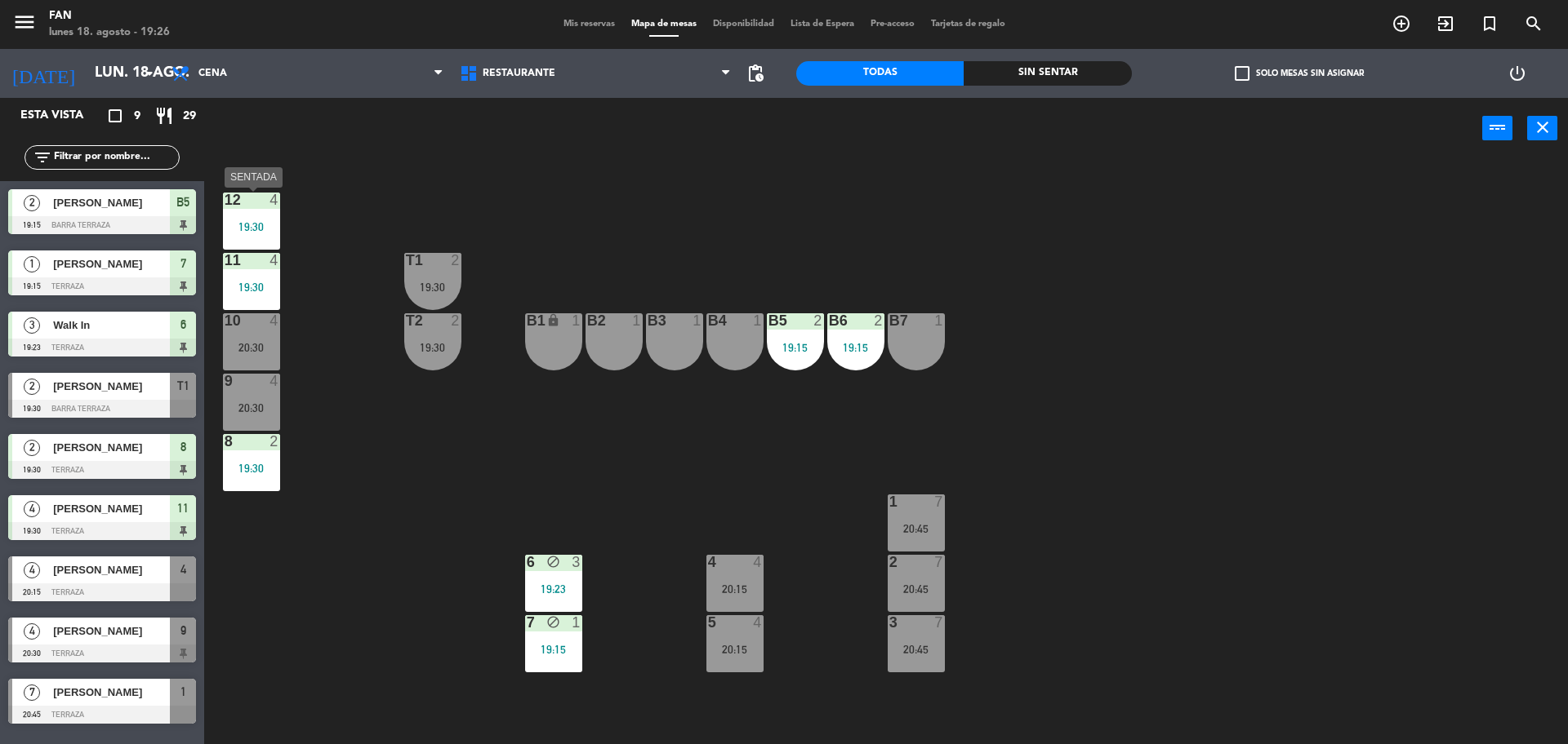
click at [238, 231] on div "19:30" at bounding box center [251, 226] width 57 height 11
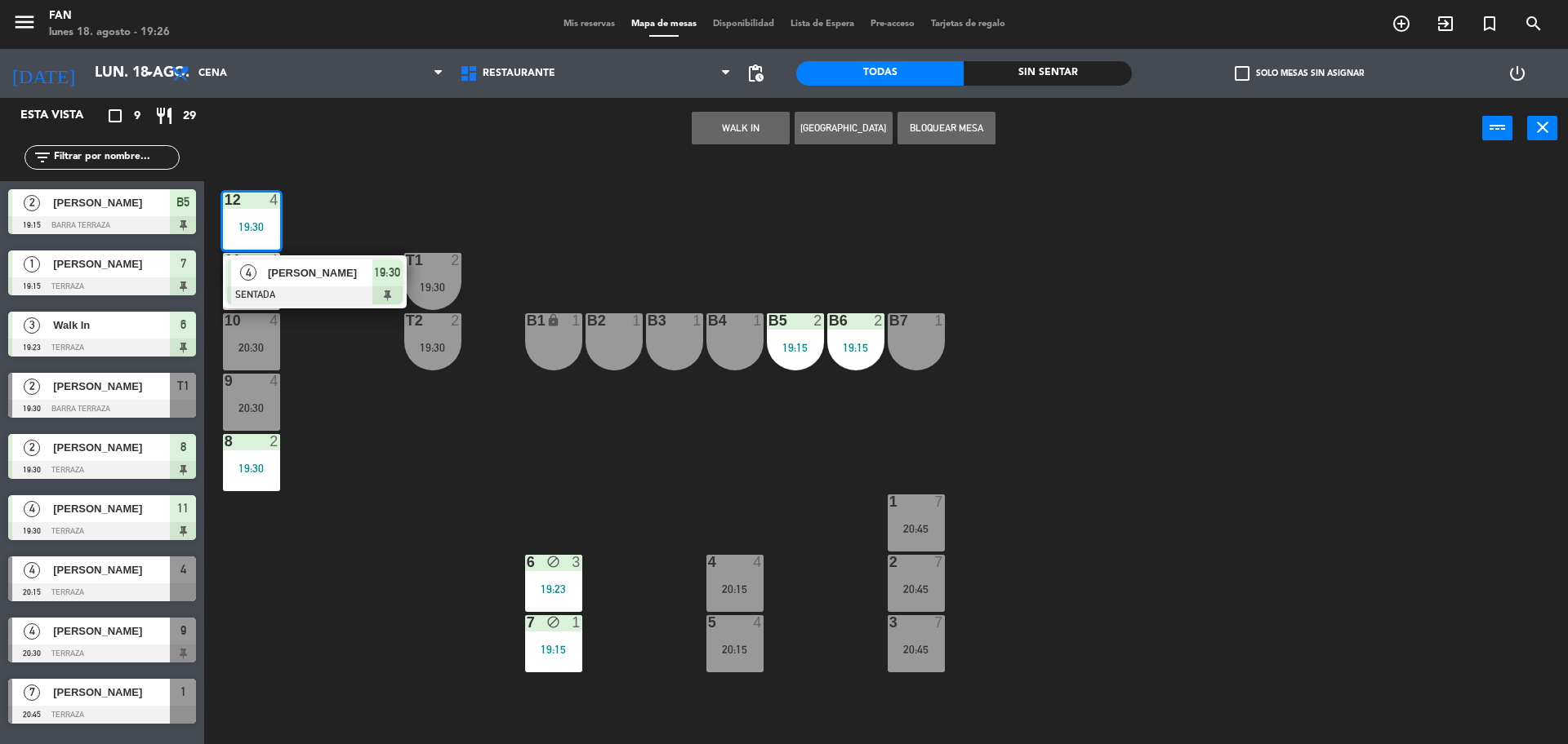
click at [548, 232] on div "12 4 19:30 4 [PERSON_NAME] SENTADA 19:30 11 4 19:30 T1 2 19:30 10 4 20:30 T2 2 …" at bounding box center [894, 455] width 1348 height 585
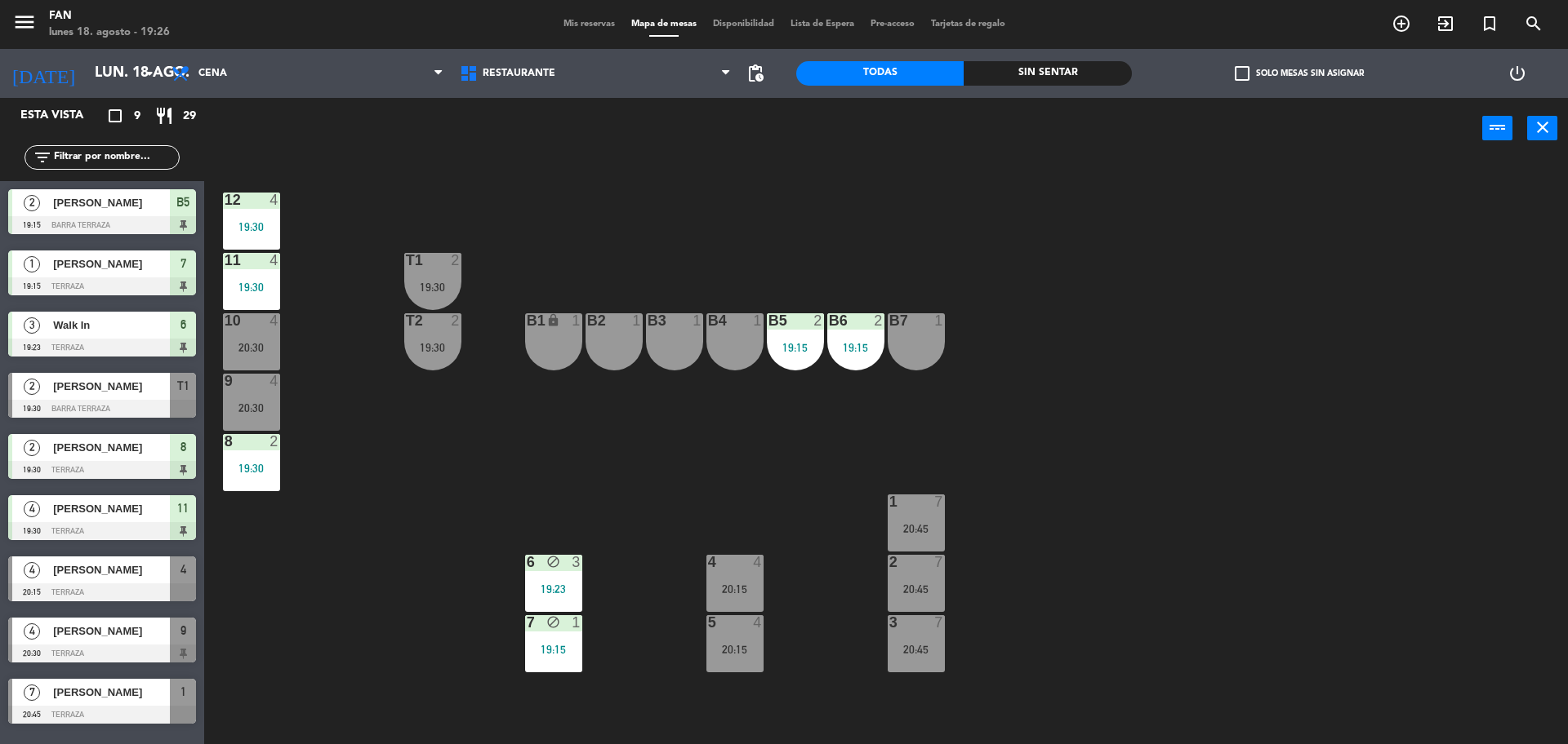
click at [745, 583] on div "20:15" at bounding box center [734, 589] width 57 height 11
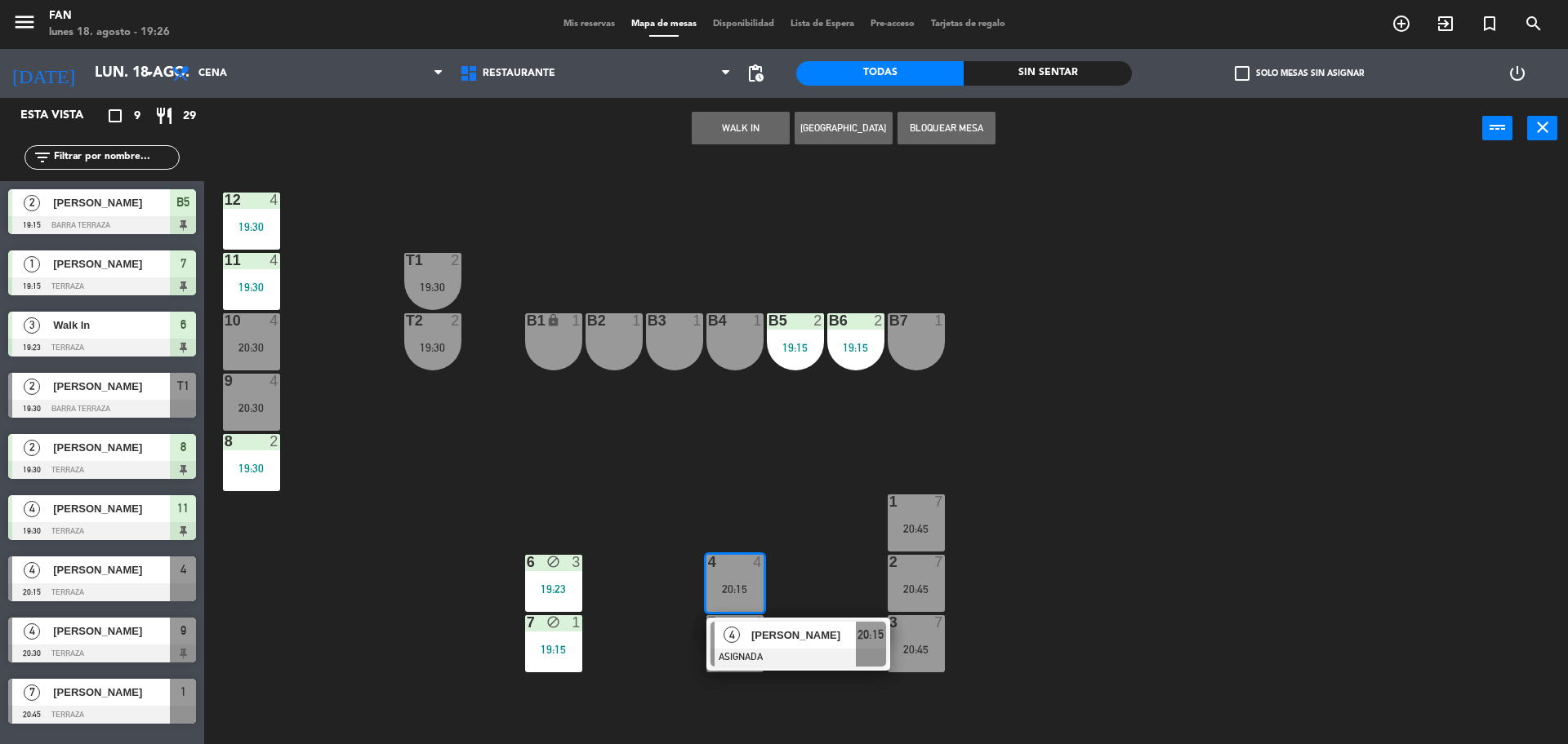
click at [613, 458] on div "12 4 19:30 11 4 19:30 T1 2 19:30 10 4 20:30 T2 2 19:30 B1 lock 1 B2 1 B3 1 B4 1…" at bounding box center [894, 455] width 1348 height 585
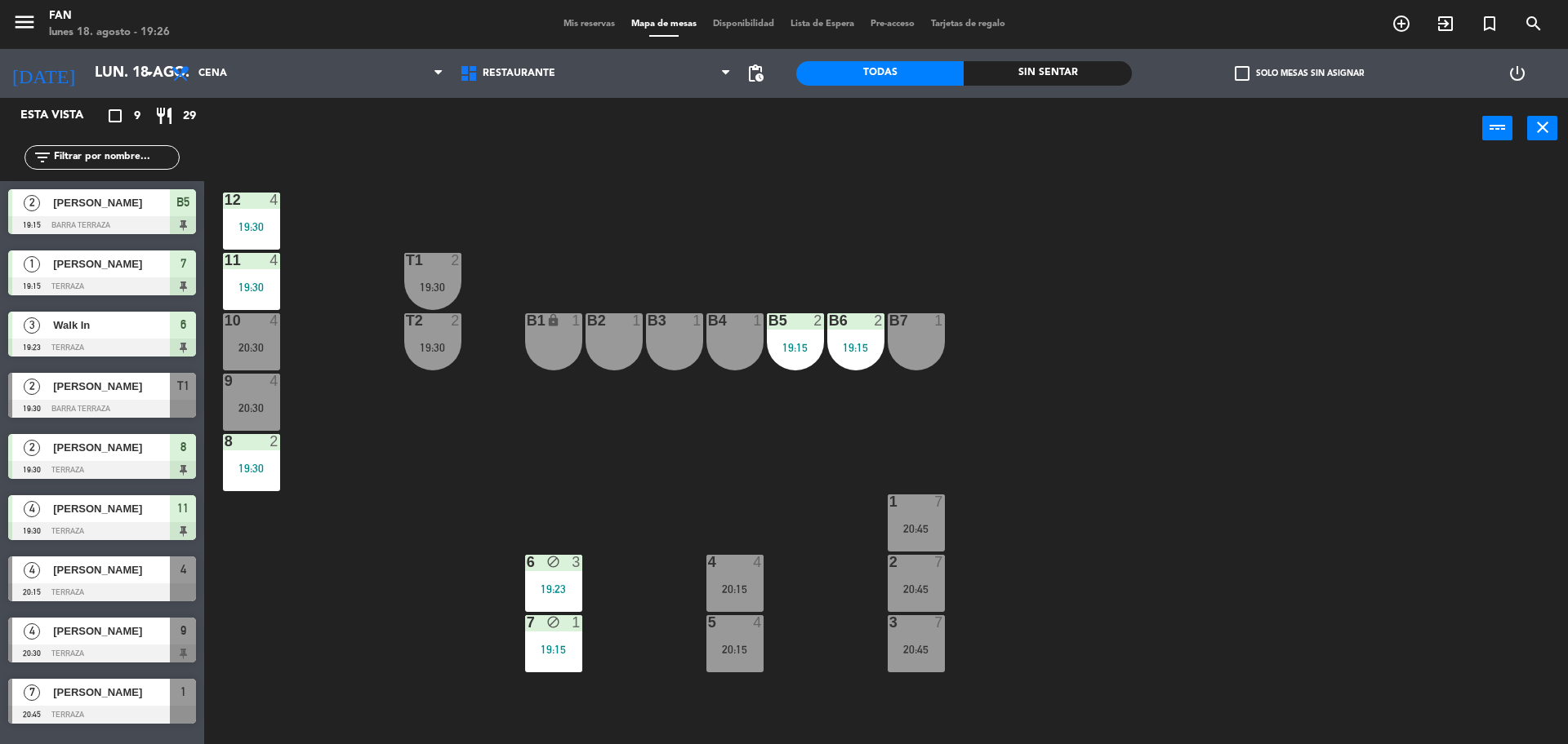
click at [261, 291] on div "19:30" at bounding box center [251, 287] width 57 height 11
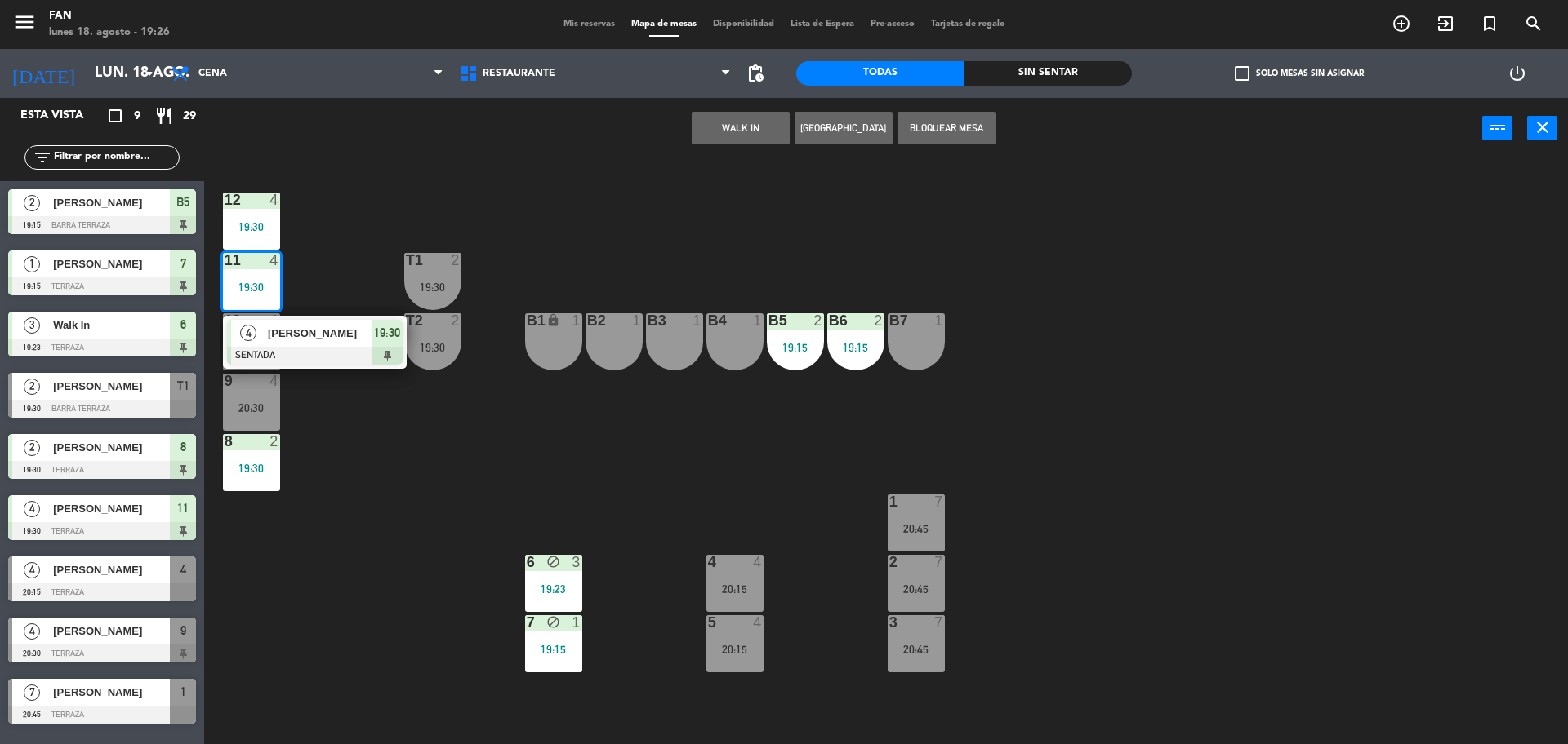
click at [311, 334] on span "[PERSON_NAME]" at bounding box center [320, 333] width 105 height 17
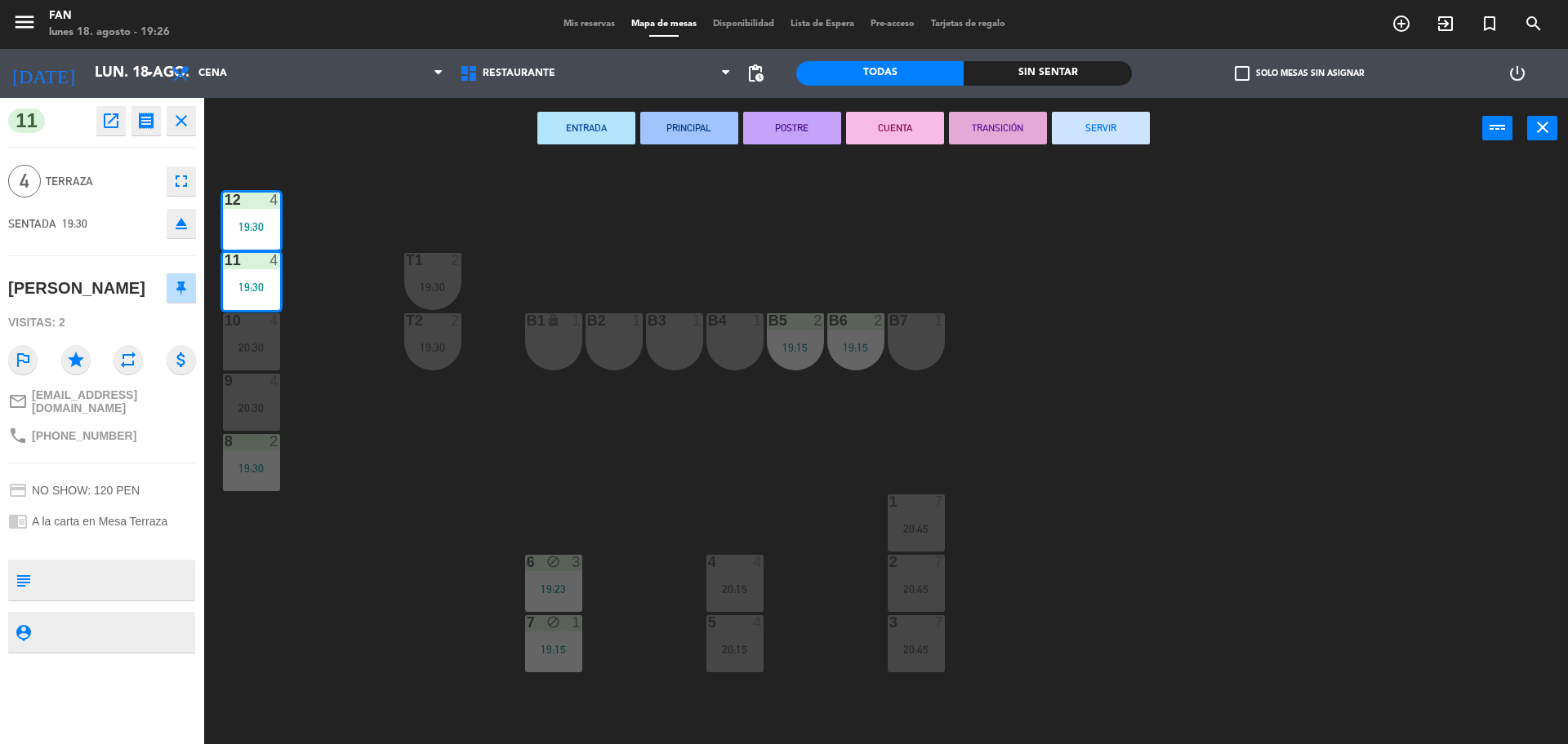
click at [733, 584] on div "20:15" at bounding box center [734, 589] width 57 height 11
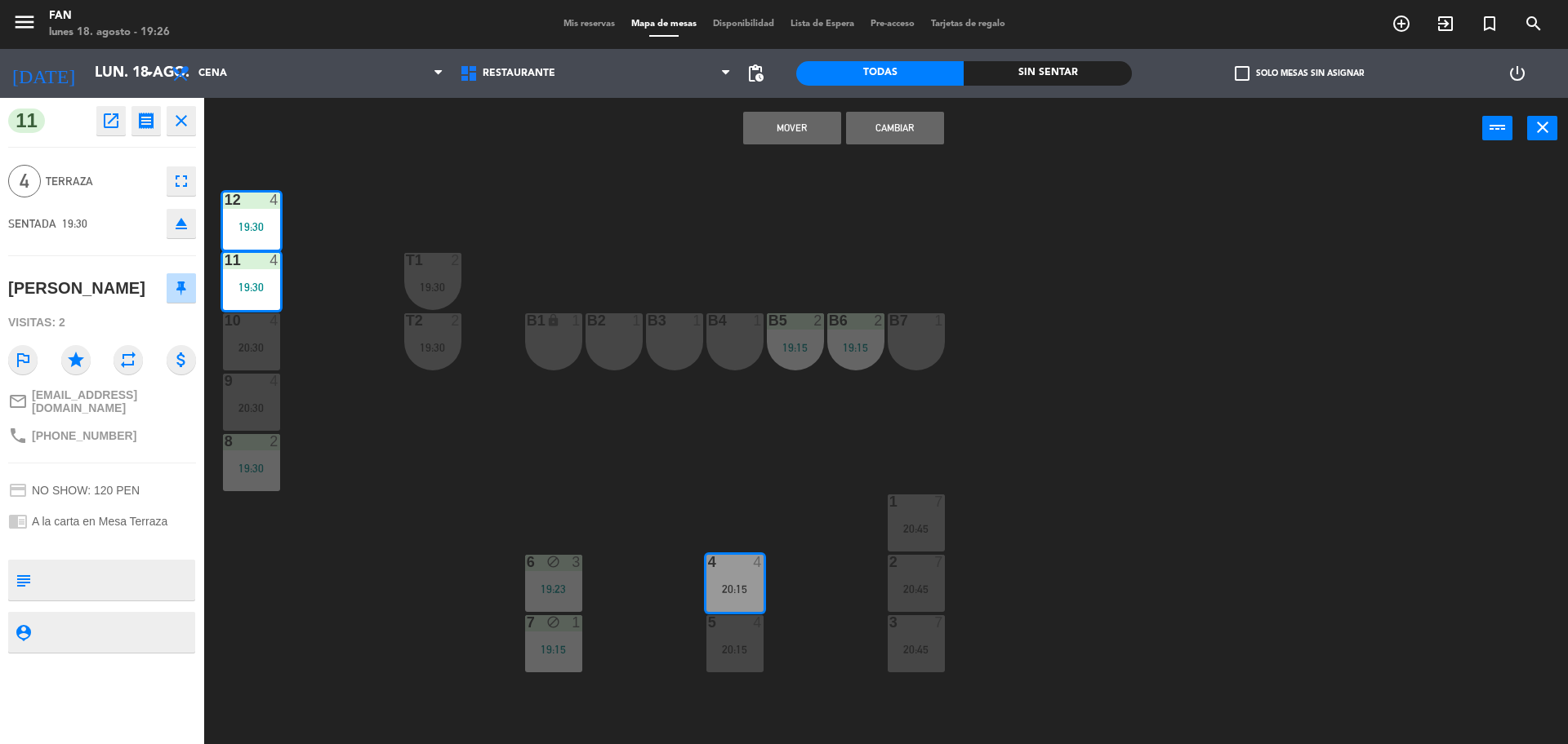
click at [734, 651] on div "20:15" at bounding box center [734, 649] width 57 height 11
click at [795, 127] on button "Mover y Unir" at bounding box center [791, 128] width 98 height 32
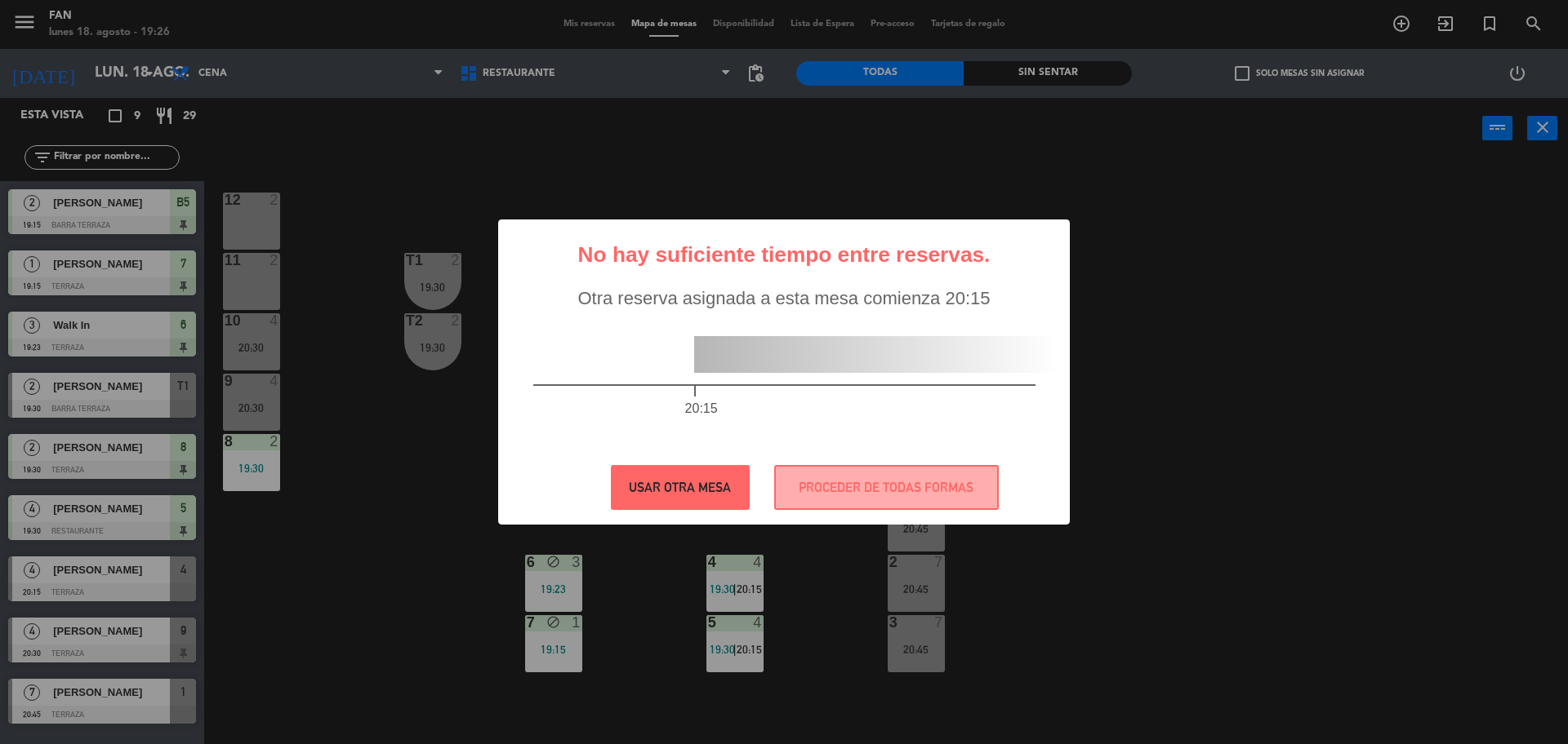
click at [691, 486] on button "USAR OTRA MESA" at bounding box center [680, 487] width 139 height 45
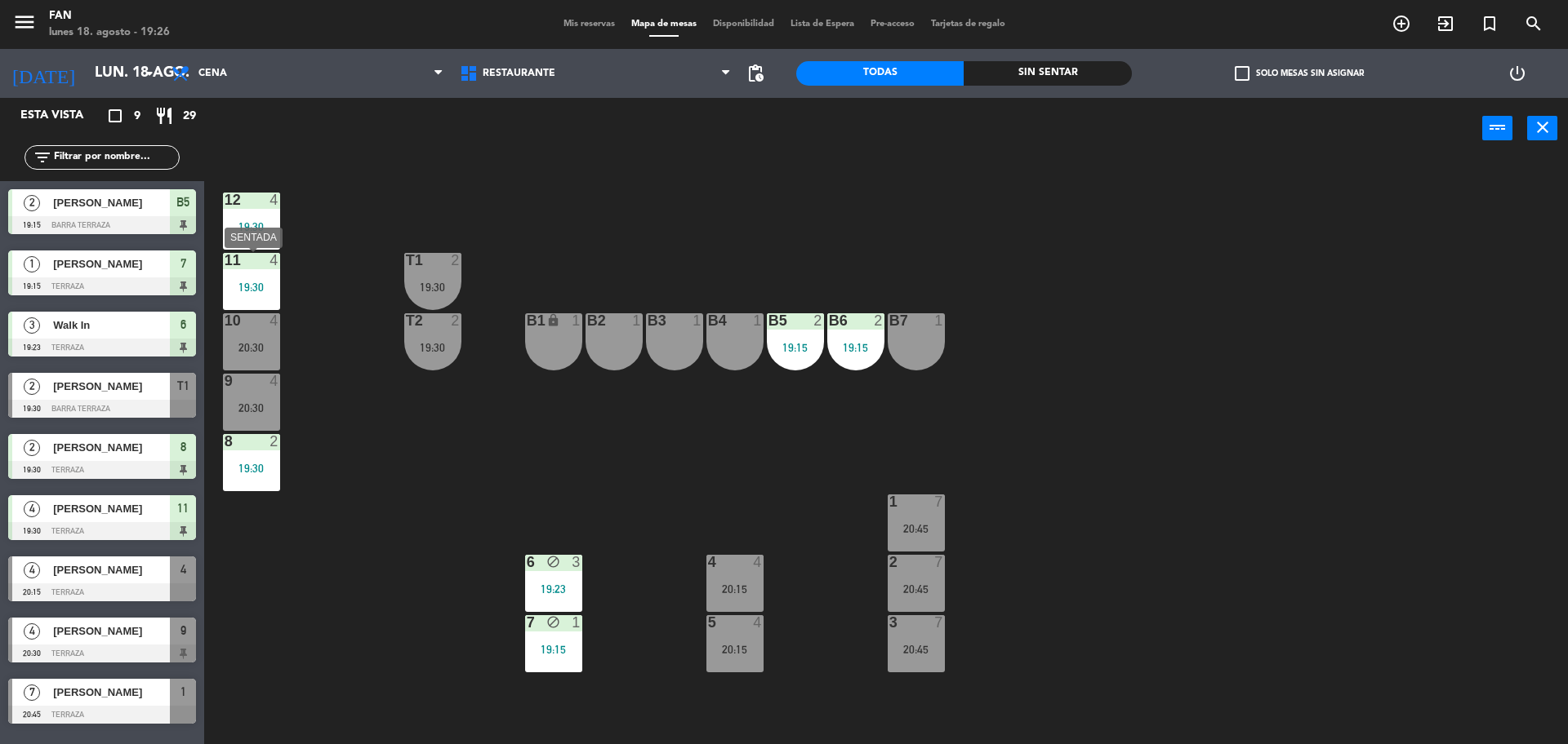
click at [253, 288] on div "19:30" at bounding box center [251, 287] width 57 height 11
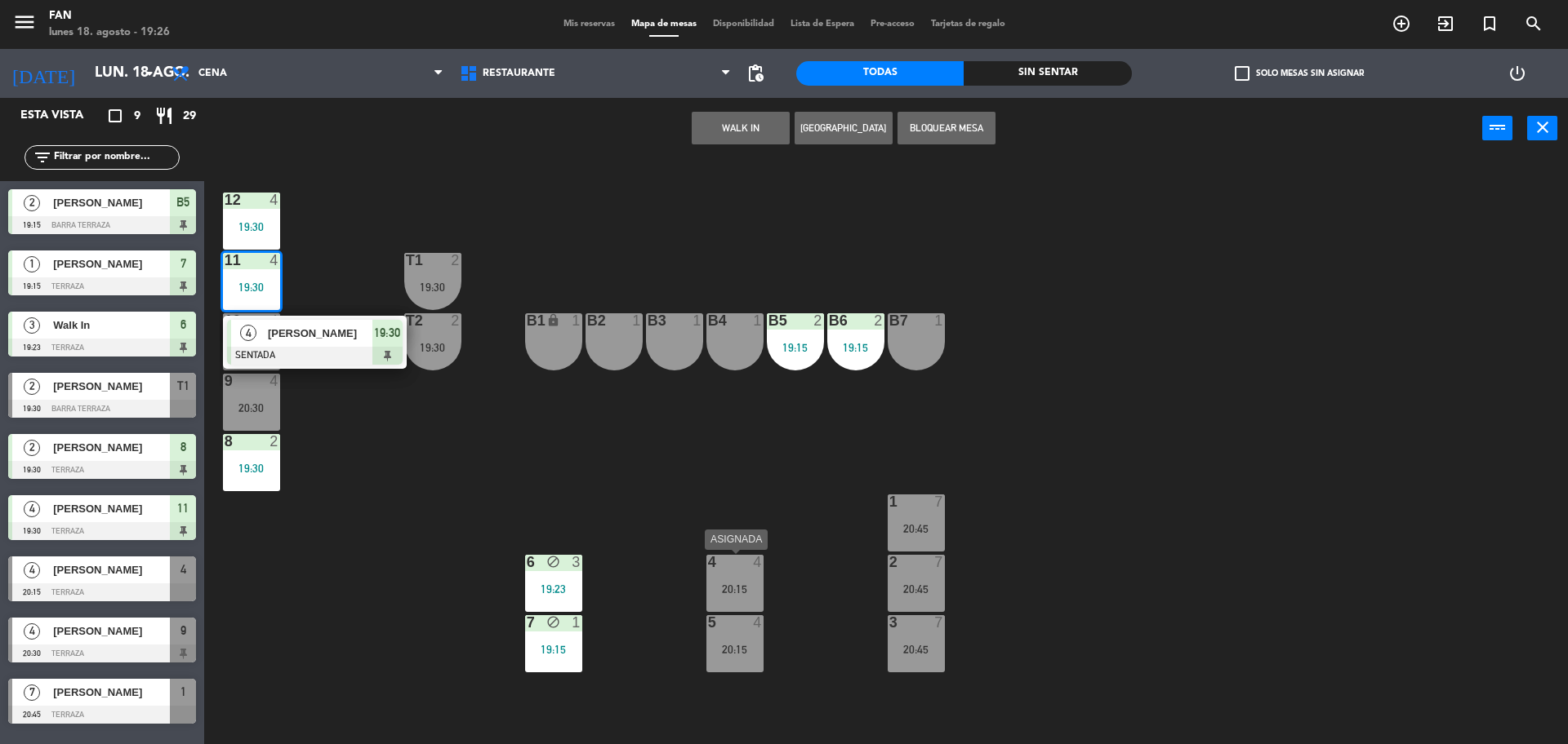
click at [732, 597] on div "4 4 20:15" at bounding box center [734, 583] width 57 height 57
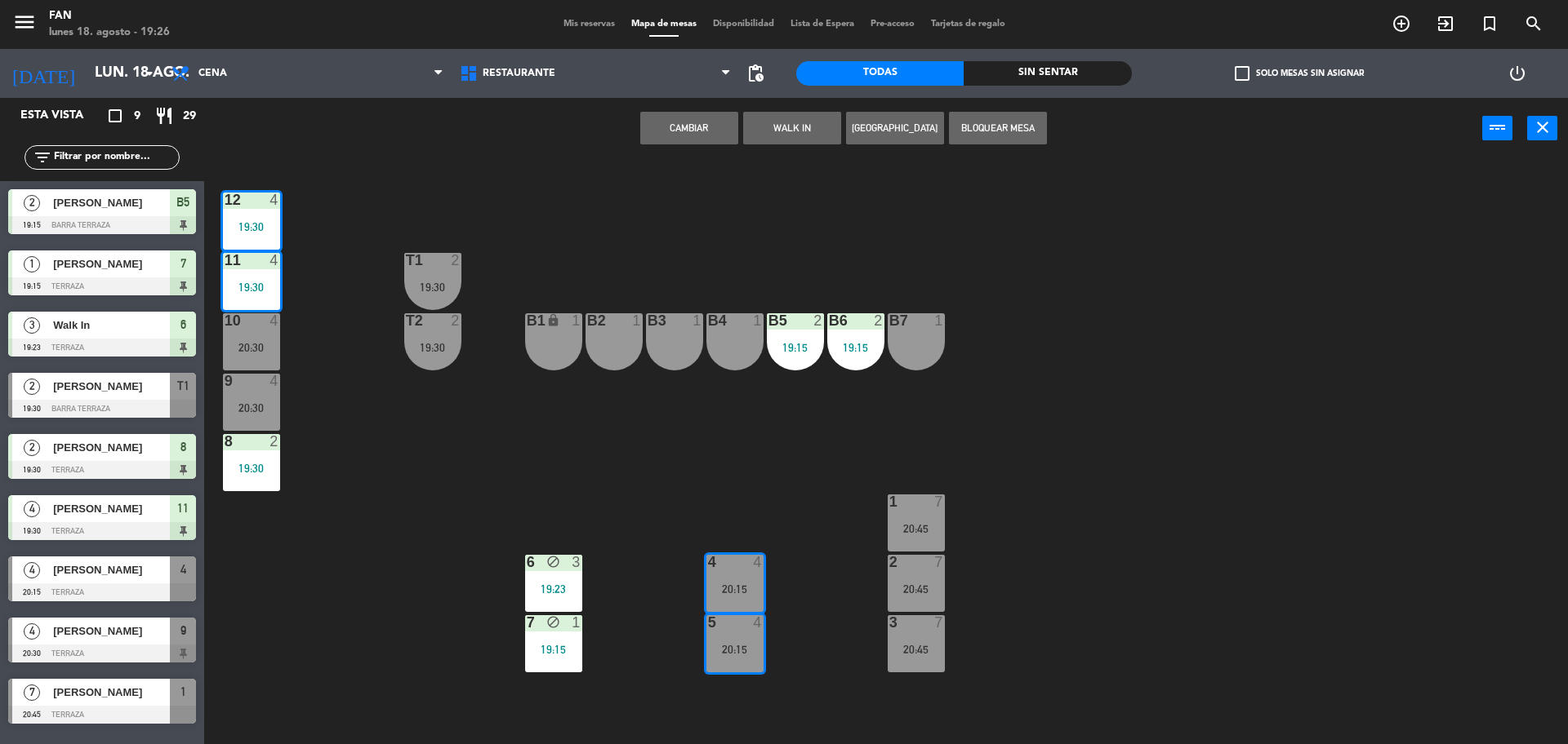
click at [674, 112] on button "Cambiar" at bounding box center [689, 128] width 98 height 32
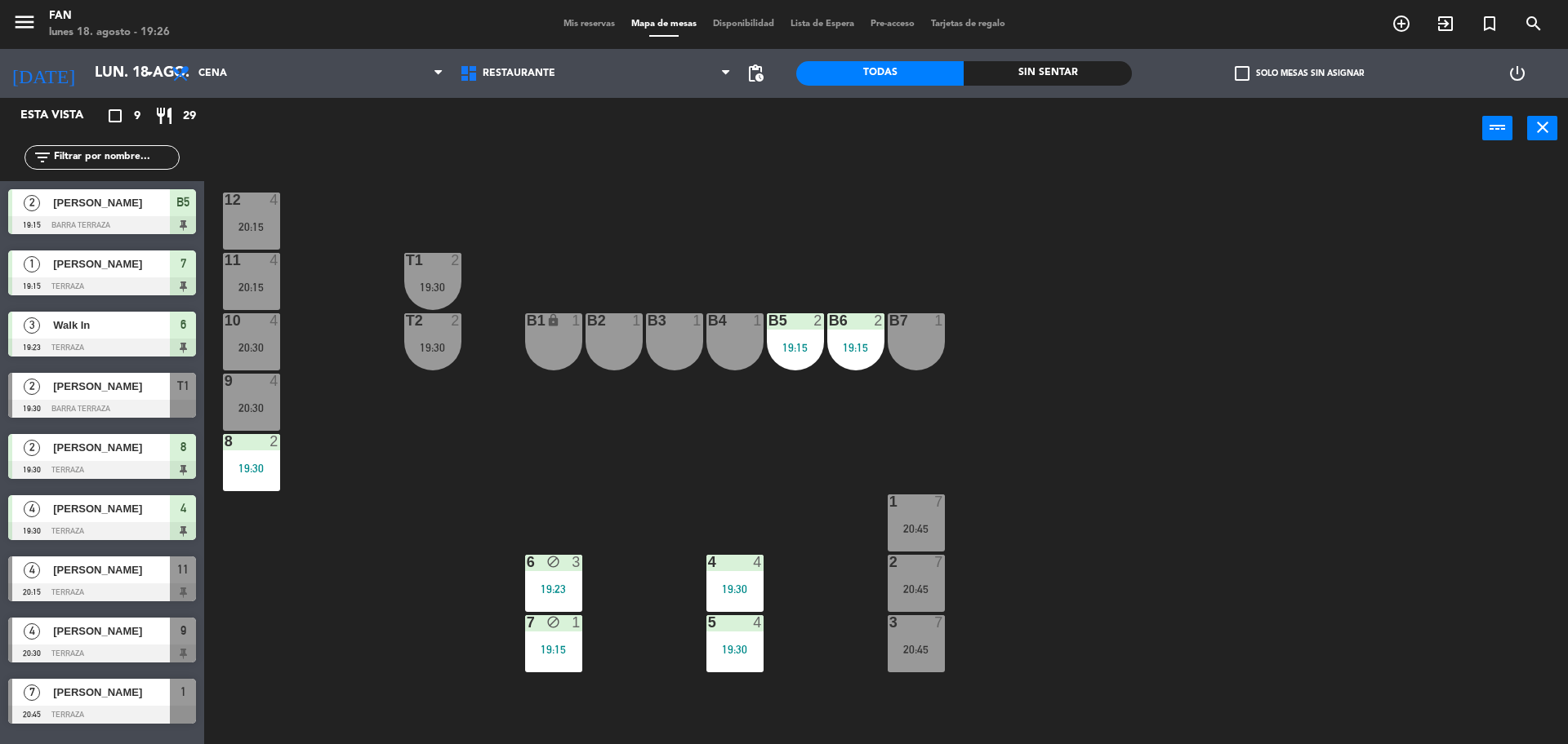
click at [610, 22] on span "Mis reservas" at bounding box center [589, 24] width 68 height 9
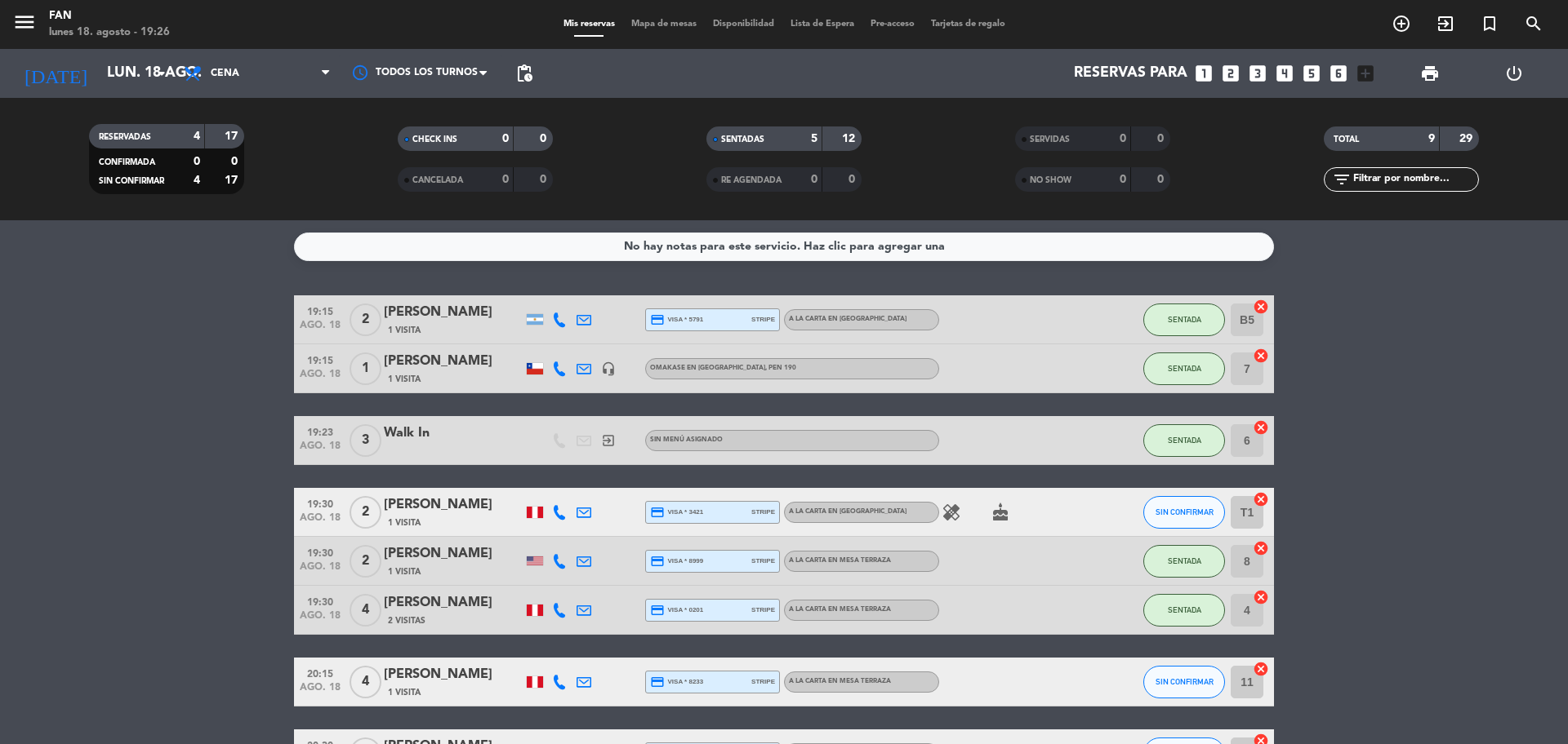
click at [562, 615] on icon at bounding box center [559, 611] width 15 height 15
click at [597, 581] on span at bounding box center [604, 583] width 13 height 13
click at [634, 24] on span "Mapa de mesas" at bounding box center [663, 24] width 82 height 9
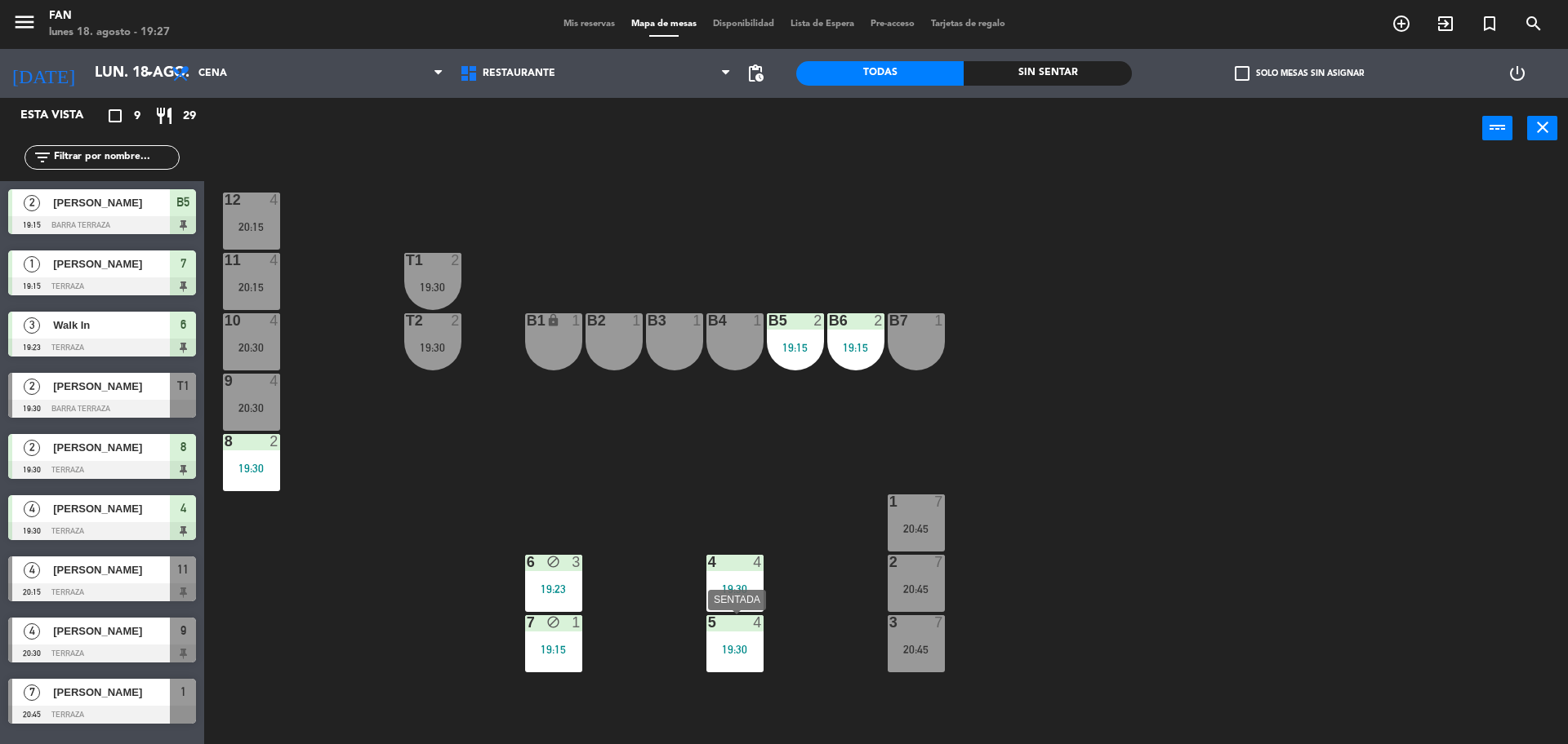
click at [711, 638] on div "5 4 19:30" at bounding box center [734, 644] width 57 height 57
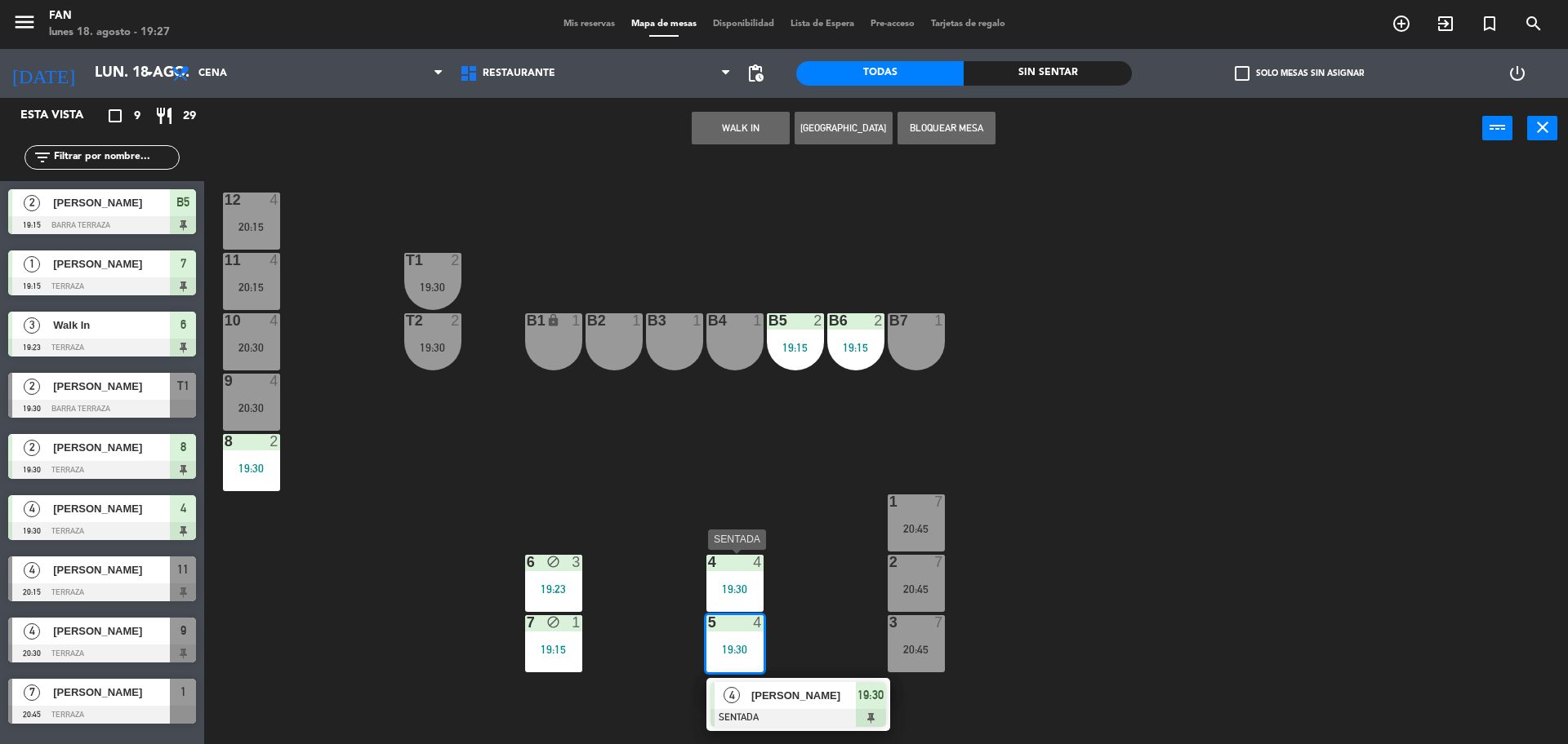
click at [732, 576] on div "4 4 19:30" at bounding box center [734, 583] width 57 height 57
click at [960, 134] on button "Bloquear Mesa" at bounding box center [946, 128] width 98 height 32
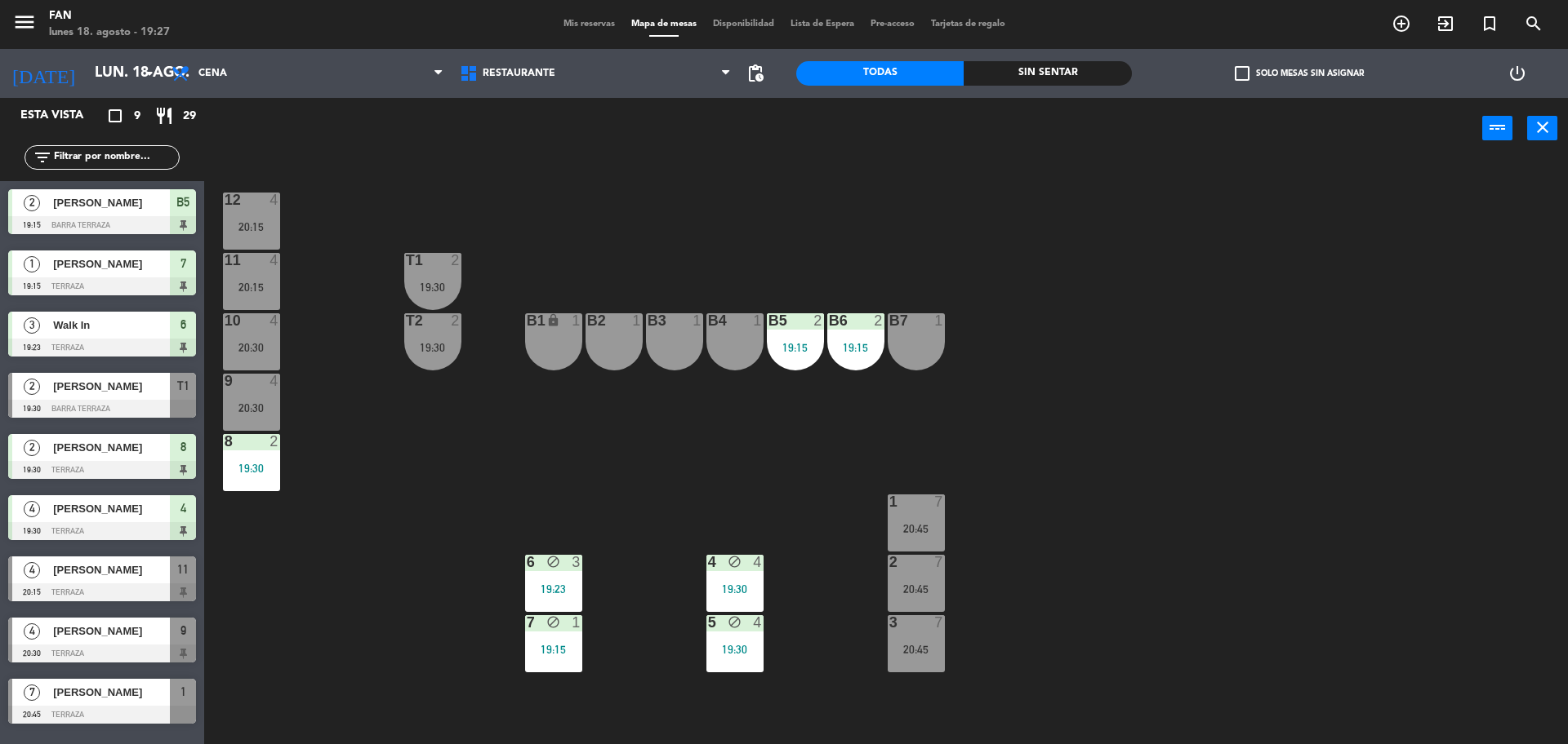
click at [1069, 243] on div "12 4 20:15 11 4 20:15 T1 2 19:30 10 4 20:30 T2 2 19:30 B1 lock 1 B2 1 B3 1 B4 1…" at bounding box center [894, 455] width 1348 height 585
click at [541, 589] on div "19:23" at bounding box center [554, 589] width 57 height 11
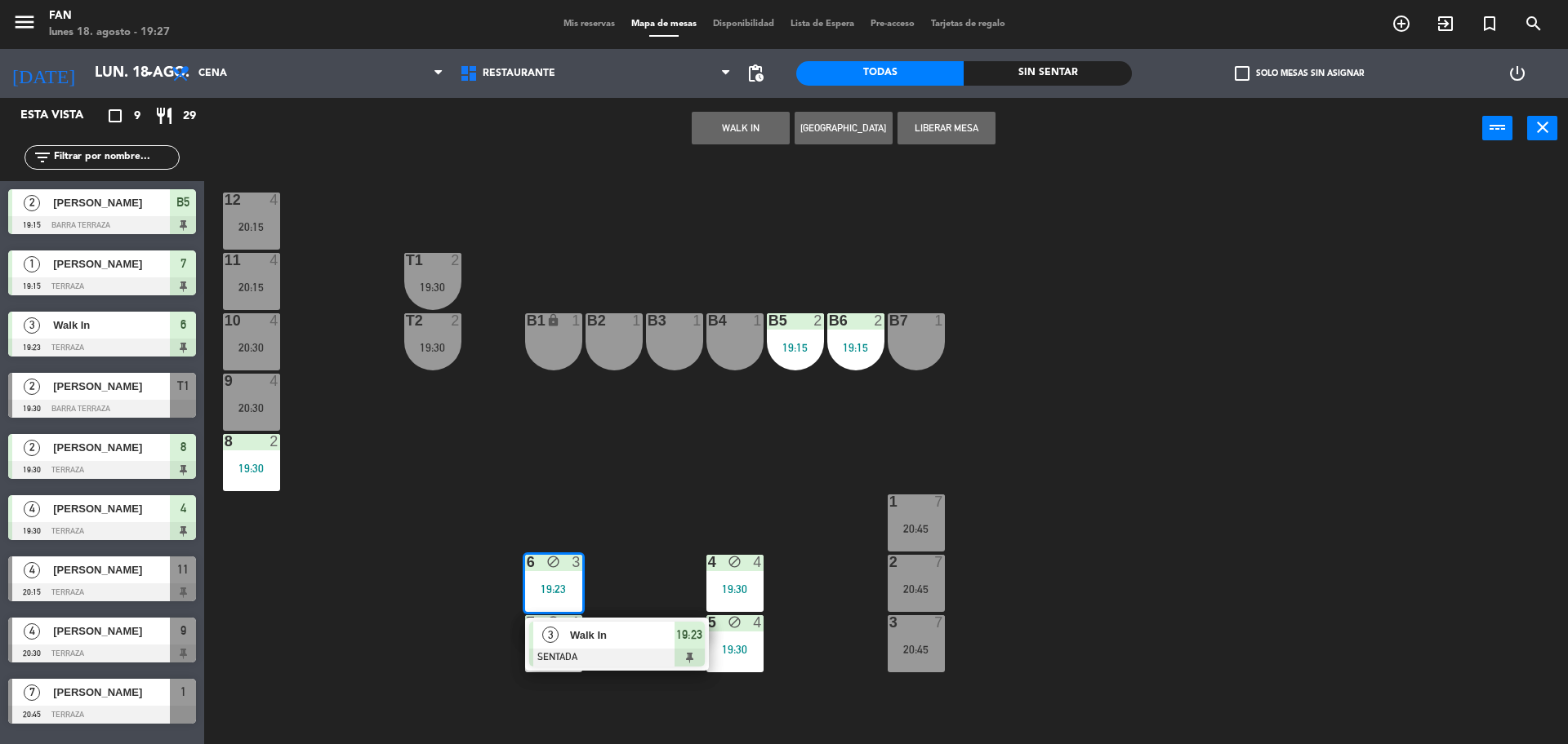
click at [1057, 231] on div "12 4 20:15 11 4 20:15 T1 2 19:30 10 4 20:30 T2 2 19:30 B1 lock 1 B2 1 B3 1 B4 1…" at bounding box center [894, 455] width 1348 height 585
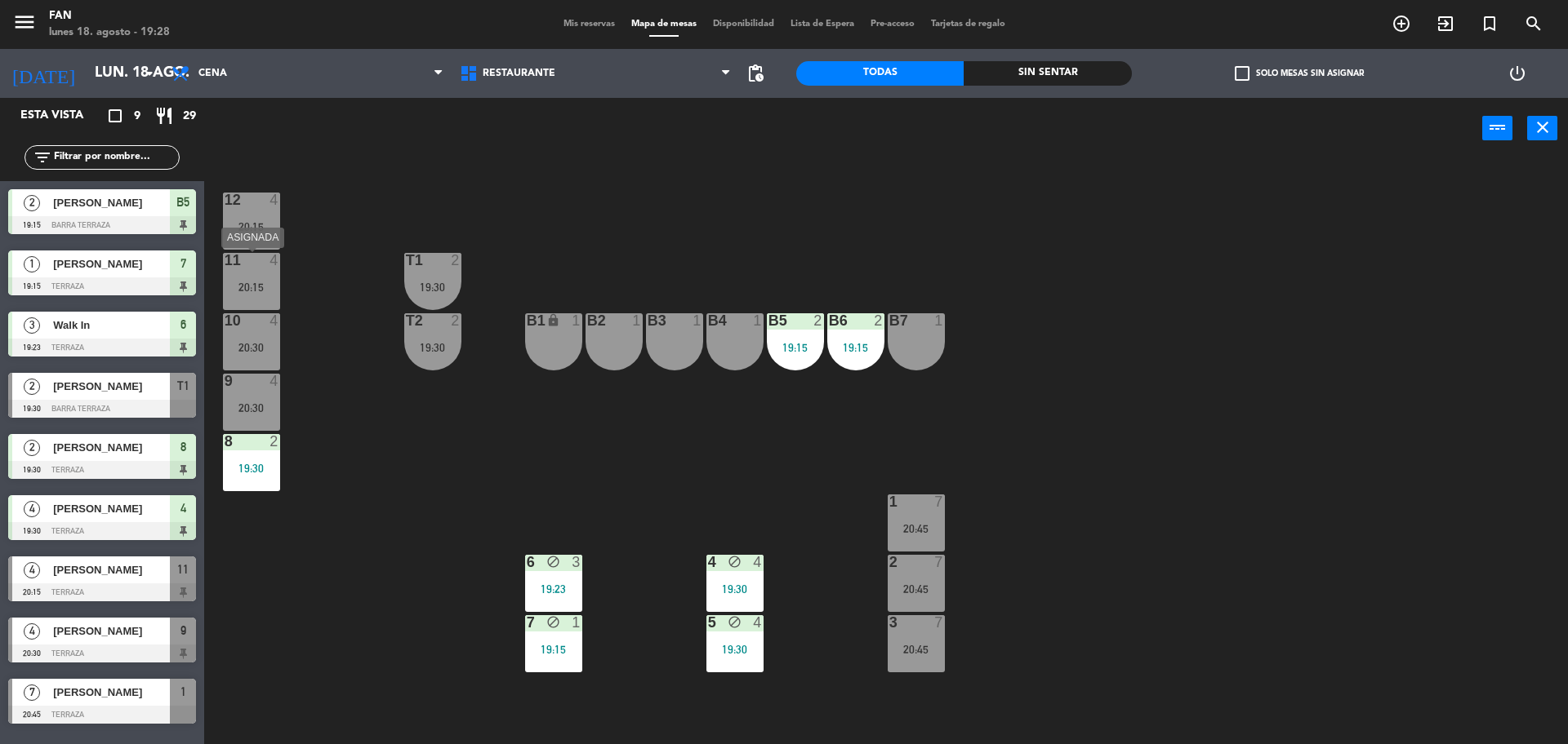
click at [265, 284] on div "20:15" at bounding box center [251, 287] width 57 height 11
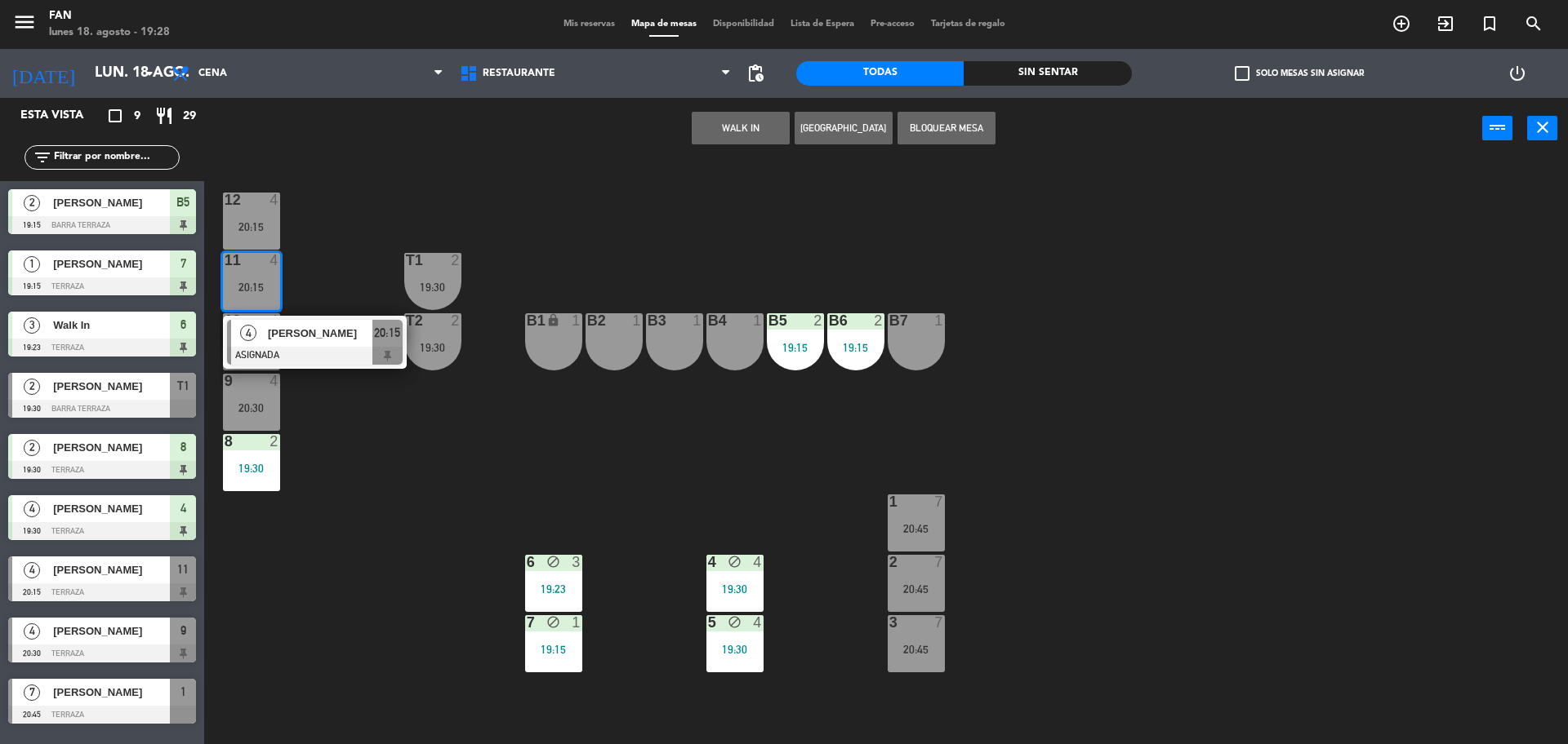
click at [318, 263] on div "12 4 20:15 11 4 20:15 4 [PERSON_NAME] ASIGNADA 20:15 T1 2 19:30 10 4 20:30 T2 2…" at bounding box center [894, 455] width 1348 height 585
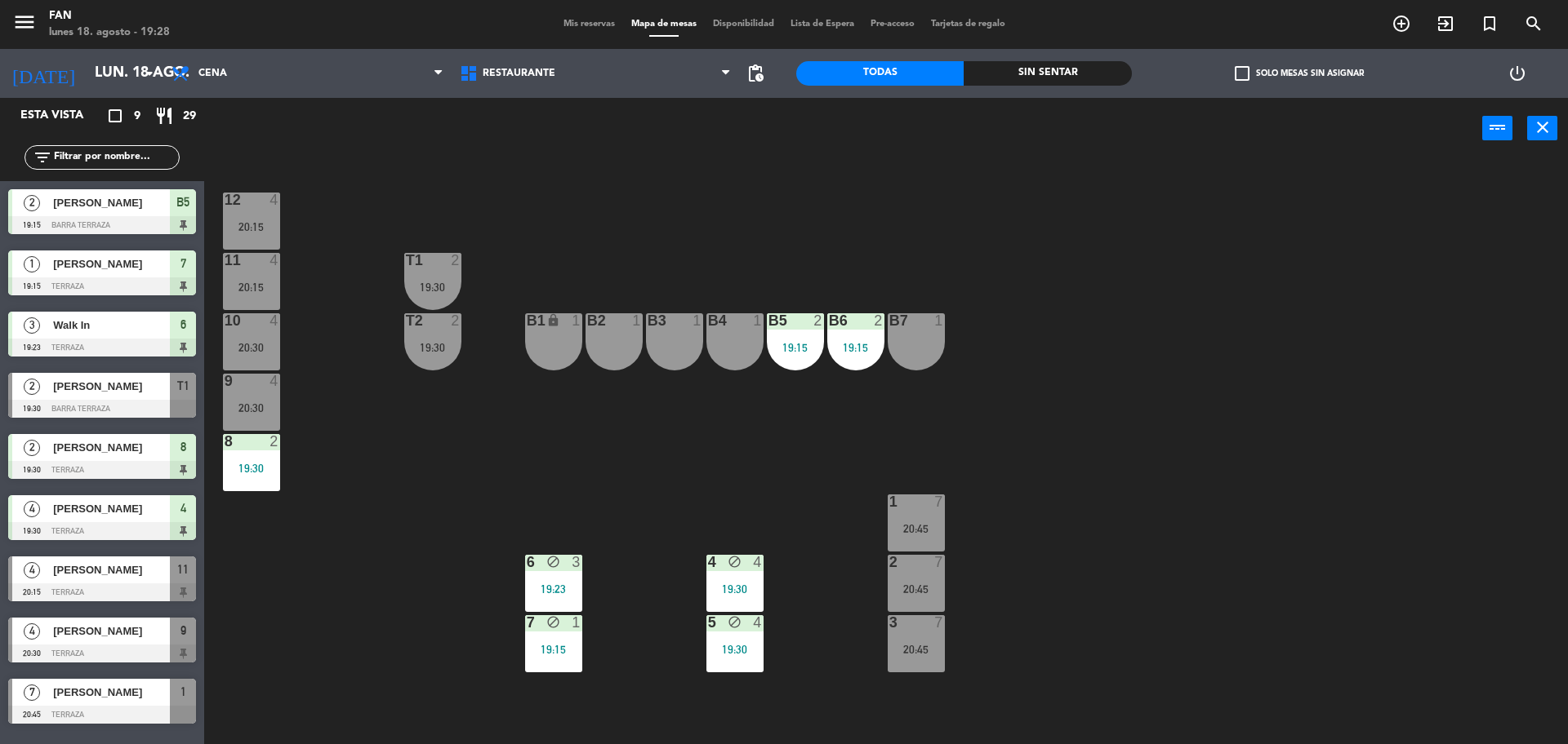
click at [431, 281] on div "19:30" at bounding box center [432, 287] width 57 height 11
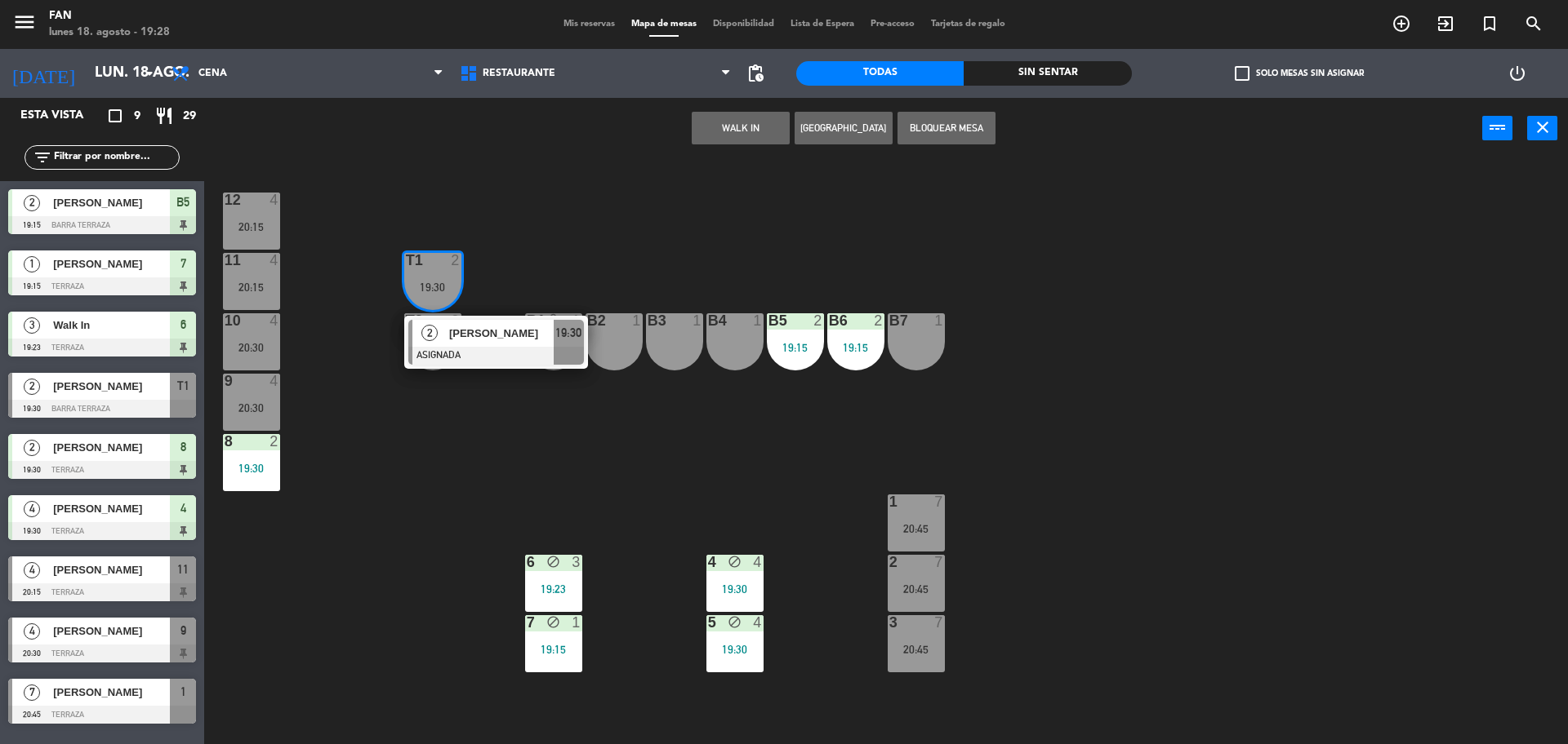
click at [490, 264] on div "12 4 20:15 11 4 20:15 T1 2 19:30 2 [PERSON_NAME] ASIGNADA 19:30 10 4 20:30 T2 2…" at bounding box center [894, 455] width 1348 height 585
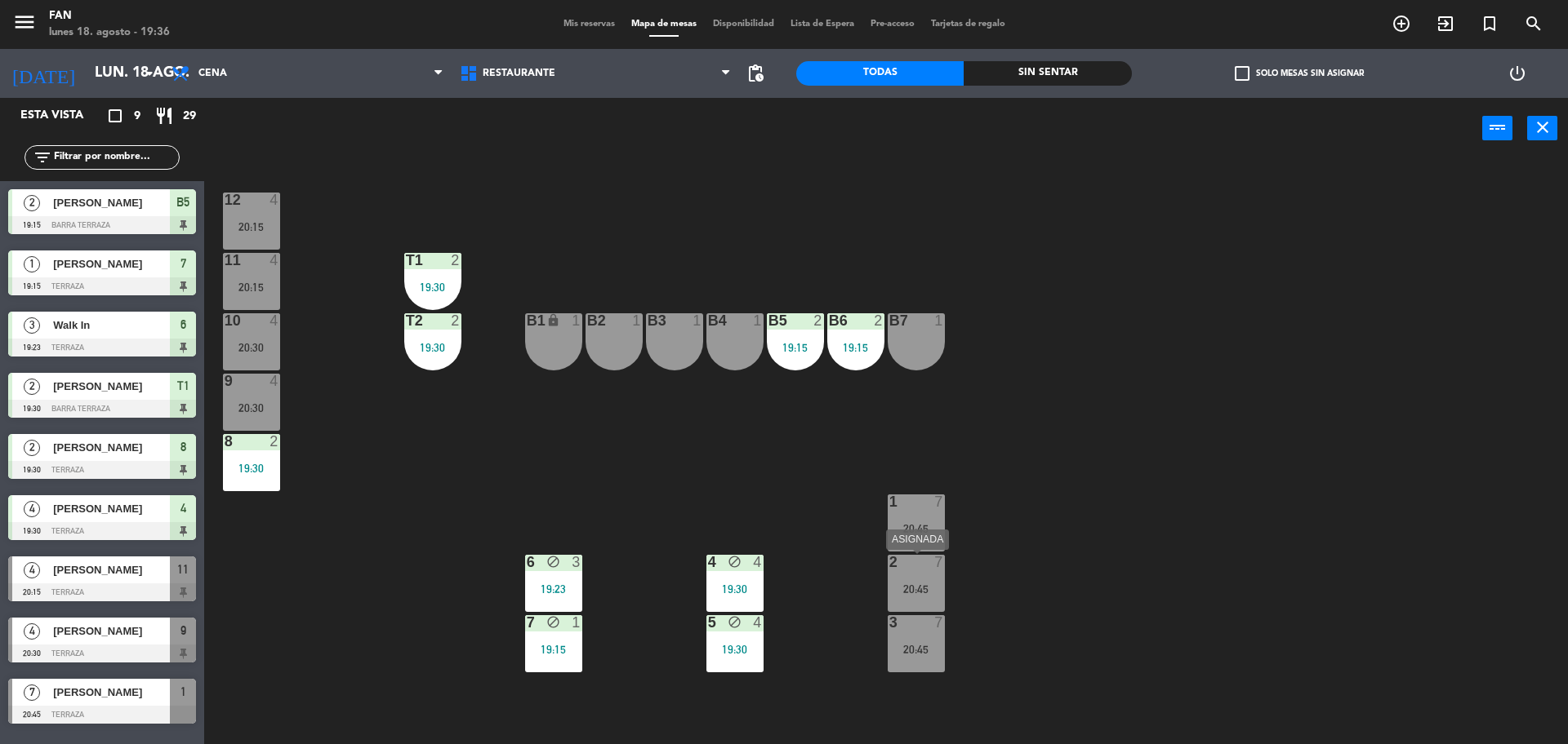
click at [911, 587] on div "20:45" at bounding box center [916, 589] width 57 height 11
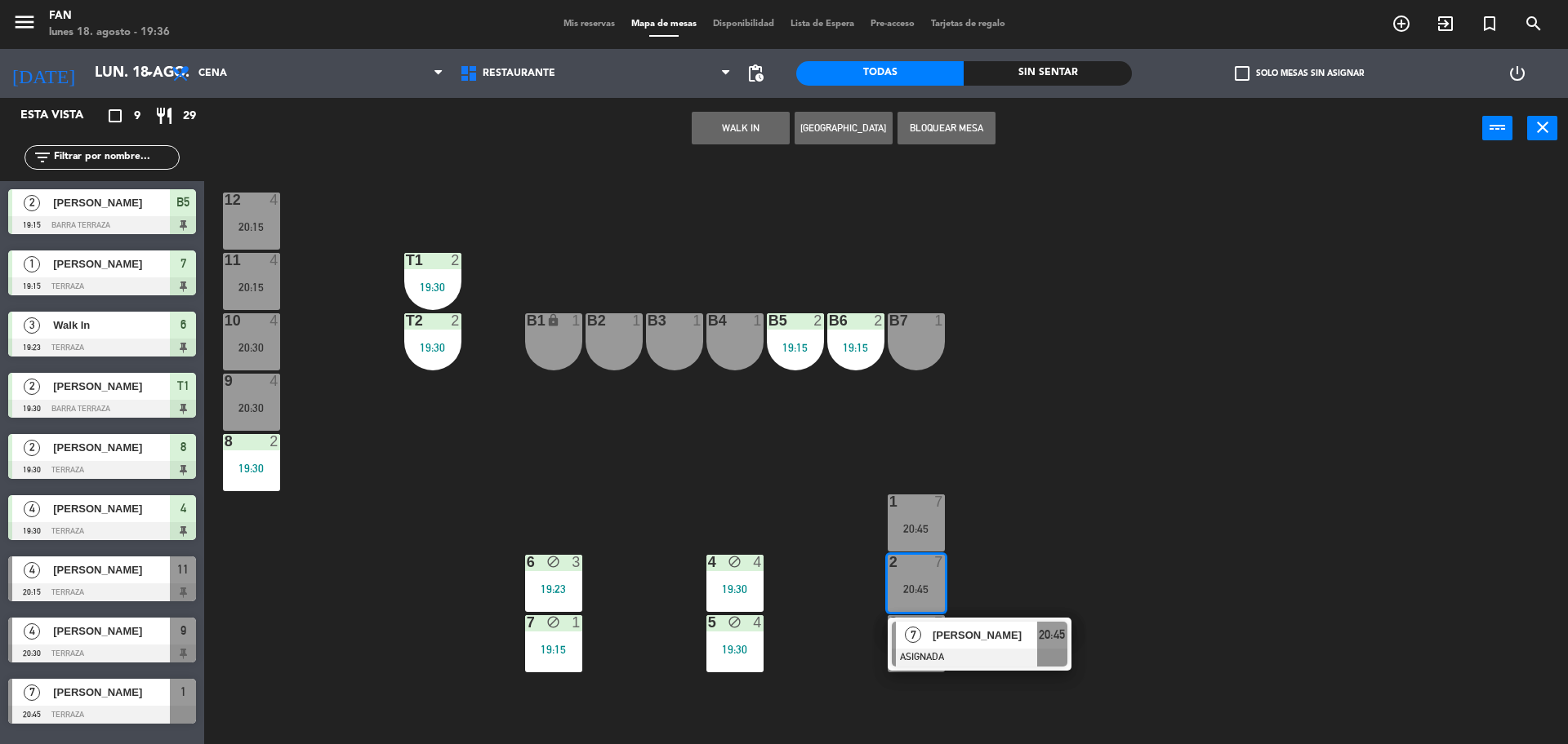
click at [838, 592] on div "12 4 20:15 11 4 20:15 T1 2 19:30 10 4 20:30 T2 2 19:30 B1 lock 1 B2 1 B3 1 B4 1…" at bounding box center [894, 455] width 1348 height 585
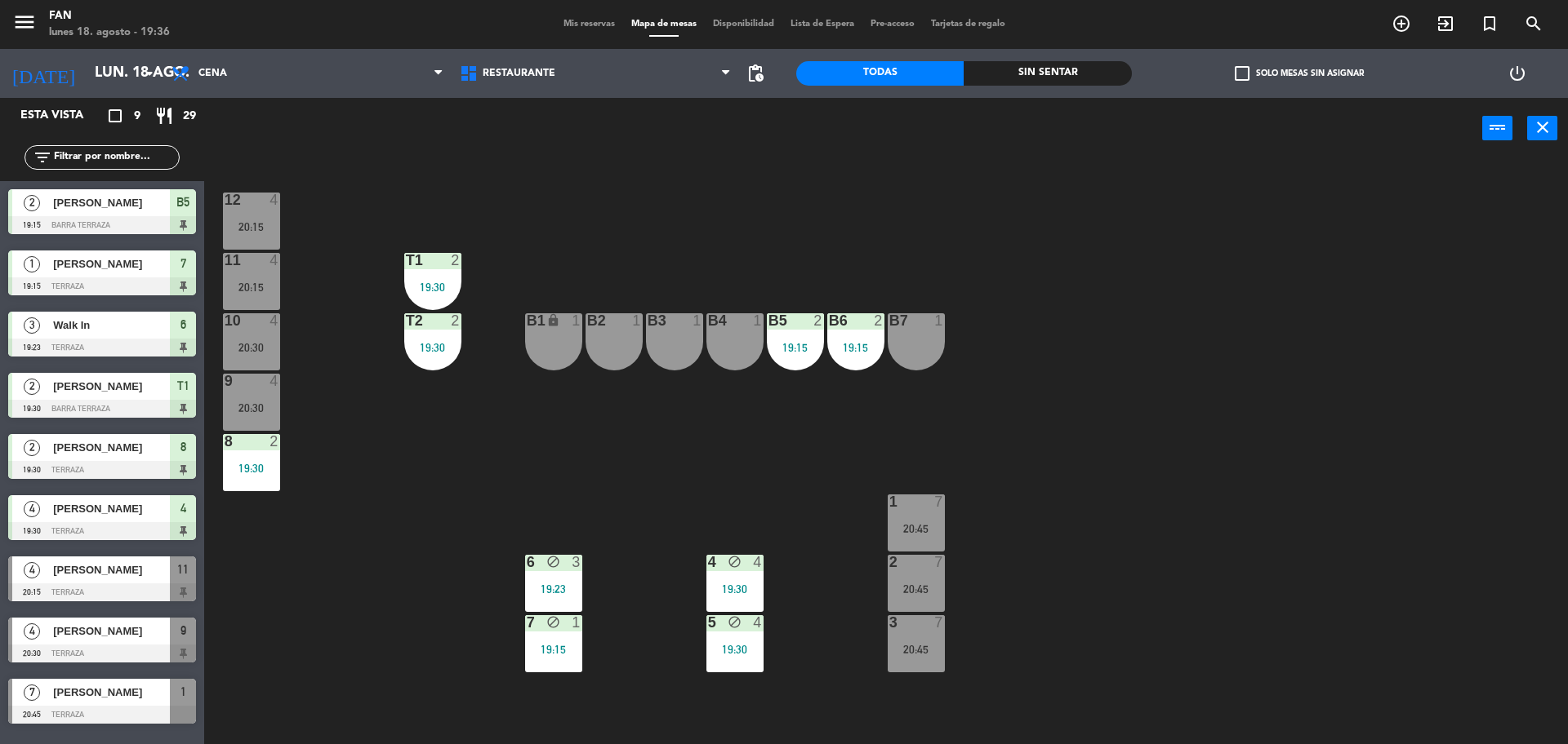
click at [727, 638] on div "5 block 4 19:30" at bounding box center [734, 644] width 57 height 57
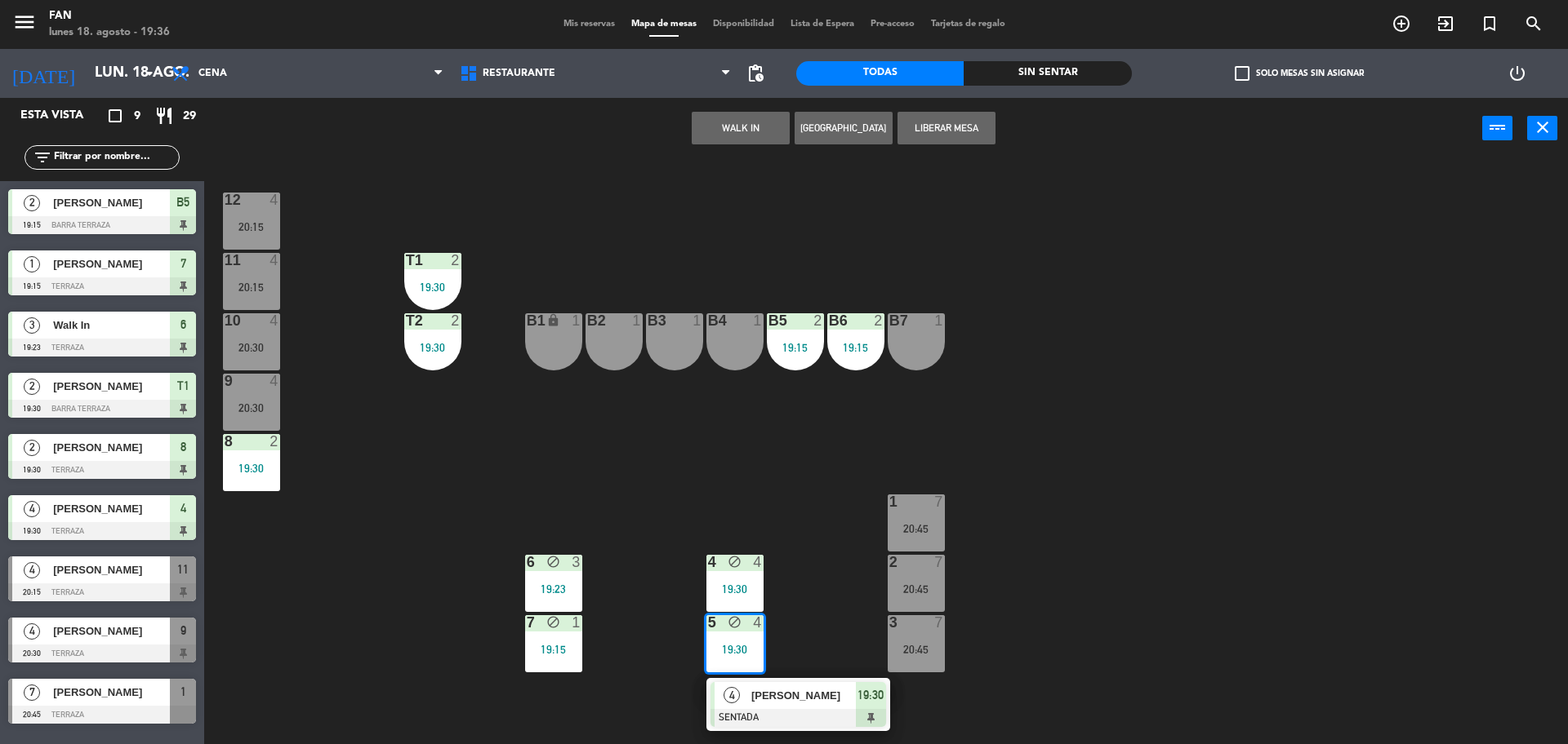
click at [640, 557] on div "12 4 20:15 11 4 20:15 T1 2 19:30 10 4 20:30 T2 2 19:30 B1 lock 1 B2 1 B3 1 B4 1…" at bounding box center [894, 455] width 1348 height 585
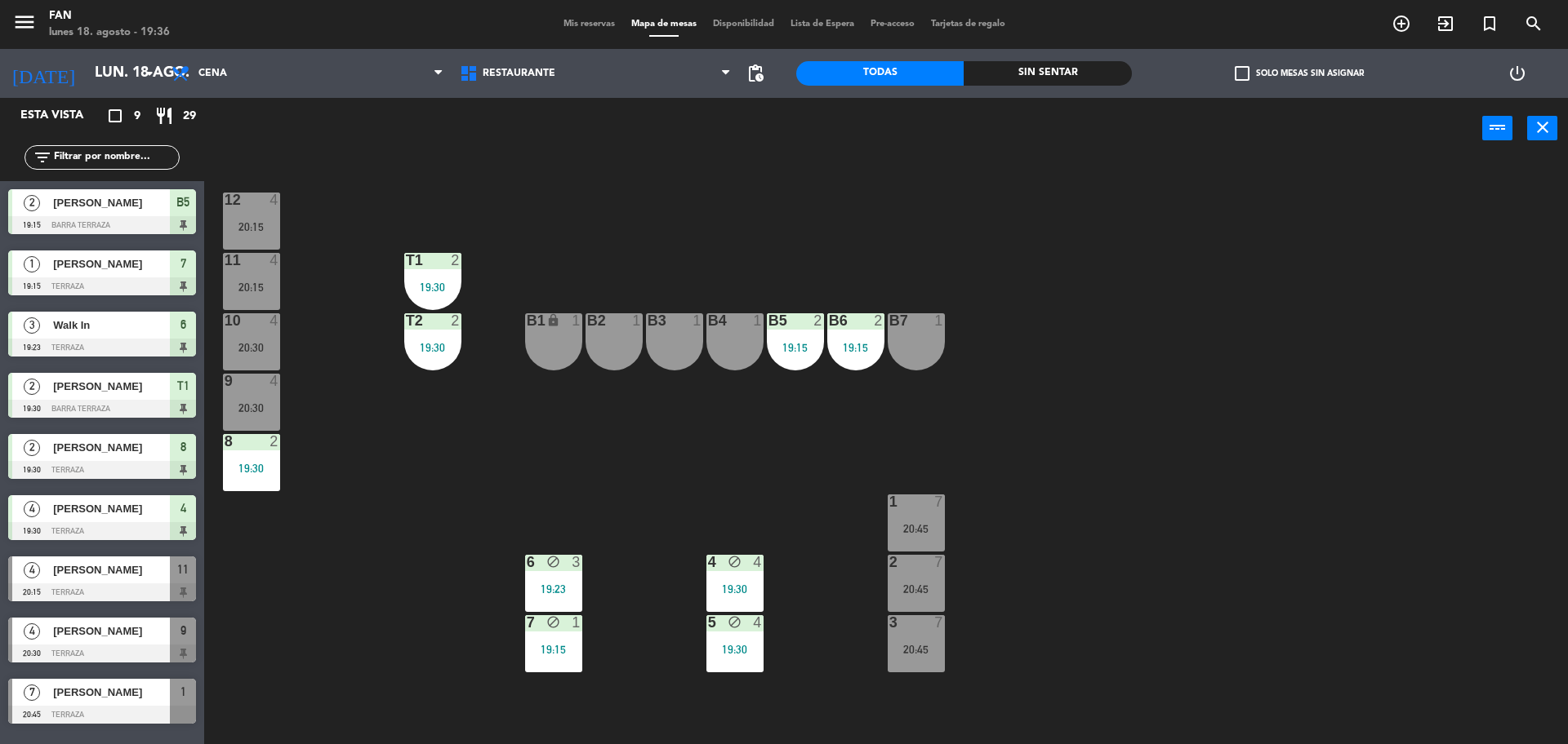
click at [243, 271] on div "11 4 20:15" at bounding box center [251, 281] width 57 height 57
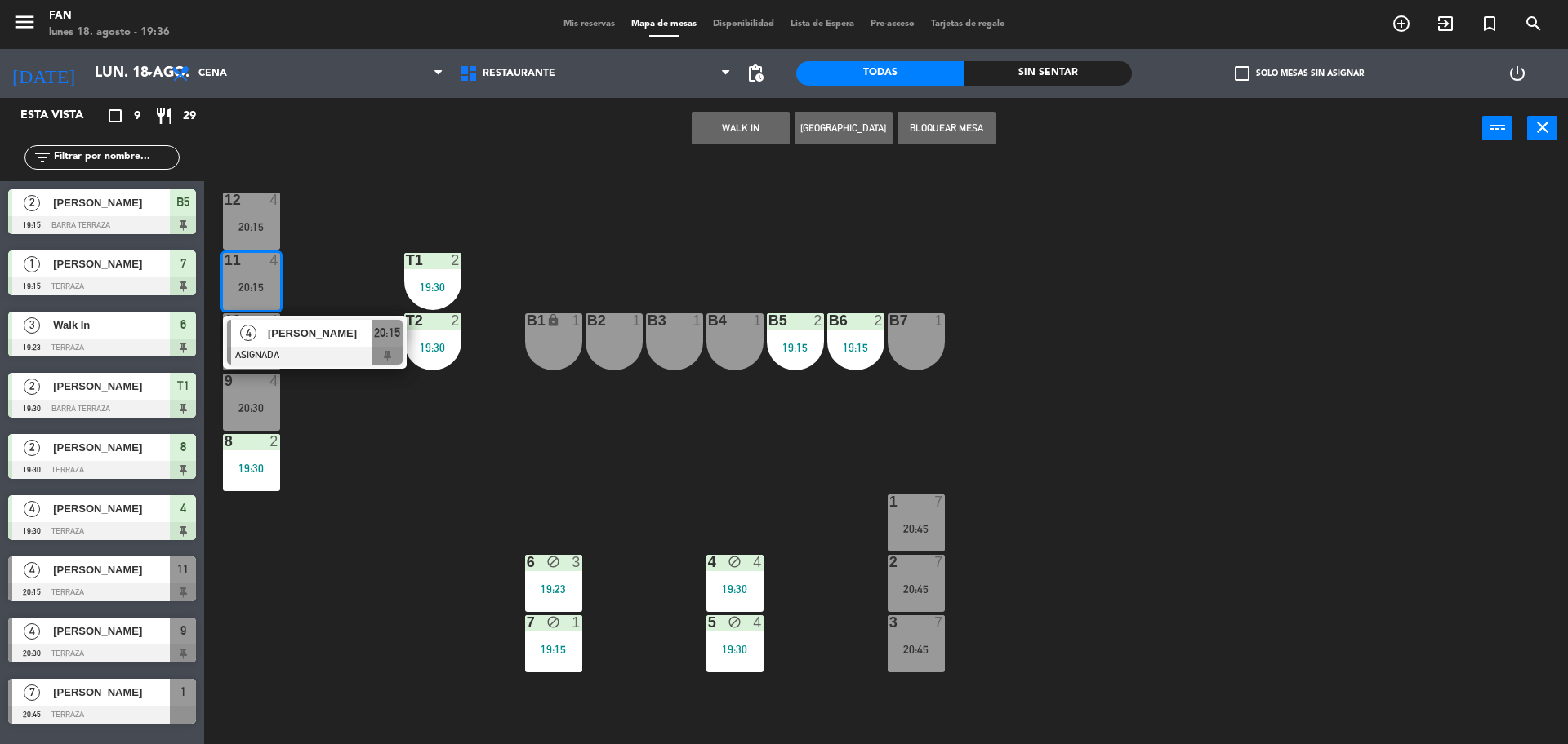
click at [322, 276] on div "12 4 20:15 11 4 20:15 4 [PERSON_NAME] ASIGNADA 20:15 T1 2 19:30 10 4 20:30 T2 2…" at bounding box center [894, 455] width 1348 height 585
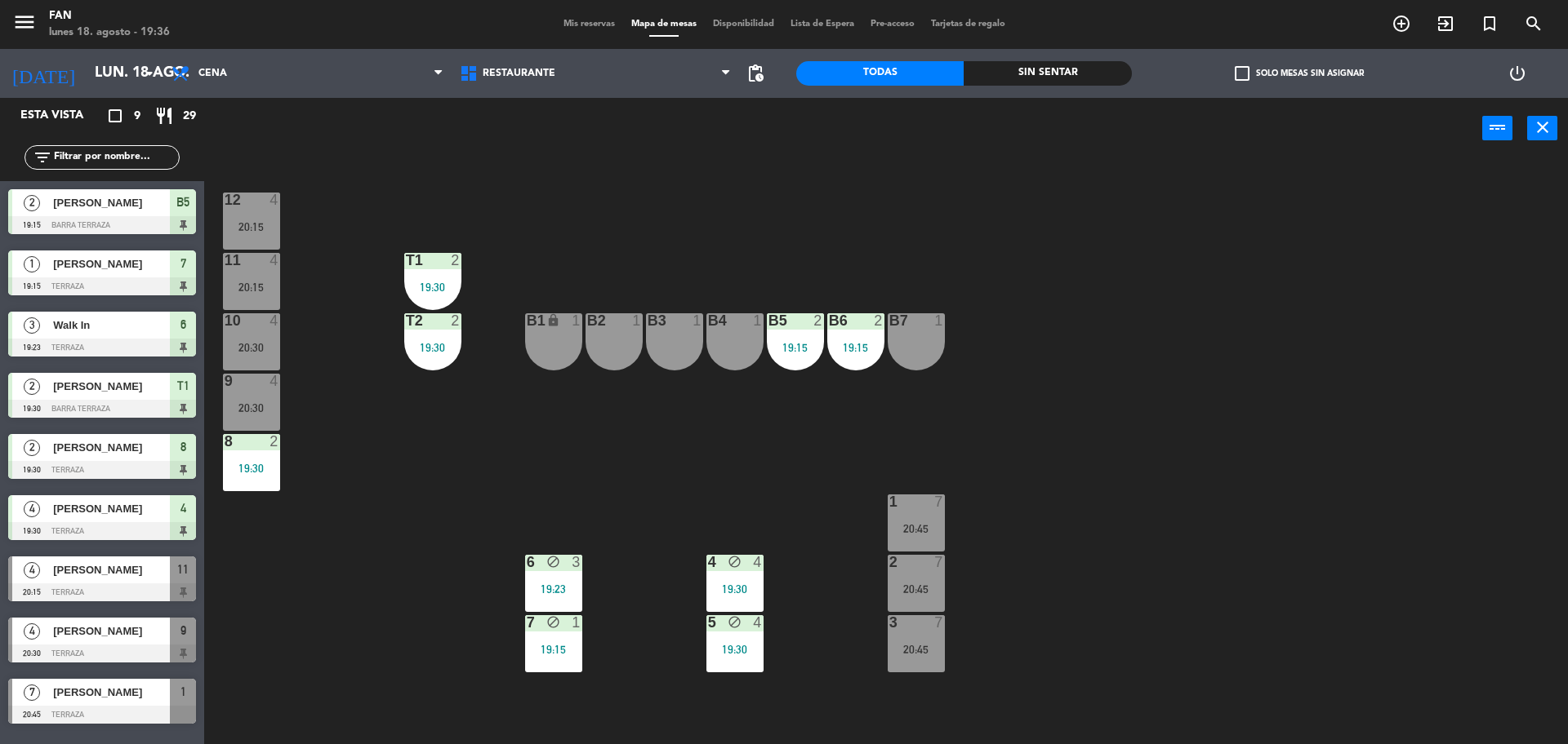
click at [274, 368] on div "10 4 20:30" at bounding box center [251, 342] width 57 height 57
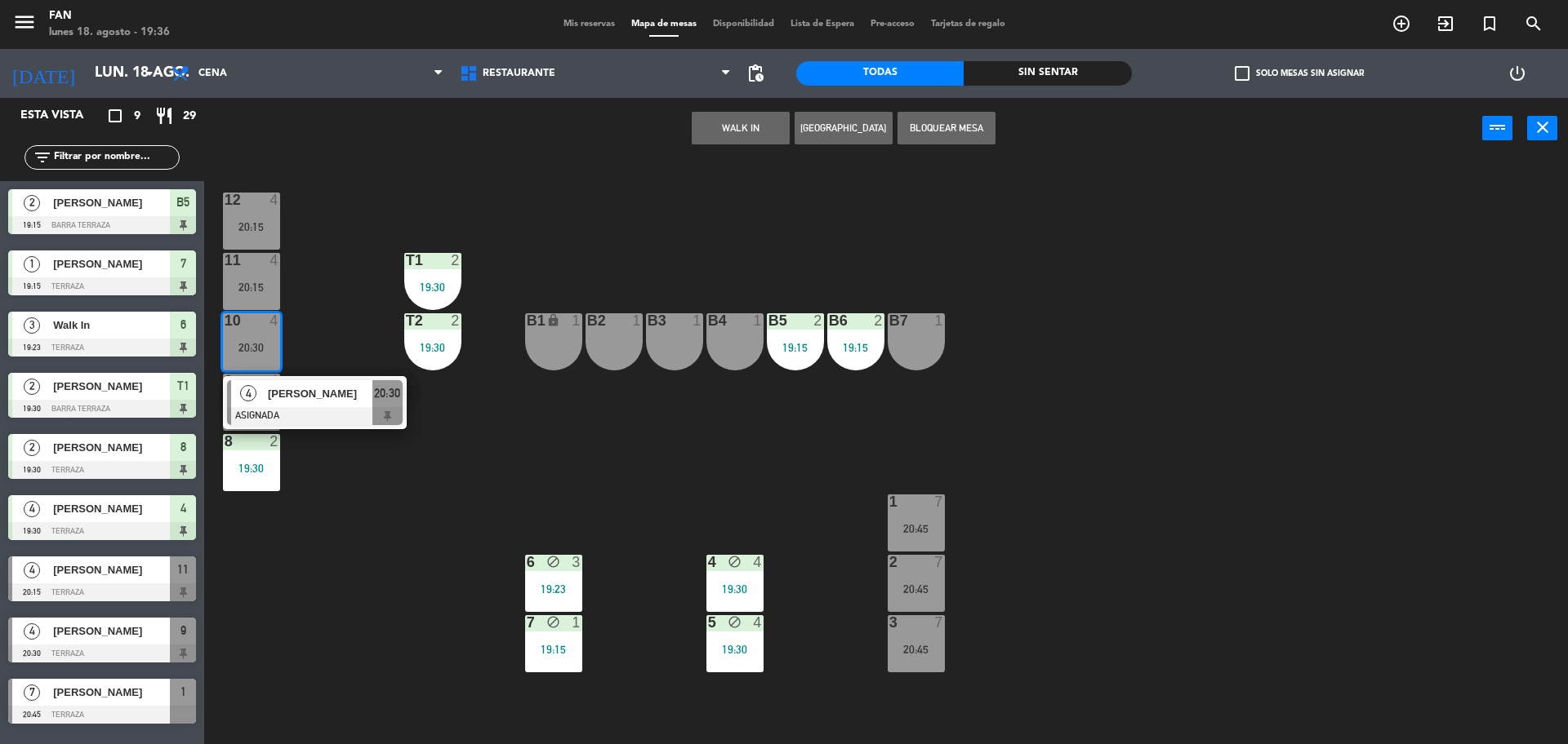
click at [315, 321] on div "12 4 20:15 11 4 20:15 T1 2 19:30 10 4 20:30 4 Alca Agabeyoglu ASIGNADA 20:30 T2…" at bounding box center [894, 455] width 1348 height 585
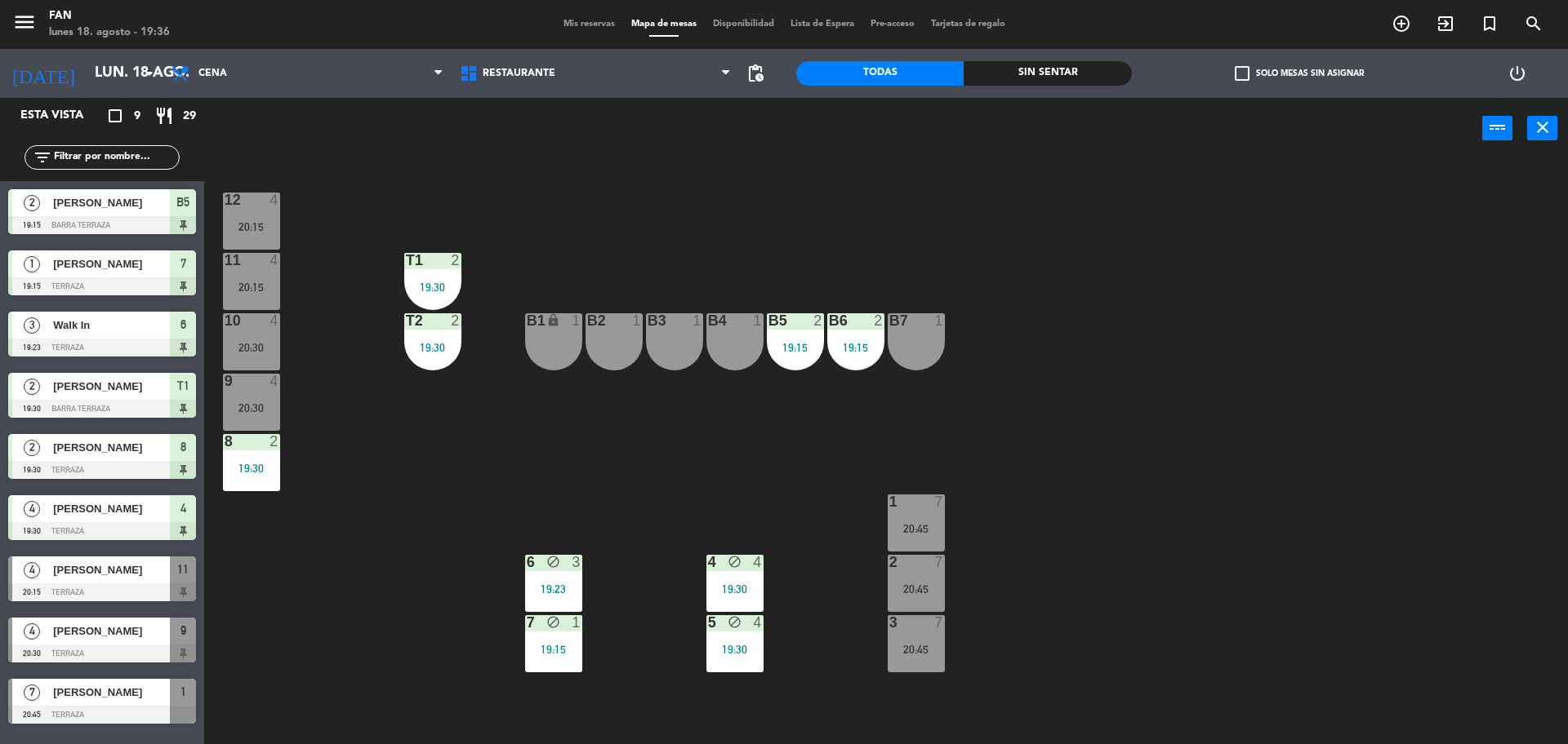
click at [265, 387] on div "4" at bounding box center [277, 381] width 27 height 15
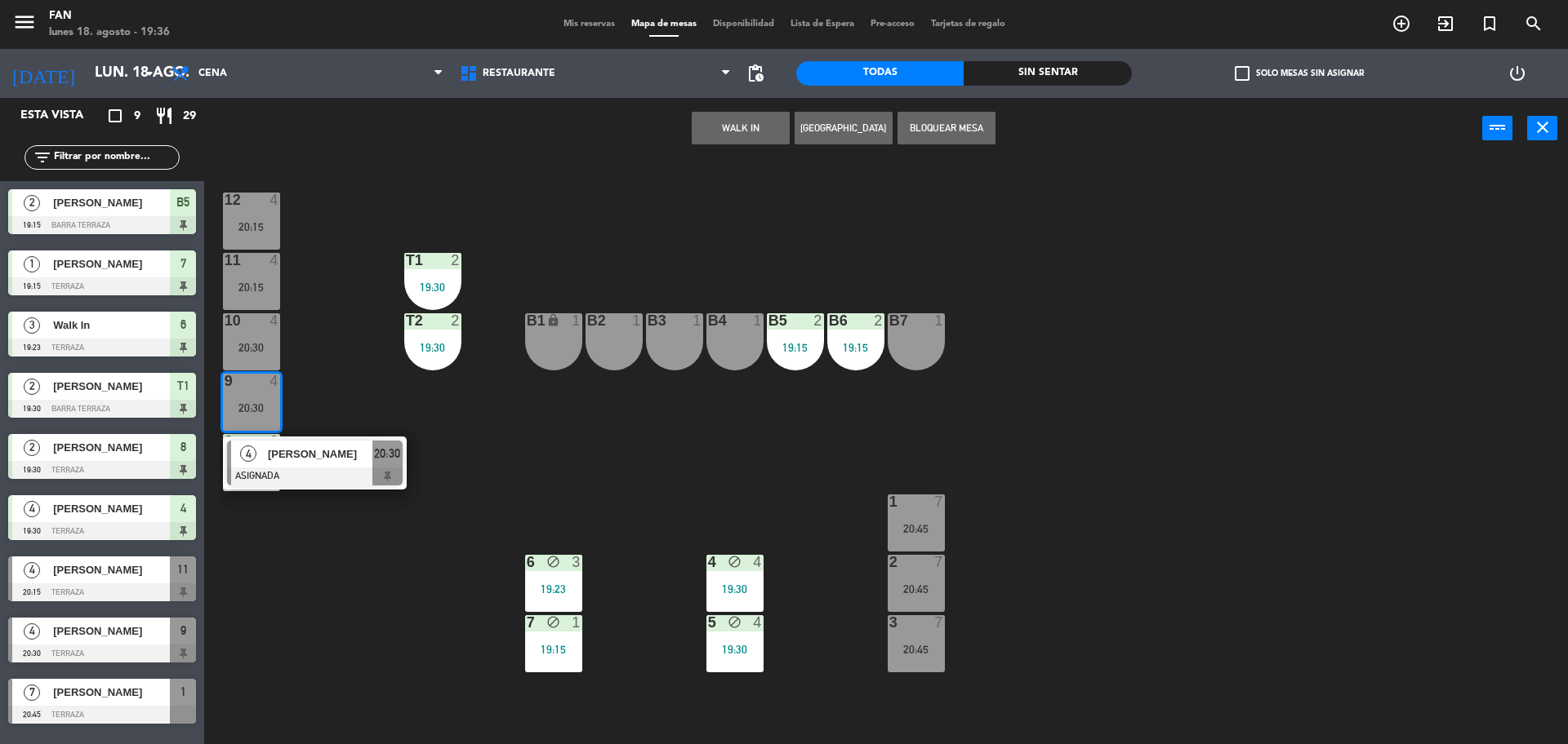
click at [346, 366] on div "12 4 20:15 11 4 20:15 T1 2 19:30 10 4 20:30 T2 2 19:30 B1 lock 1 B2 1 B3 1 B4 1…" at bounding box center [894, 455] width 1348 height 585
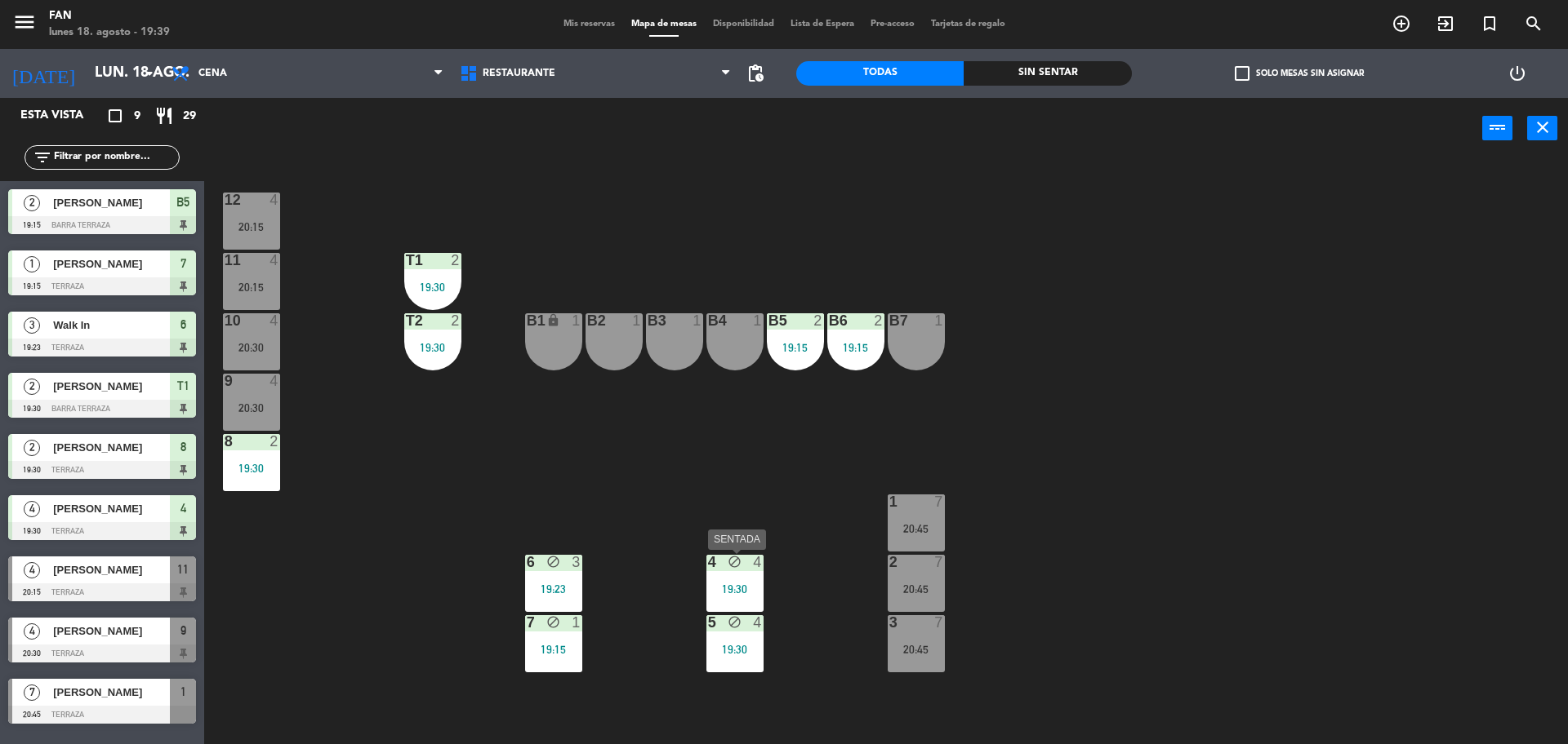
click at [752, 598] on div "4 block 4 19:30" at bounding box center [734, 583] width 57 height 57
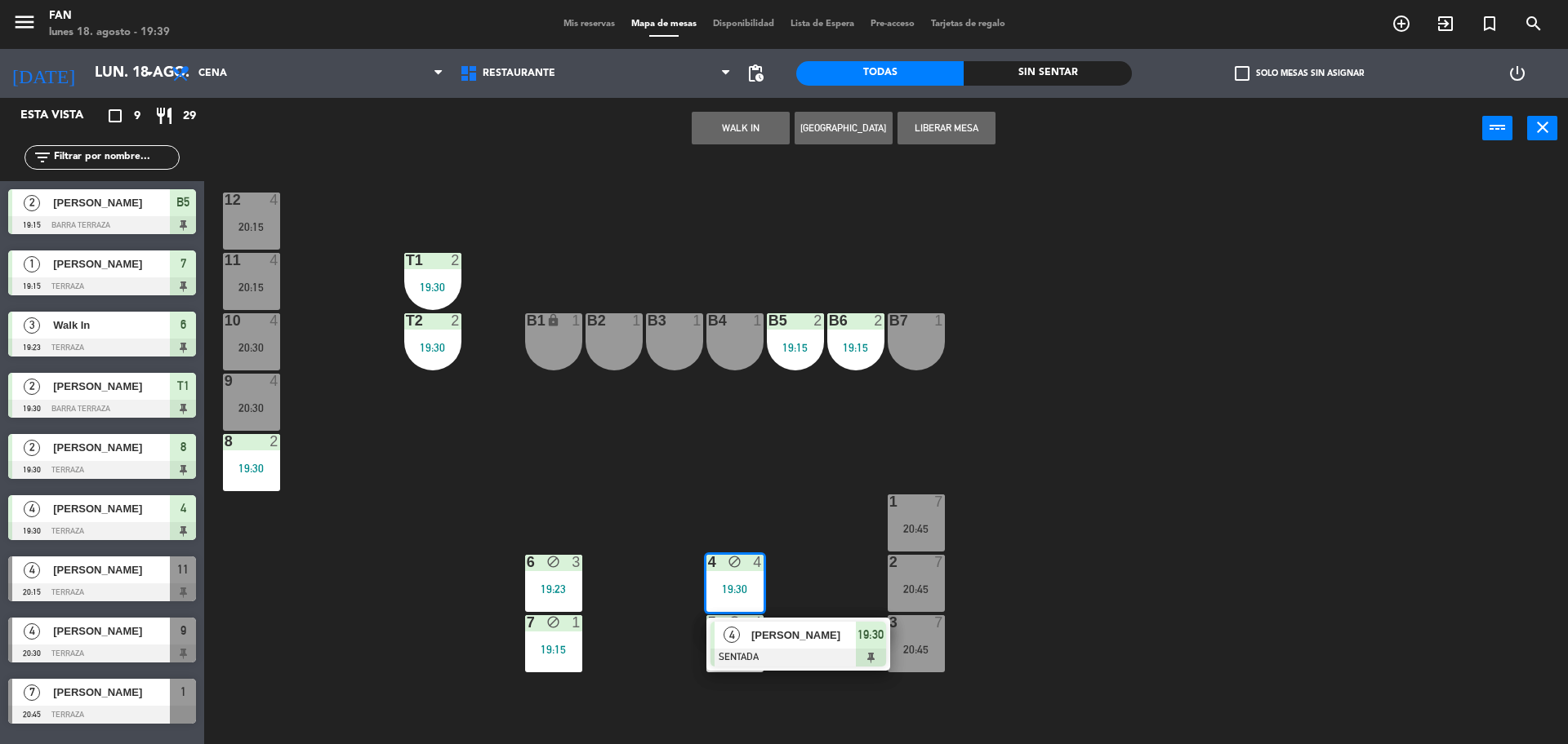
click at [753, 481] on div "12 4 20:15 11 4 20:15 T1 2 19:30 10 4 20:30 T2 2 19:30 B1 lock 1 B2 1 B3 1 B4 1…" at bounding box center [894, 455] width 1348 height 585
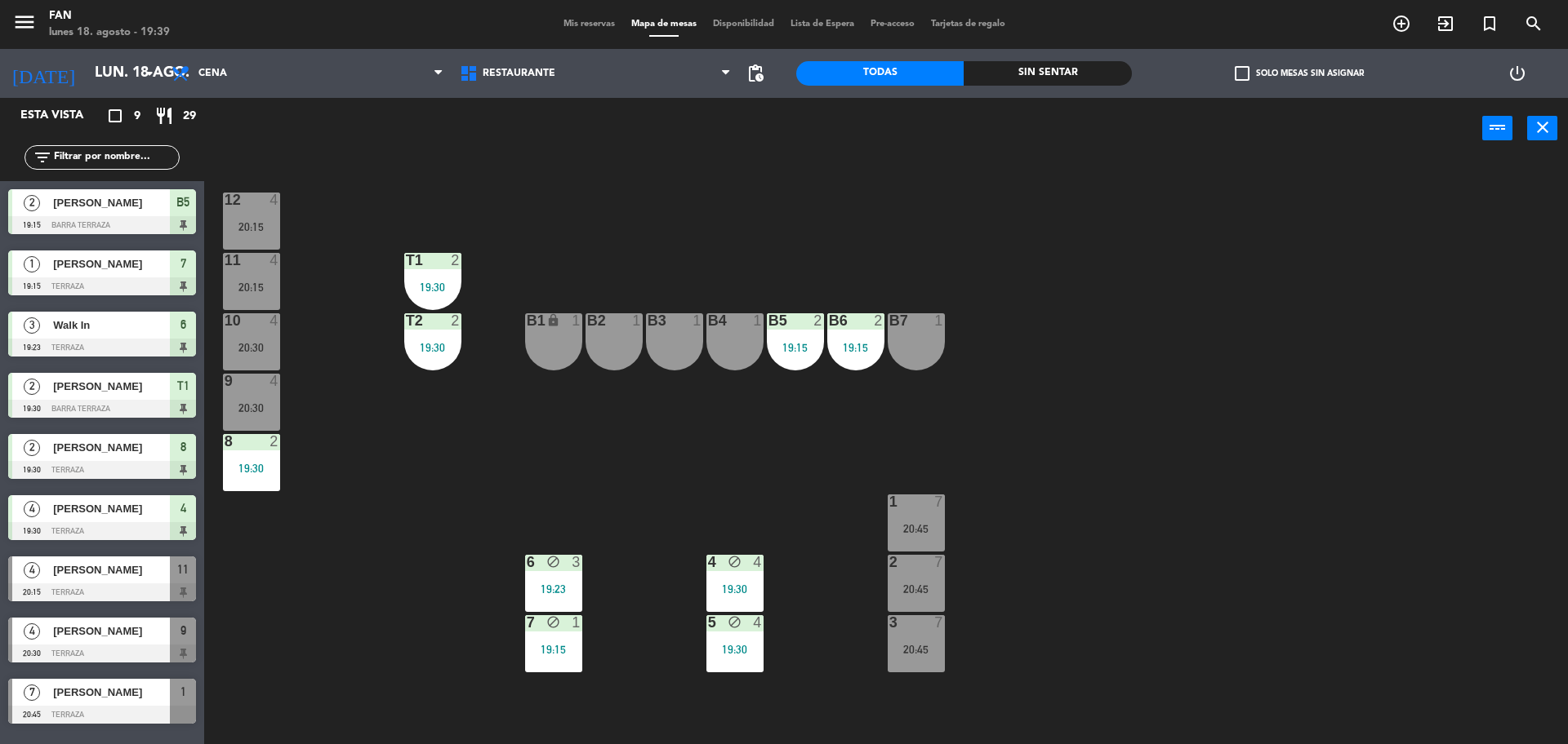
click at [527, 596] on div "6 block 3 19:23" at bounding box center [554, 583] width 57 height 57
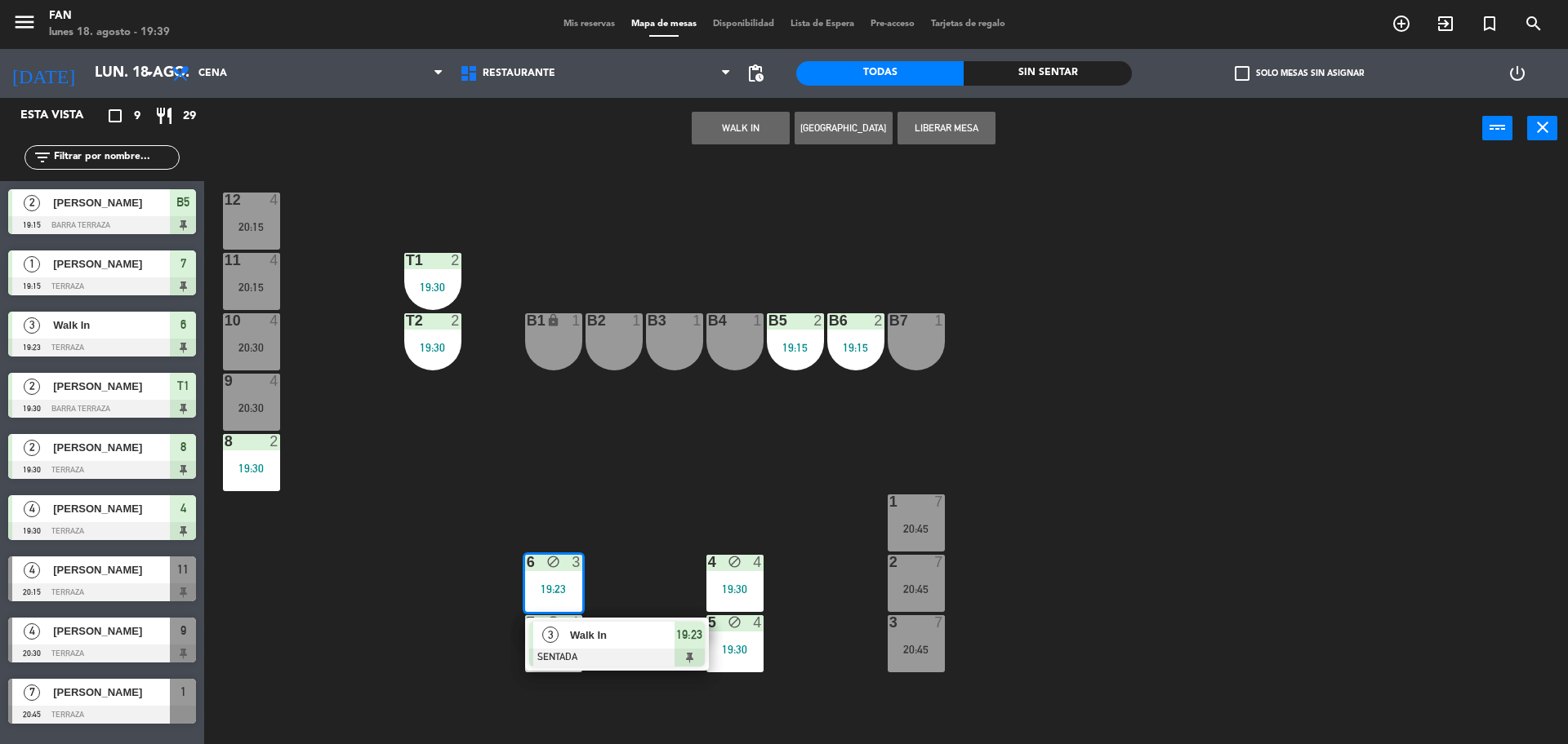
click at [631, 517] on div "12 4 20:15 11 4 20:15 T1 2 19:30 10 4 20:30 T2 2 19:30 B1 lock 1 B2 1 B3 1 B4 1…" at bounding box center [894, 455] width 1348 height 585
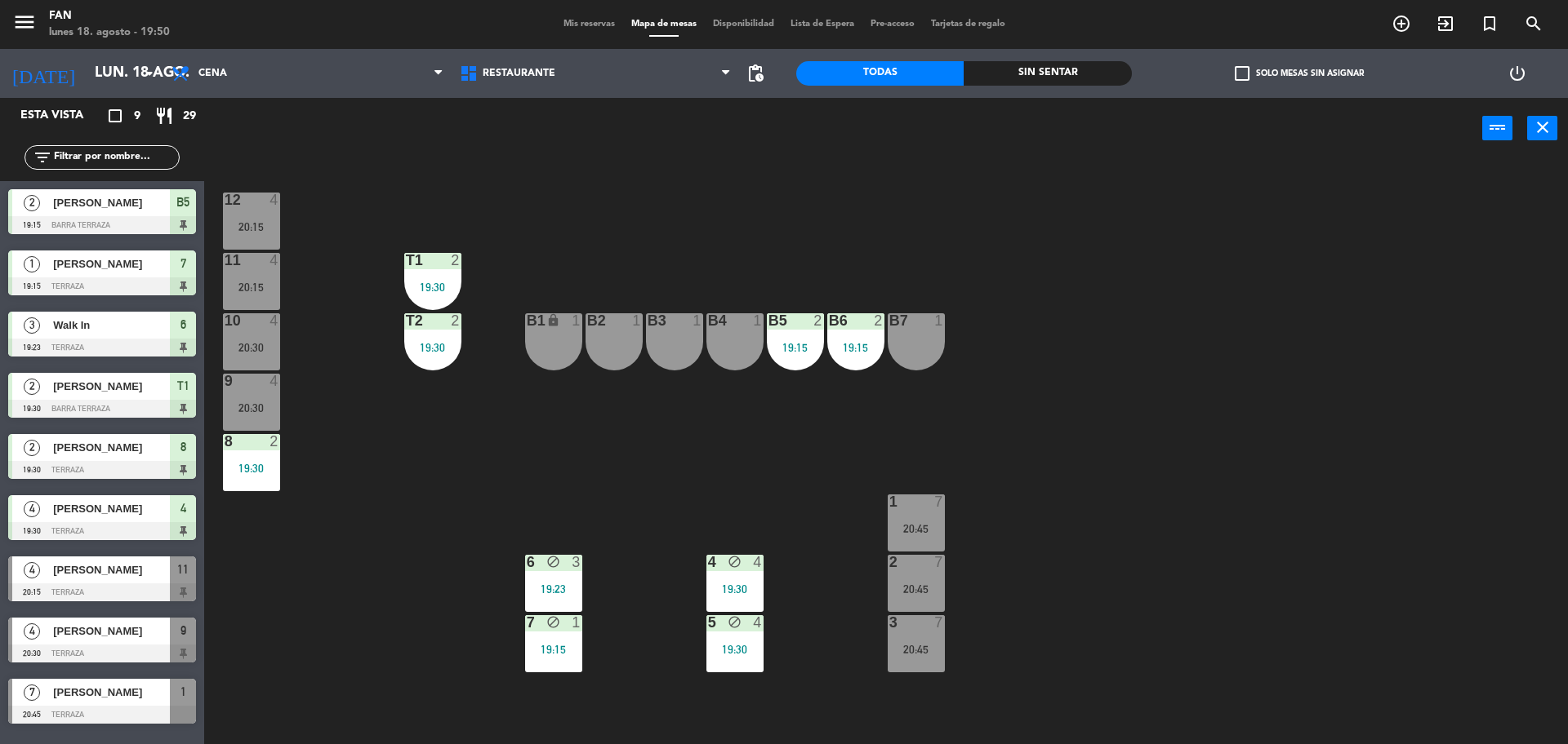
click at [821, 539] on div "12 4 20:15 11 4 20:15 T1 2 19:30 10 4 20:30 T2 2 19:30 B1 lock 1 B2 1 B3 1 B4 1…" at bounding box center [894, 455] width 1348 height 585
click at [264, 399] on div "9 4 20:30" at bounding box center [251, 402] width 57 height 57
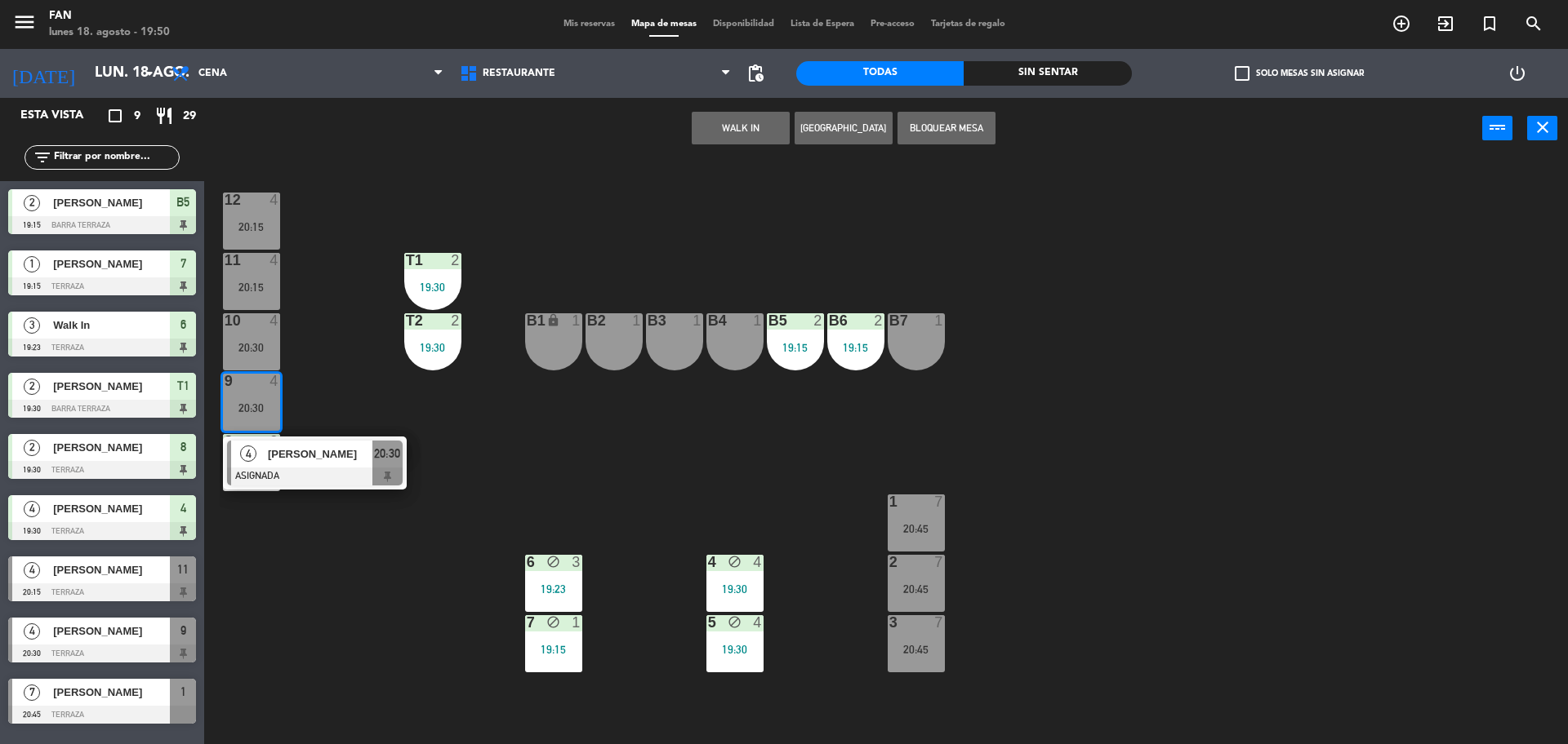
click at [306, 362] on div "12 4 20:15 11 4 20:15 T1 2 19:30 10 4 20:30 T2 2 19:30 B1 lock 1 B2 1 B3 1 B4 1…" at bounding box center [894, 455] width 1348 height 585
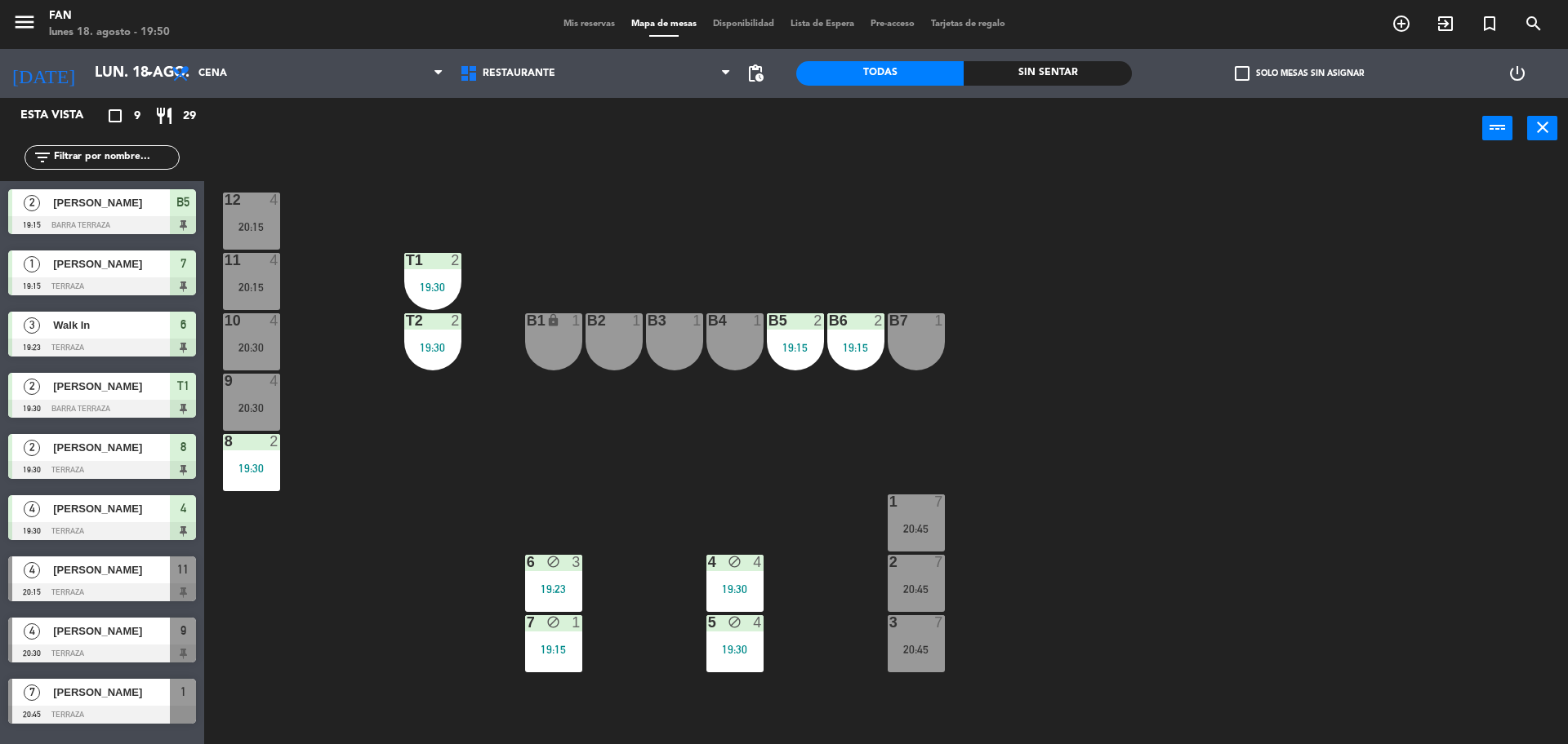
click at [271, 290] on div "20:15" at bounding box center [251, 287] width 57 height 11
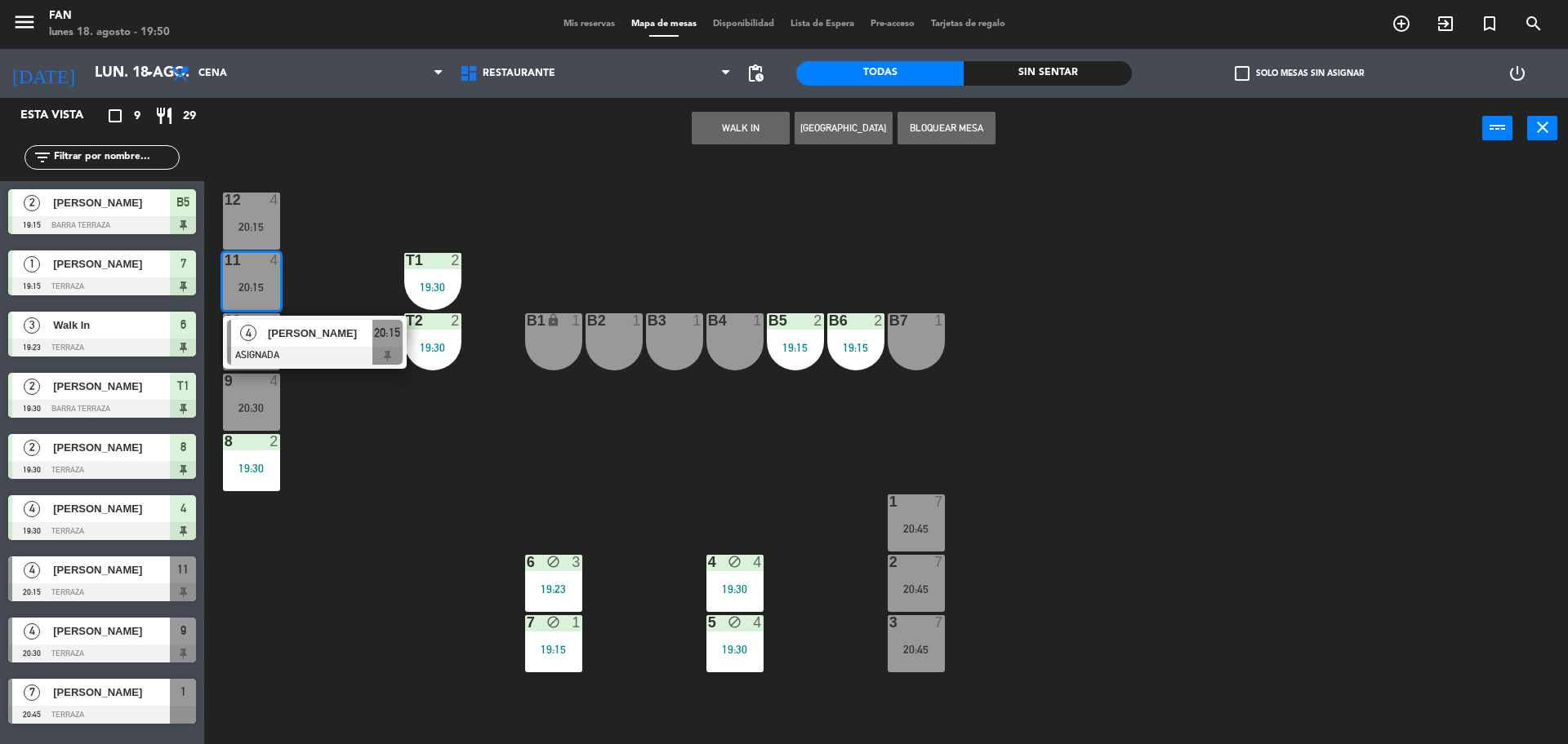
click at [358, 242] on div "12 4 20:15 11 4 20:15 4 [PERSON_NAME] ASIGNADA 20:15 T1 2 19:30 10 4 20:30 T2 2…" at bounding box center [894, 455] width 1348 height 585
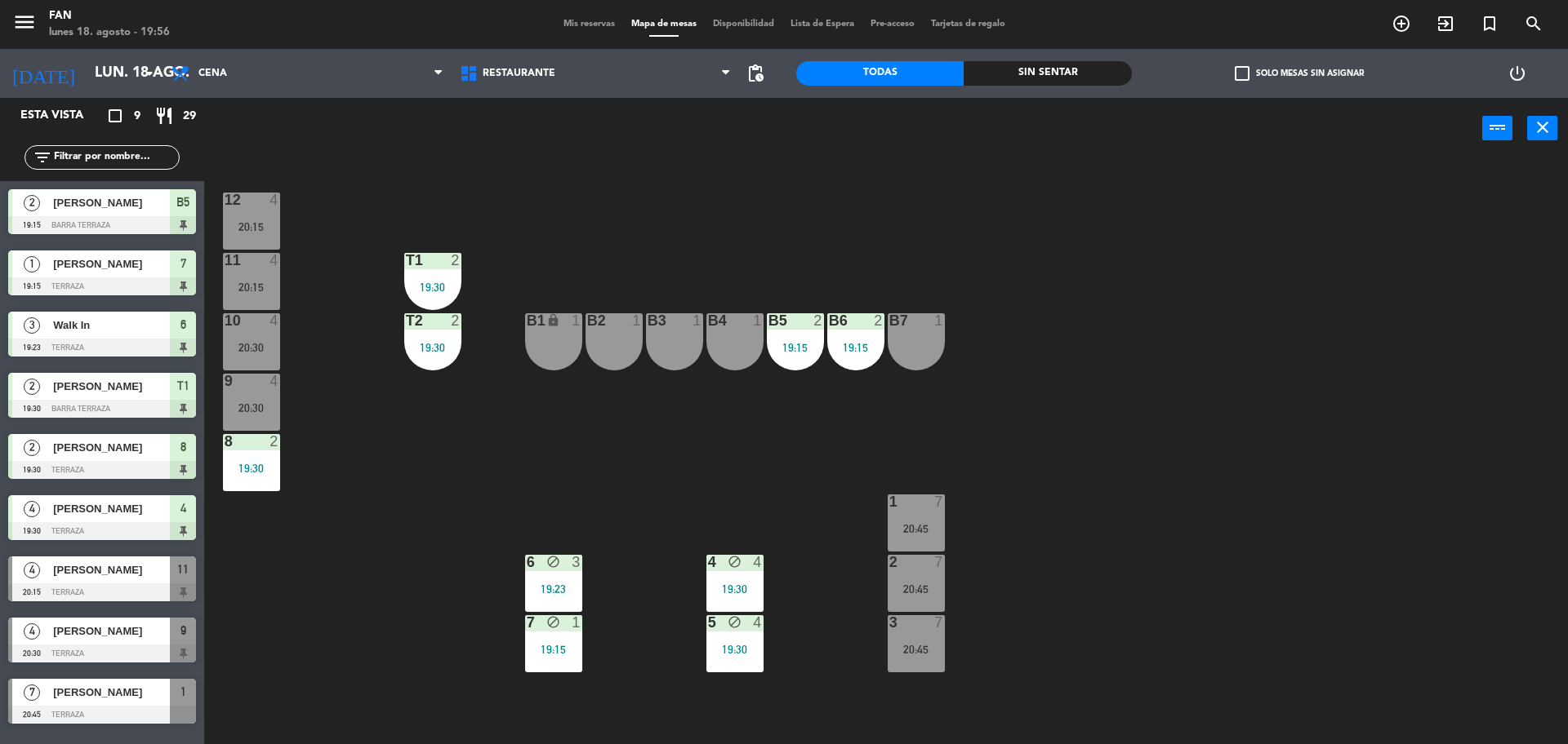
click at [607, 19] on span "Mis reservas" at bounding box center [589, 24] width 68 height 9
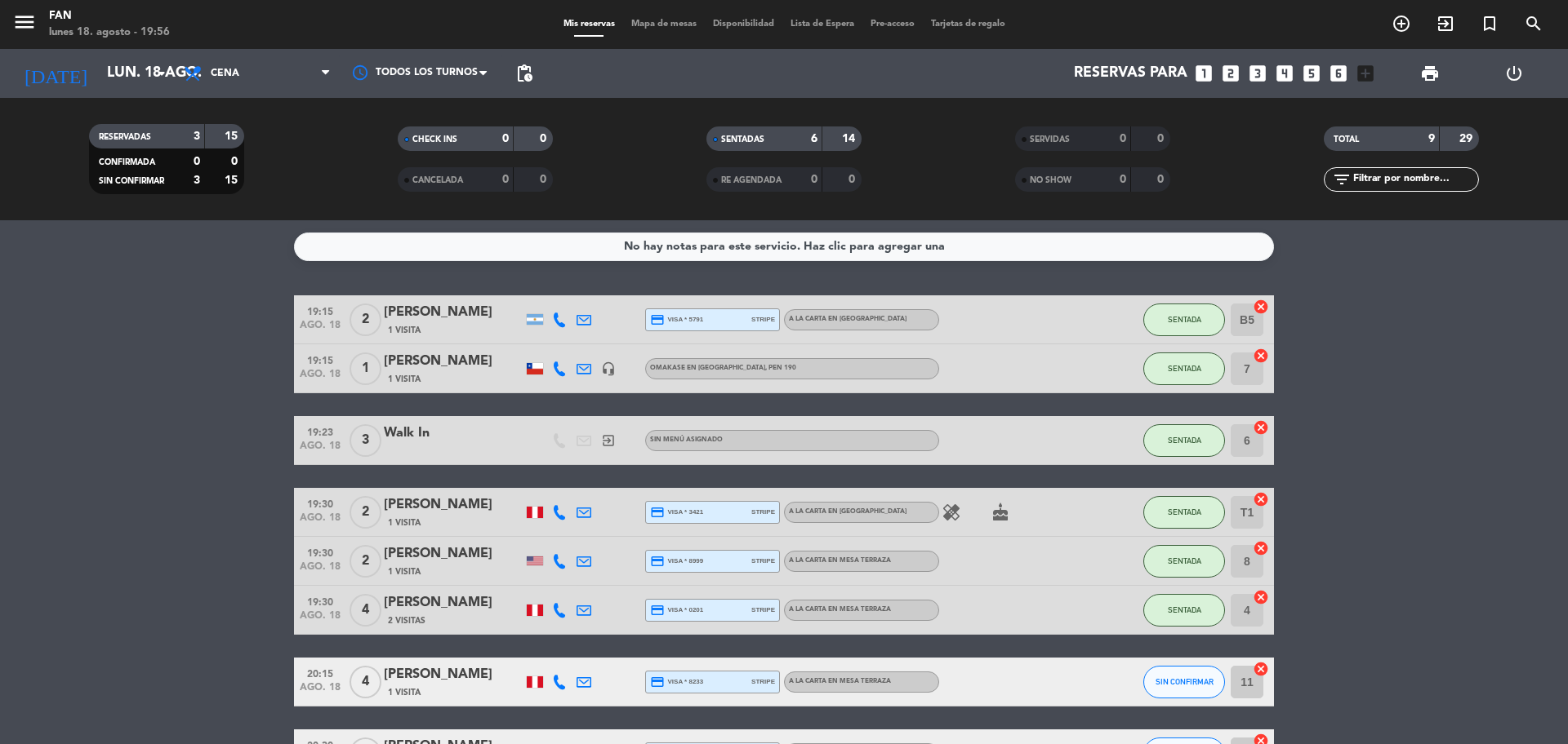
click at [220, 331] on bookings-row "19:15 [DATE] 2 [PERSON_NAME] 1 Visita credit_card visa * 5791 stripe A la carta…" at bounding box center [784, 572] width 1568 height 555
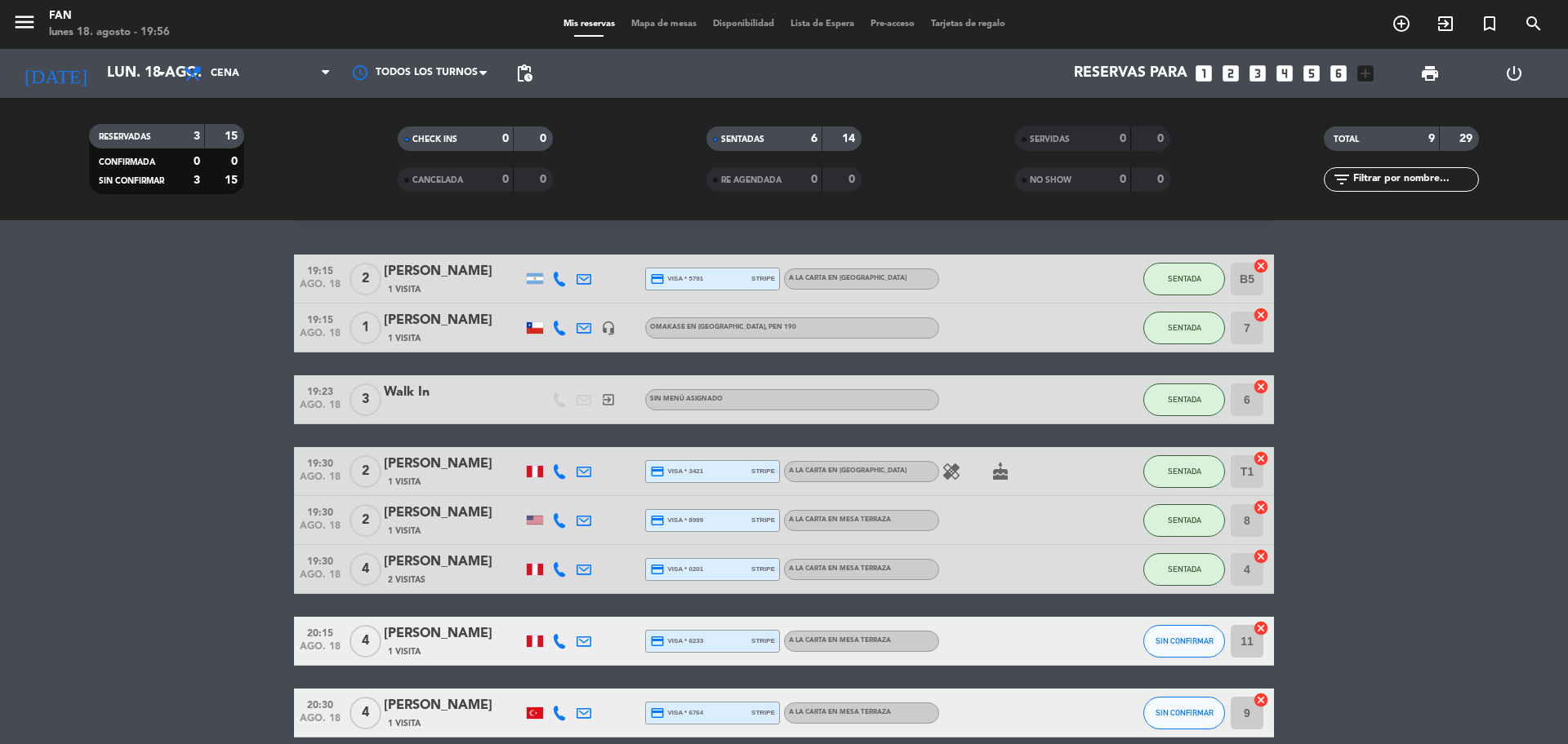
scroll to position [82, 0]
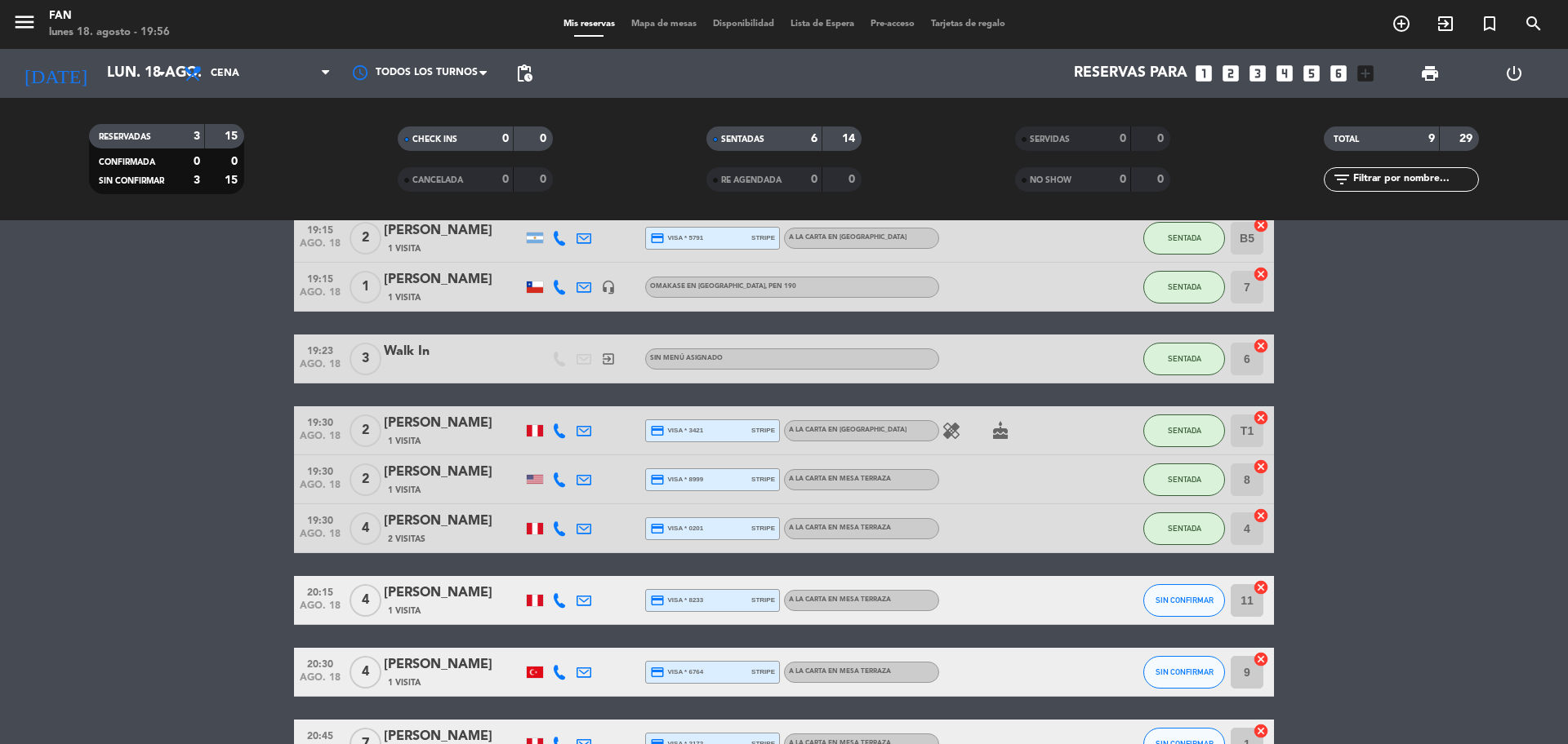
click at [653, 19] on span "Mapa de mesas" at bounding box center [663, 24] width 82 height 9
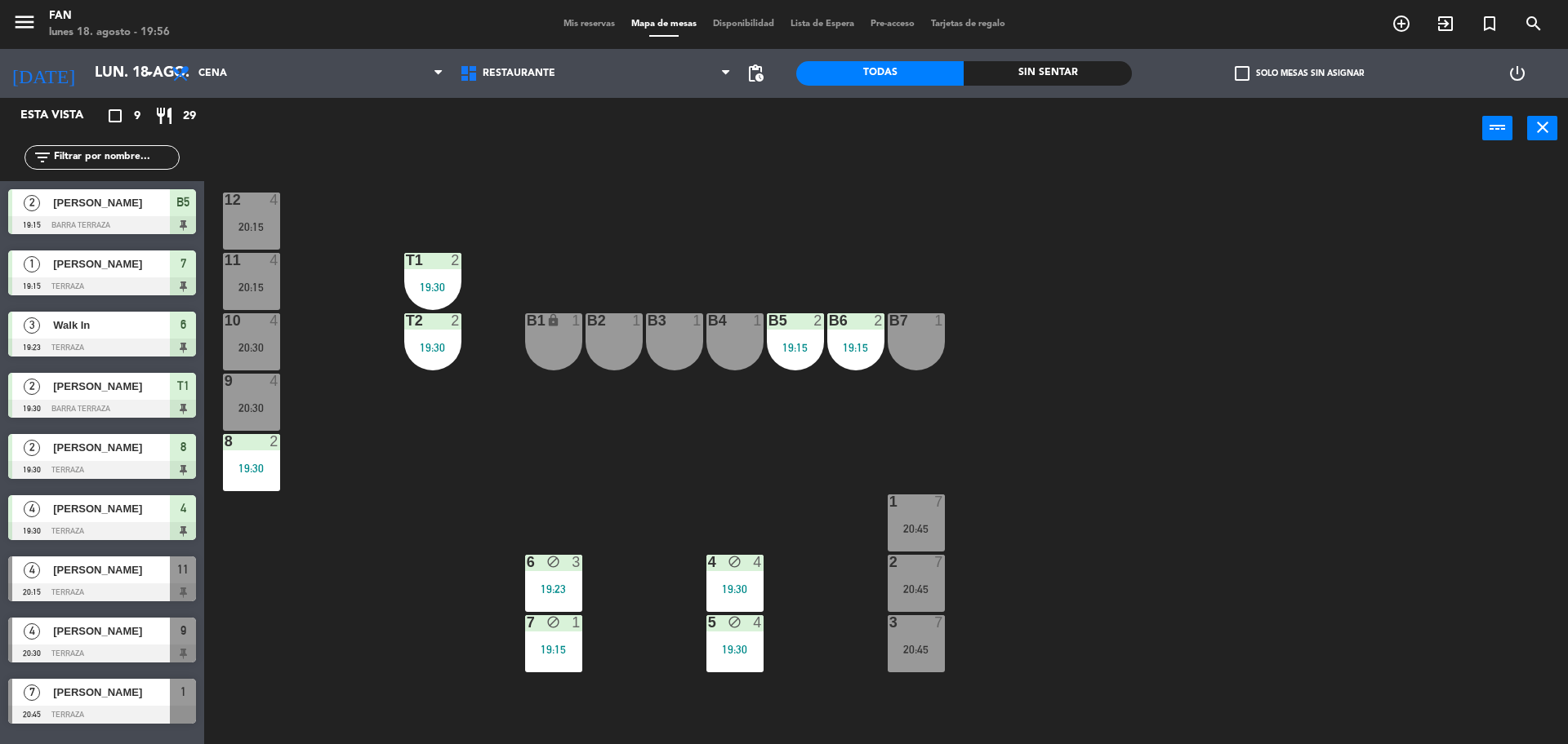
click at [597, 26] on span "Mis reservas" at bounding box center [589, 24] width 68 height 9
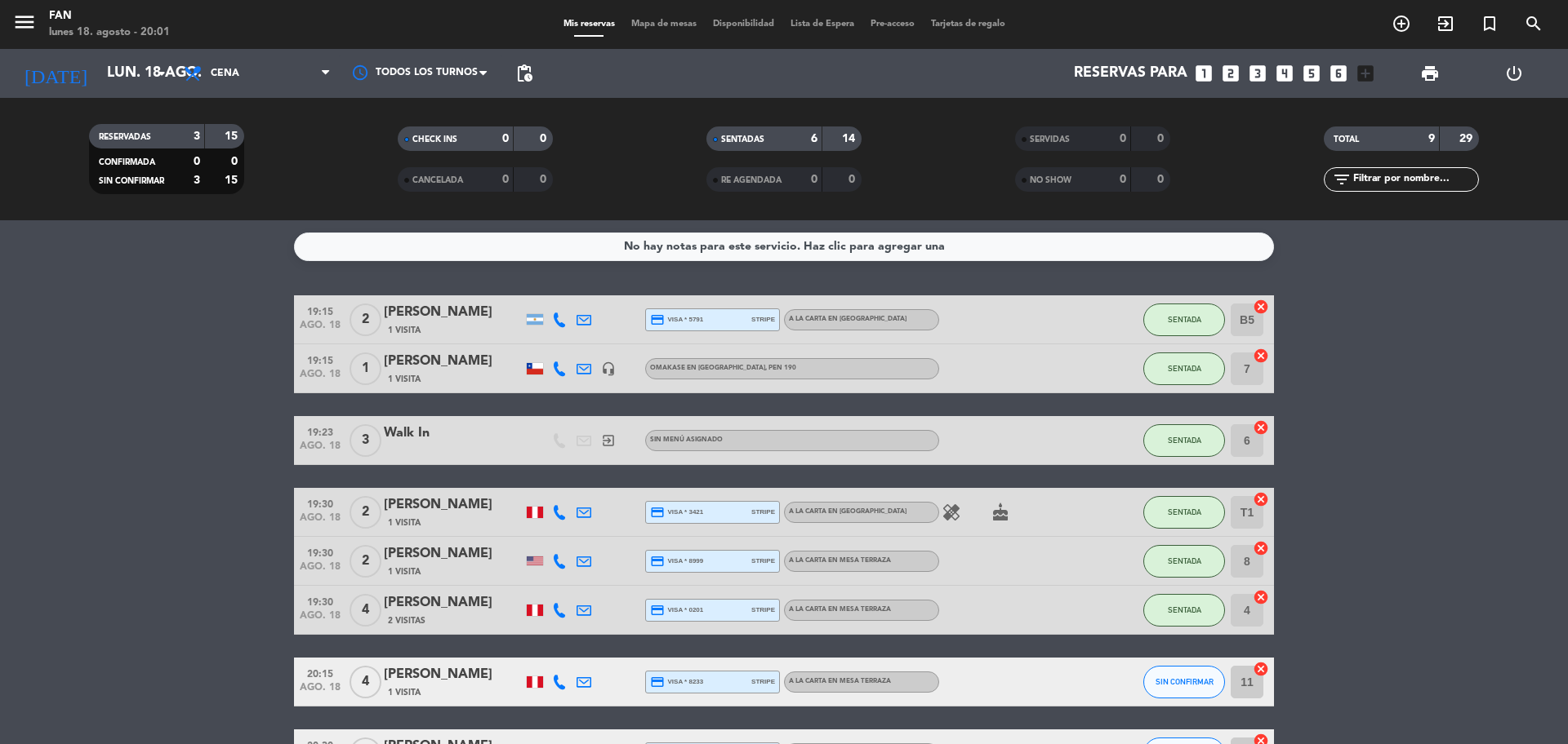
click at [670, 19] on span "Mapa de mesas" at bounding box center [663, 24] width 82 height 9
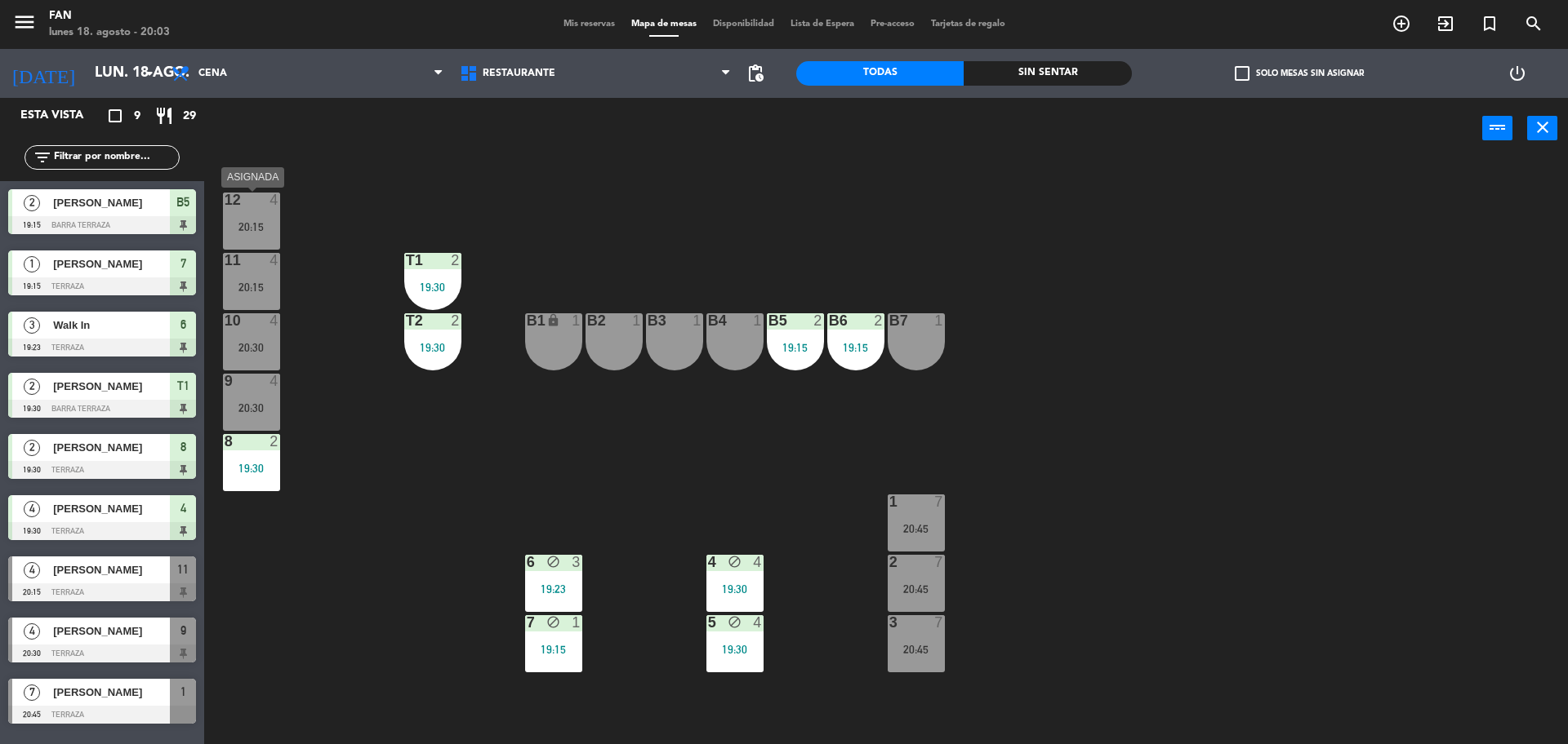
click at [229, 234] on div "12 4 20:15" at bounding box center [251, 221] width 57 height 57
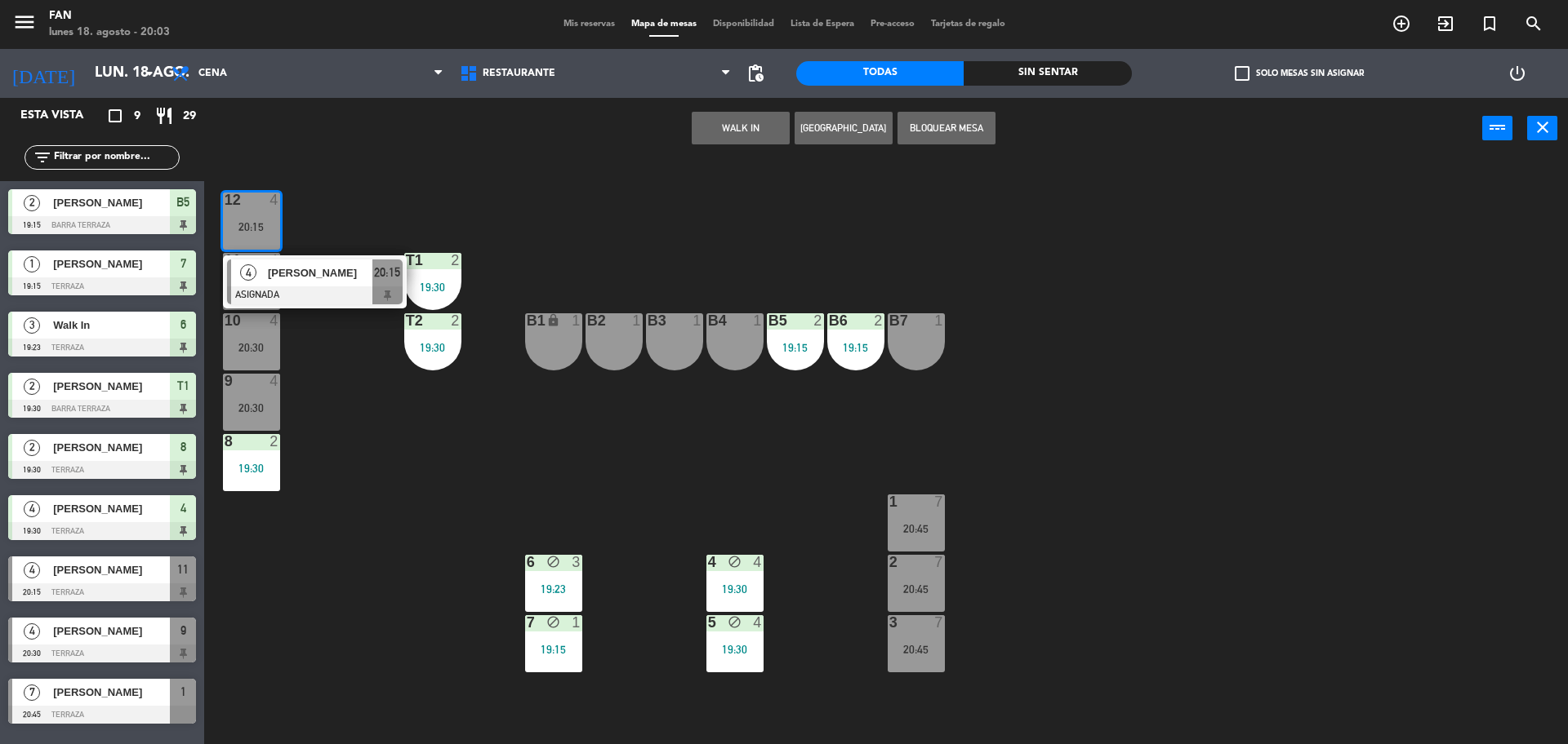
click at [291, 270] on span "[PERSON_NAME]" at bounding box center [320, 272] width 105 height 17
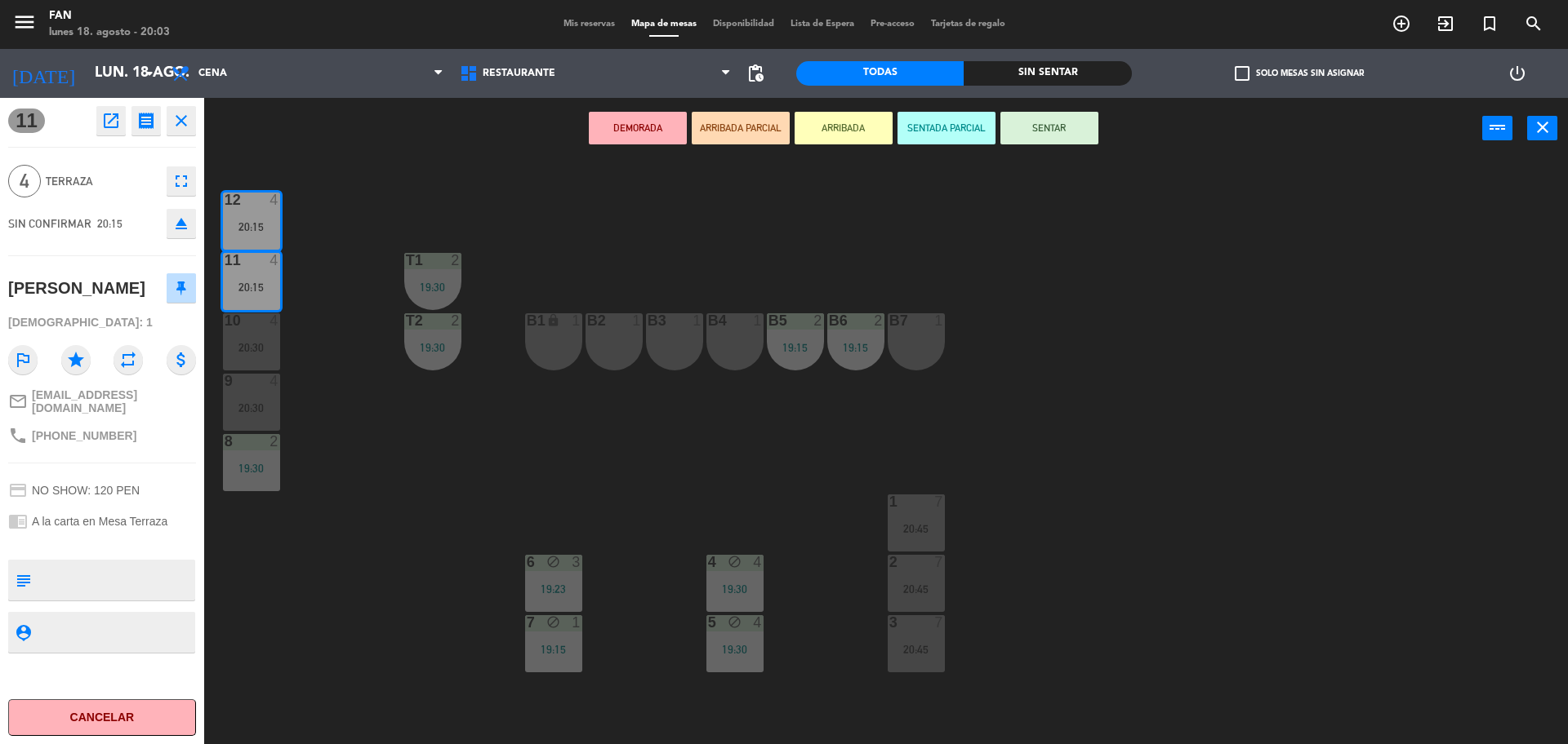
click at [1049, 134] on button "SENTAR" at bounding box center [1049, 128] width 98 height 32
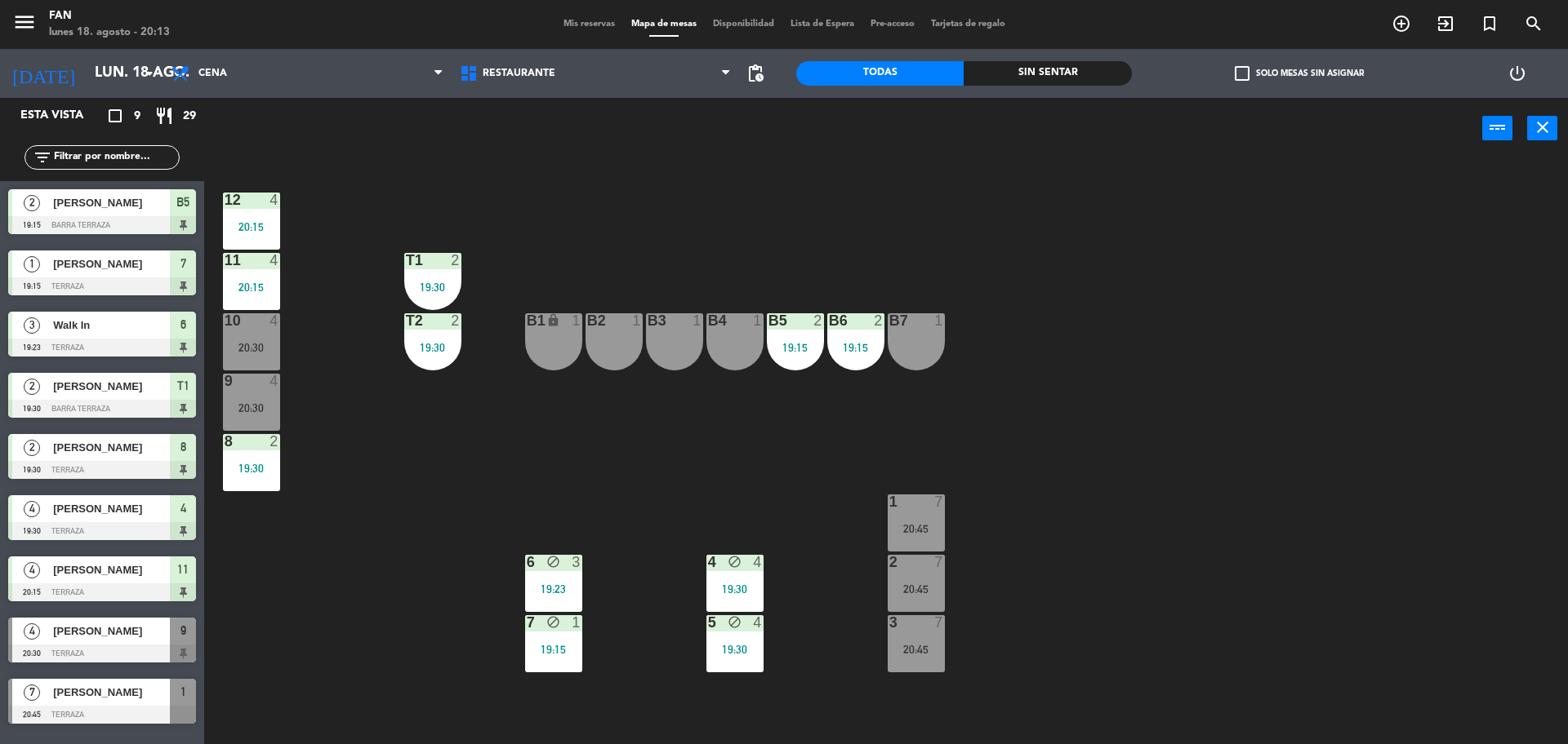
click at [317, 575] on div "12 4 20:15 11 4 20:15 T1 2 19:30 10 4 20:30 T2 2 19:30 B1 lock 1 B2 1 B3 1 B4 1…" at bounding box center [894, 455] width 1348 height 585
drag, startPoint x: 562, startPoint y: 17, endPoint x: 561, endPoint y: 27, distance: 10.0
click at [561, 27] on div "Mis reservas Mapa de mesas Disponibilidad Lista de Espera Pre-acceso Tarjetas d…" at bounding box center [784, 25] width 458 height 15
click at [561, 27] on span "Mis reservas" at bounding box center [589, 24] width 68 height 9
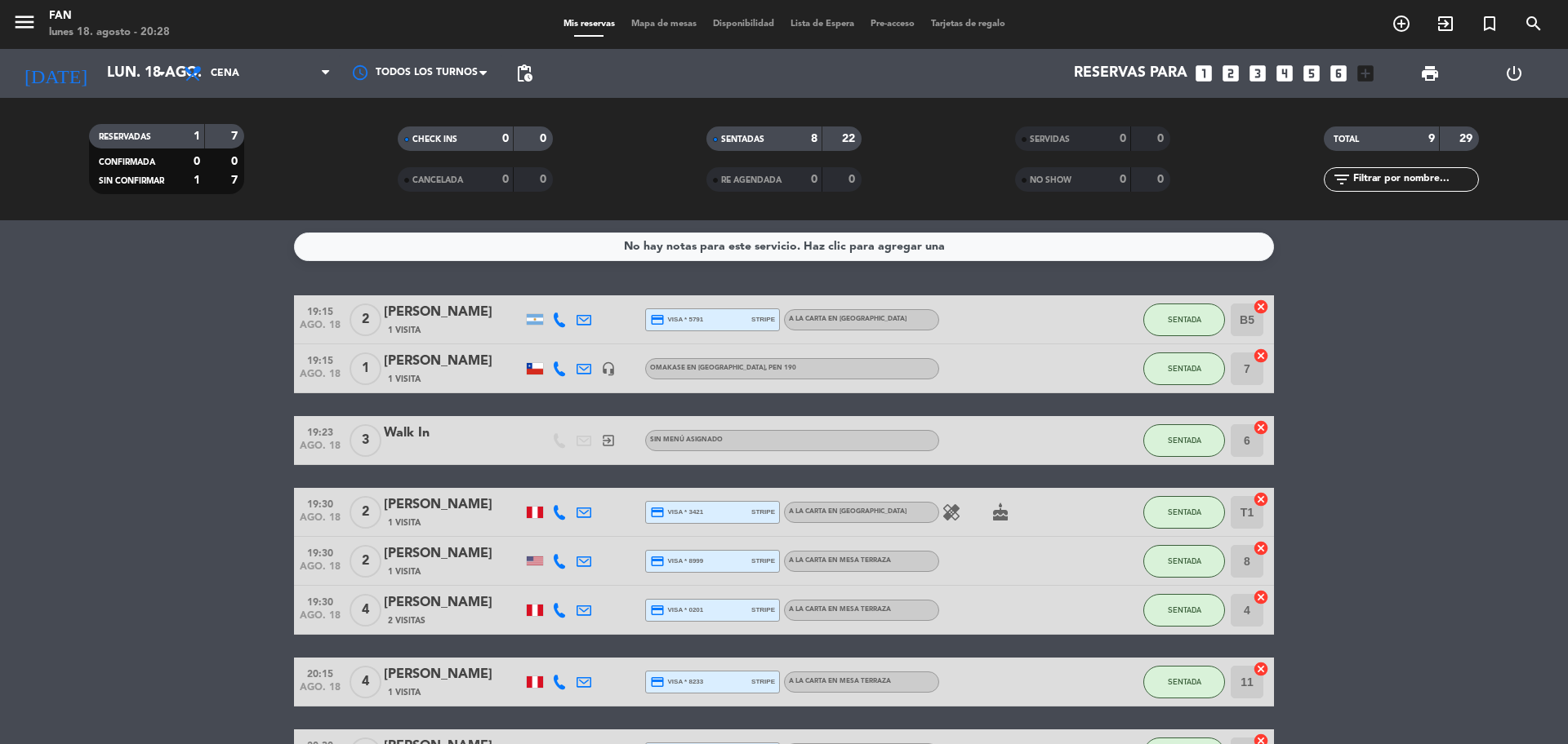
click at [1452, 438] on bookings-row "19:15 [DATE] 2 [PERSON_NAME] 1 Visita credit_card visa * 5791 stripe A la carta…" at bounding box center [784, 572] width 1568 height 555
click at [1441, 403] on bookings-row "19:15 [DATE] 2 [PERSON_NAME] 1 Visita credit_card visa * 5791 stripe A la carta…" at bounding box center [784, 572] width 1568 height 555
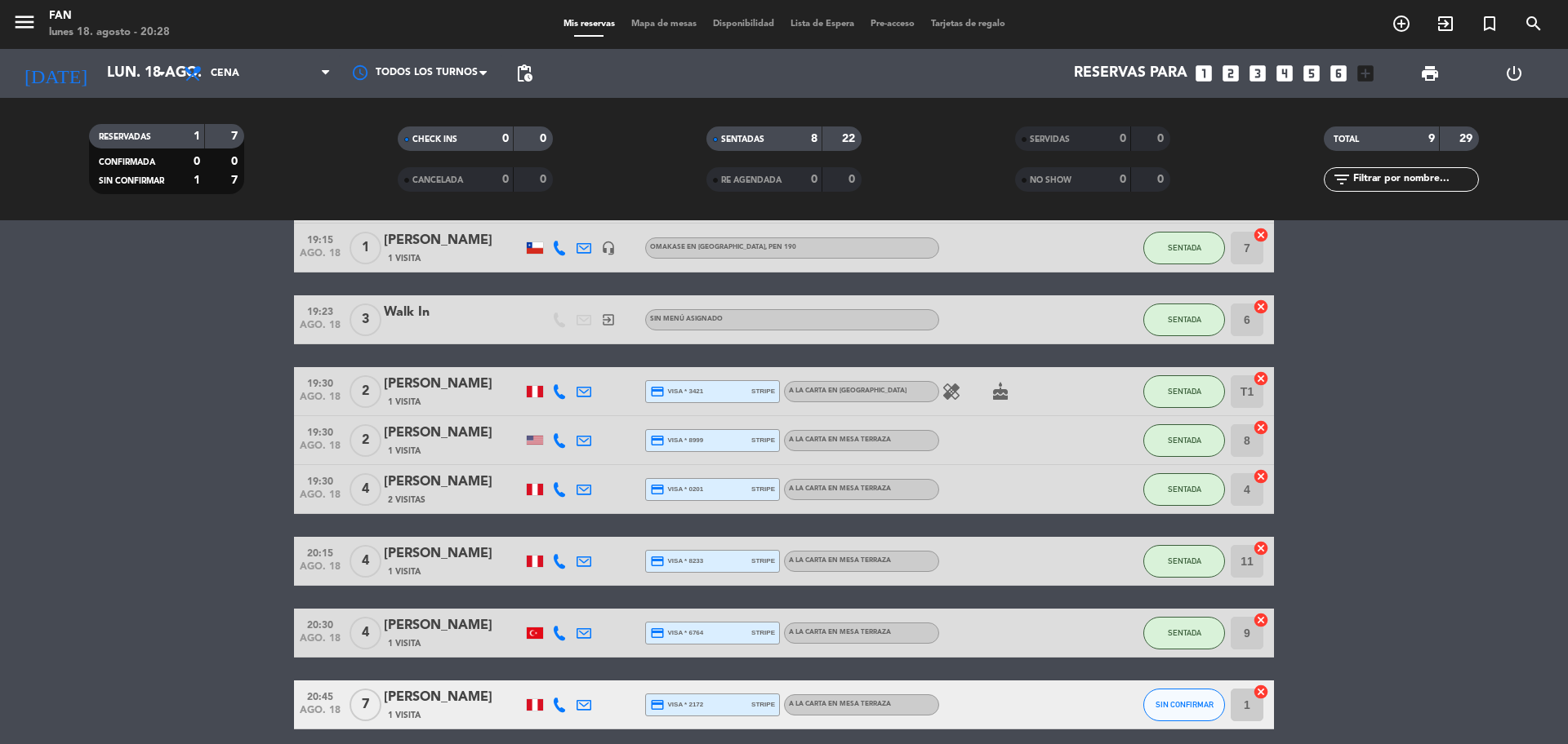
scroll to position [163, 0]
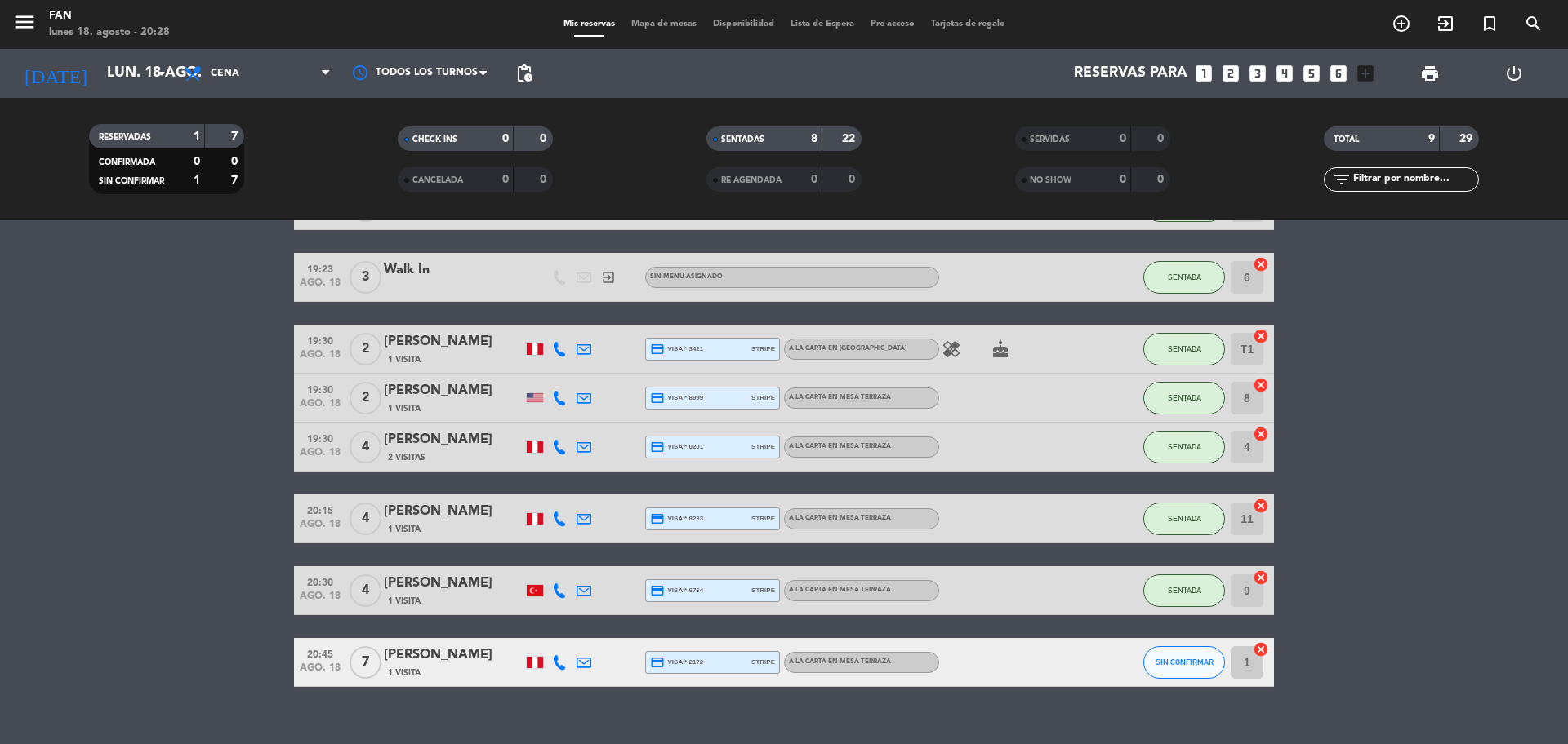
click at [642, 22] on span "Mapa de mesas" at bounding box center [663, 24] width 82 height 9
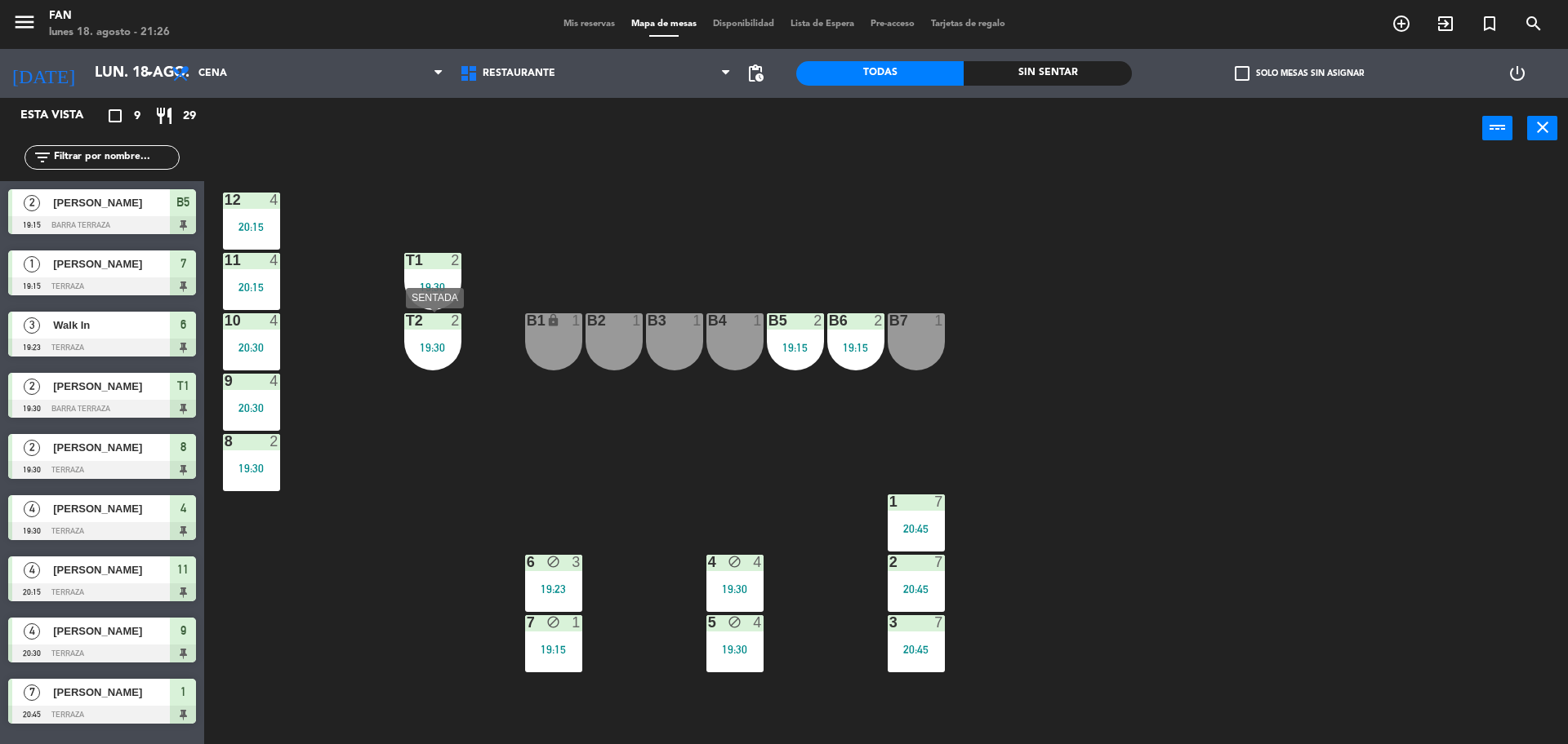
click at [425, 322] on div at bounding box center [432, 321] width 27 height 15
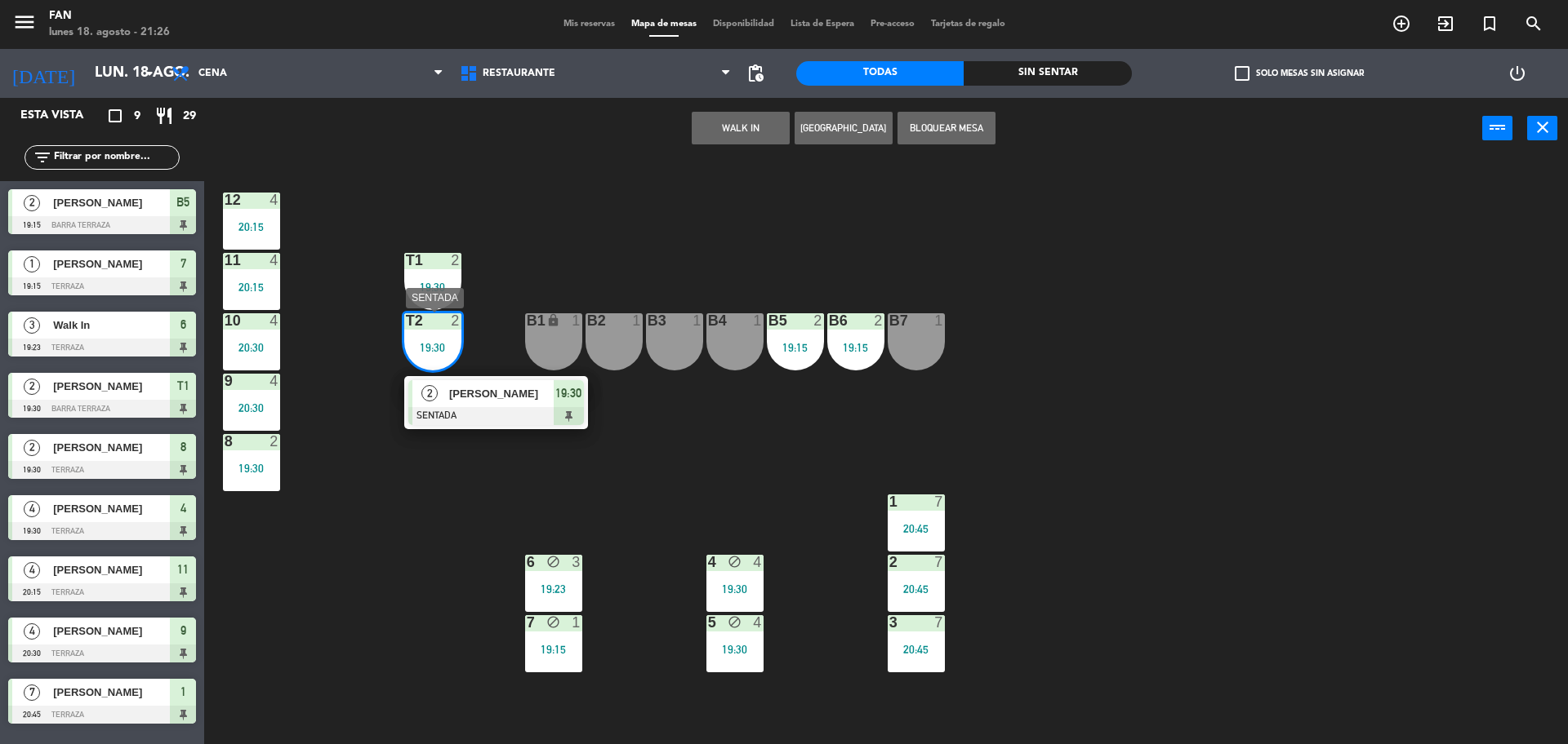
click at [502, 418] on div at bounding box center [496, 417] width 176 height 18
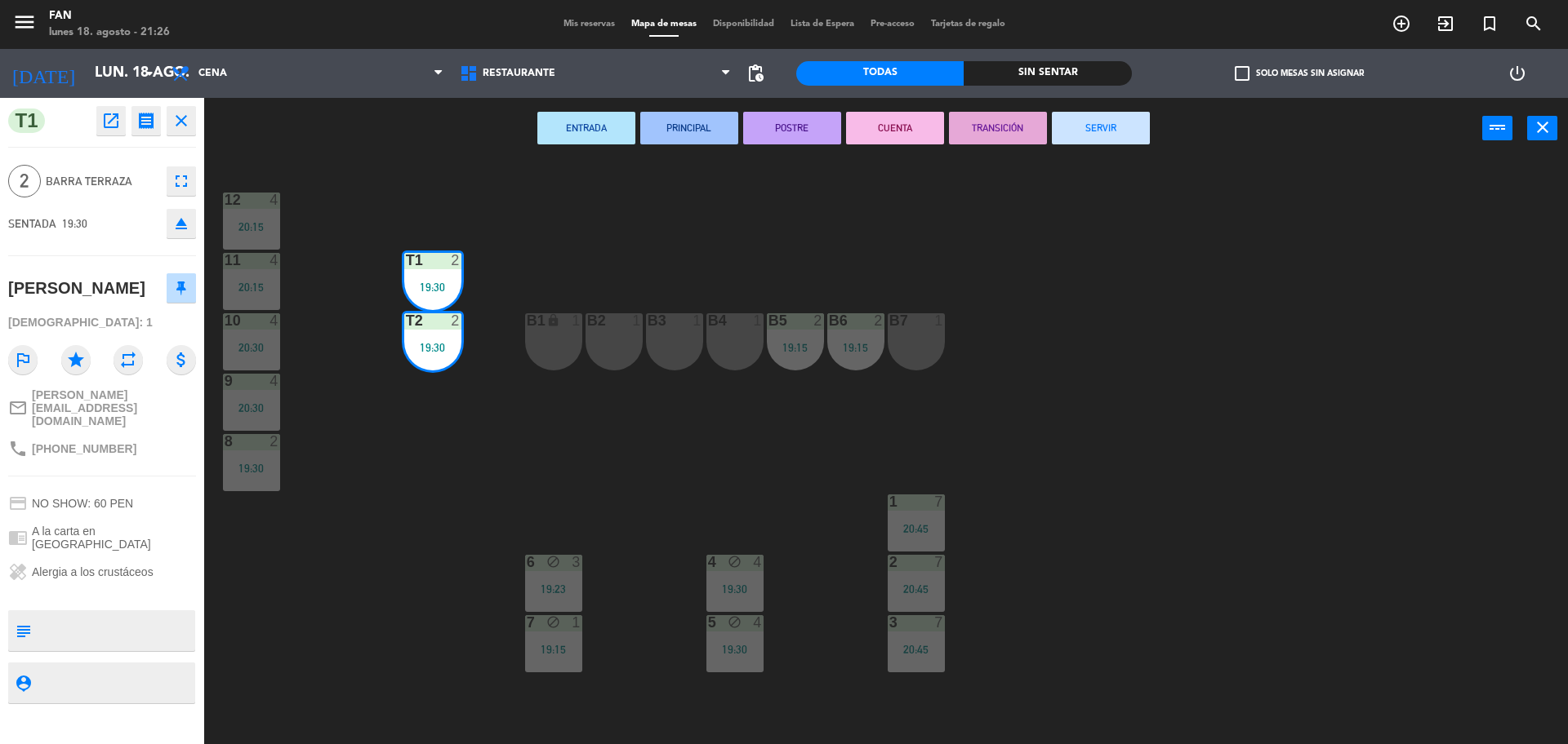
click at [1083, 137] on button "SERVIR" at bounding box center [1101, 128] width 98 height 32
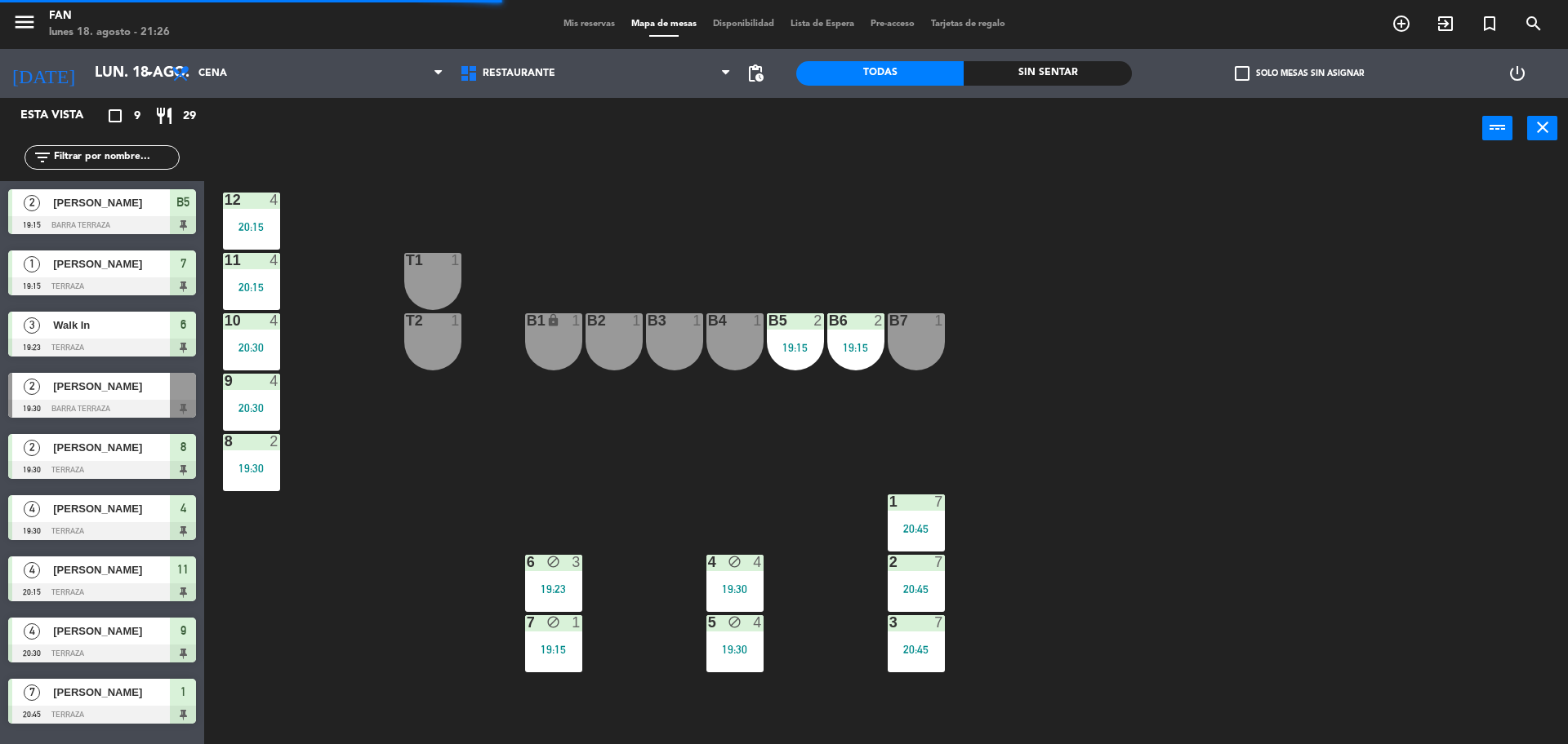
click at [861, 363] on div "B6 2 19:15" at bounding box center [856, 342] width 57 height 57
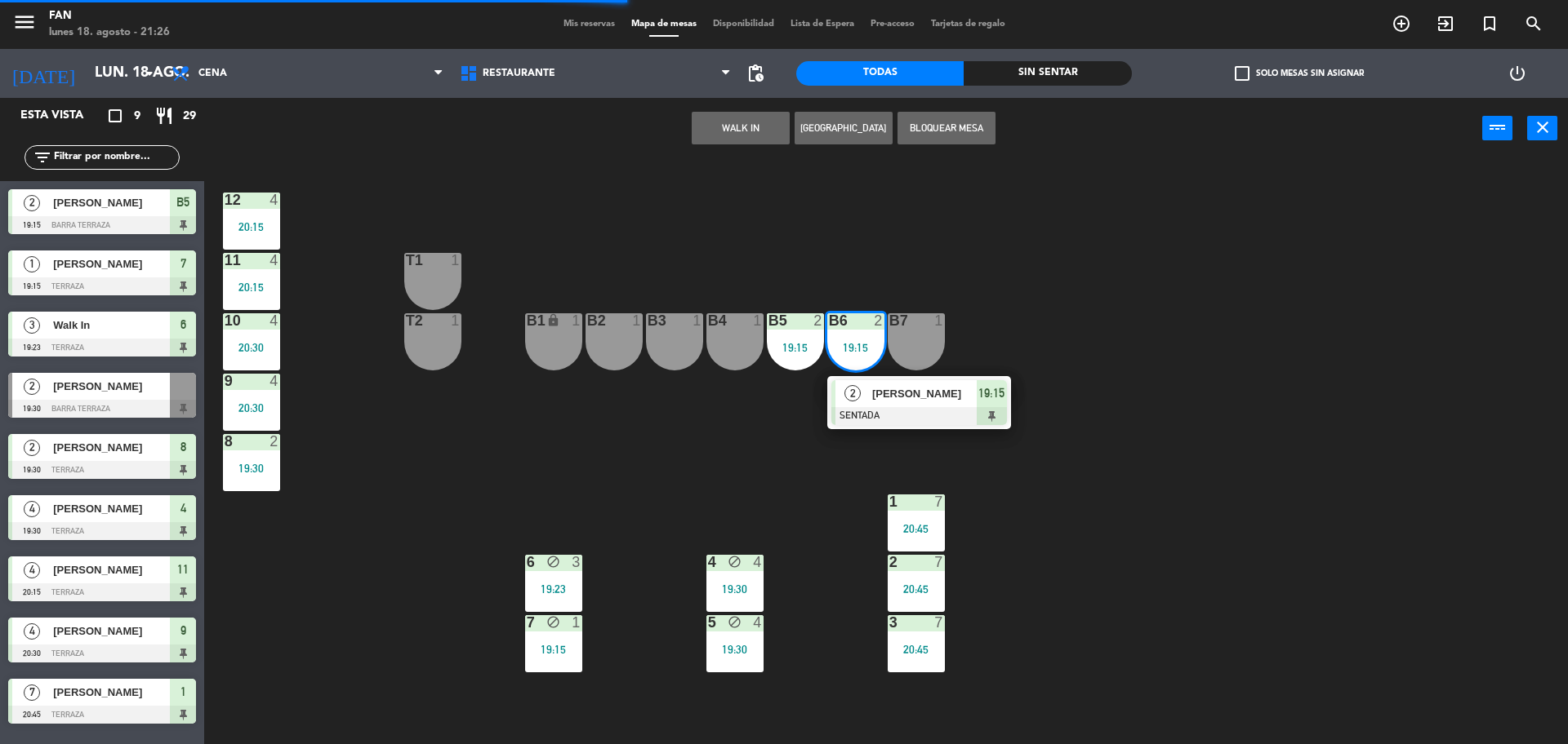
click at [891, 405] on div "[PERSON_NAME]" at bounding box center [923, 393] width 106 height 27
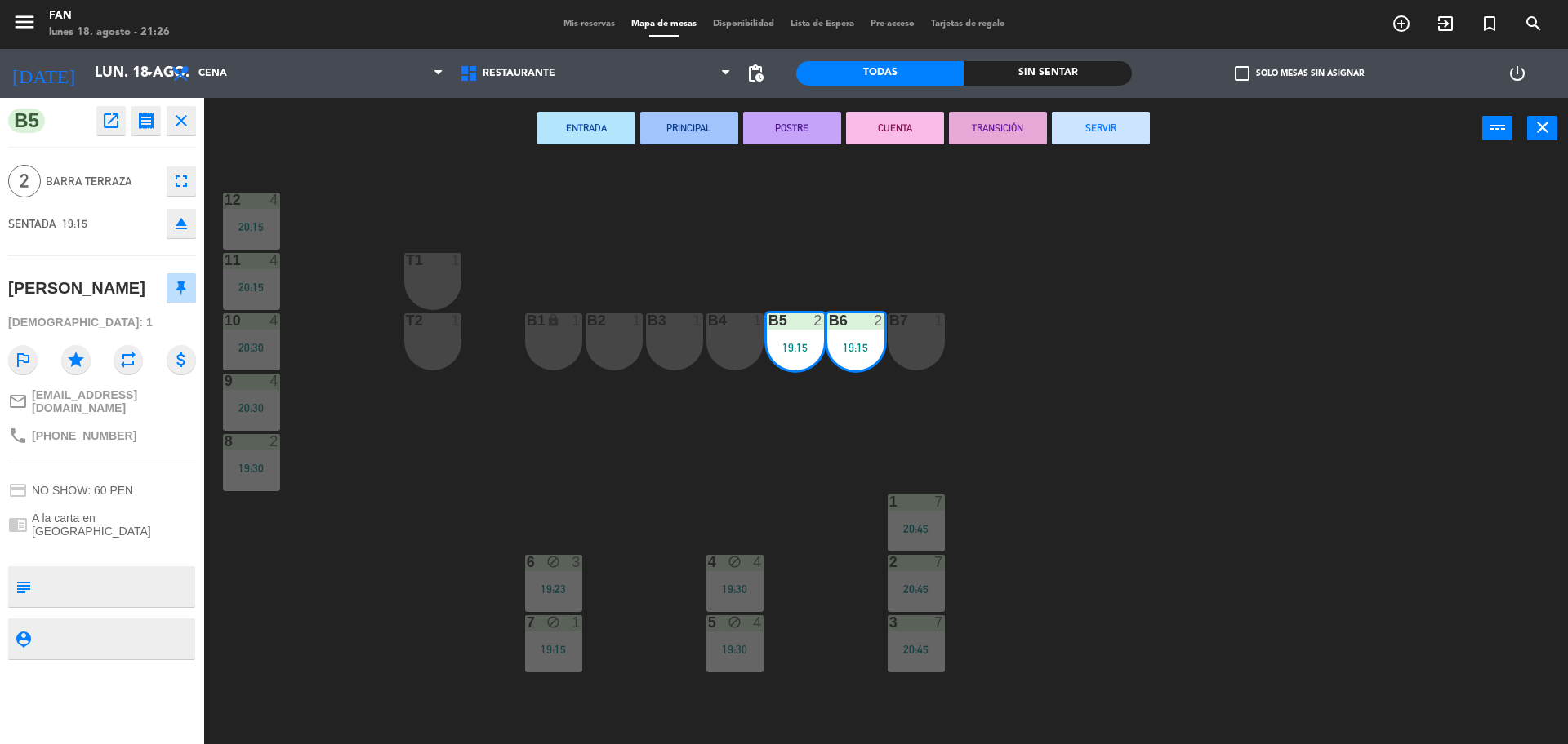
click at [1134, 124] on button "SERVIR" at bounding box center [1101, 128] width 98 height 32
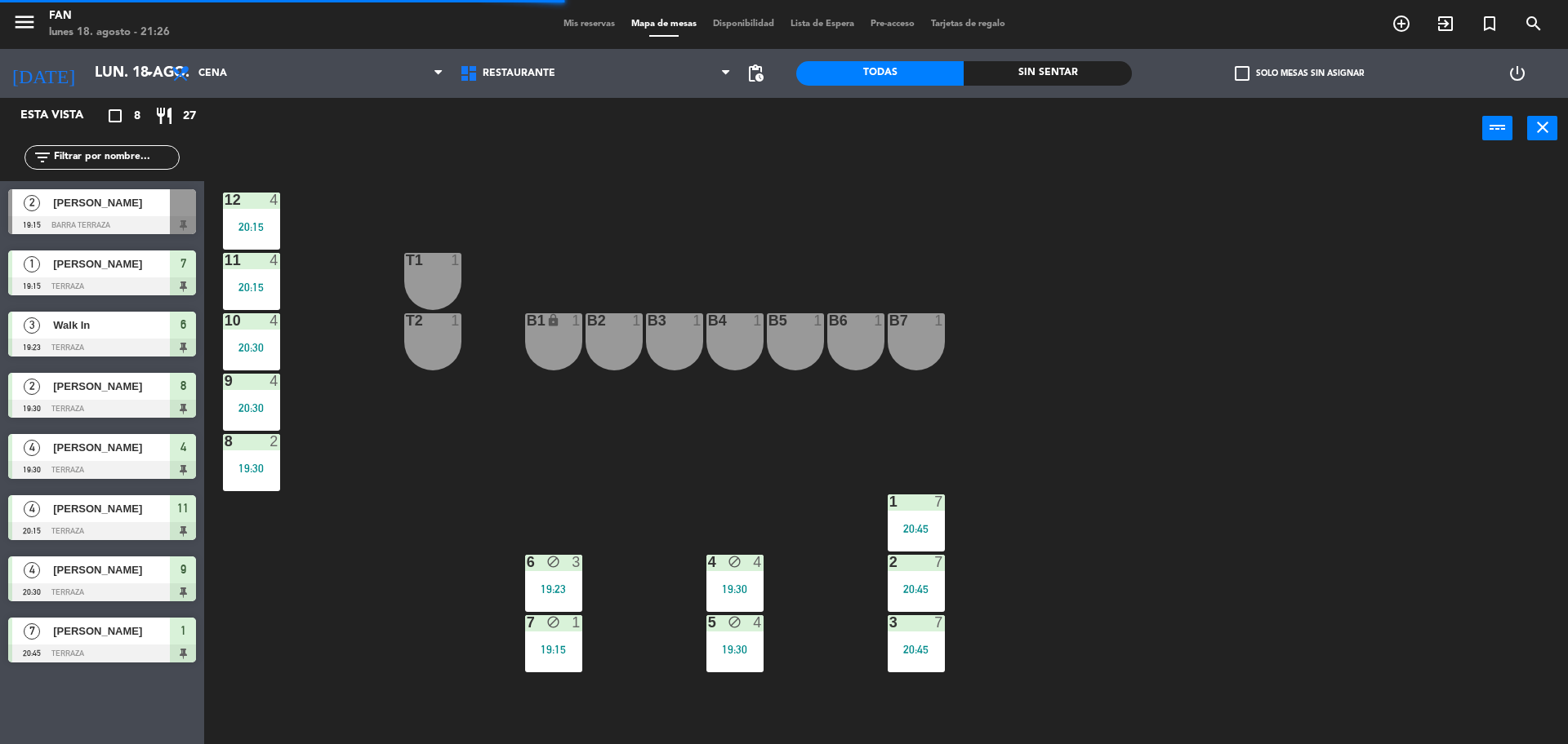
click at [757, 601] on div "4 block 4 19:30" at bounding box center [734, 583] width 57 height 57
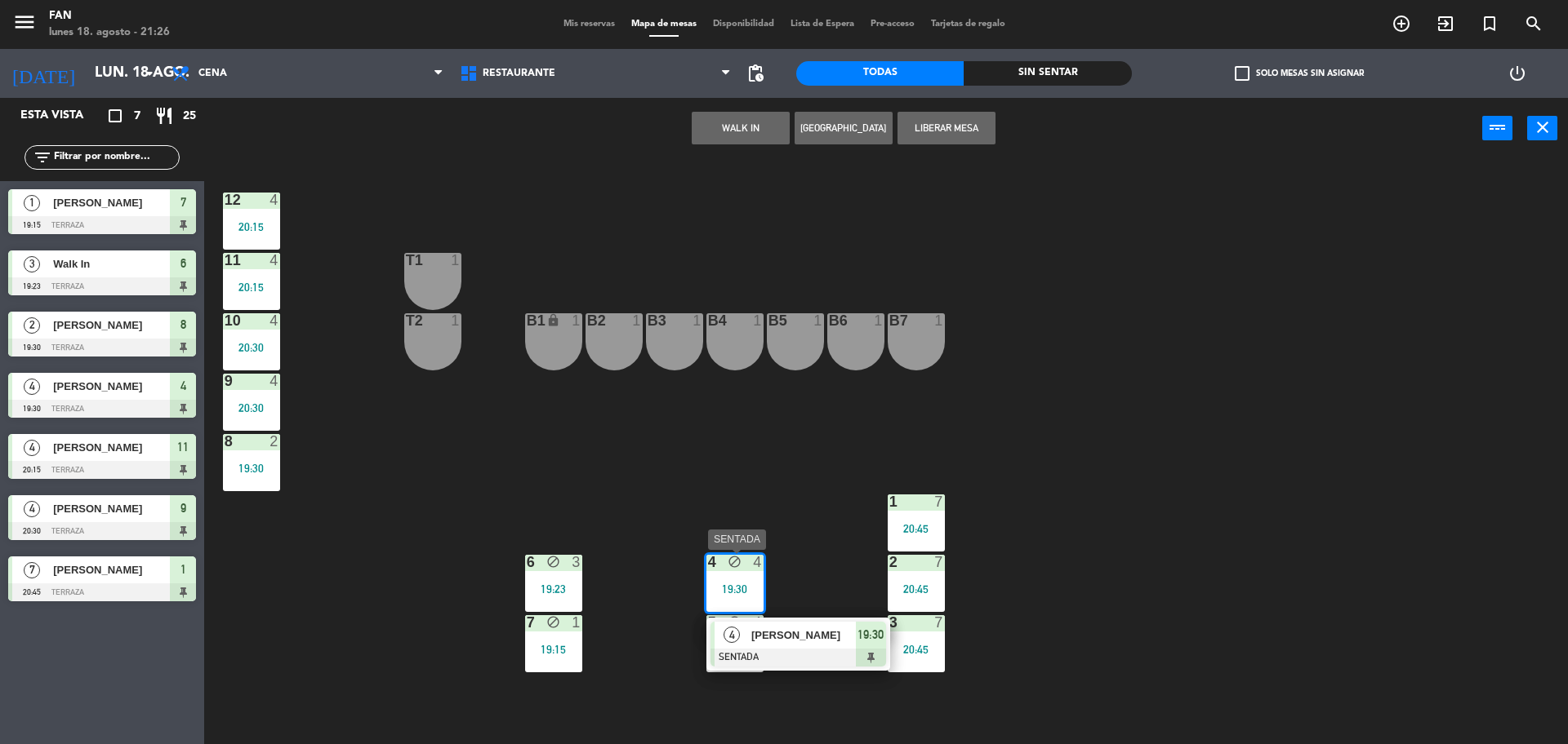
click at [795, 647] on div "[PERSON_NAME]" at bounding box center [802, 635] width 106 height 27
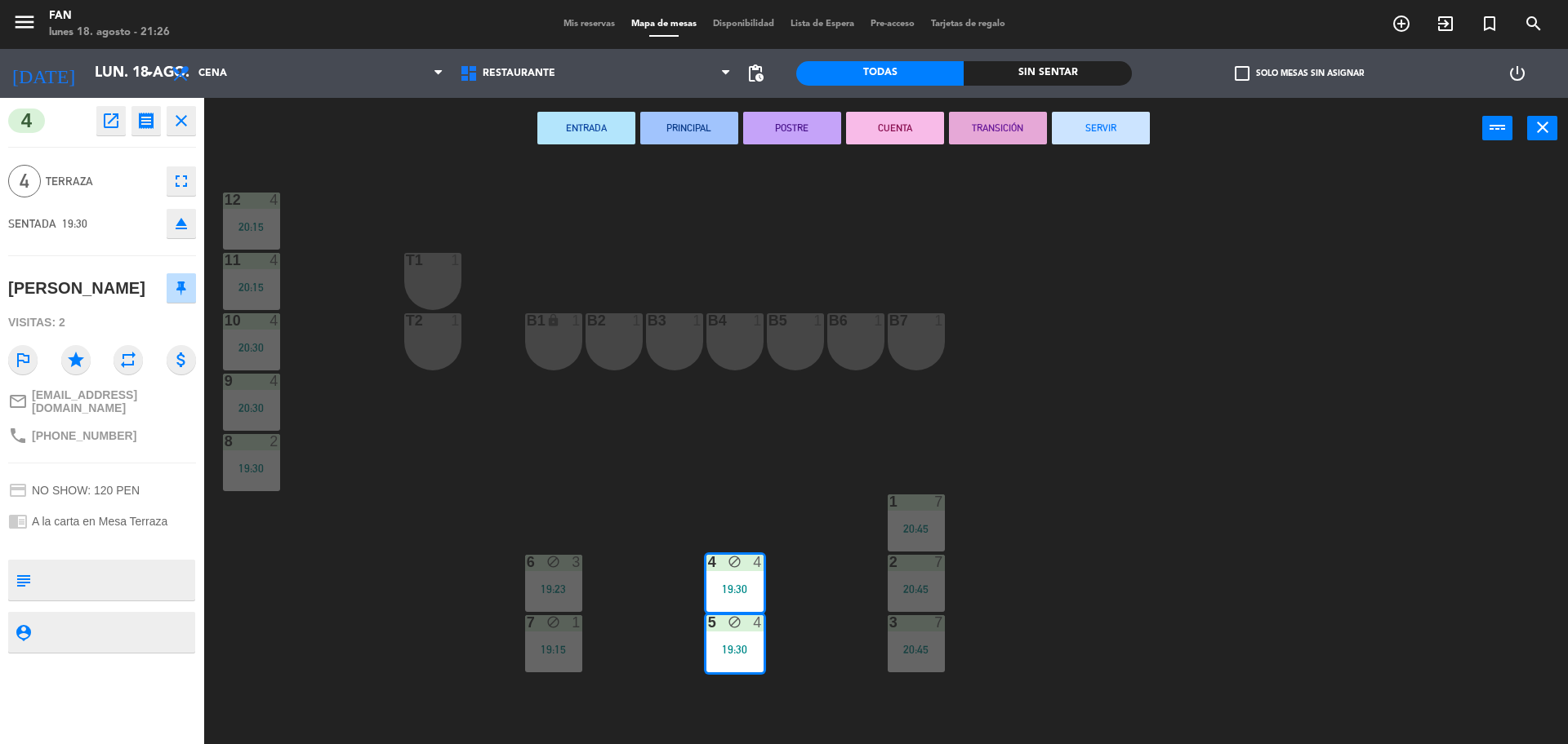
click at [1155, 118] on div "ENTRADA PRINCIPAL POSTRE CUENTA TRANSICIÓN SERVIR power_input close" at bounding box center [843, 128] width 1278 height 62
click at [1139, 123] on button "SERVIR" at bounding box center [1101, 128] width 98 height 32
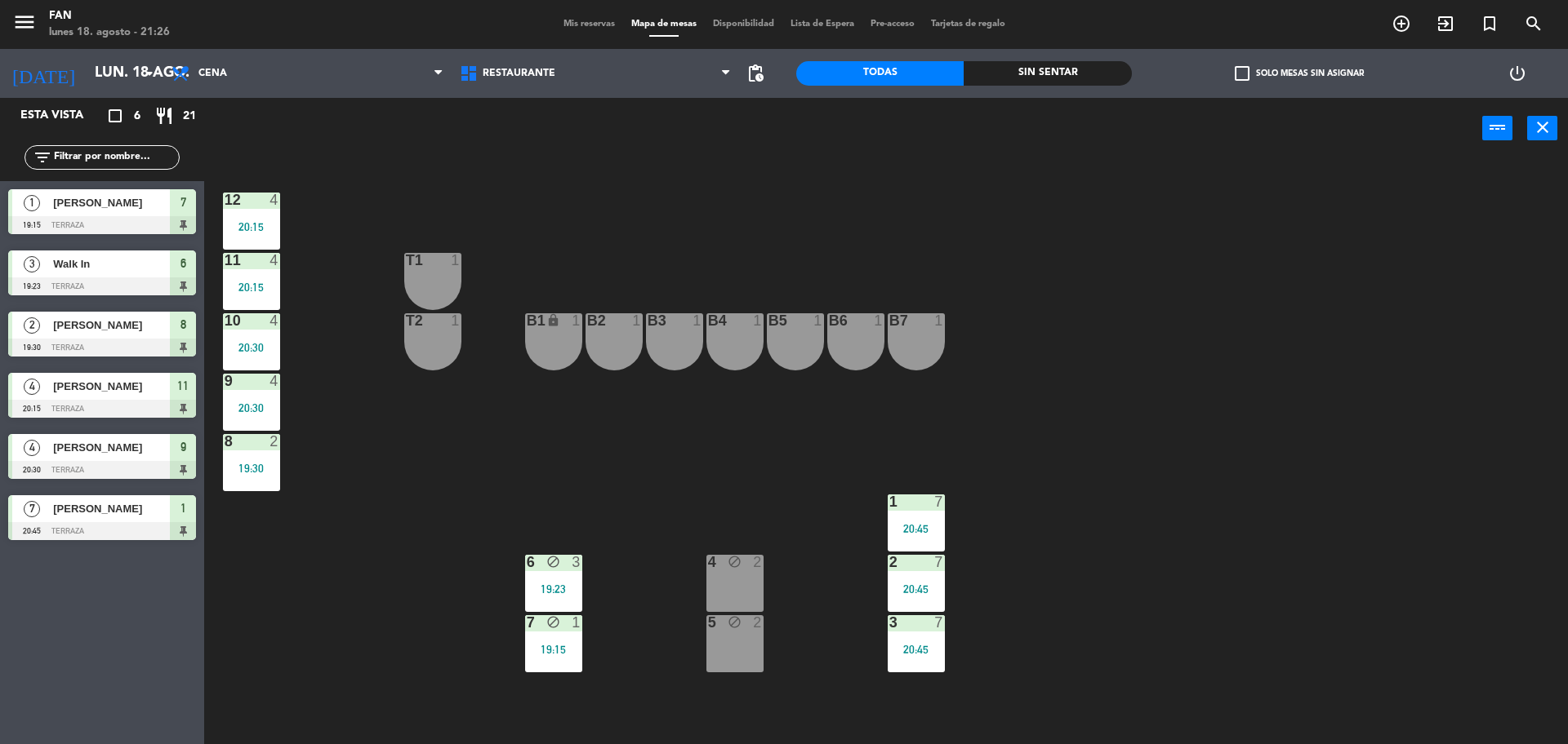
click at [592, 670] on div "12 4 20:15 11 4 20:15 T1 1 10 4 20:30 T2 1 B1 lock 1 B2 1 B3 1 B4 1 B5 1 B6 1 B…" at bounding box center [894, 455] width 1348 height 585
click at [582, 662] on div "7 block 1 19:15" at bounding box center [554, 644] width 57 height 57
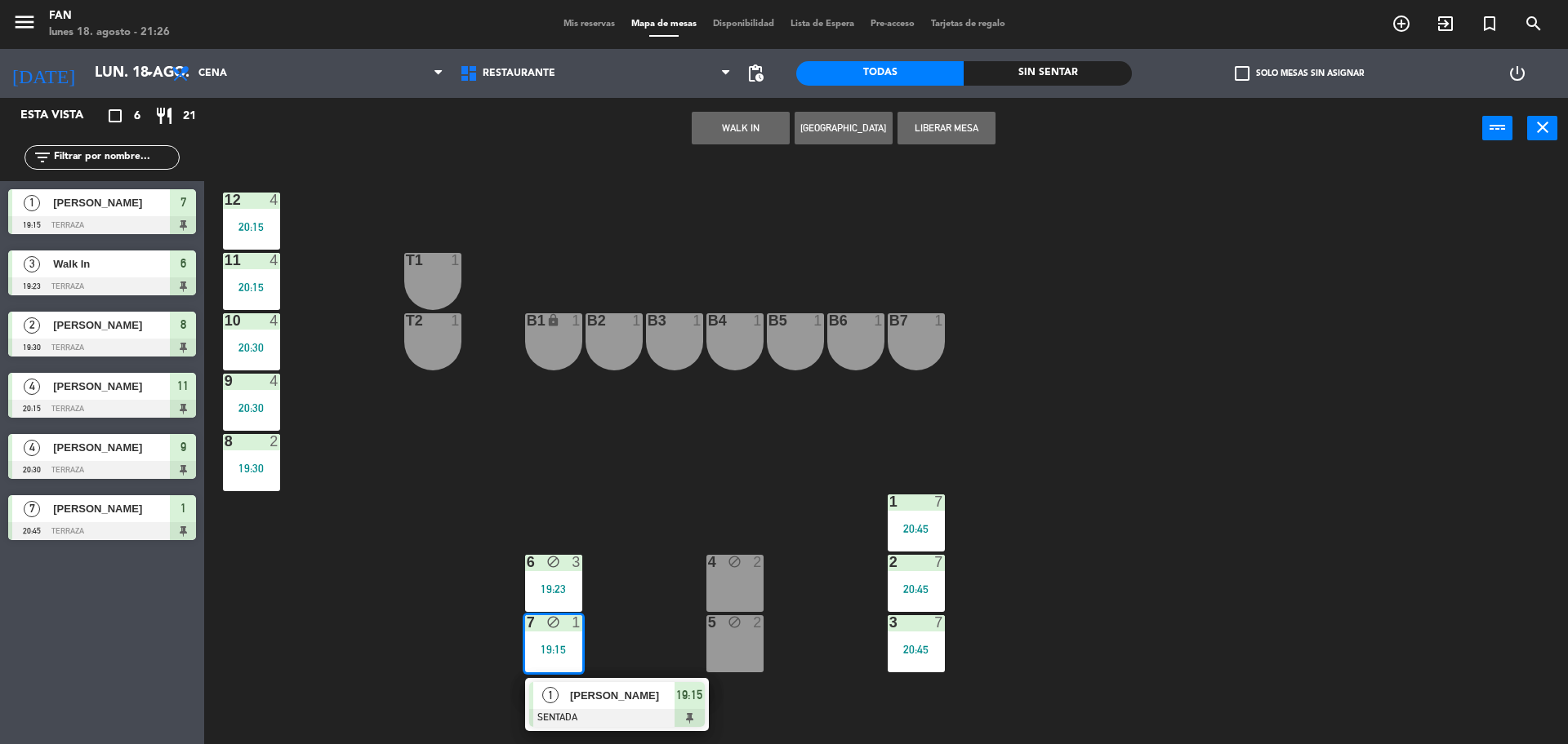
click at [620, 704] on span "[PERSON_NAME]" at bounding box center [622, 695] width 105 height 17
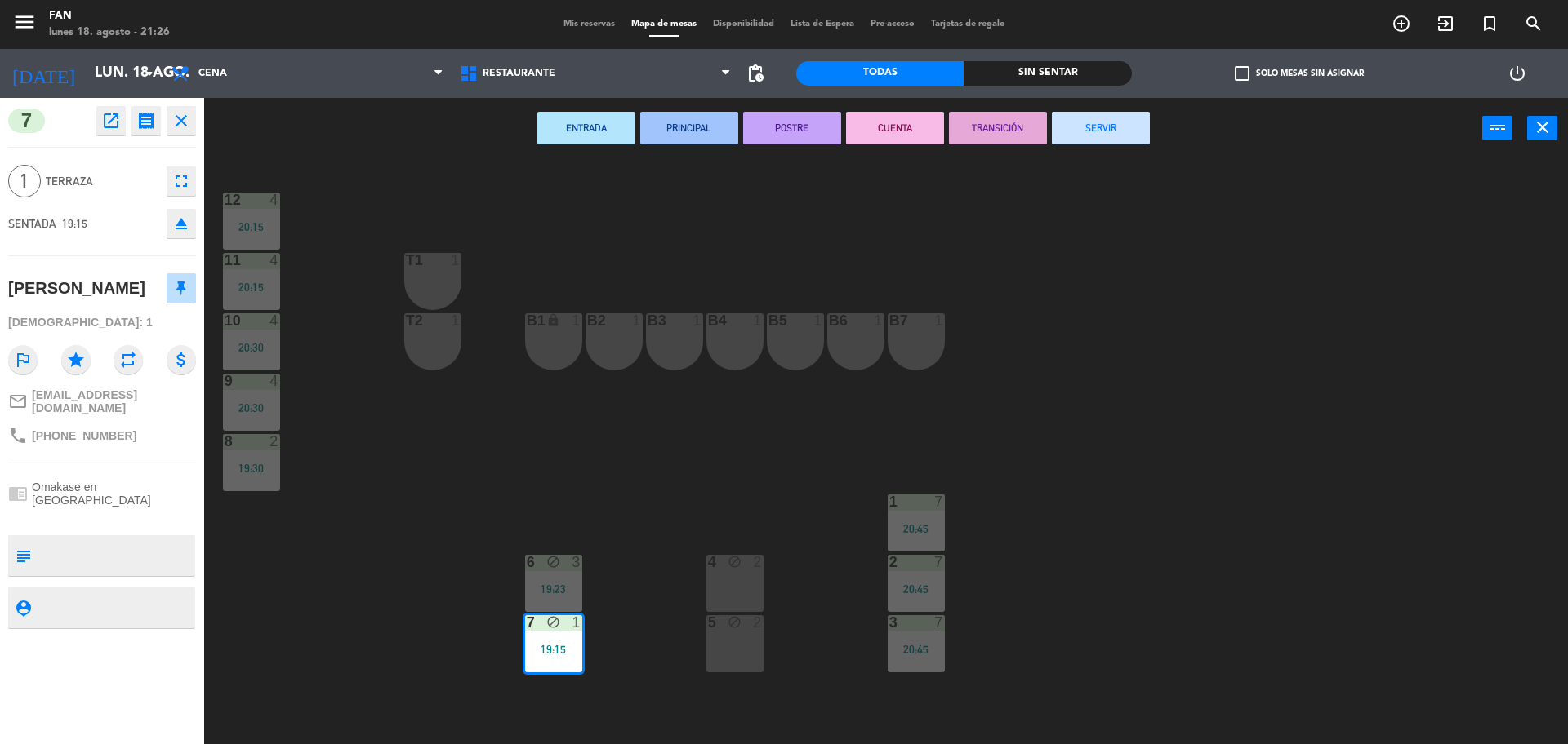
click at [1124, 120] on button "SERVIR" at bounding box center [1101, 128] width 98 height 32
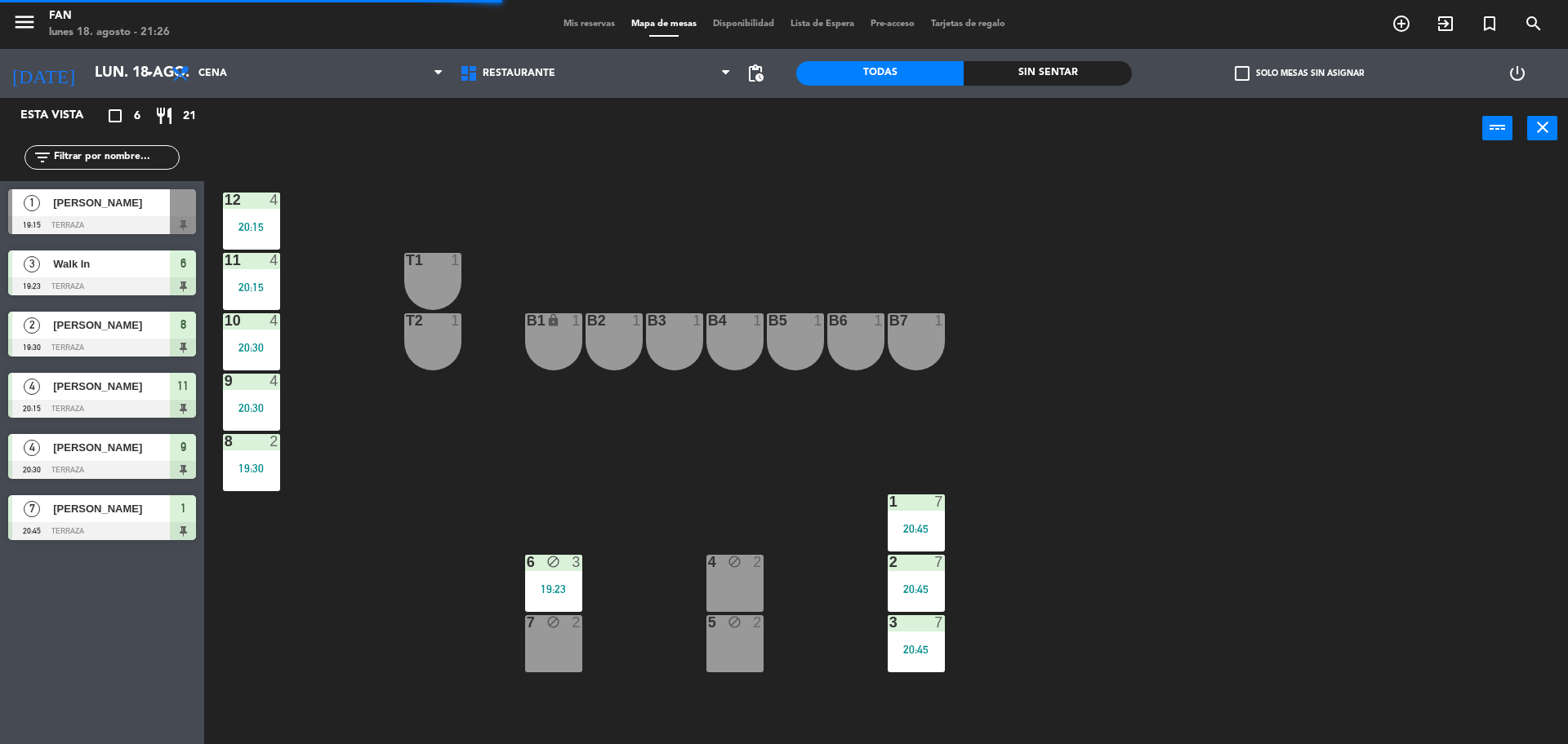
click at [578, 563] on div "3" at bounding box center [576, 562] width 10 height 15
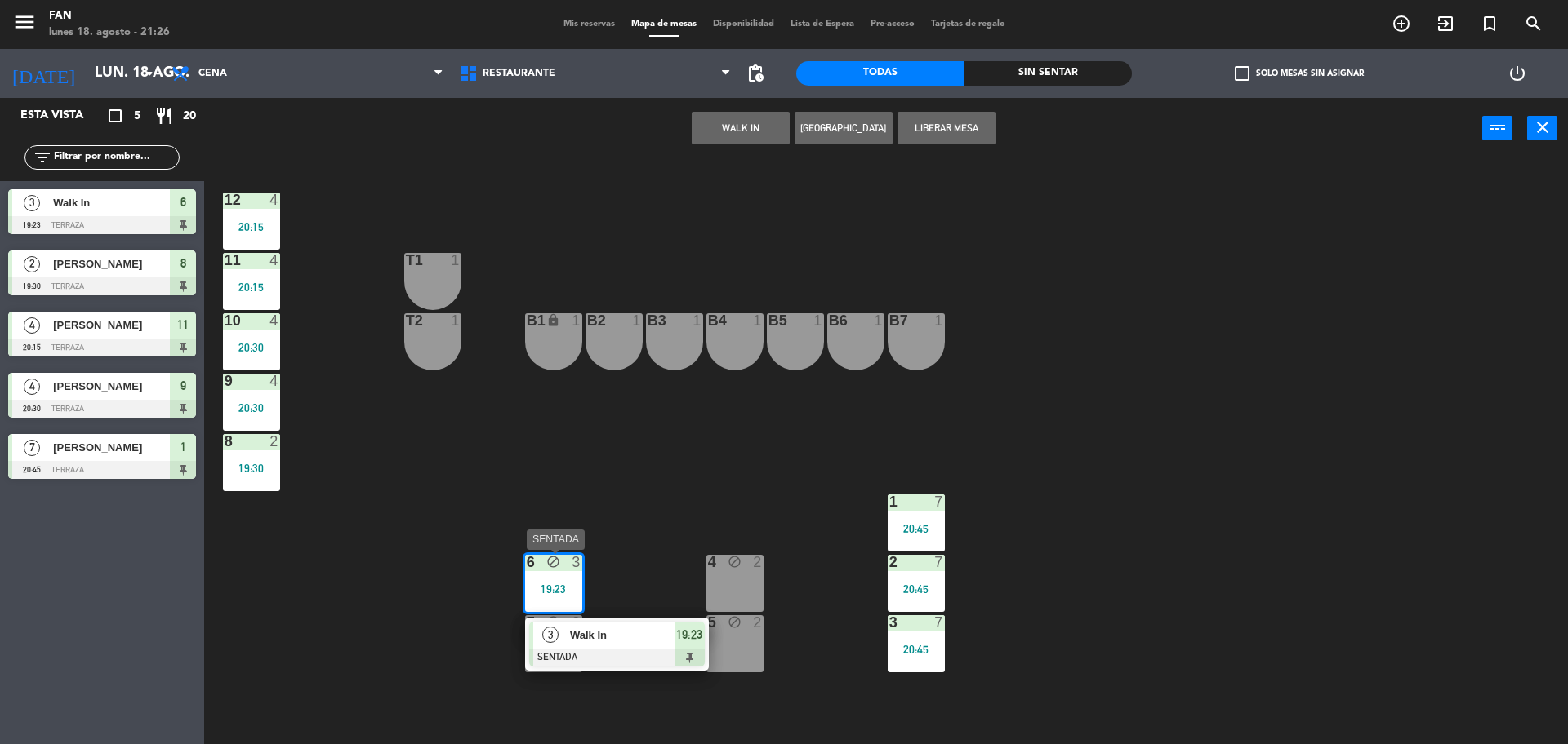
click at [612, 622] on div "Walk In" at bounding box center [621, 635] width 106 height 27
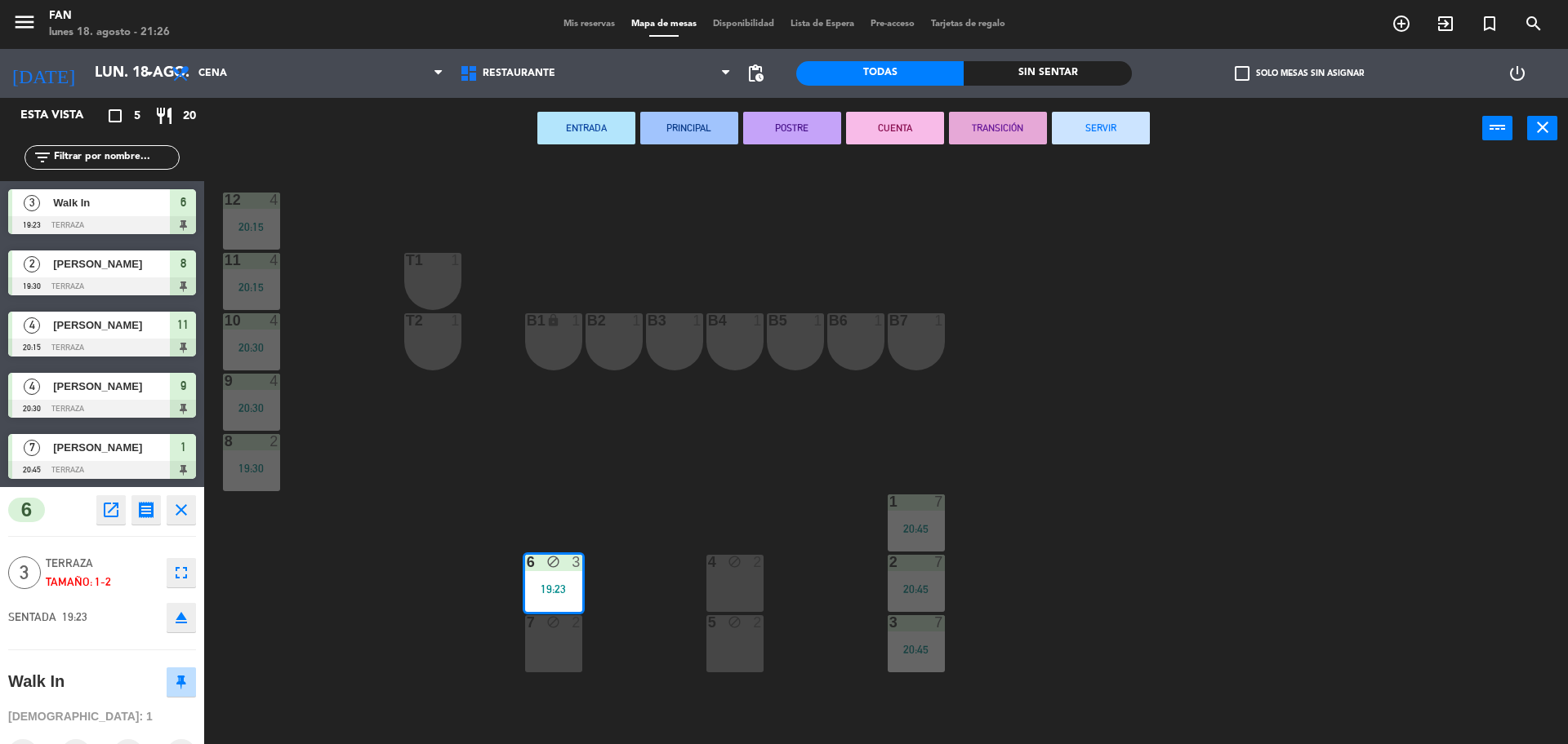
click at [612, 622] on div "12 4 20:15 11 4 20:15 T1 1 10 4 20:30 T2 1 B1 lock 1 B2 1 B3 1 B4 1 B5 1 B6 1 B…" at bounding box center [894, 455] width 1348 height 585
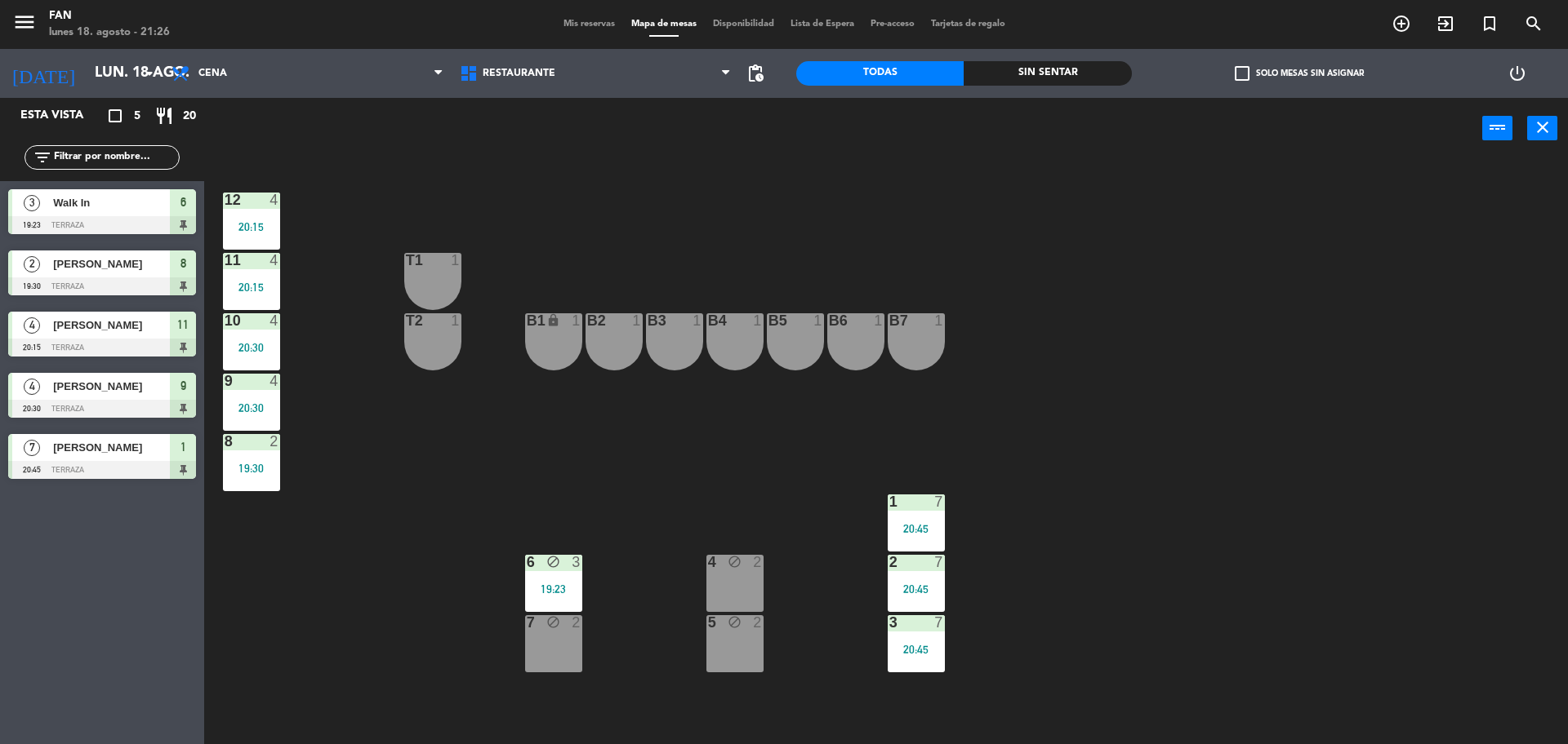
click at [612, 622] on div "12 4 20:15 11 4 20:15 T1 1 10 4 20:30 T2 1 B1 lock 1 B2 1 B3 1 B4 1 B5 1 B6 1 B…" at bounding box center [894, 455] width 1348 height 585
click at [548, 591] on div "19:23" at bounding box center [554, 589] width 57 height 11
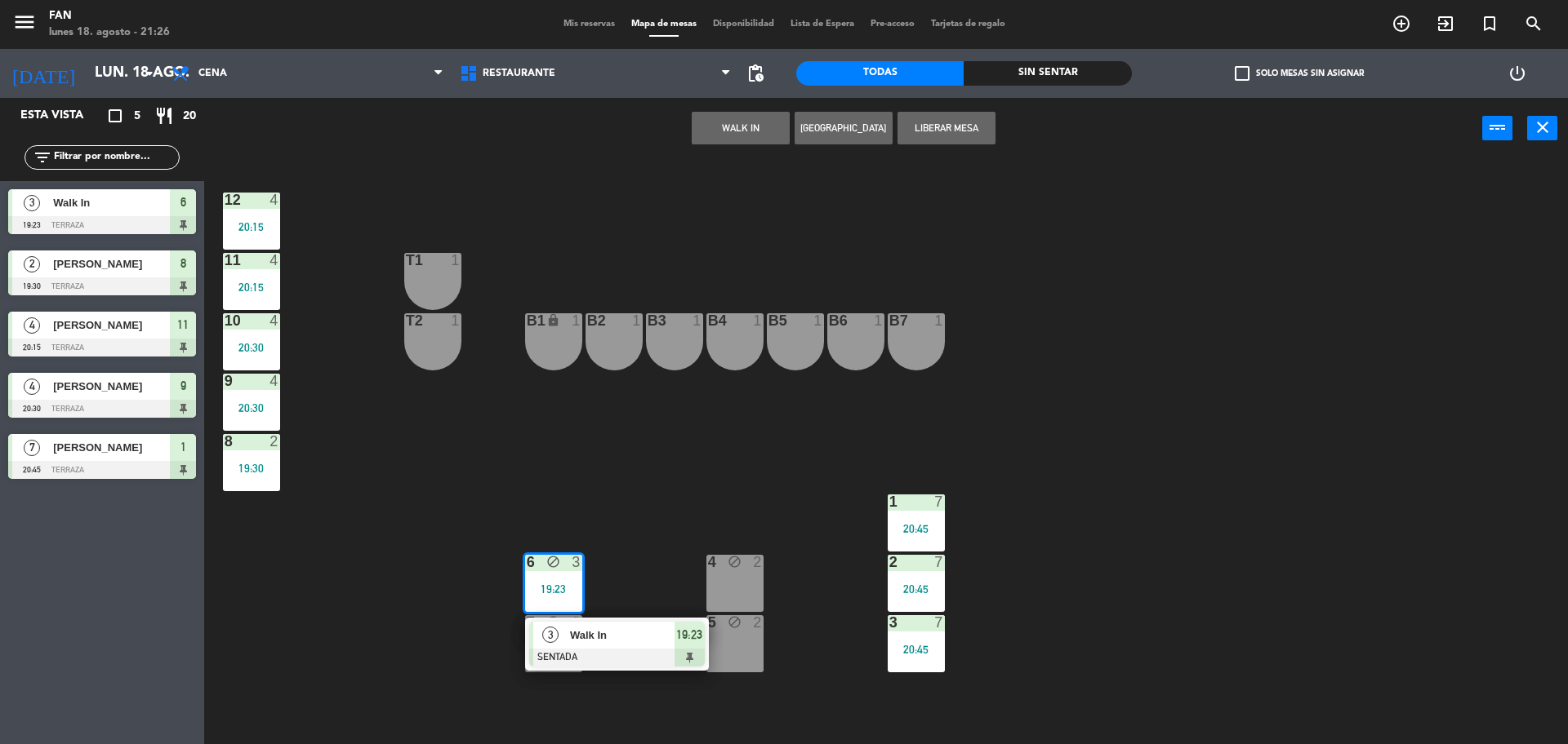
click at [587, 641] on span "Walk In" at bounding box center [622, 635] width 105 height 17
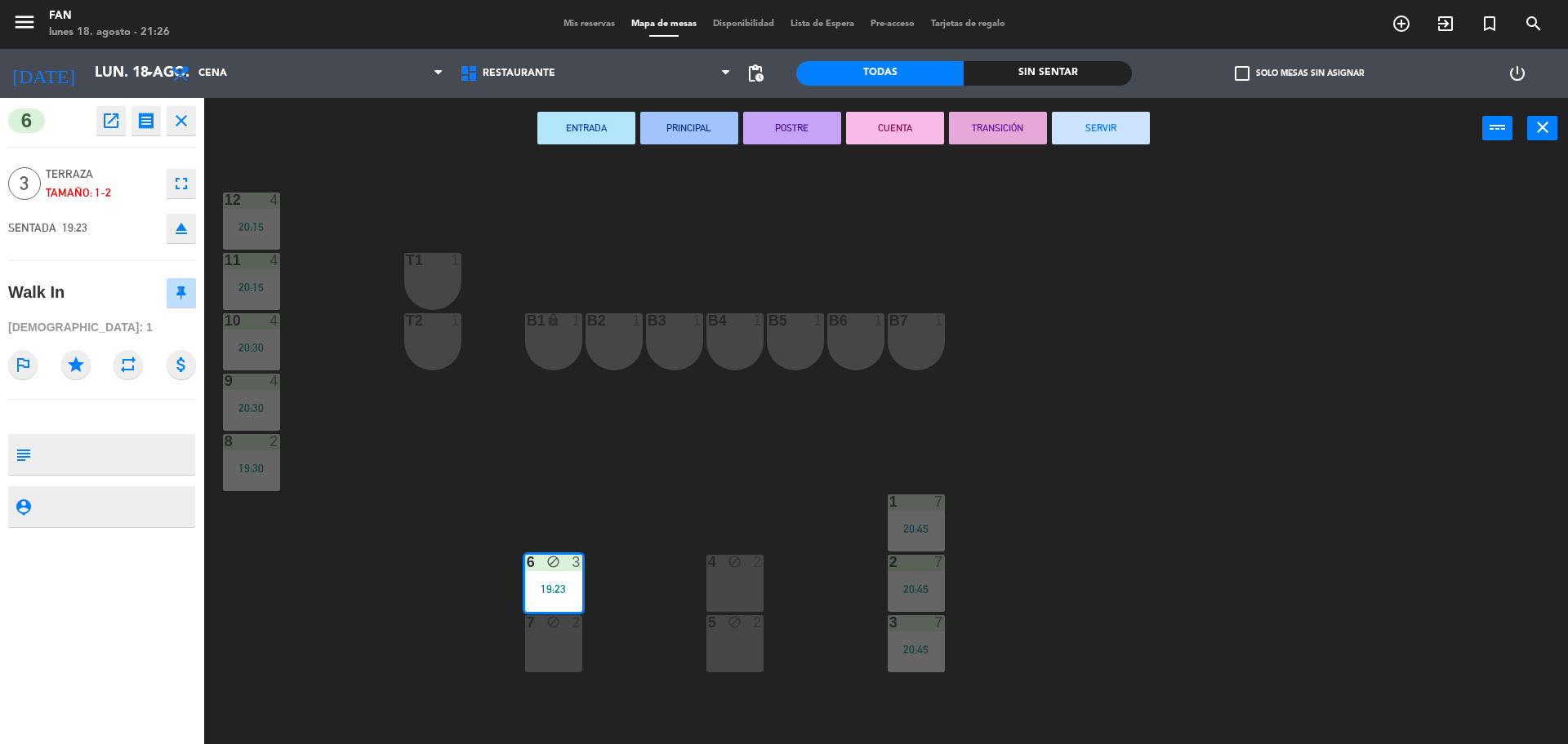
click at [1131, 128] on button "SERVIR" at bounding box center [1101, 128] width 98 height 32
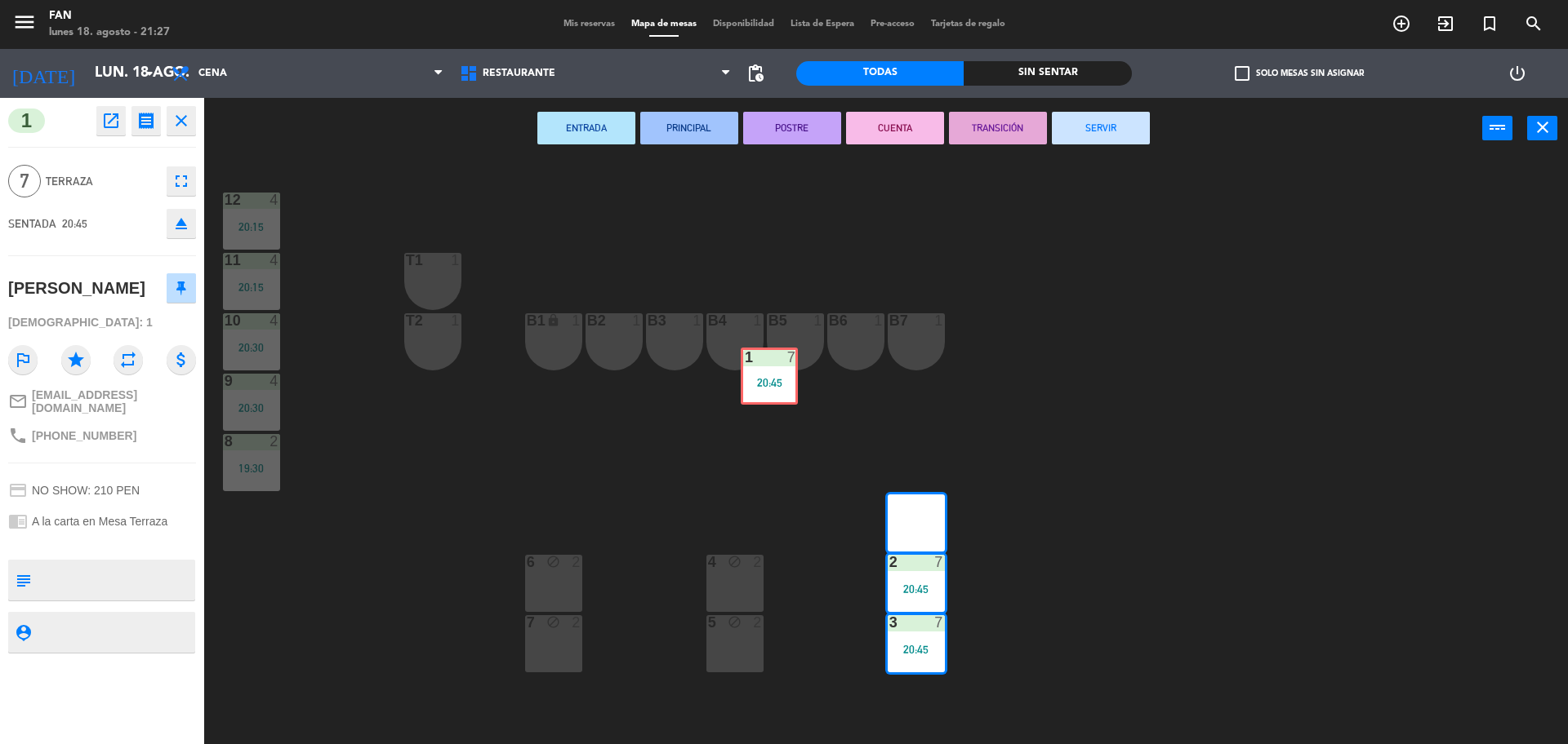
drag, startPoint x: 902, startPoint y: 550, endPoint x: 755, endPoint y: 403, distance: 207.9
click at [755, 403] on div "12 4 20:15 11 4 20:15 T1 1 10 4 20:30 T2 1 B1 lock 1 B2 1 B3 1 B4 1 B5 1 B6 1 B…" at bounding box center [894, 455] width 1348 height 585
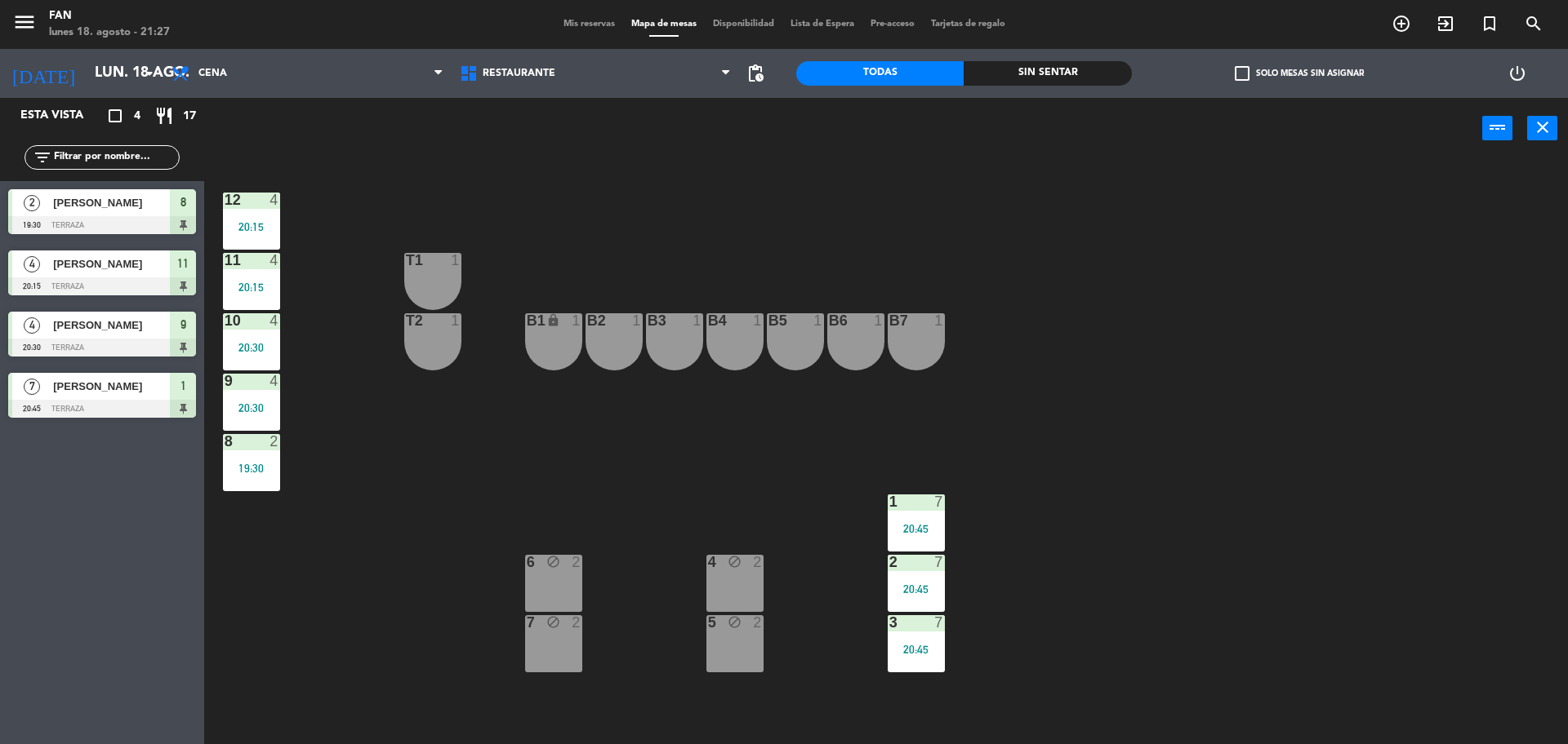
click at [225, 324] on div "10" at bounding box center [225, 321] width 1 height 15
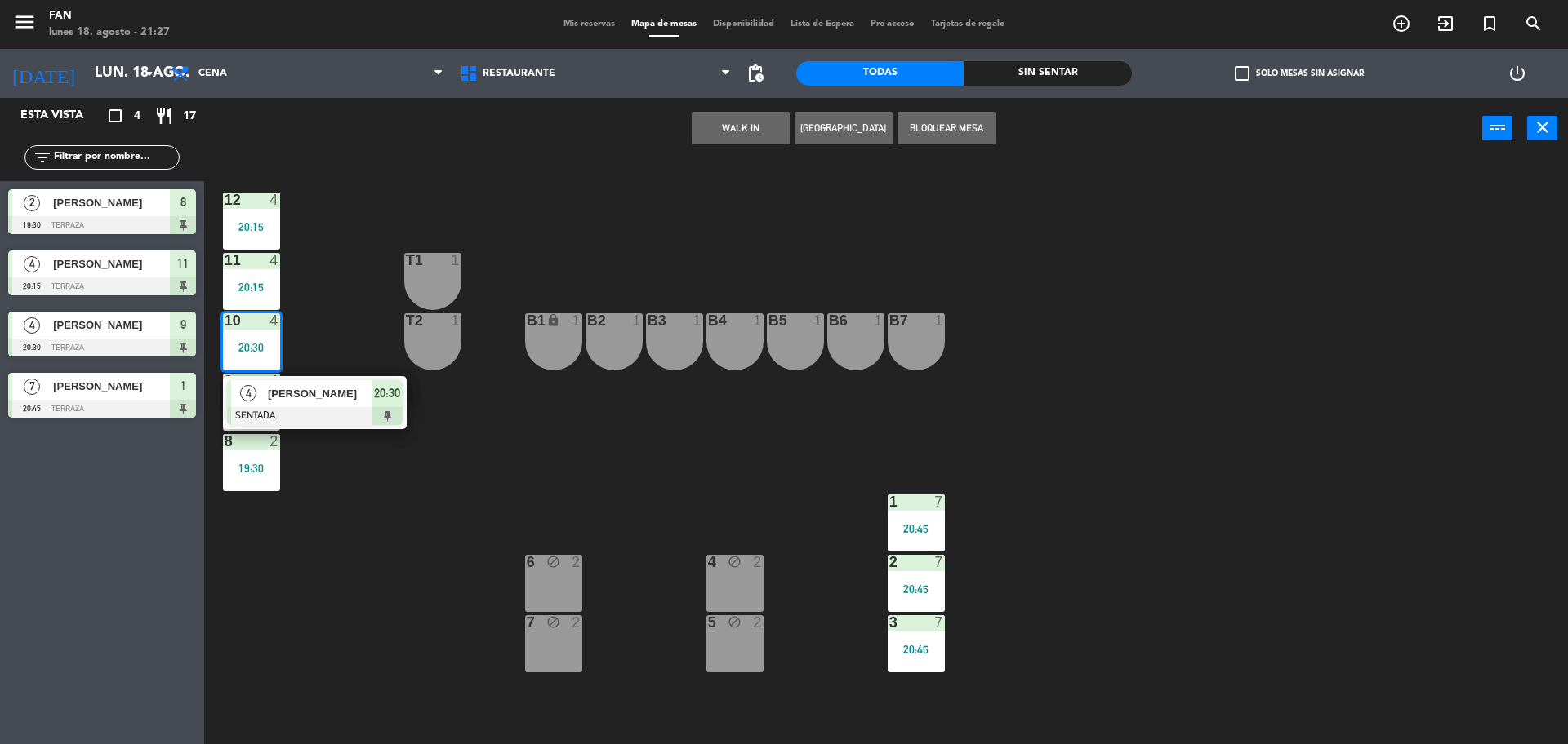
click at [303, 407] on div at bounding box center [315, 417] width 176 height 18
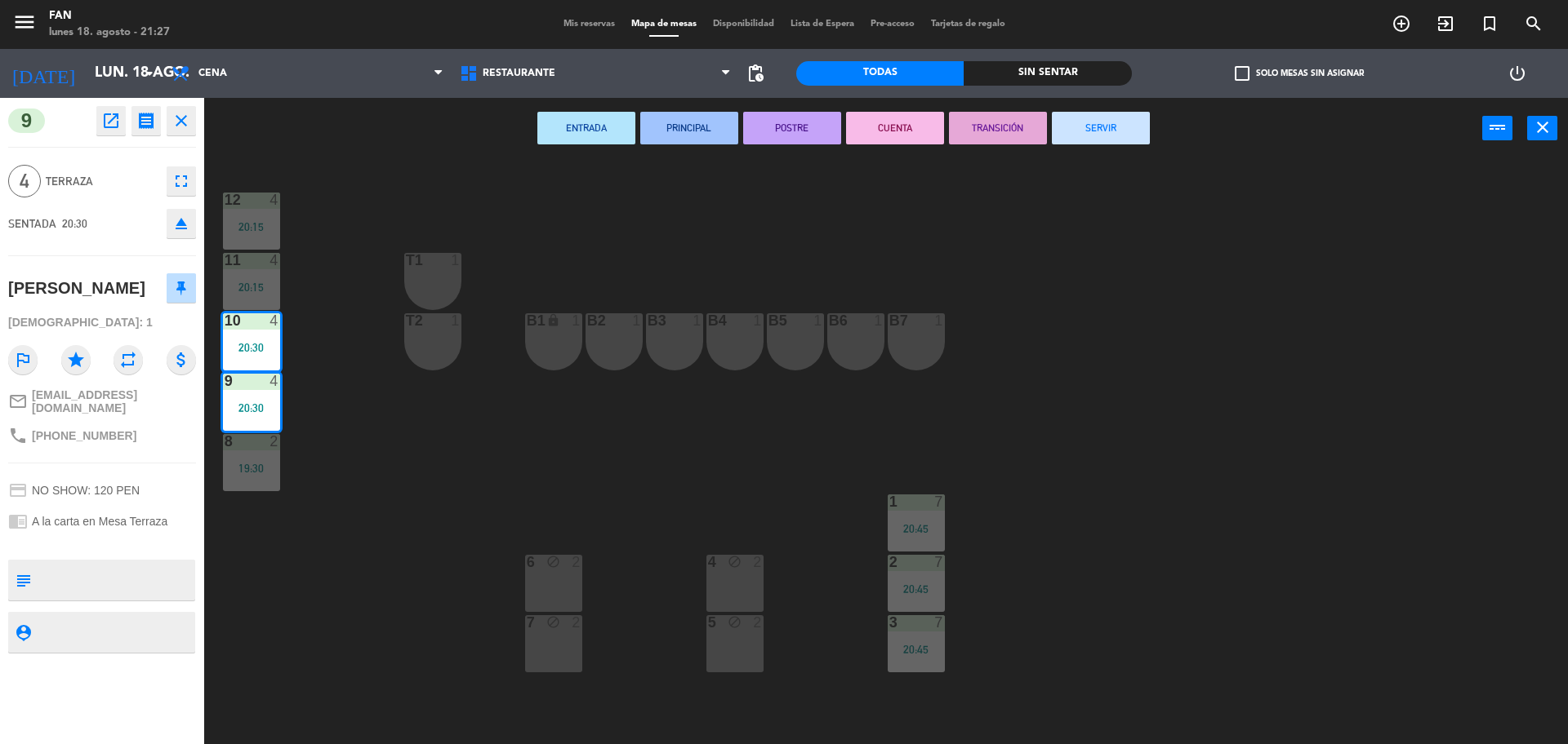
click at [416, 431] on div "12 4 20:15 11 4 20:15 T1 1 10 4 20:30 T2 1 B1 lock 1 B2 1 B3 1 B4 1 B5 1 B6 1 B…" at bounding box center [894, 455] width 1348 height 585
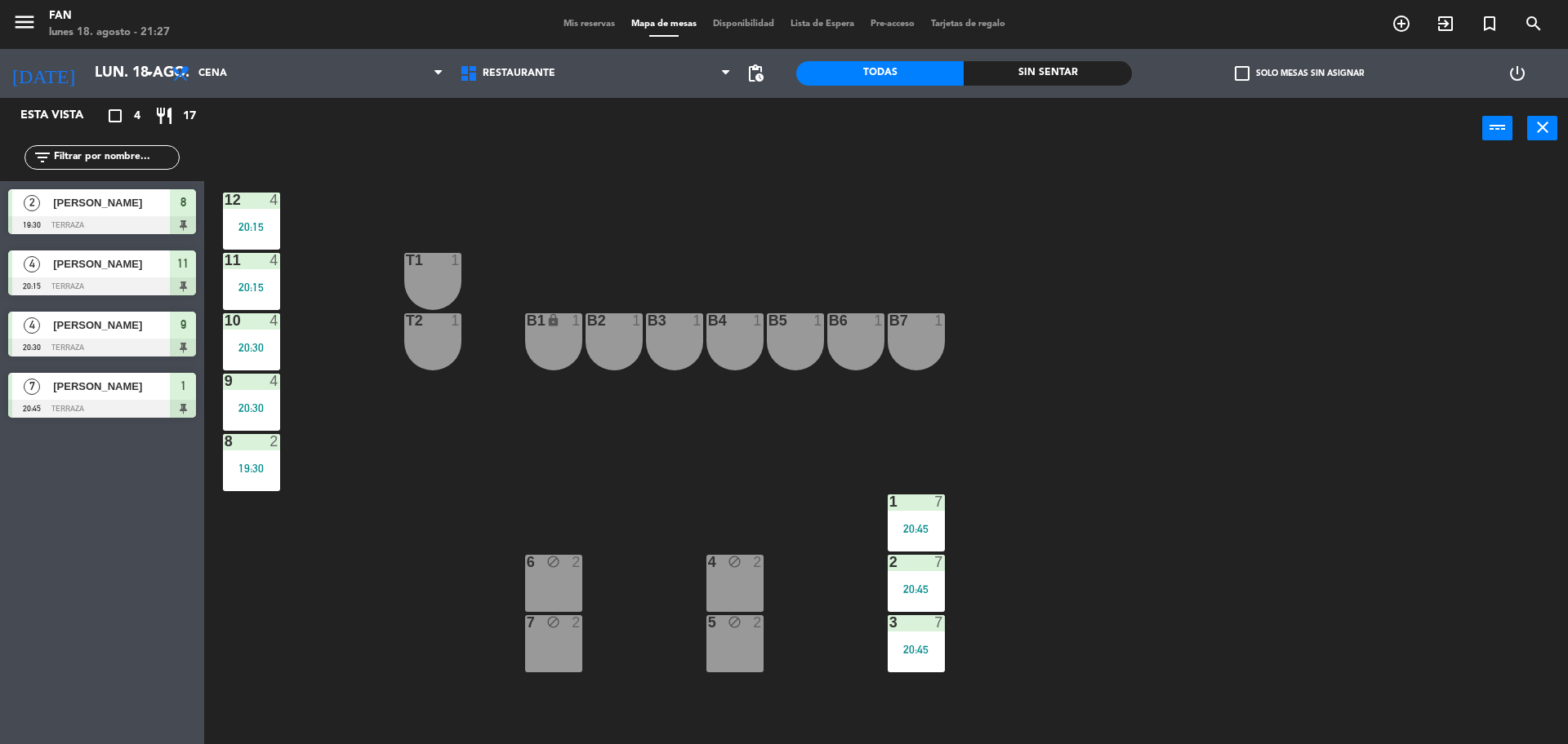
click at [257, 458] on div "8 2 19:30" at bounding box center [251, 463] width 57 height 57
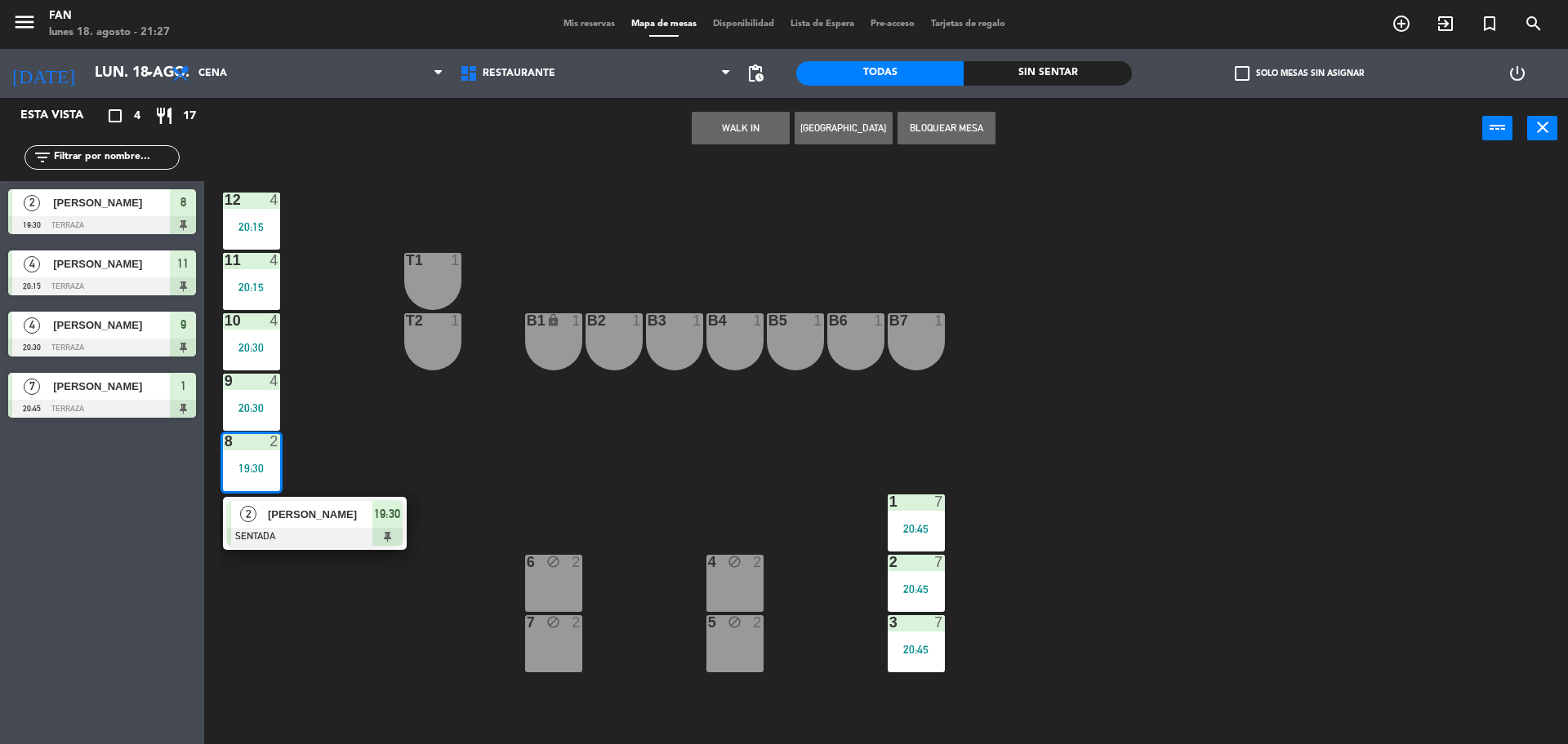
click at [346, 498] on div "2 [PERSON_NAME] SENTADA 19:30" at bounding box center [315, 523] width 184 height 53
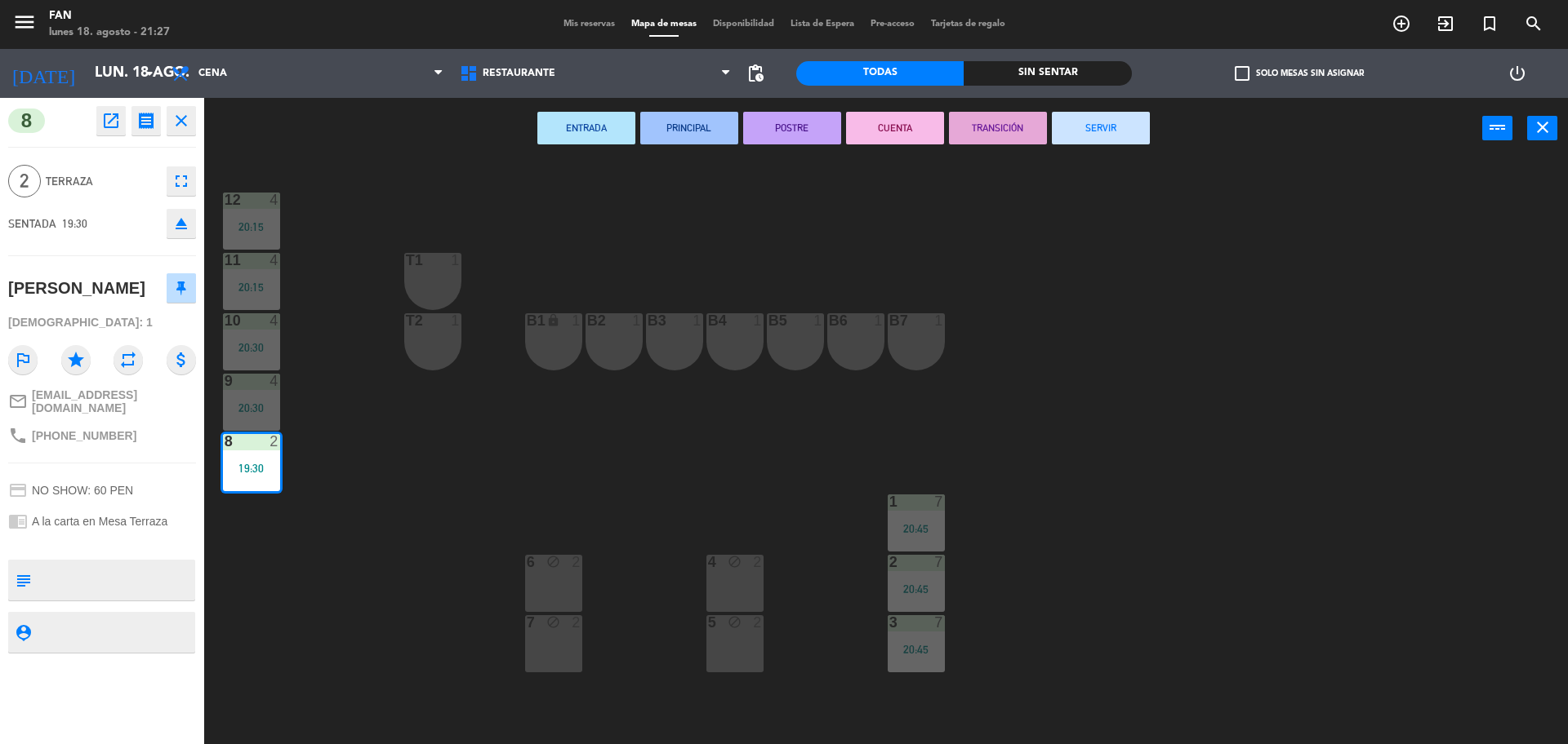
click at [1103, 139] on button "SERVIR" at bounding box center [1101, 128] width 98 height 32
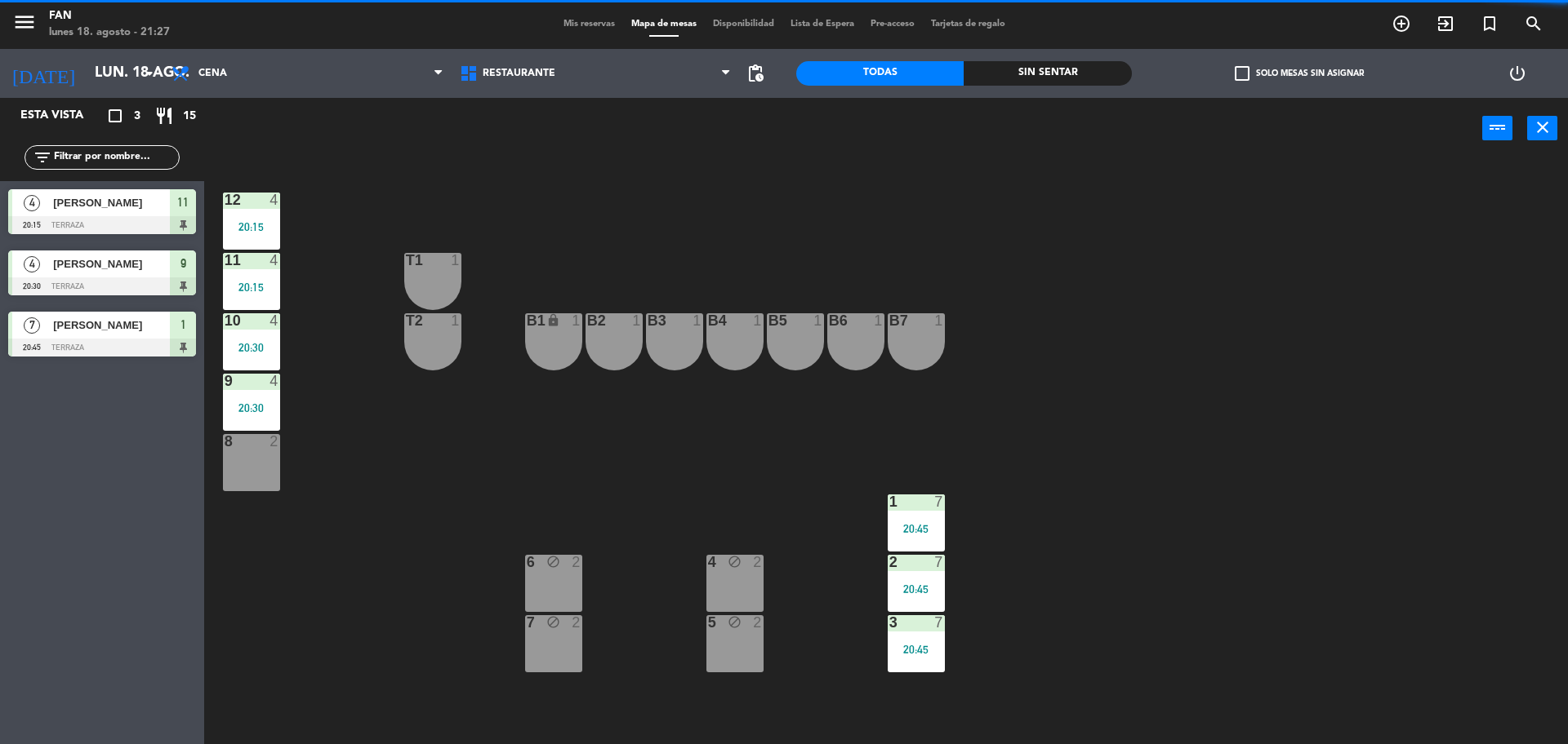
click at [282, 282] on div "12 4 20:15 11 4 20:15 T1 1 10 4 20:30 T2 1 B1 lock 1 B2 1 B3 1 B4 1 B5 1 B6 1 B…" at bounding box center [894, 455] width 1348 height 585
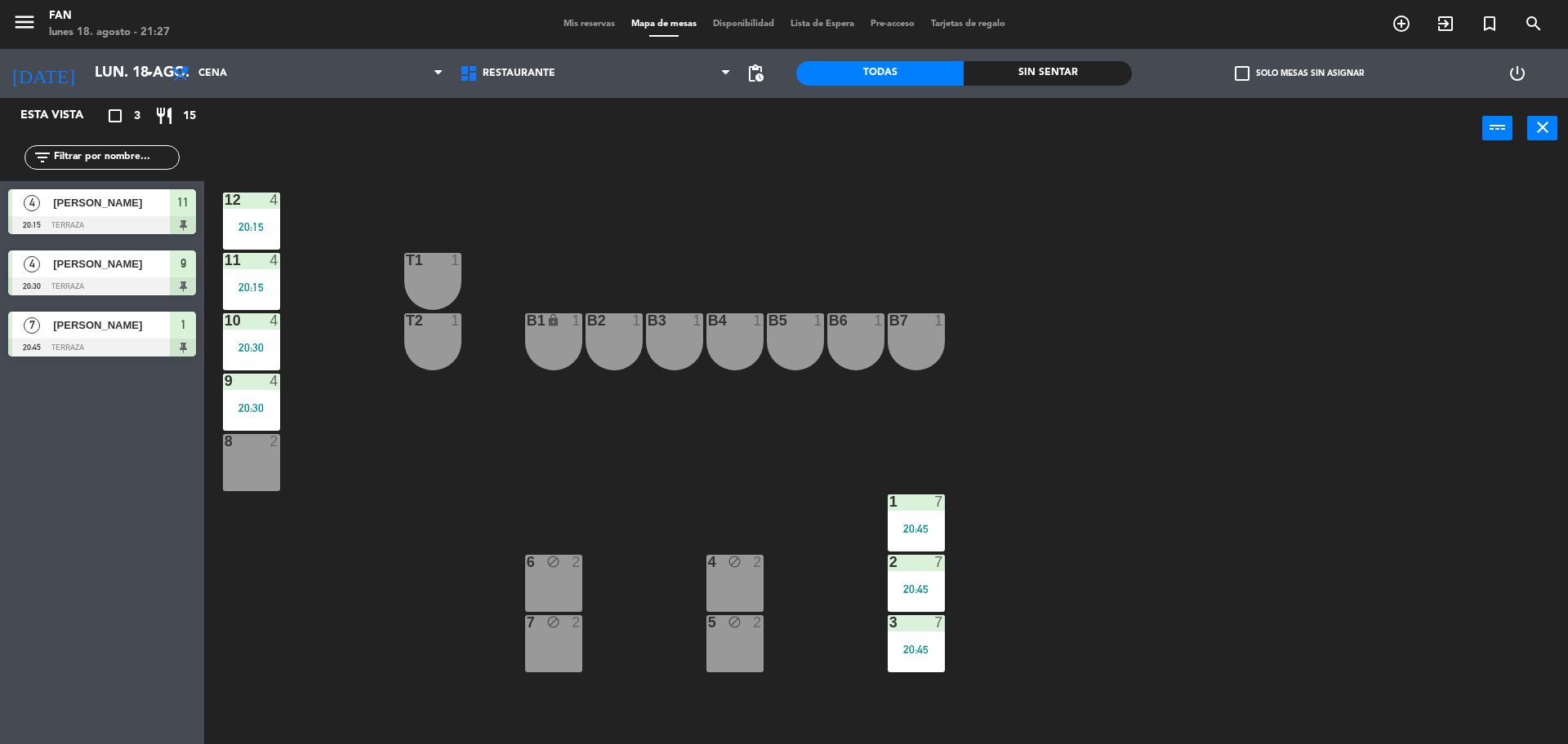
click at [278, 282] on div "20:15" at bounding box center [251, 287] width 57 height 11
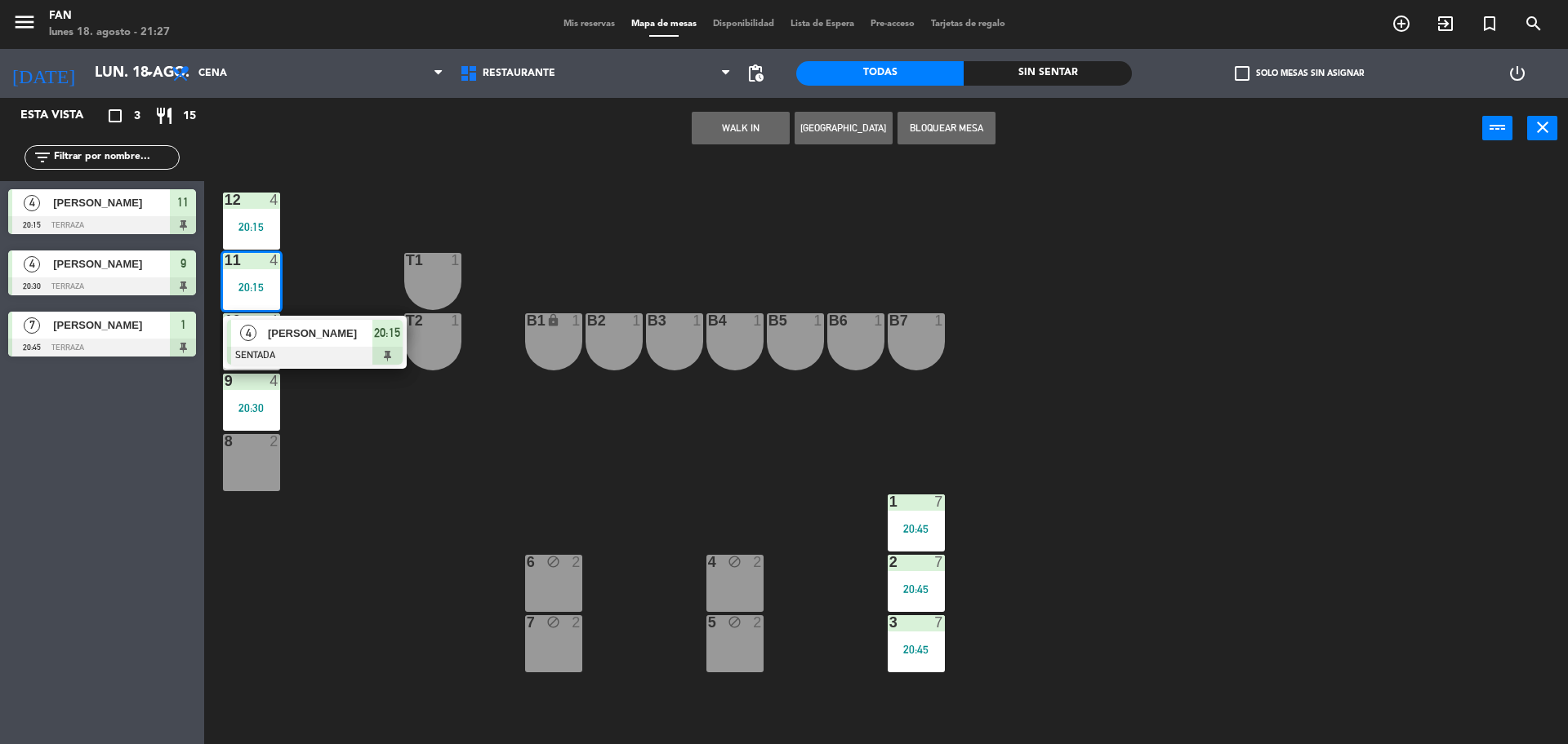
click at [305, 270] on div "12 4 20:15 11 4 20:15 4 [PERSON_NAME] SENTADA 20:15 T1 1 10 4 20:30 T2 1 B1 loc…" at bounding box center [894, 455] width 1348 height 585
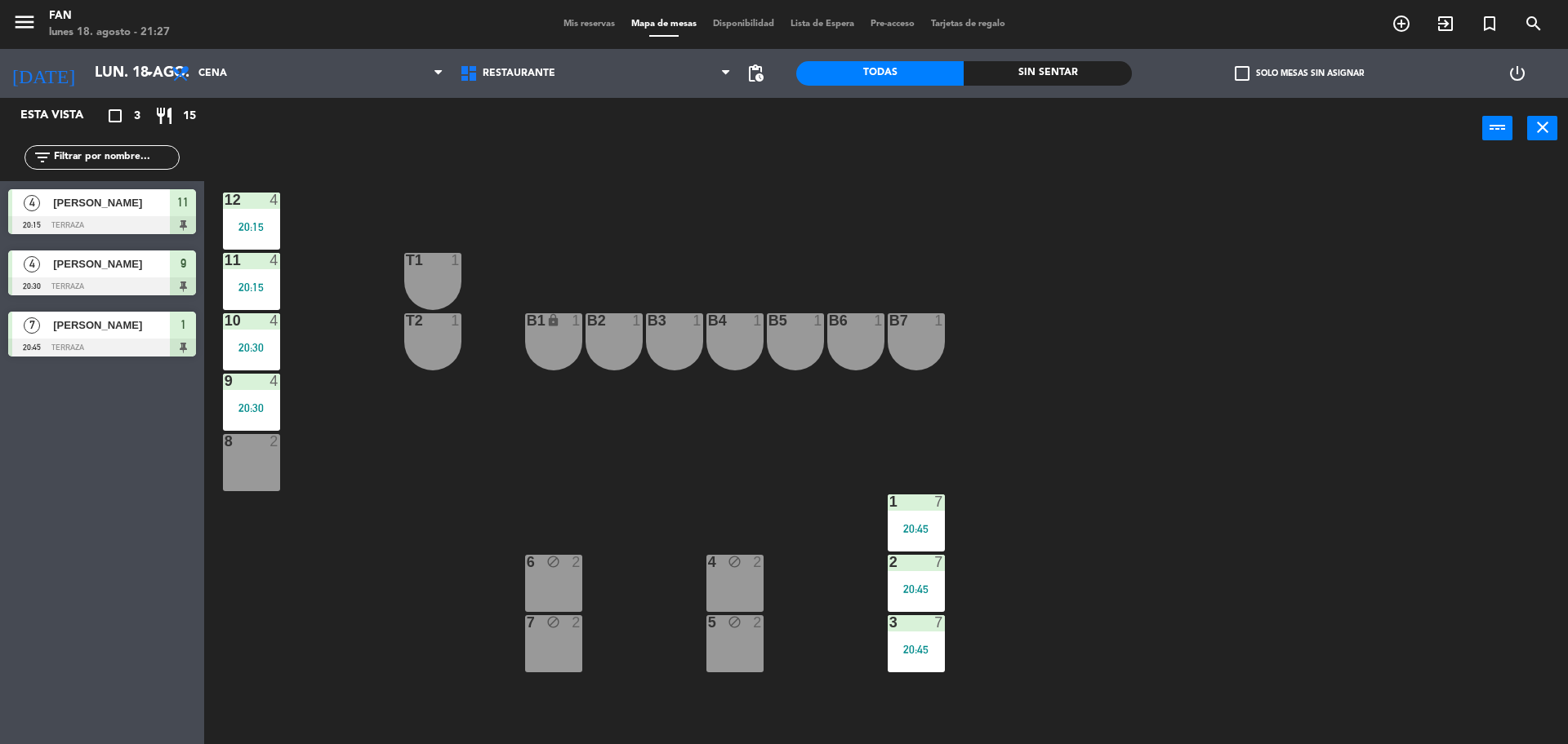
click at [279, 267] on div "4" at bounding box center [274, 260] width 10 height 15
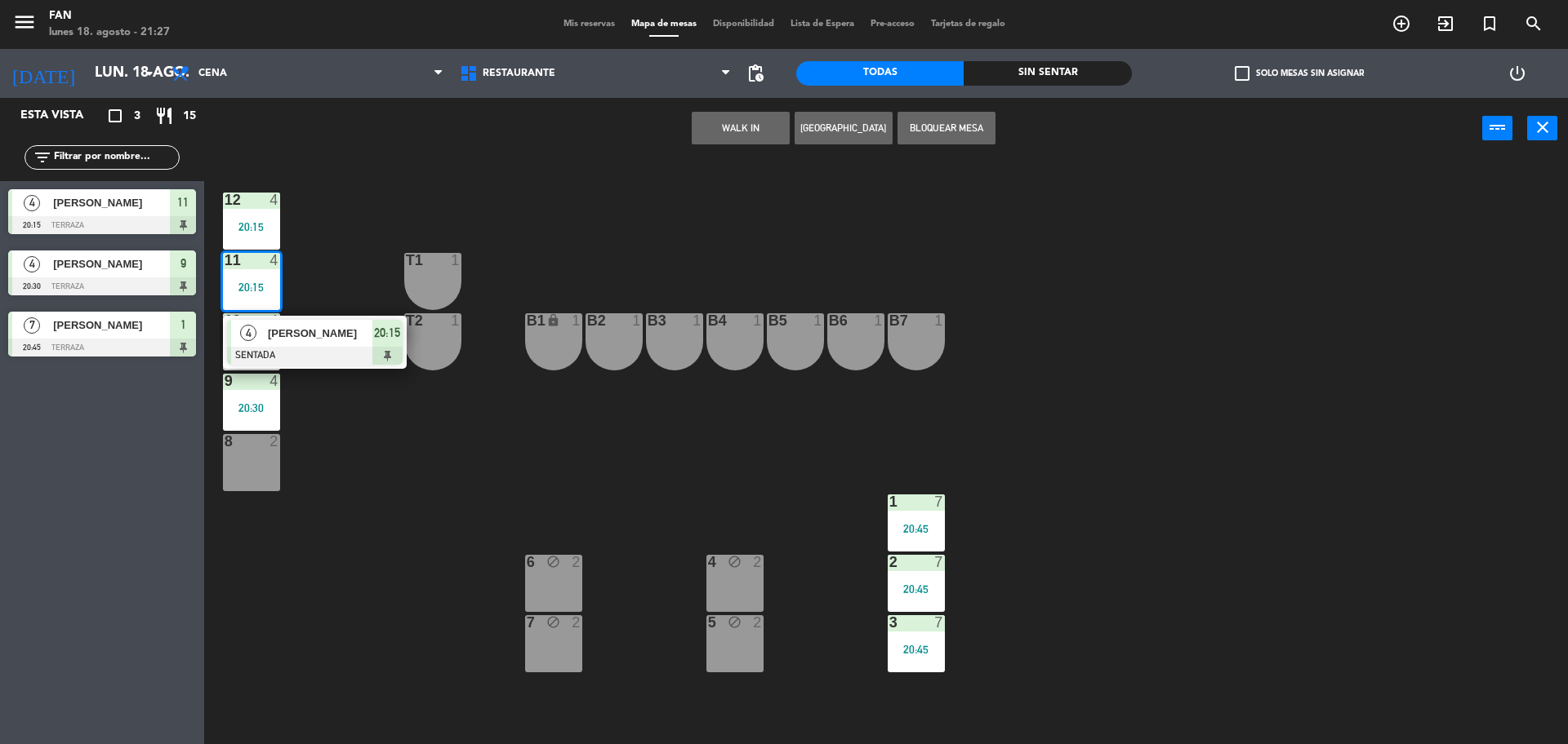
click at [315, 259] on div "12 4 20:15 11 4 20:15 4 [PERSON_NAME] SENTADA 20:15 T1 1 10 4 20:30 T2 1 B1 loc…" at bounding box center [894, 455] width 1348 height 585
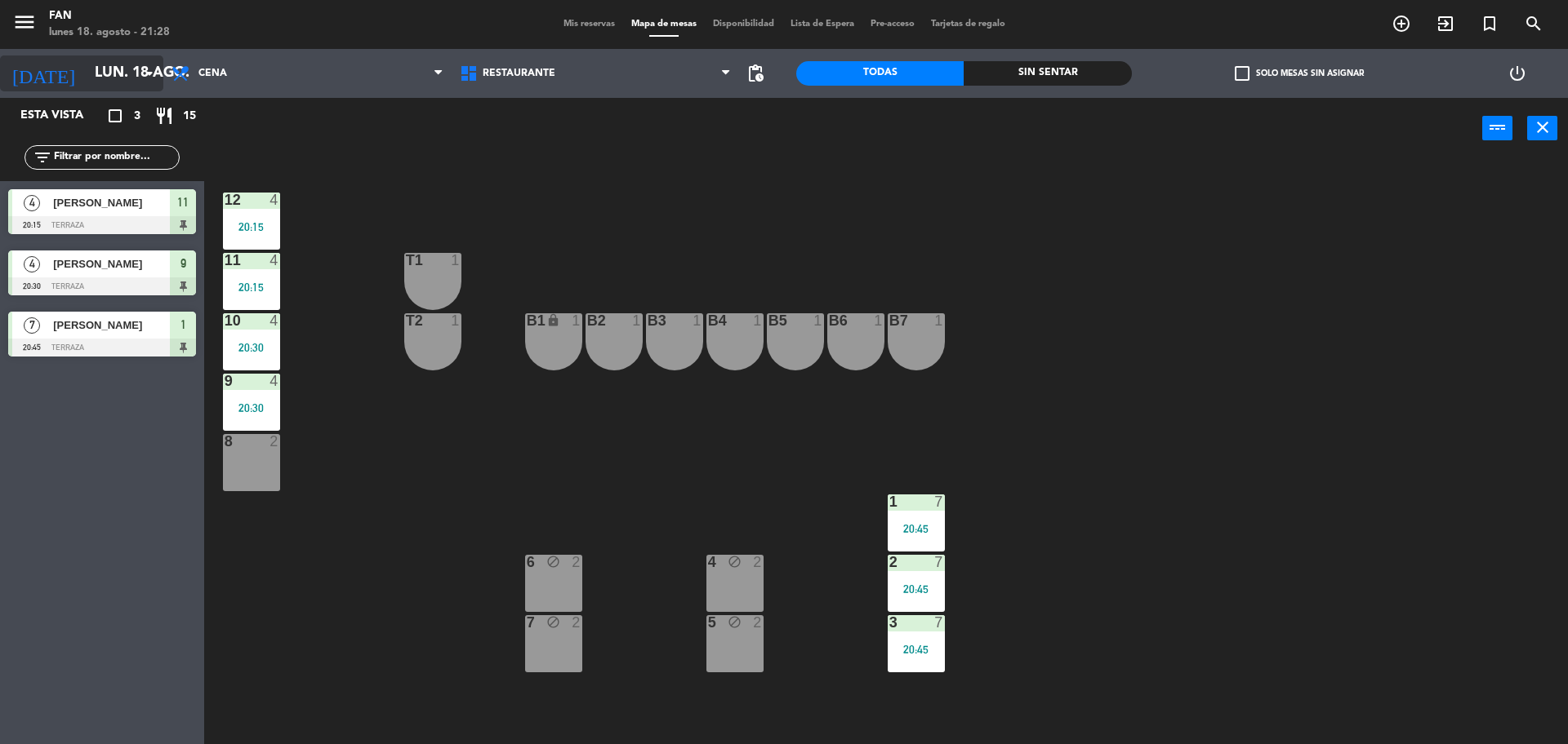
click at [130, 86] on input "lun. 18 ago." at bounding box center [181, 73] width 190 height 32
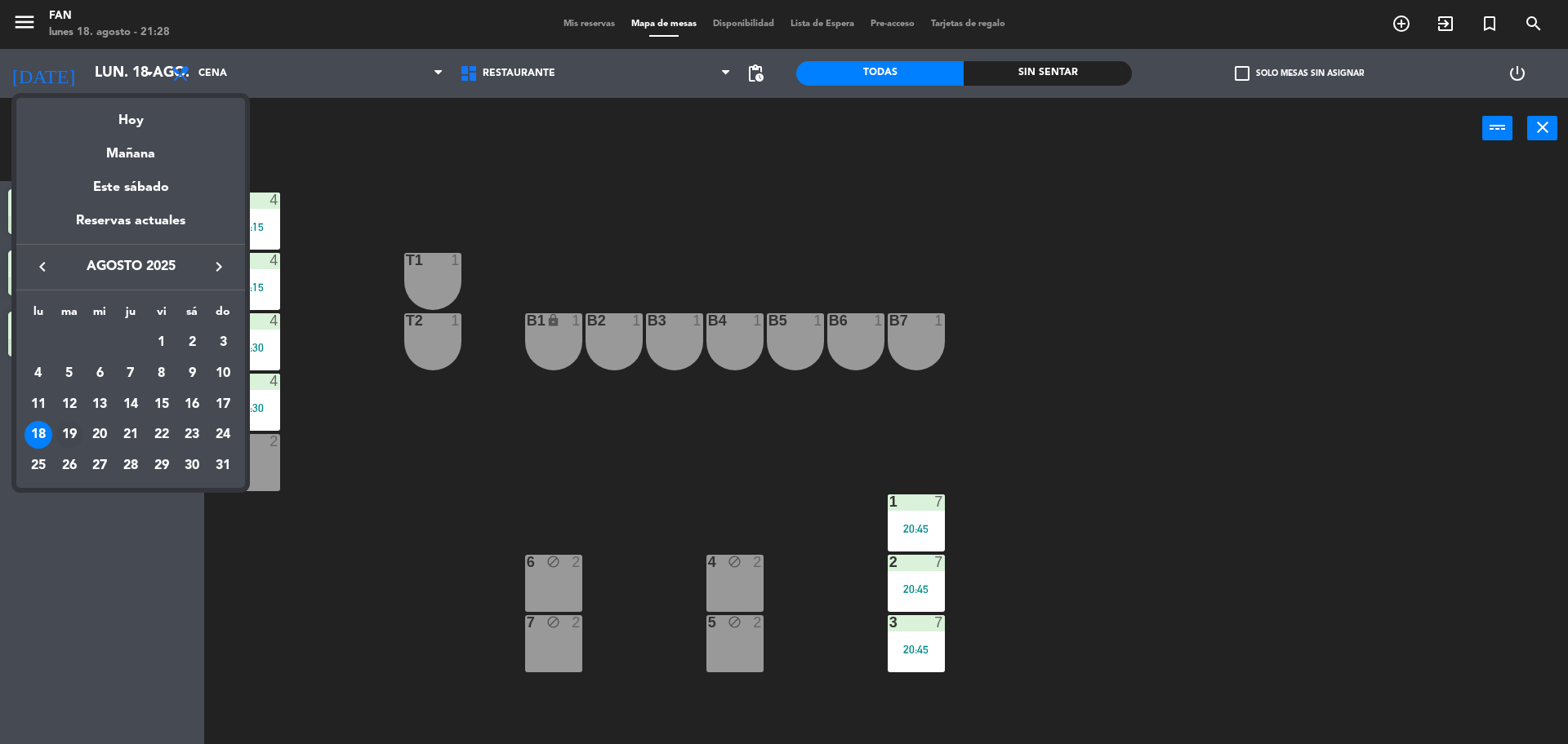
click at [59, 430] on div "19" at bounding box center [69, 435] width 28 height 28
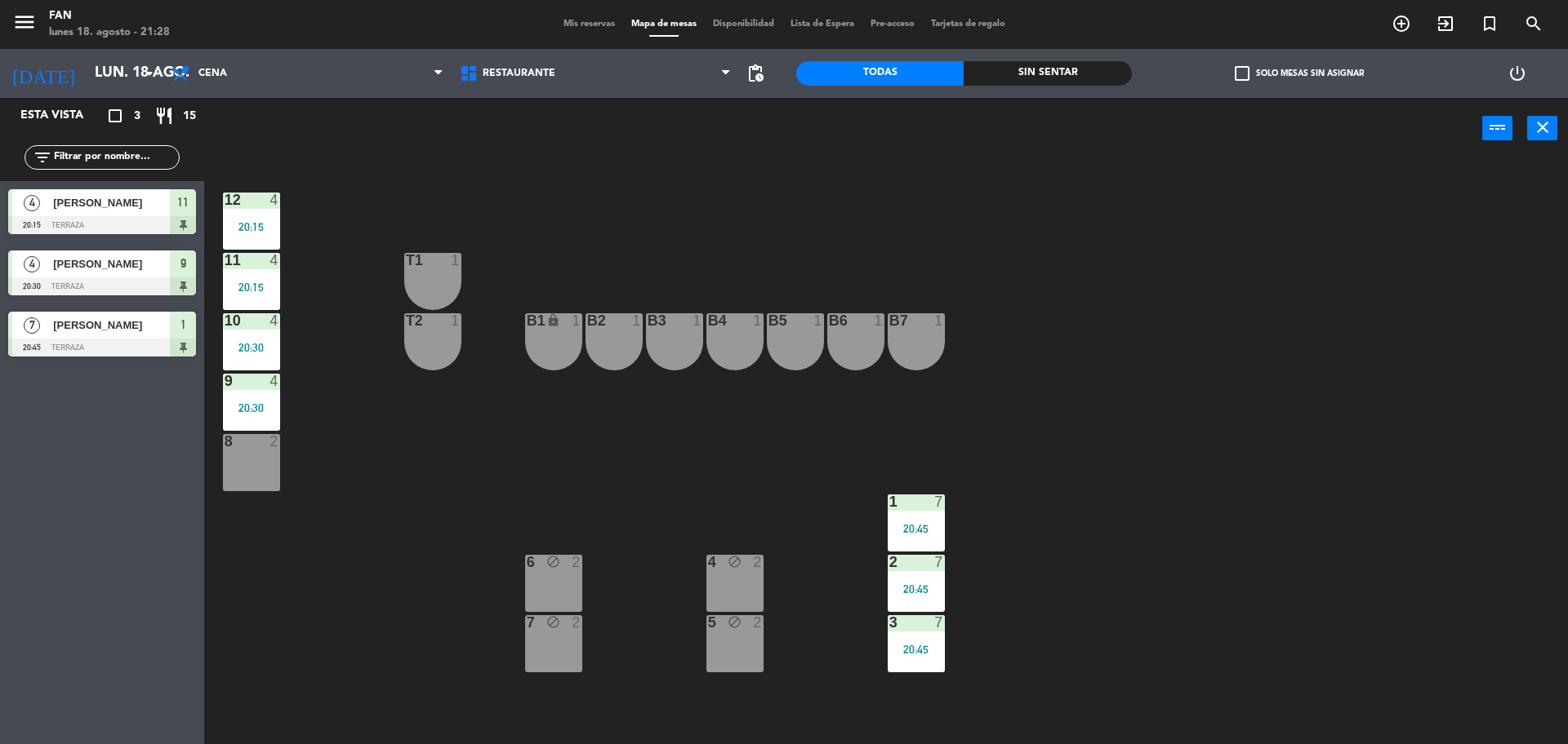
type input "[DATE]"
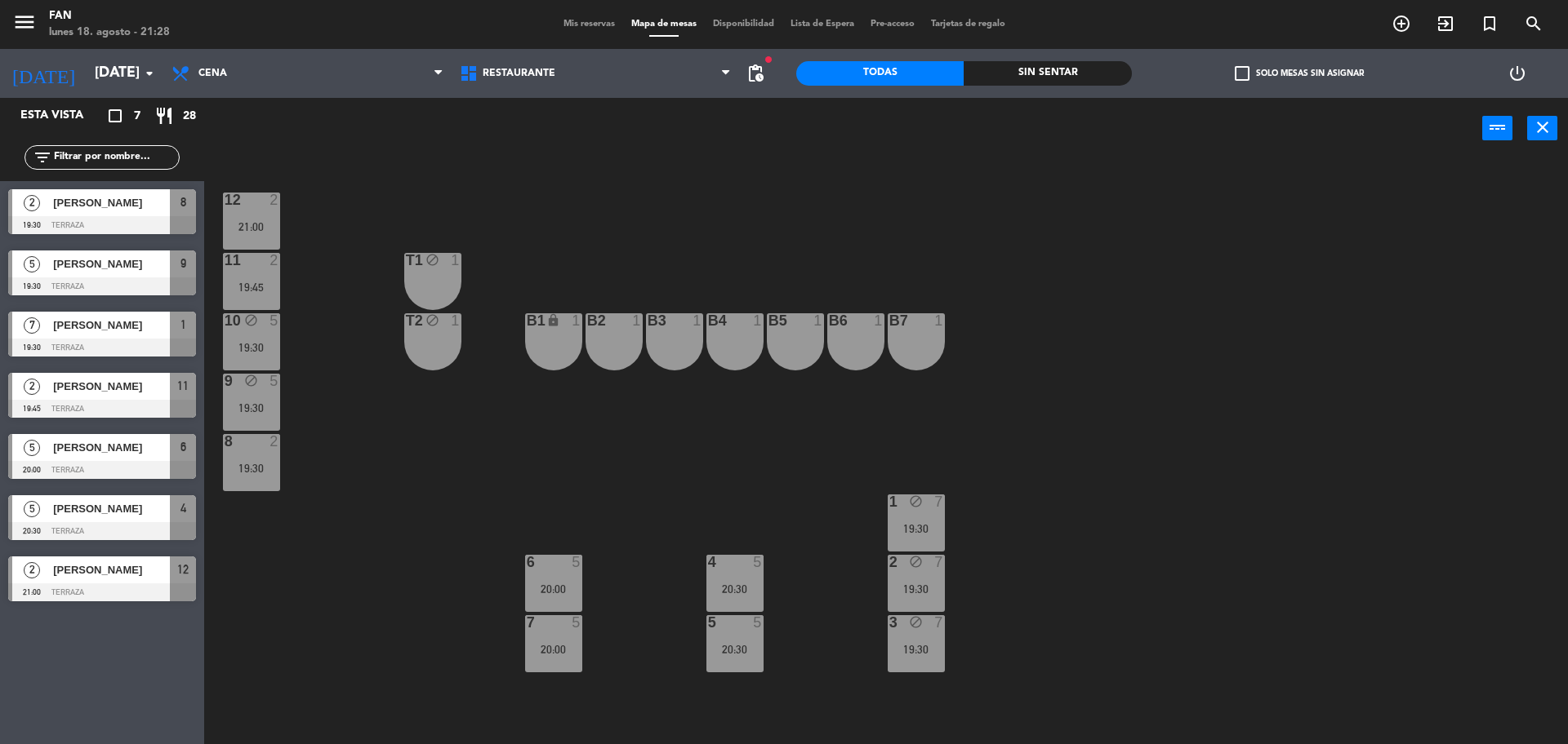
click at [597, 9] on div "menu Fan lunes 18. agosto - 21:28 Mis reservas Mapa de mesas Disponibilidad Lis…" at bounding box center [784, 24] width 1568 height 49
click at [591, 23] on span "Mis reservas" at bounding box center [589, 24] width 68 height 9
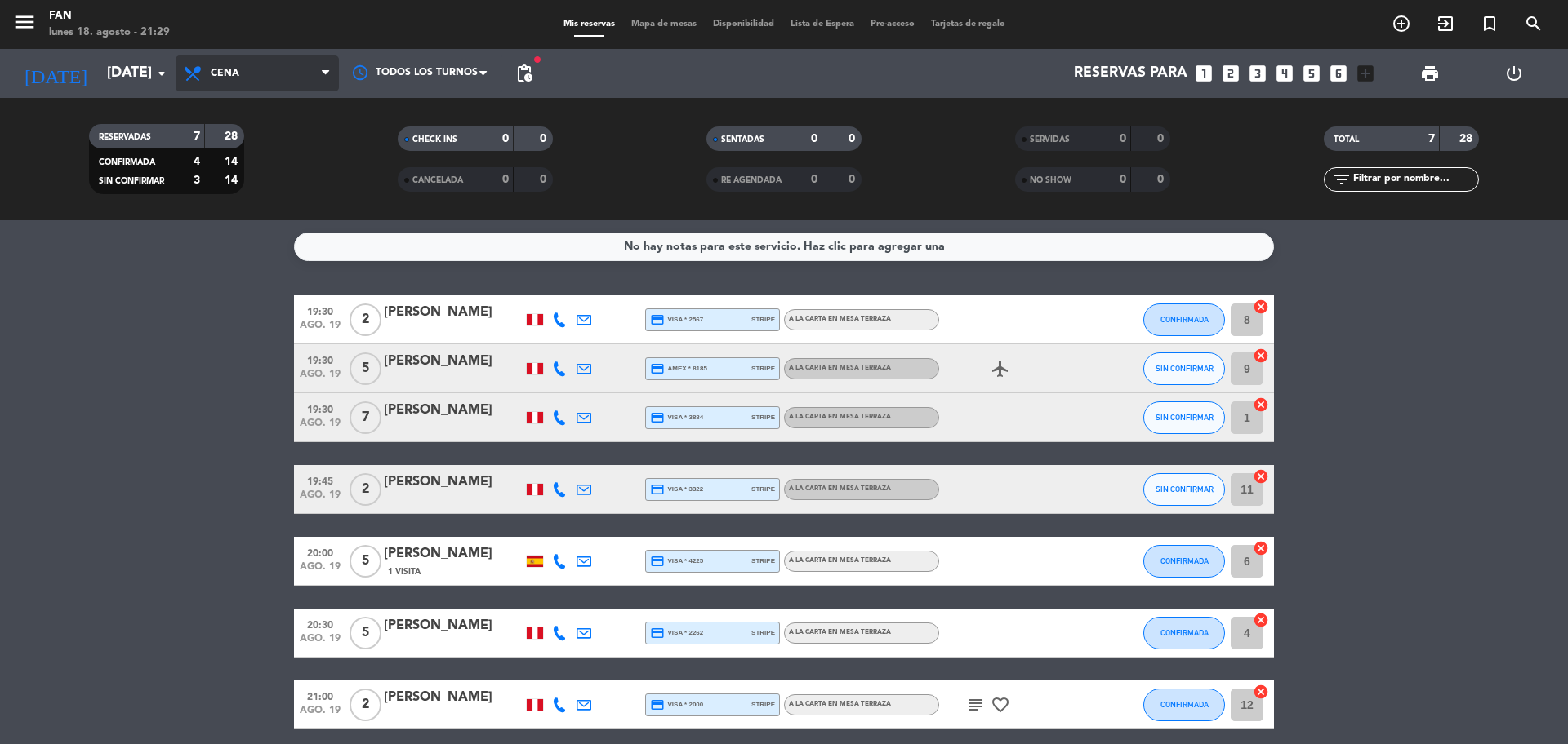
click at [217, 59] on span "Cena" at bounding box center [257, 73] width 163 height 36
click at [235, 140] on div "menu Fan lunes 18. agosto - 21:29 Mis reservas Mapa de mesas Disponibilidad Lis…" at bounding box center [784, 110] width 1568 height 221
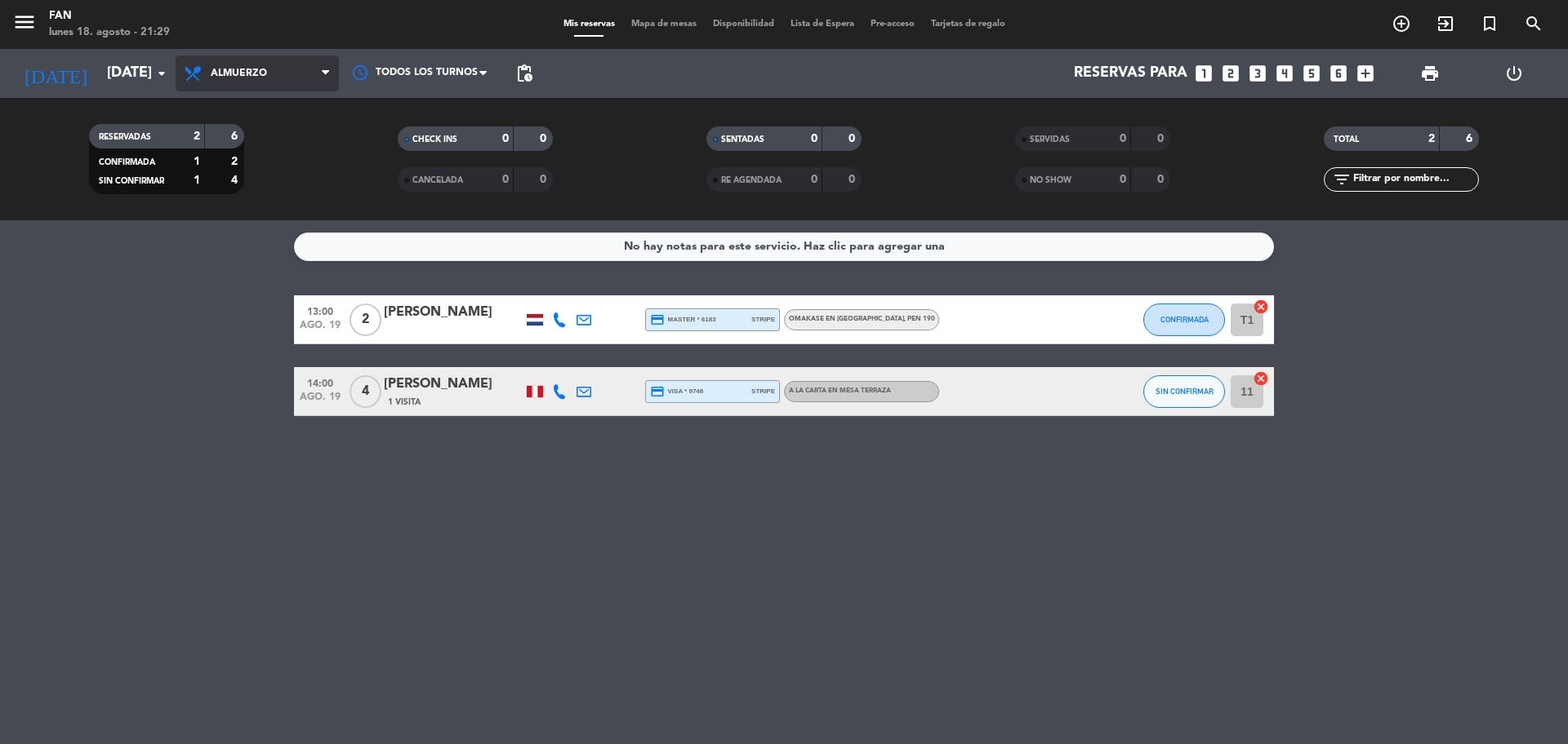
click at [301, 76] on span "Almuerzo" at bounding box center [257, 73] width 163 height 36
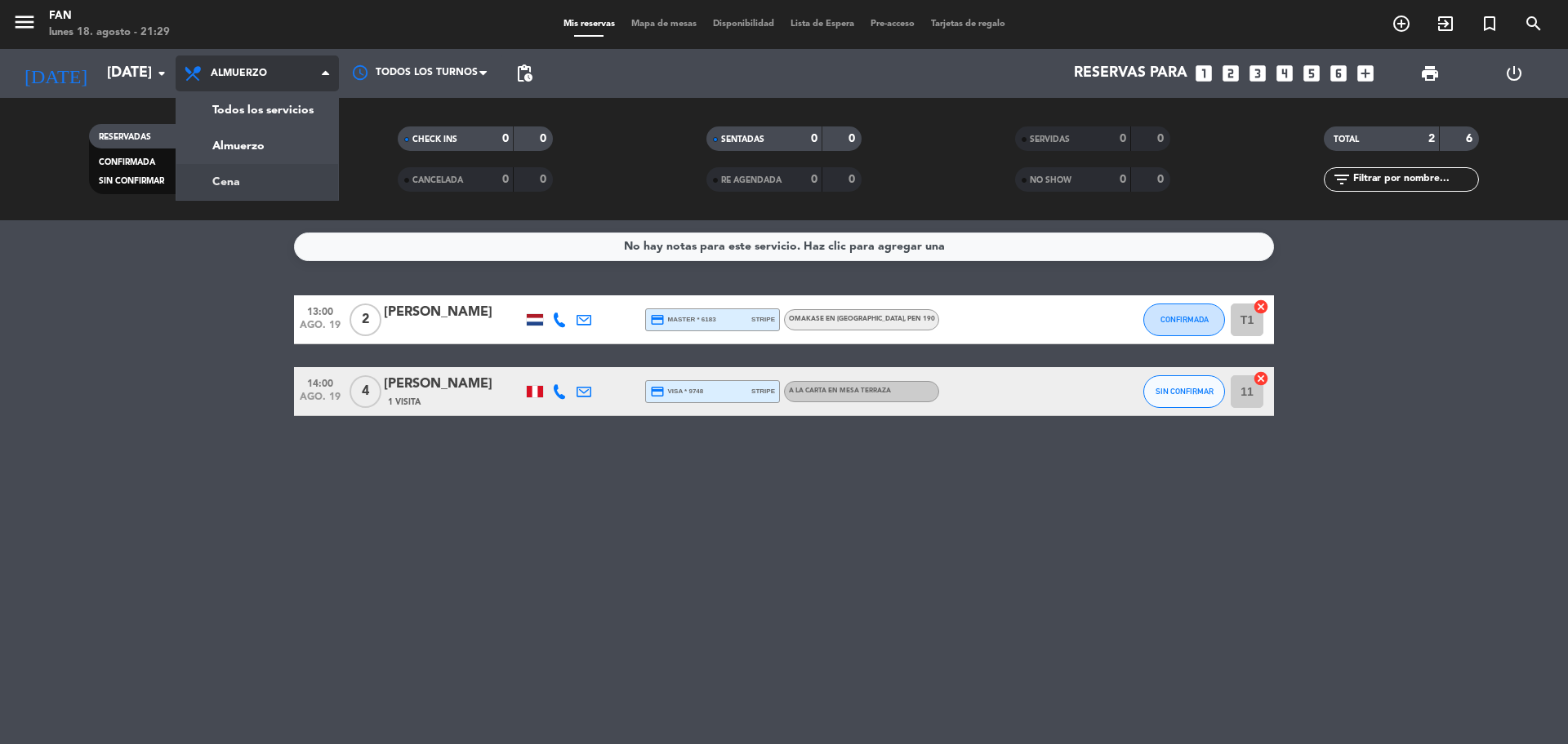
click at [315, 176] on div "menu Fan lunes 18. agosto - 21:29 Mis reservas Mapa de mesas Disponibilidad Lis…" at bounding box center [784, 110] width 1568 height 221
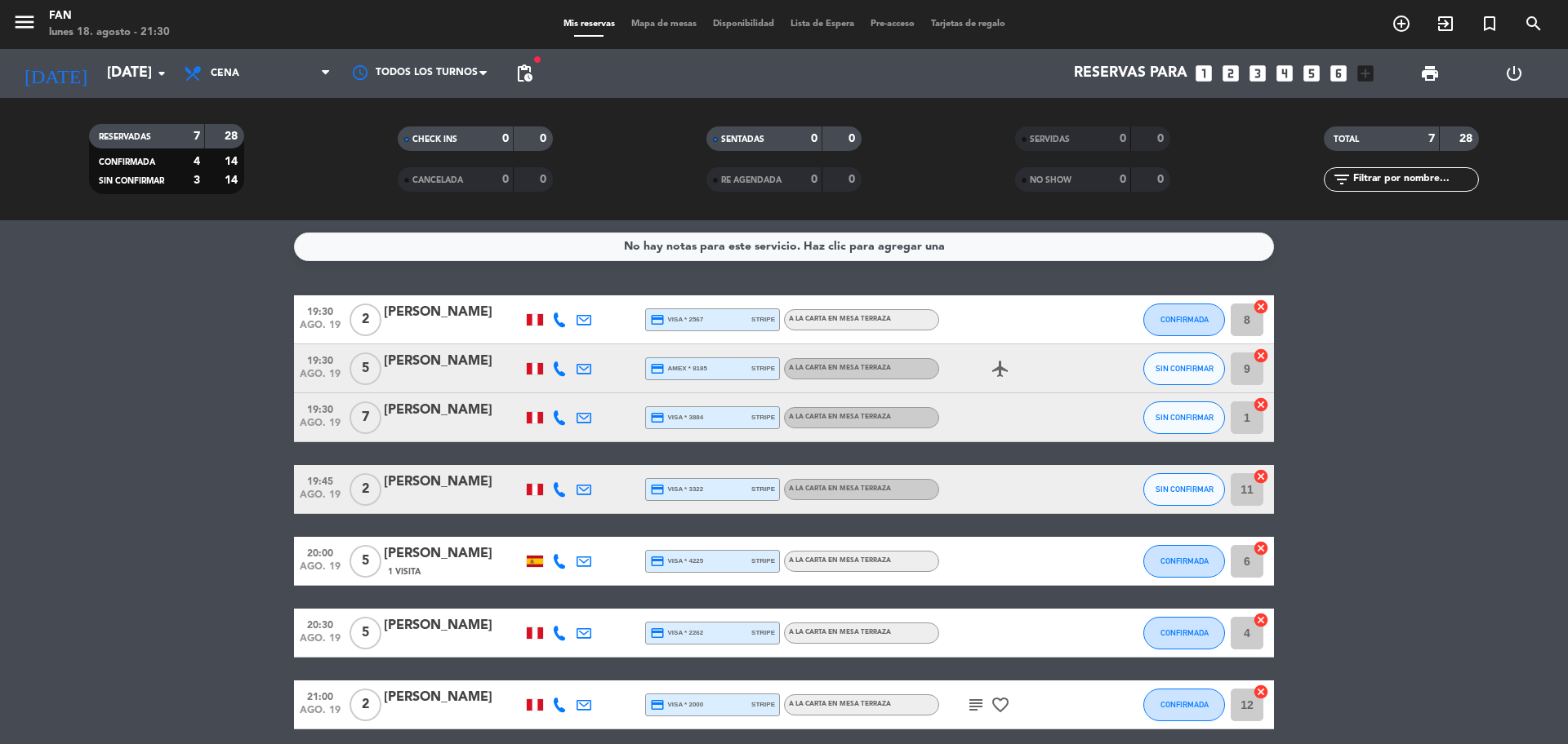
click at [128, 479] on bookings-row "19:30 [DATE] 2 [PERSON_NAME] credit_card visa * 2567 stripe A la carta en Mesa …" at bounding box center [784, 512] width 1568 height 434
click at [126, 438] on bookings-row "19:30 [DATE] 2 [PERSON_NAME] credit_card visa * 2567 stripe A la carta en Mesa …" at bounding box center [784, 512] width 1568 height 434
click at [278, 315] on bookings-row "19:30 [DATE] 2 [PERSON_NAME] credit_card visa * 2567 stripe A la carta en Mesa …" at bounding box center [784, 512] width 1568 height 434
drag, startPoint x: 279, startPoint y: 315, endPoint x: 271, endPoint y: 345, distance: 31.0
click at [271, 345] on bookings-row "19:30 [DATE] 2 [PERSON_NAME] credit_card visa * 2567 stripe A la carta en Mesa …" at bounding box center [784, 512] width 1568 height 434
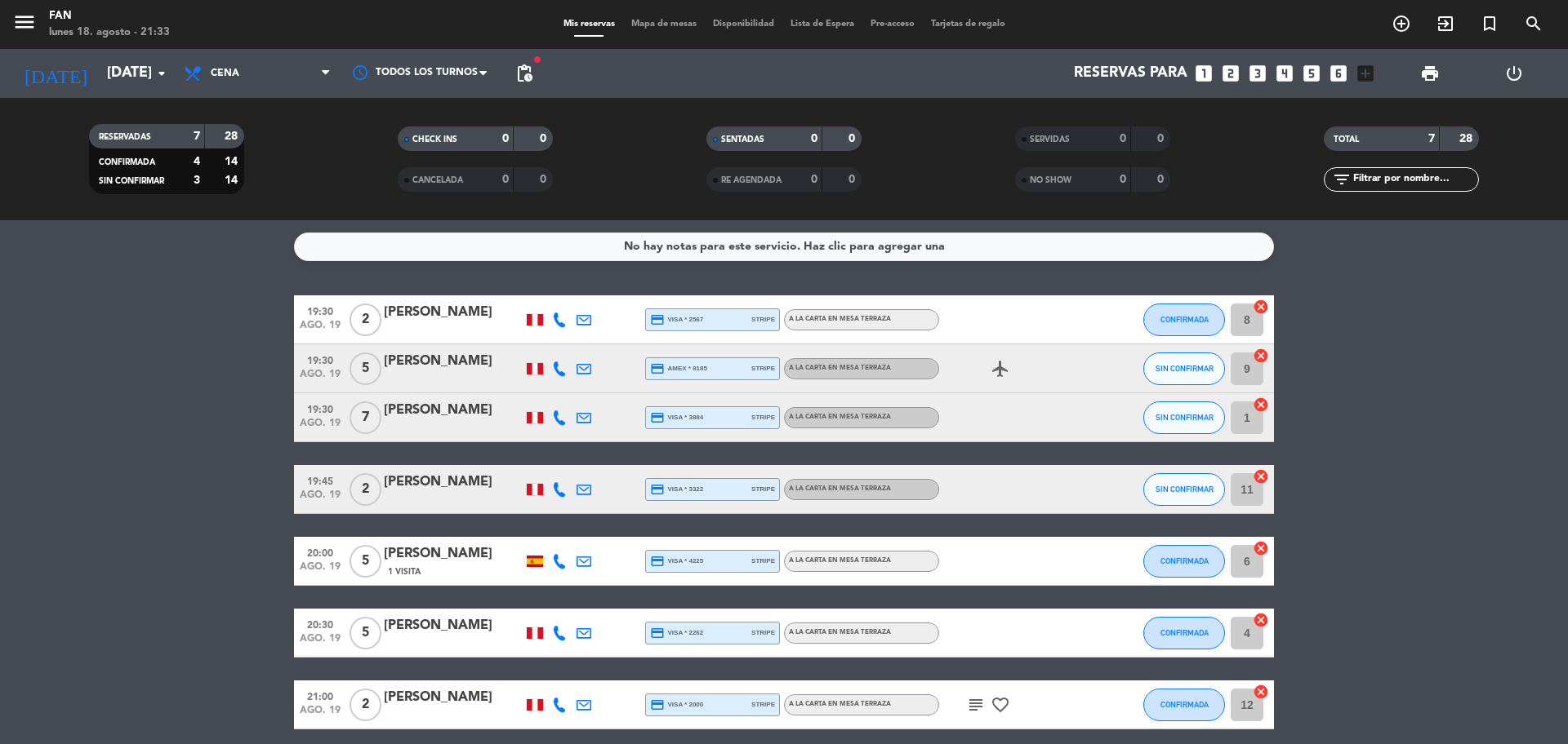
click at [271, 345] on bookings-row "19:30 [DATE] 2 [PERSON_NAME] credit_card visa * 2567 stripe A la carta en Mesa …" at bounding box center [784, 512] width 1568 height 434
click at [669, 23] on span "Mapa de mesas" at bounding box center [663, 24] width 82 height 9
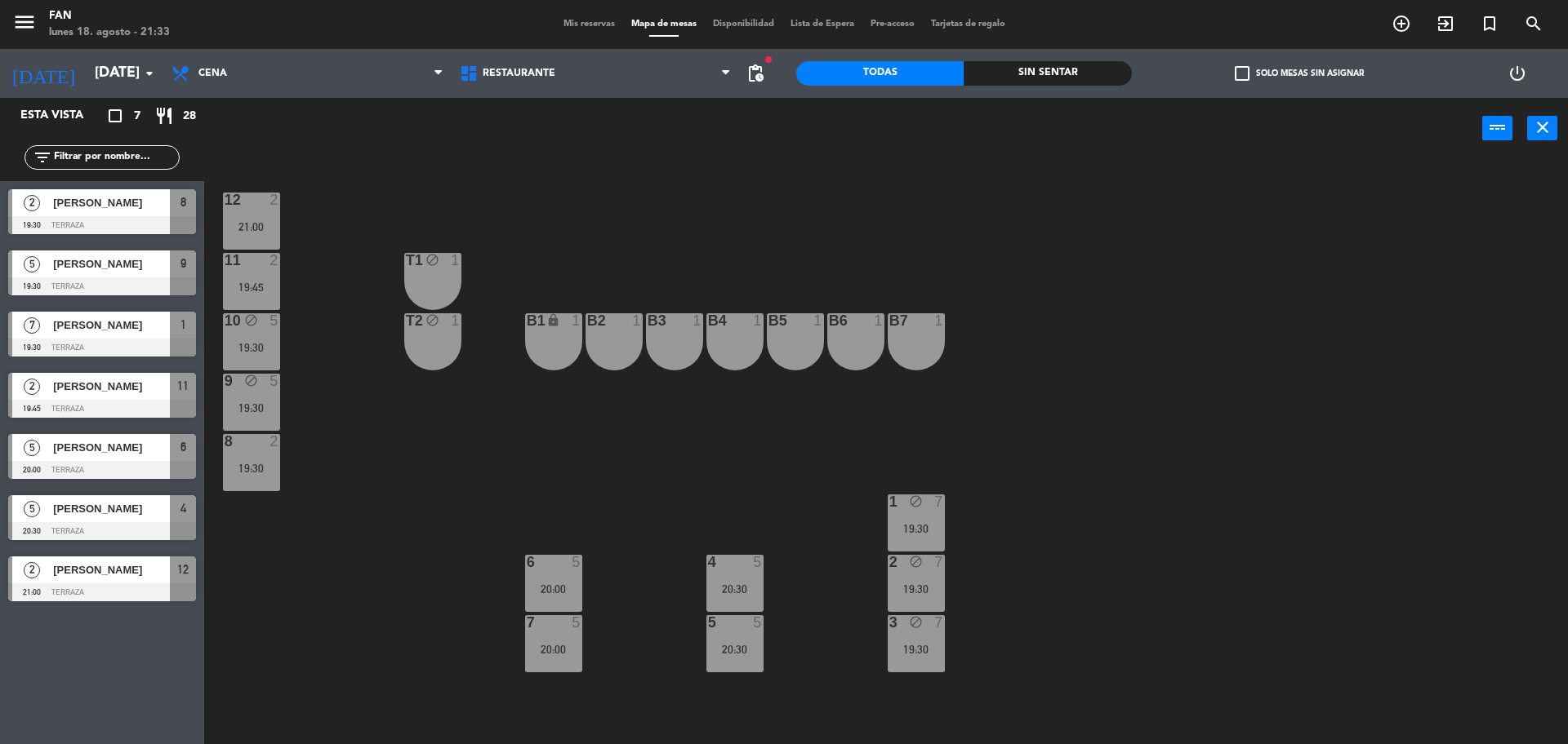
click at [603, 21] on span "Mis reservas" at bounding box center [589, 24] width 68 height 9
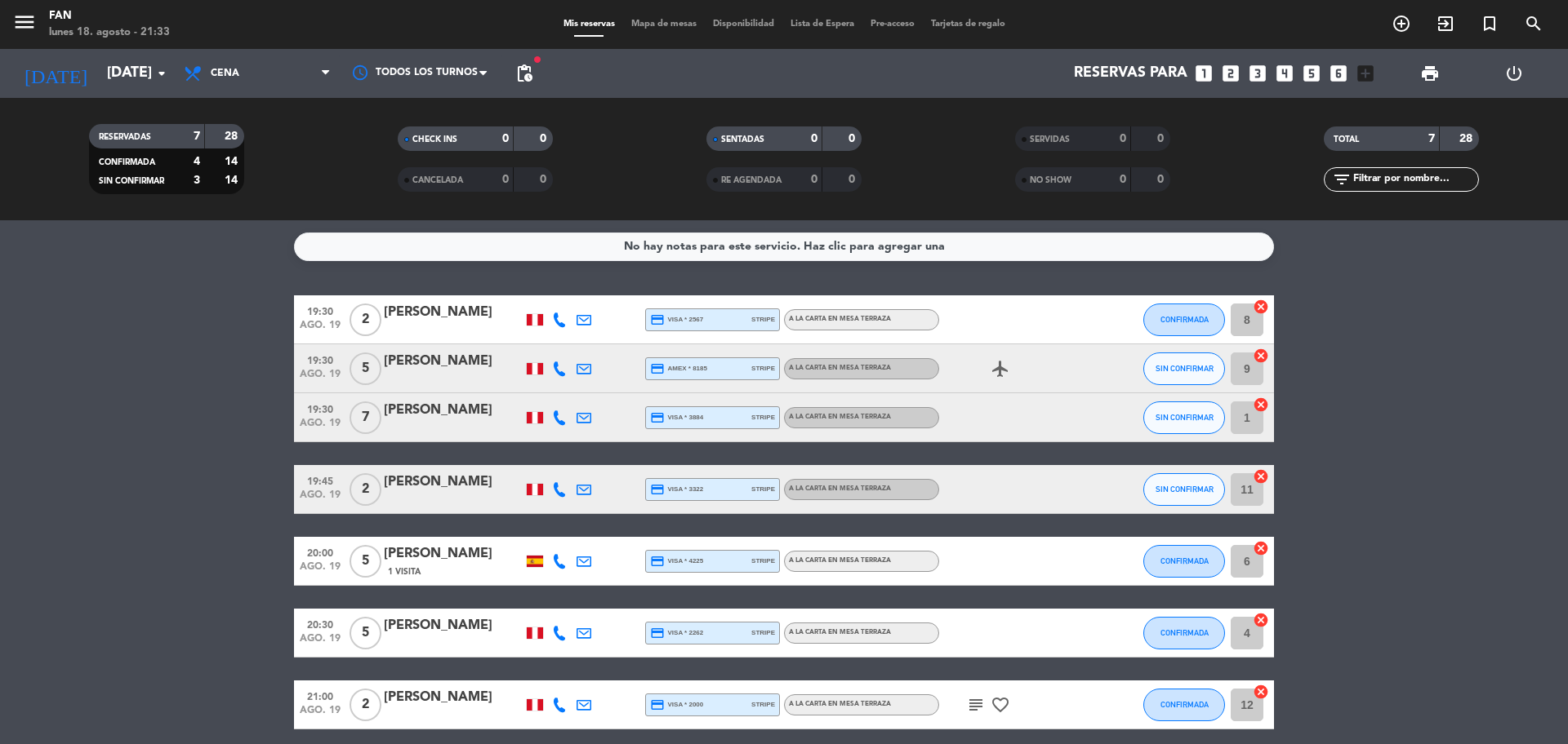
click at [157, 335] on bookings-row "19:30 [DATE] 2 [PERSON_NAME] credit_card visa * 2567 stripe A la carta en Mesa …" at bounding box center [784, 512] width 1568 height 434
click at [975, 704] on icon "subject" at bounding box center [975, 704] width 19 height 19
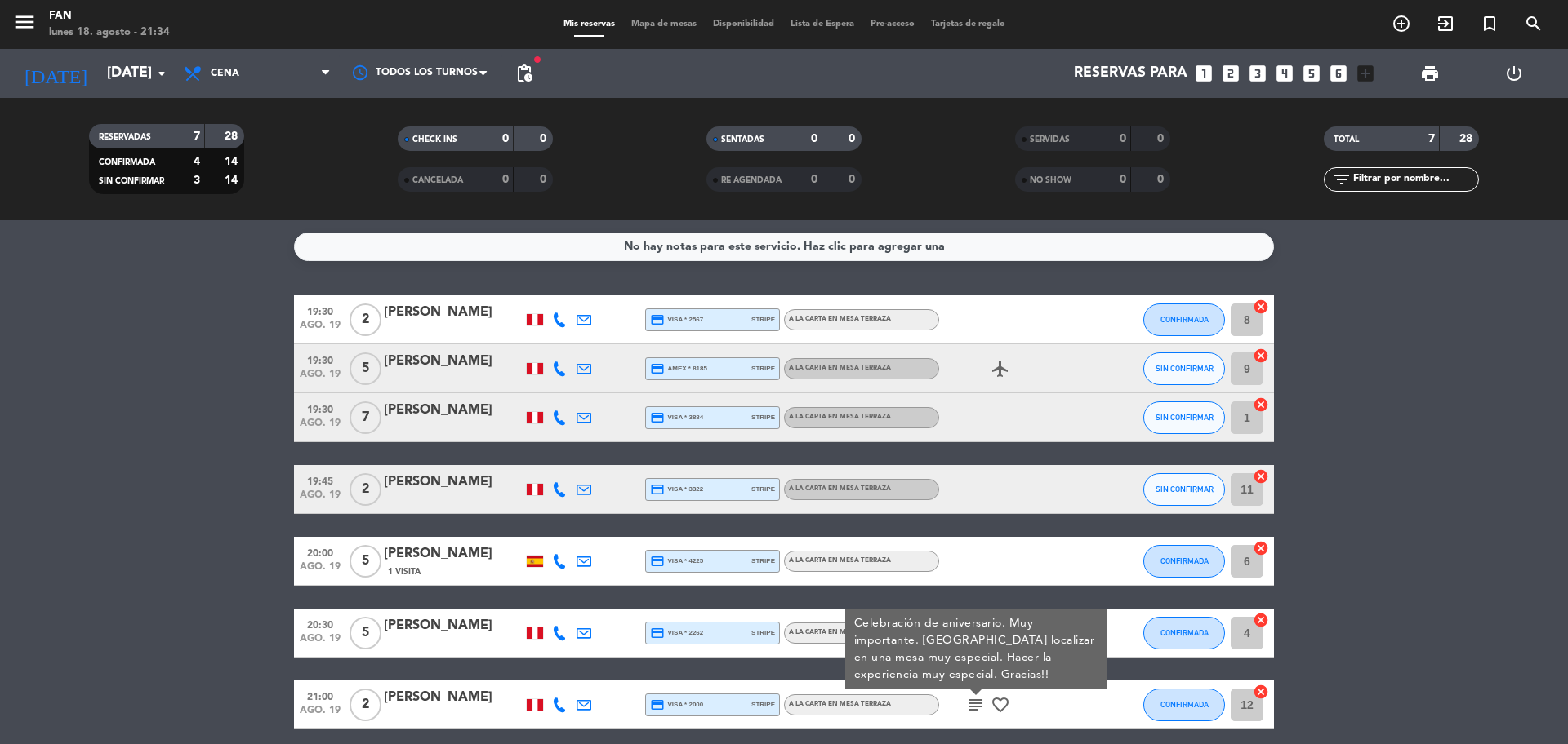
click at [1004, 692] on div "subject Celebración de aniversario. Muy importante. [GEOGRAPHIC_DATA] localizar…" at bounding box center [1012, 704] width 147 height 48
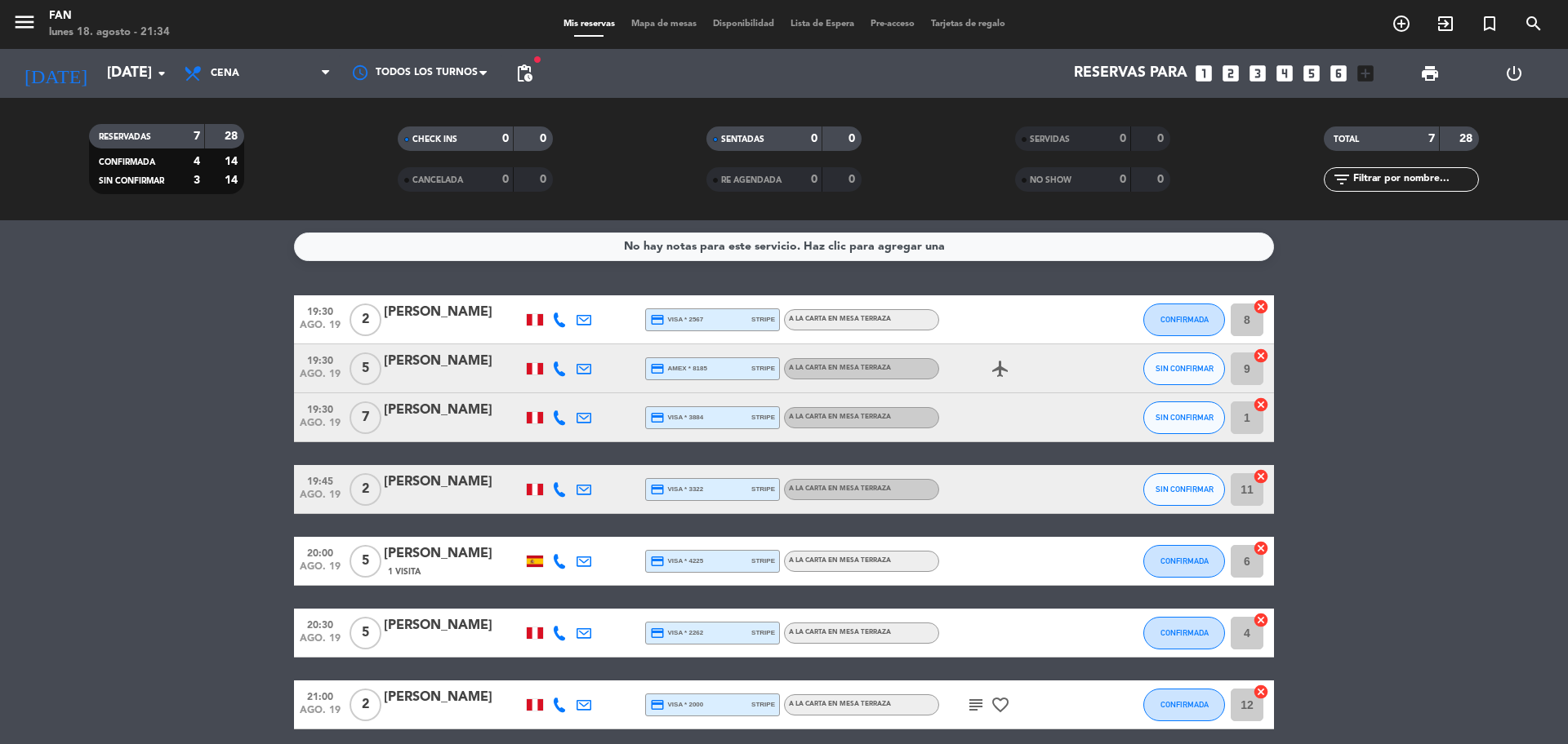
click at [1005, 699] on icon "favorite_border" at bounding box center [999, 704] width 19 height 19
click at [974, 705] on icon "subject" at bounding box center [975, 704] width 19 height 19
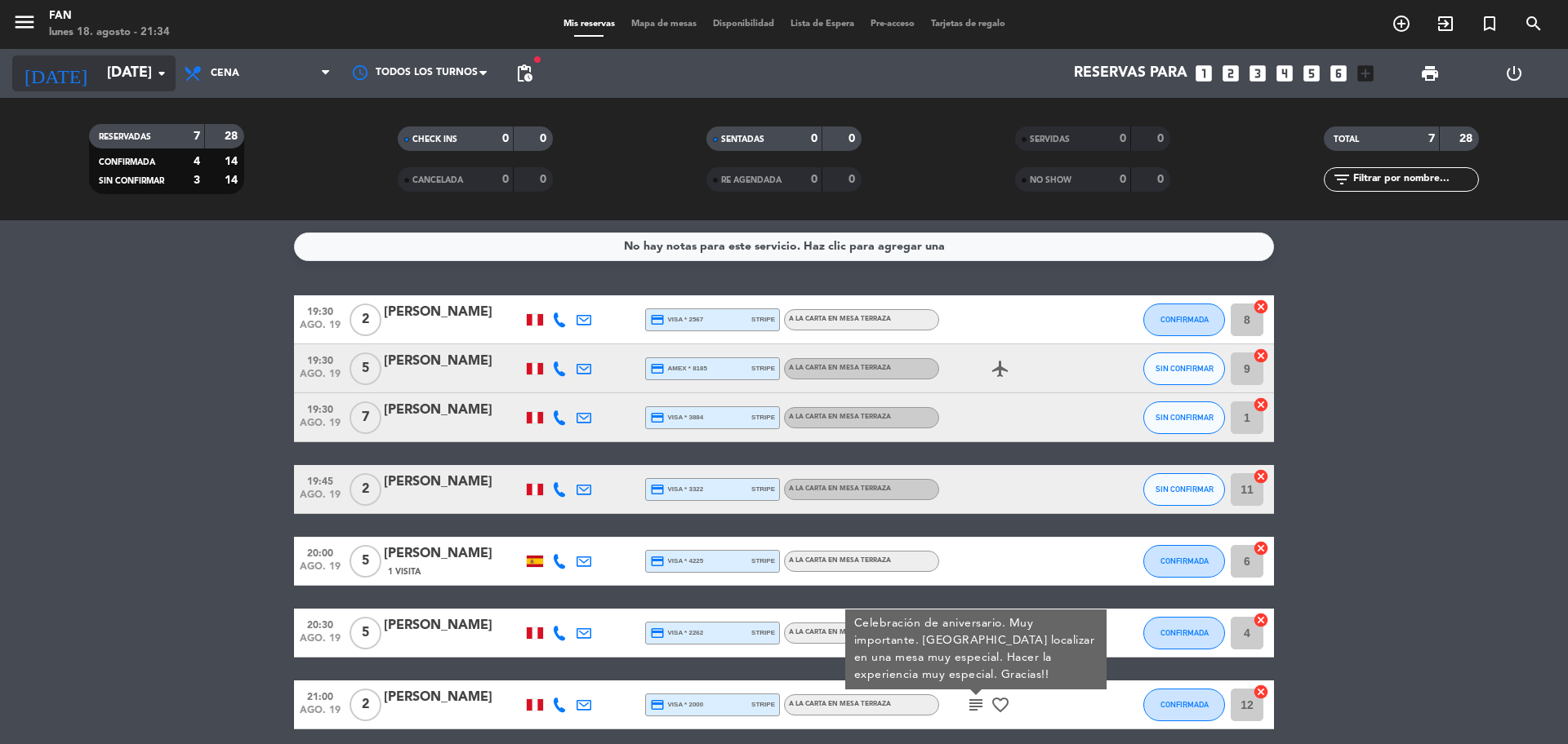
click at [122, 77] on input "[DATE]" at bounding box center [193, 73] width 190 height 32
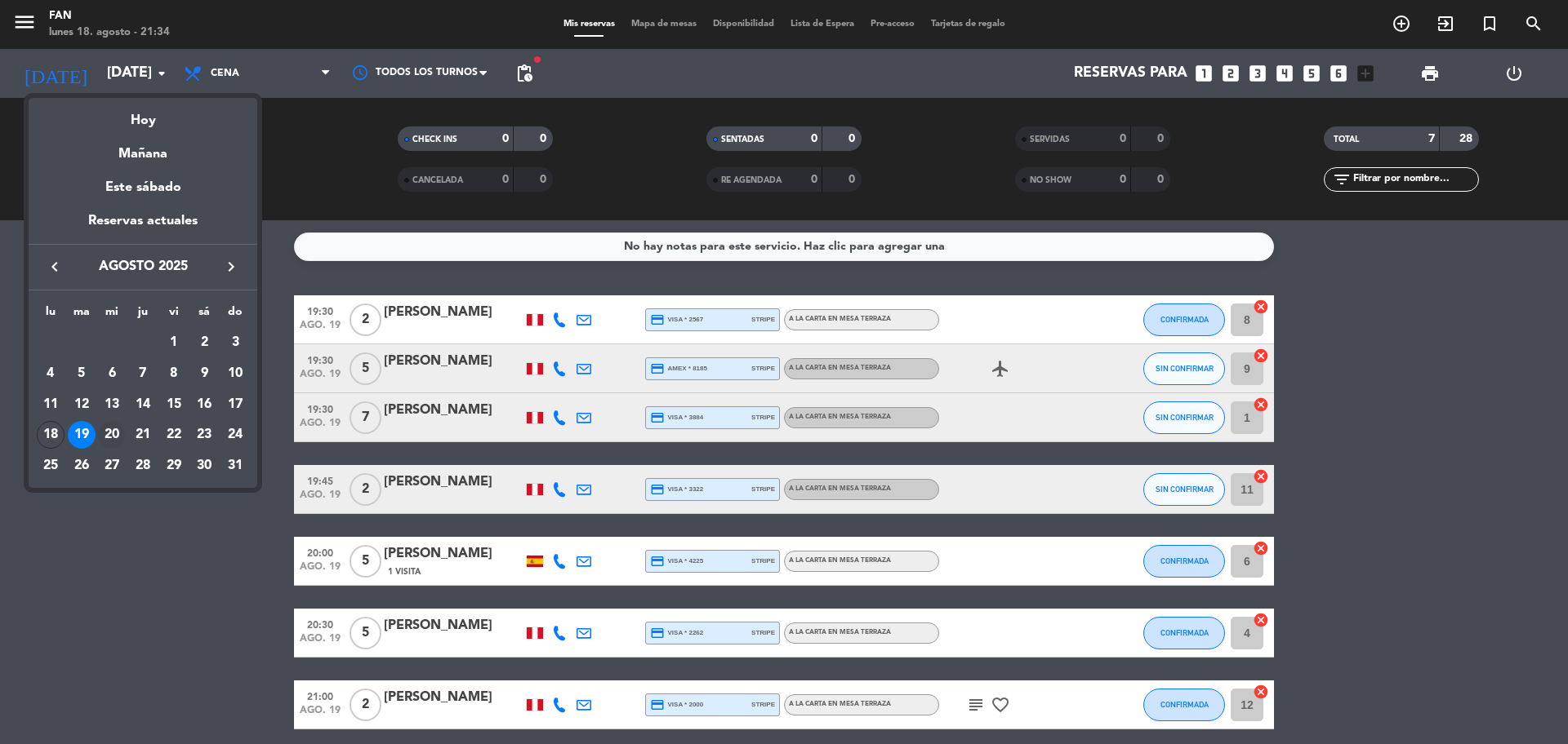
click at [113, 432] on div "20" at bounding box center [111, 435] width 28 height 28
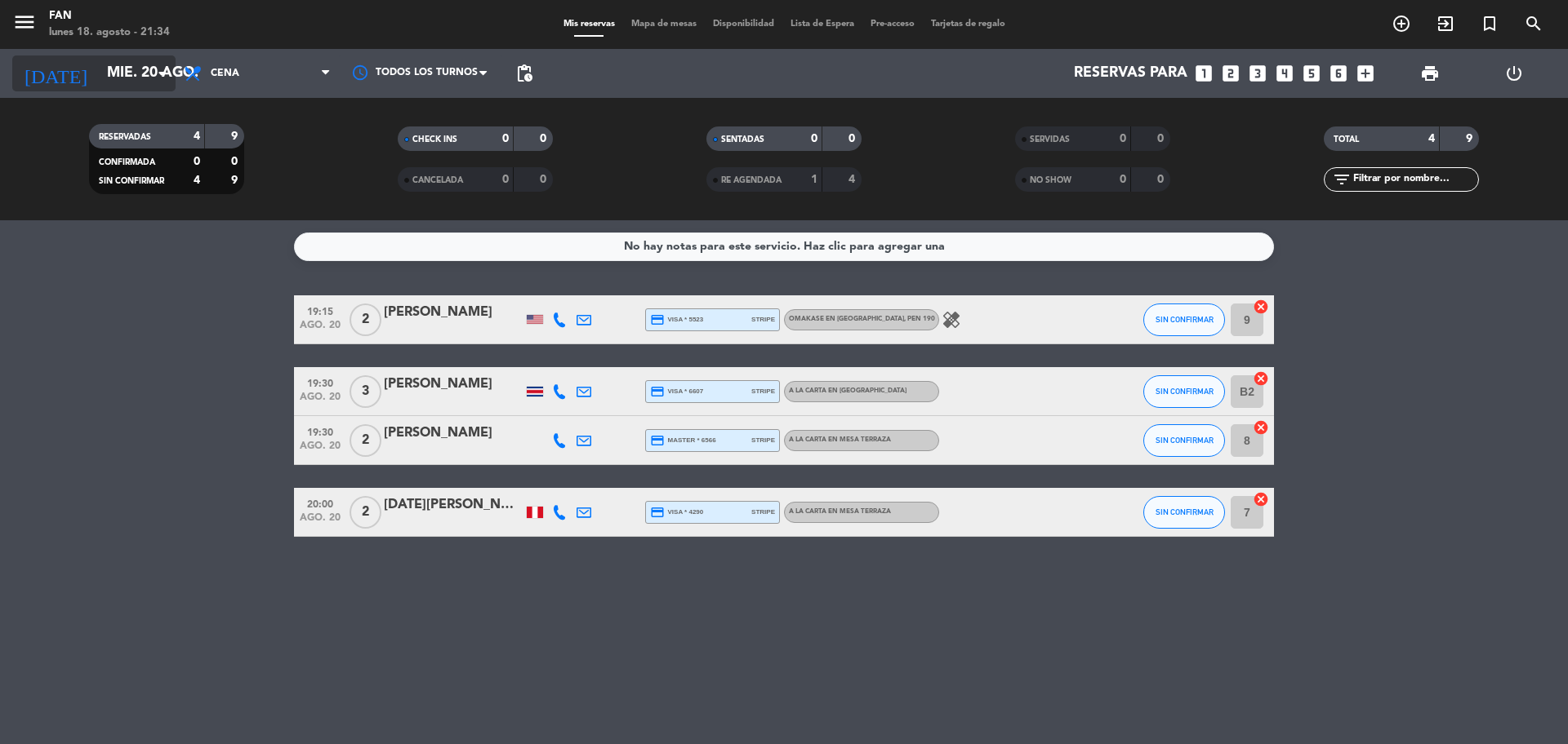
click at [156, 74] on icon "arrow_drop_down" at bounding box center [161, 73] width 19 height 19
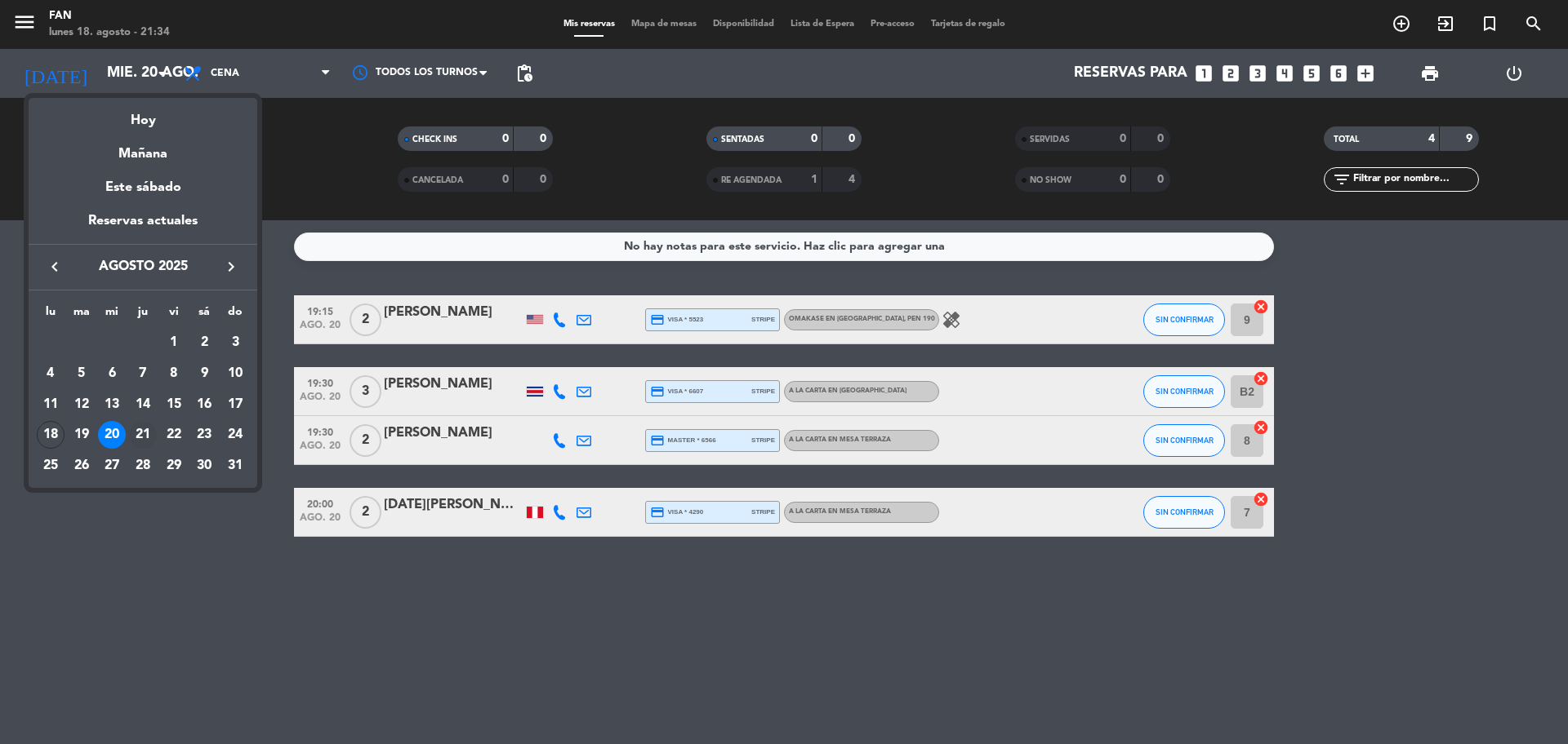
click at [144, 434] on div "21" at bounding box center [143, 435] width 28 height 28
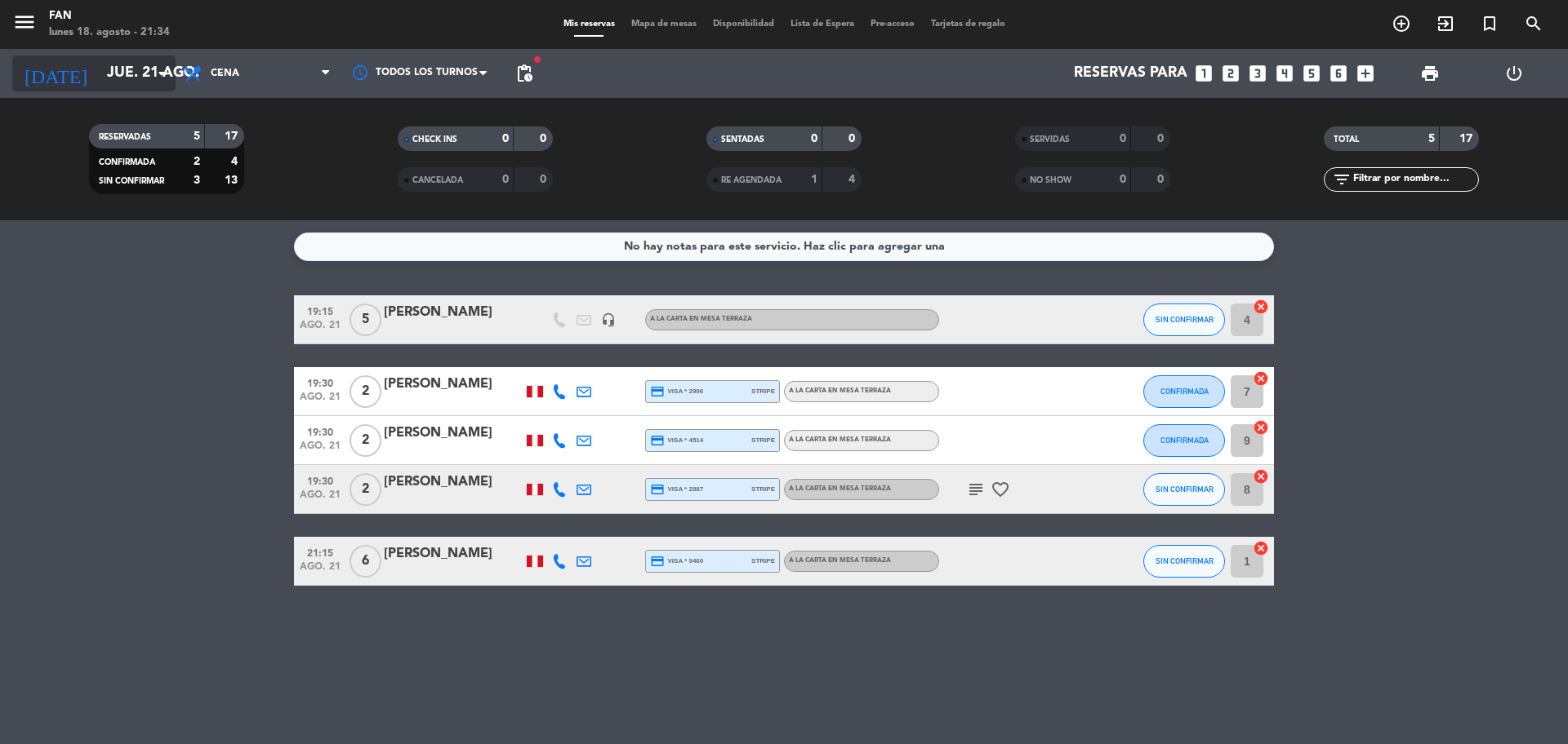
click at [124, 70] on input "jue. 21 ago." at bounding box center [193, 73] width 190 height 32
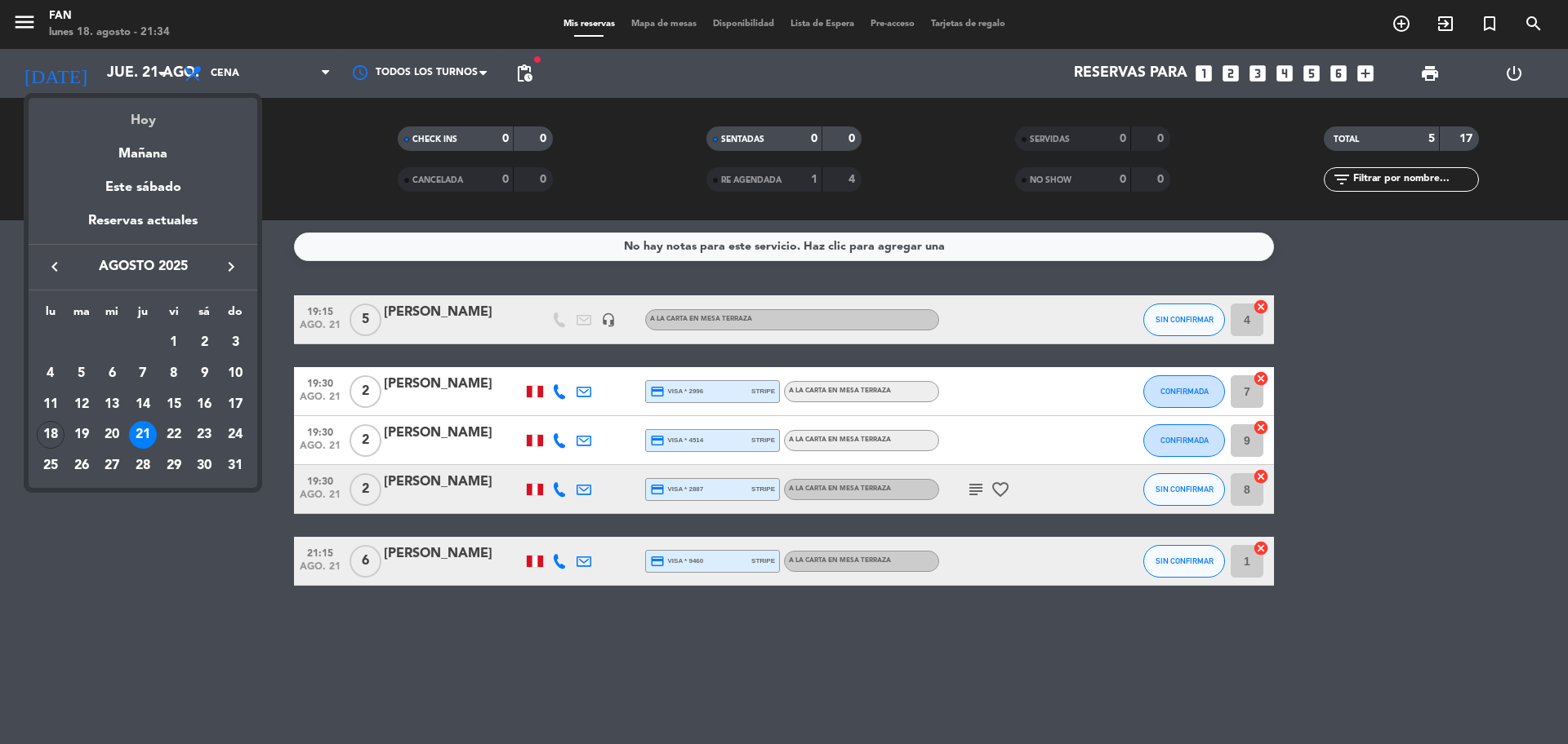
click at [176, 123] on div "Hoy" at bounding box center [143, 114] width 228 height 33
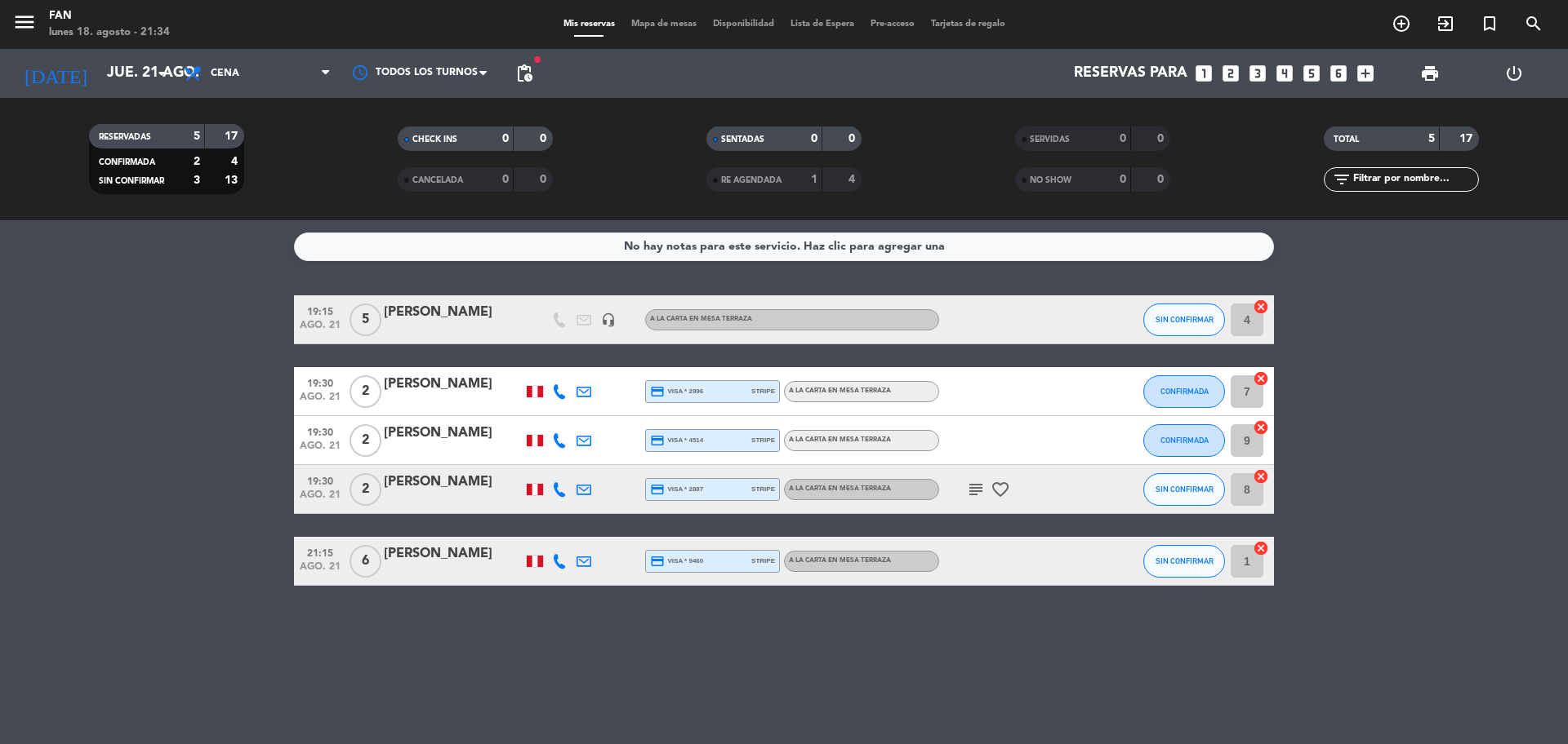
type input "lun. 18 ago."
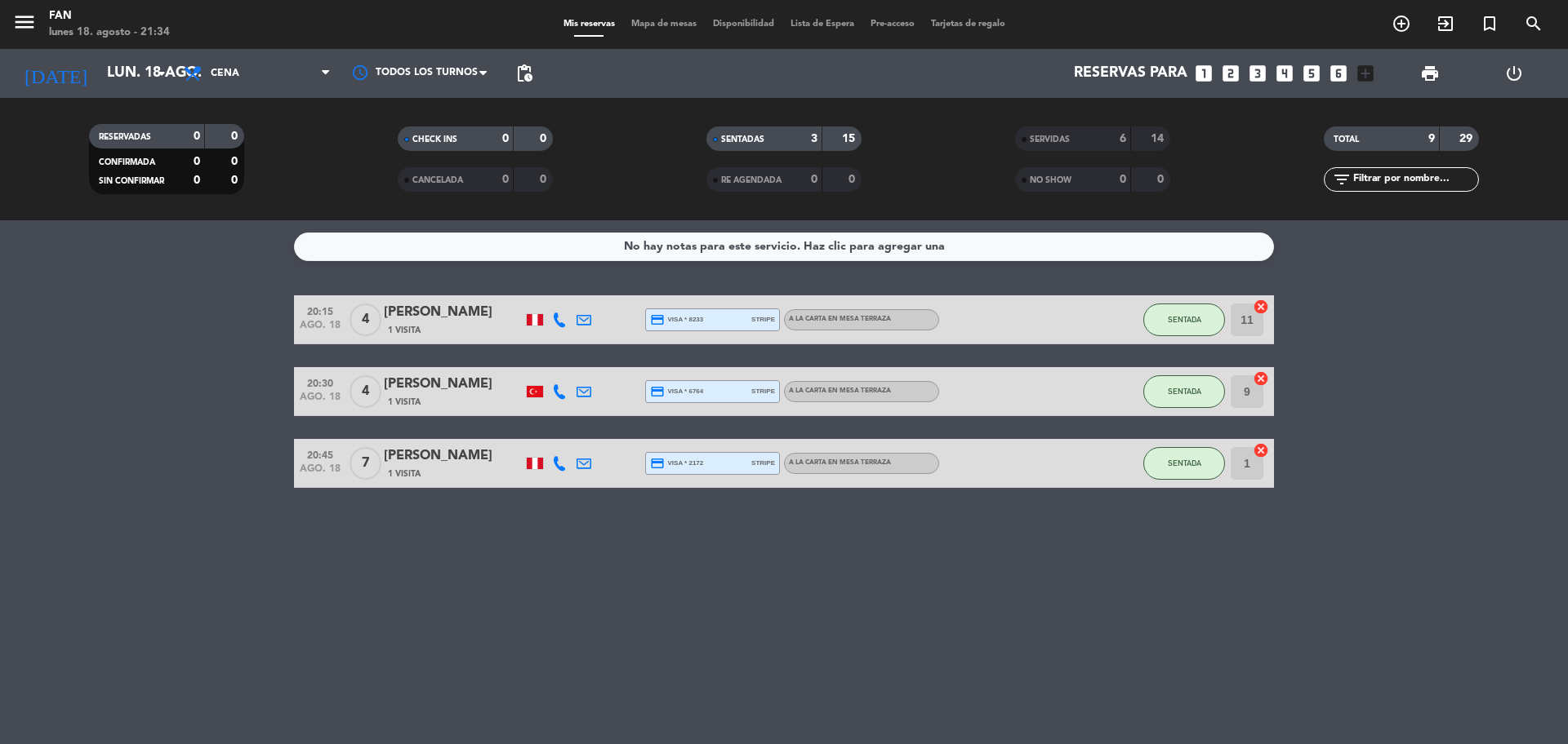
click at [153, 385] on bookings-row "20:15 [DATE] 4 [PERSON_NAME] 1 Visita credit_card visa * 8233 stripe A la carta…" at bounding box center [784, 391] width 1568 height 192
